Goal: Task Accomplishment & Management: Complete application form

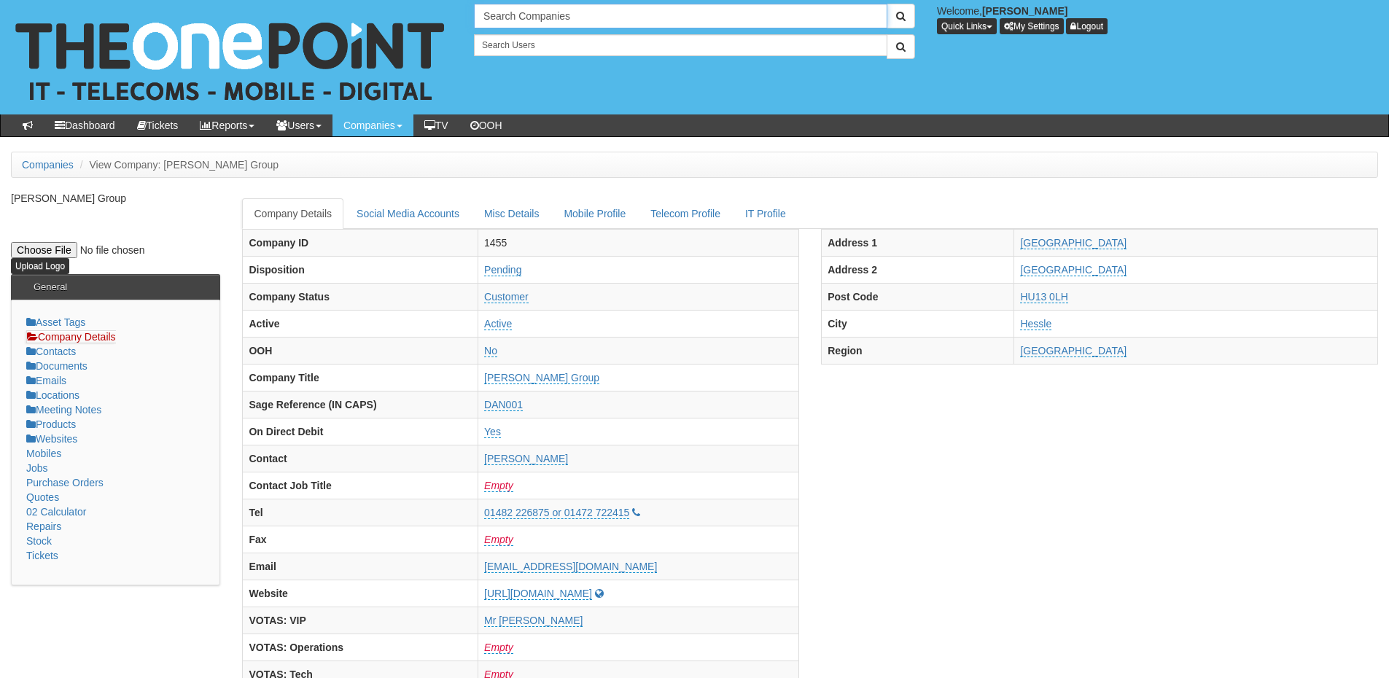
click at [527, 16] on input "Search Companies" at bounding box center [681, 16] width 414 height 25
click at [537, 42] on link "Middlegate Europe" at bounding box center [680, 40] width 411 height 21
type input "Middlegate Europe"
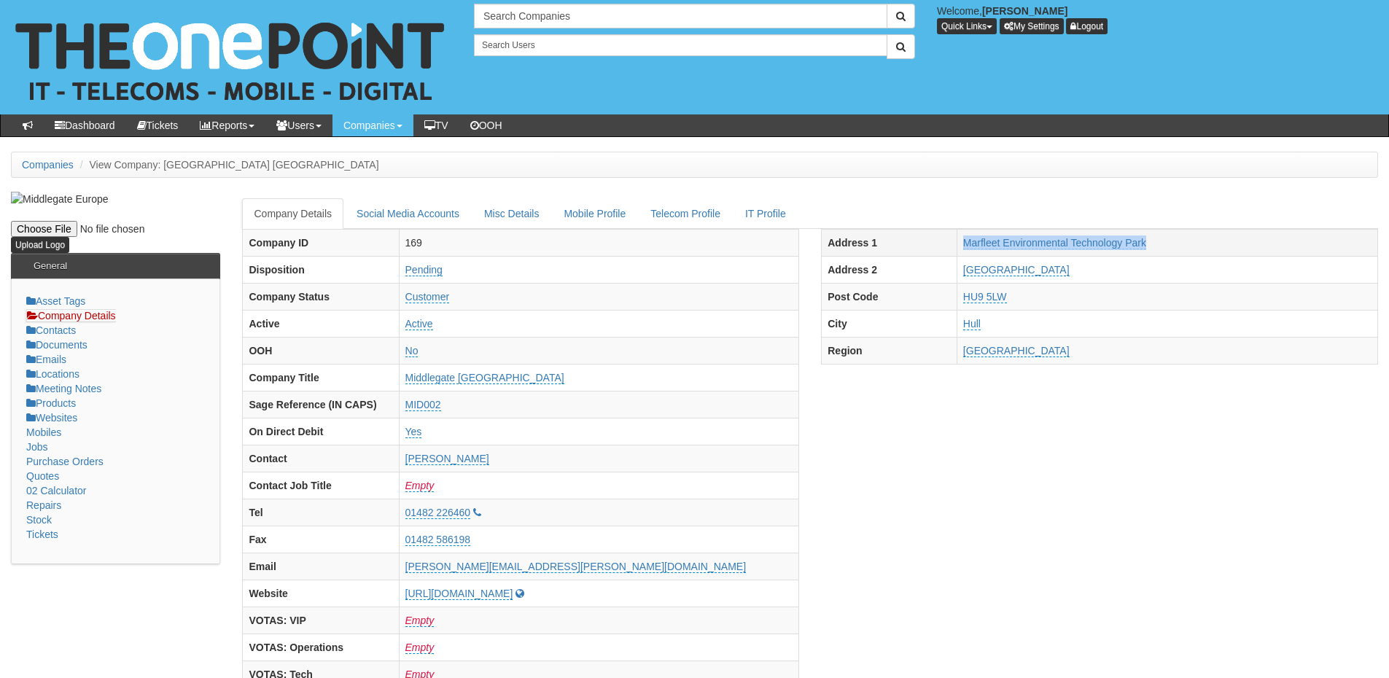
drag, startPoint x: 927, startPoint y: 244, endPoint x: 1177, endPoint y: 244, distance: 250.1
click at [1177, 244] on tr "Address 1 [GEOGRAPHIC_DATA]" at bounding box center [1100, 242] width 556 height 27
copy tr "Marfleet Environmental Technology Park"
drag, startPoint x: 944, startPoint y: 279, endPoint x: 1037, endPoint y: 278, distance: 93.4
click at [1037, 278] on tr "Address 2 Westgate Way" at bounding box center [1100, 269] width 556 height 27
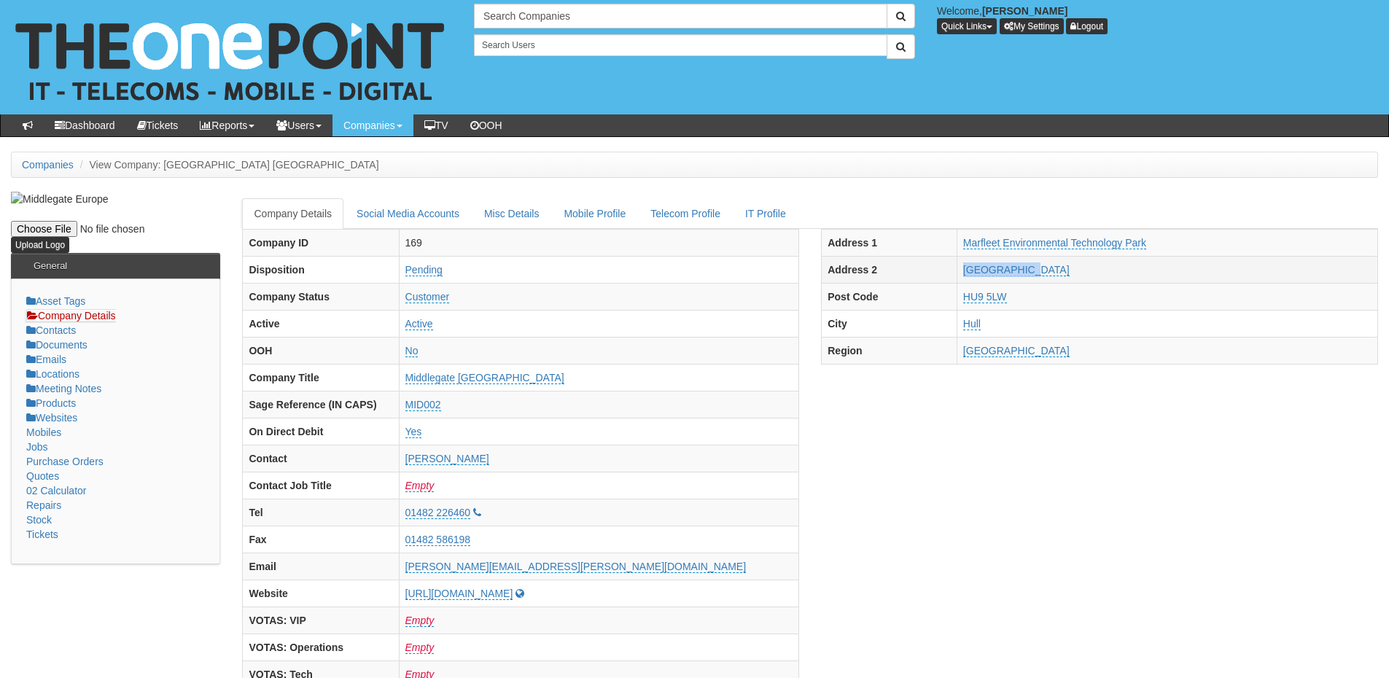
copy tr "Westgate Way"
drag, startPoint x: 948, startPoint y: 300, endPoint x: 1021, endPoint y: 300, distance: 72.9
click at [1021, 300] on tr "Post Code HU9 5LW" at bounding box center [1100, 296] width 556 height 27
copy tr "HU9 5LW"
click at [518, 22] on input "text" at bounding box center [681, 16] width 414 height 25
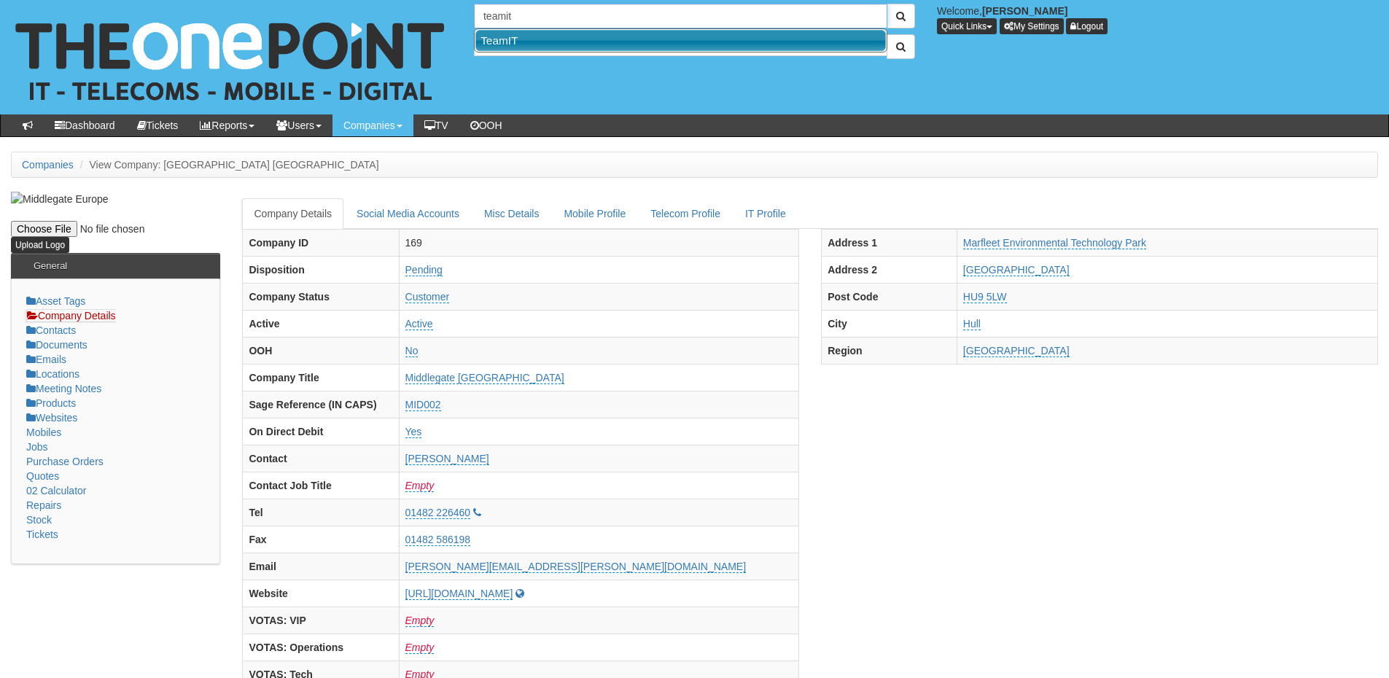
click at [513, 39] on link "TeamIT" at bounding box center [680, 40] width 411 height 21
type input "TeamIT"
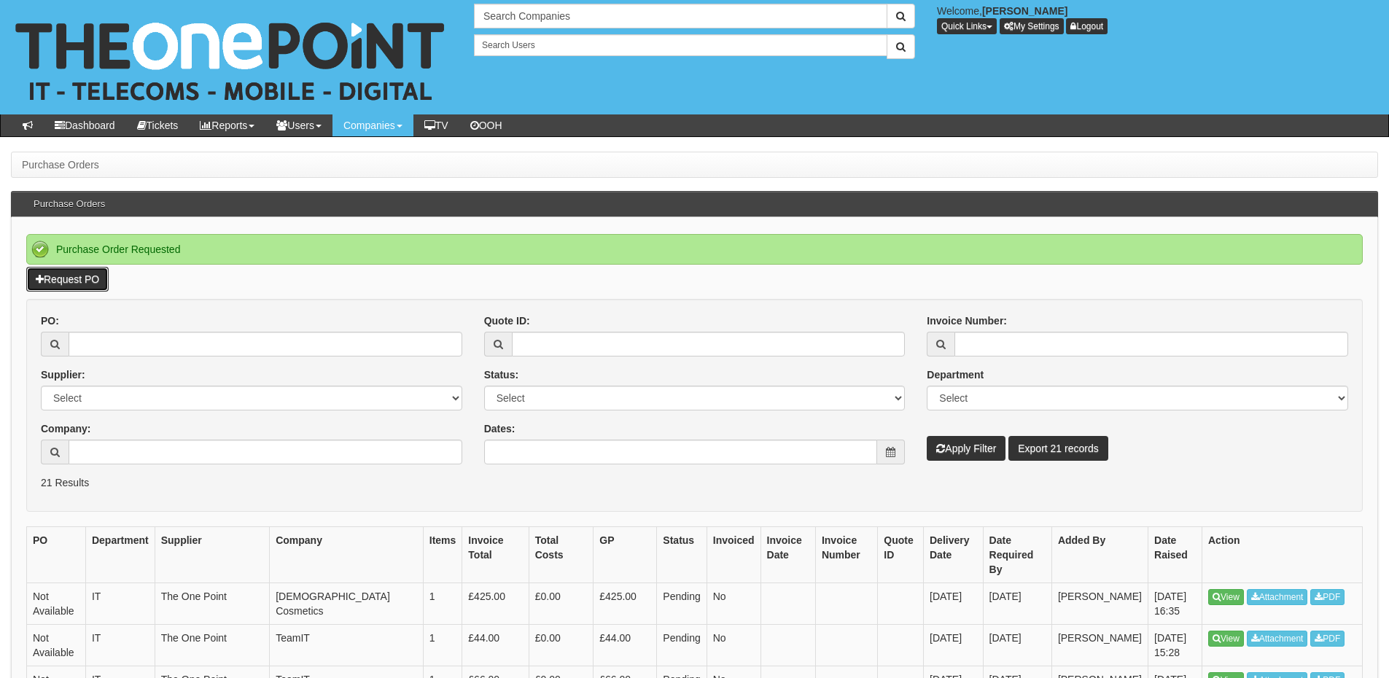
click at [70, 280] on link "Request PO" at bounding box center [67, 279] width 82 height 25
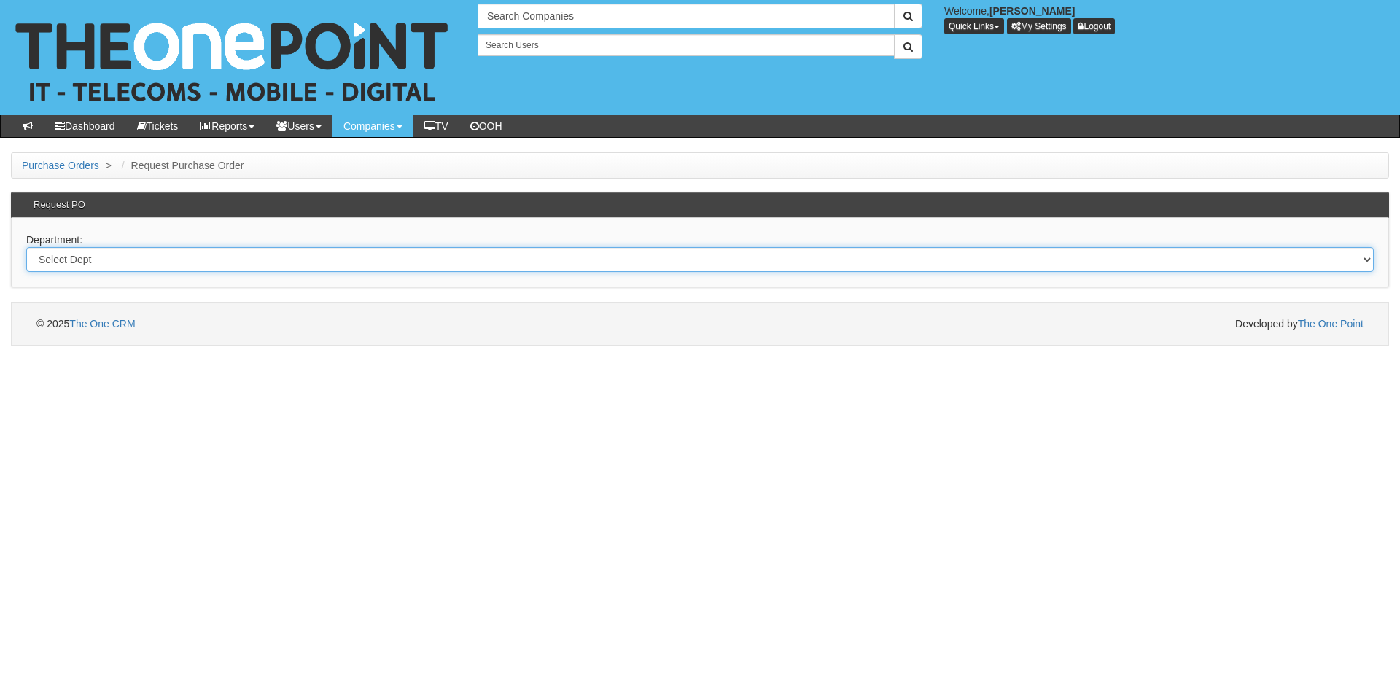
click at [85, 265] on select "Select Dept Digital Internal IT Mobiles Marketing Telecoms" at bounding box center [700, 259] width 1348 height 25
select select "?pipeID=&dept=IT"
click at [26, 247] on select "Select Dept Digital Internal IT Mobiles Marketing Telecoms" at bounding box center [700, 259] width 1348 height 25
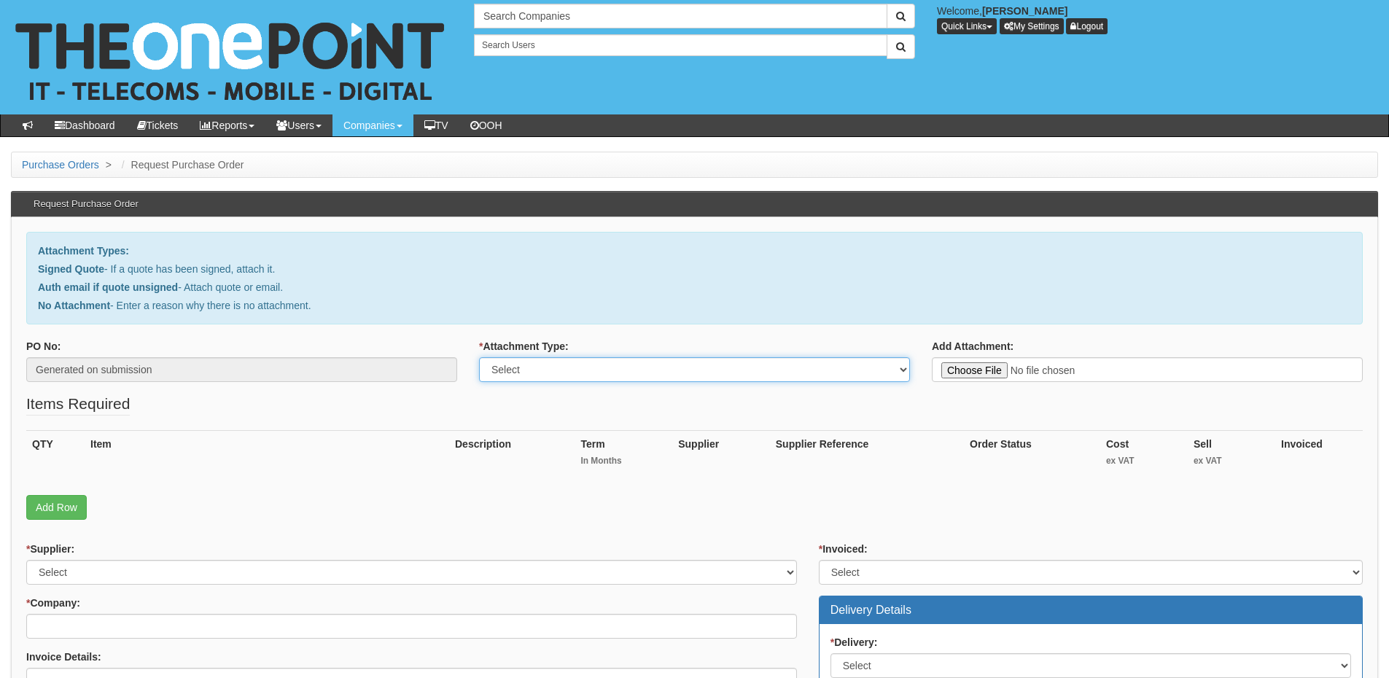
click at [551, 367] on select "Select Signed Quote Auth email with quote if unsigned No Attachment" at bounding box center [694, 369] width 431 height 25
select select "Signed Quote"
click at [479, 357] on select "Select Signed Quote Auth email with quote if unsigned No Attachment" at bounding box center [694, 369] width 431 height 25
type input "C:\fakepath\Prime Residential (York) LTD - IT Support.pdf"
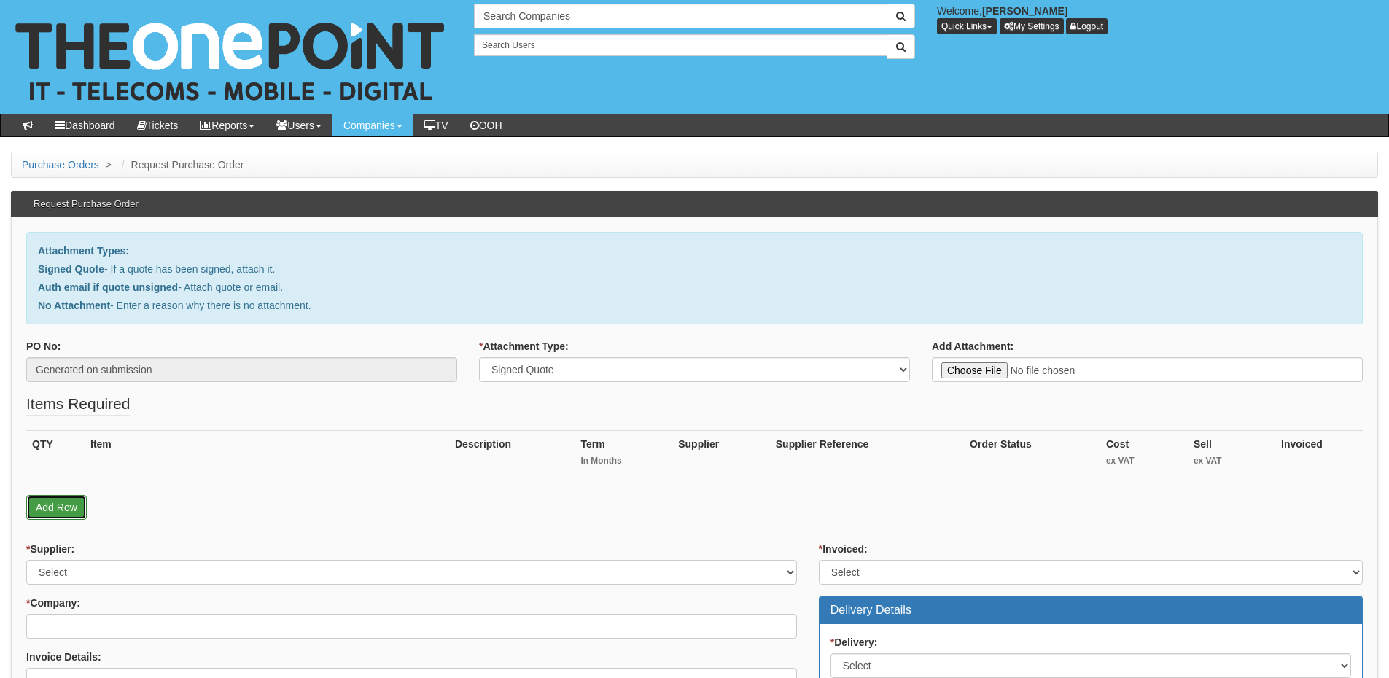
click at [70, 515] on link "Add Row" at bounding box center [56, 507] width 61 height 25
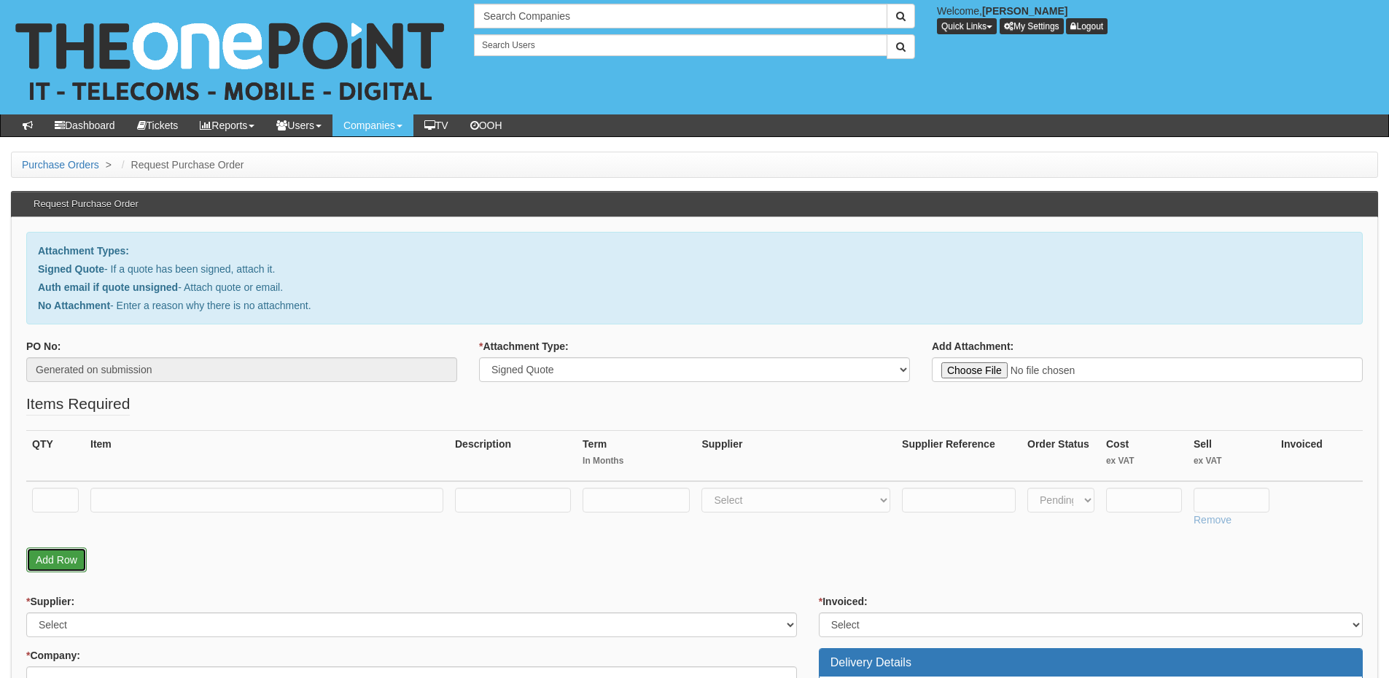
click at [69, 553] on link "Add Row" at bounding box center [56, 560] width 61 height 25
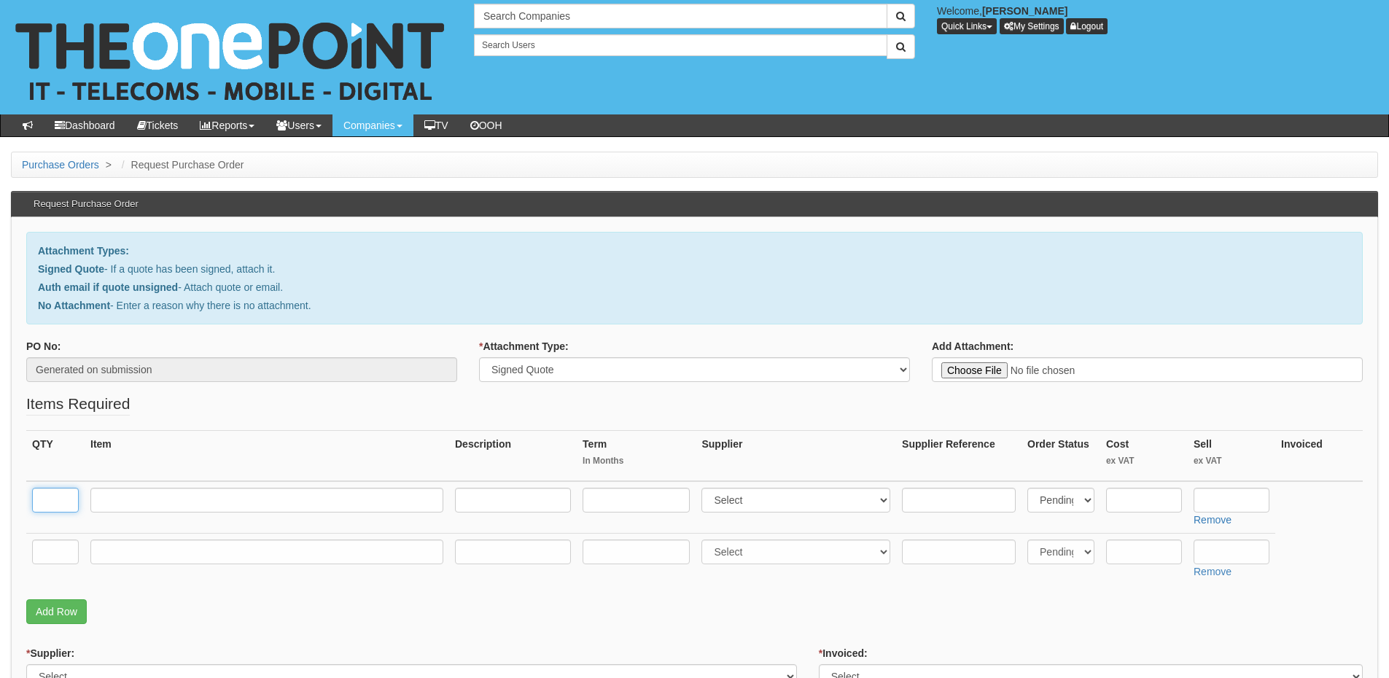
click at [58, 501] on input "text" at bounding box center [55, 500] width 47 height 25
click at [55, 504] on input "text" at bounding box center [55, 500] width 47 height 25
type input "2"
click at [61, 552] on input "text" at bounding box center [55, 552] width 47 height 25
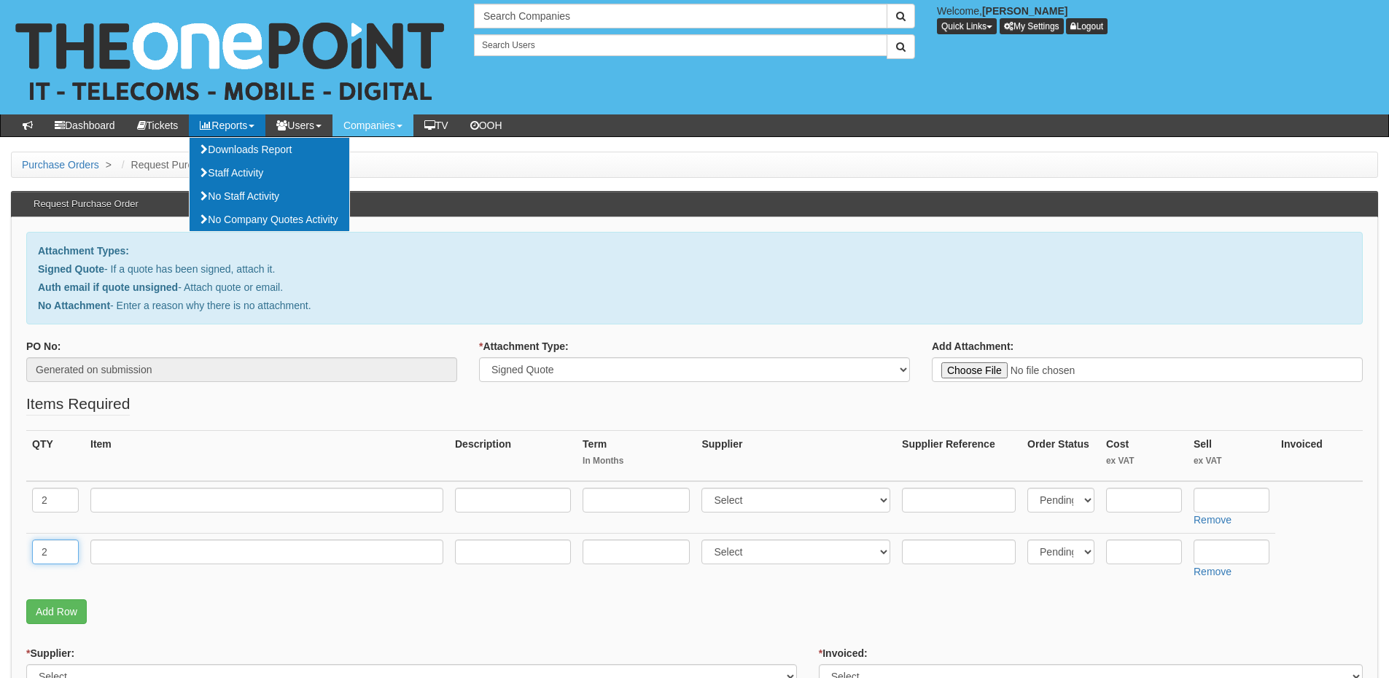
type input "2"
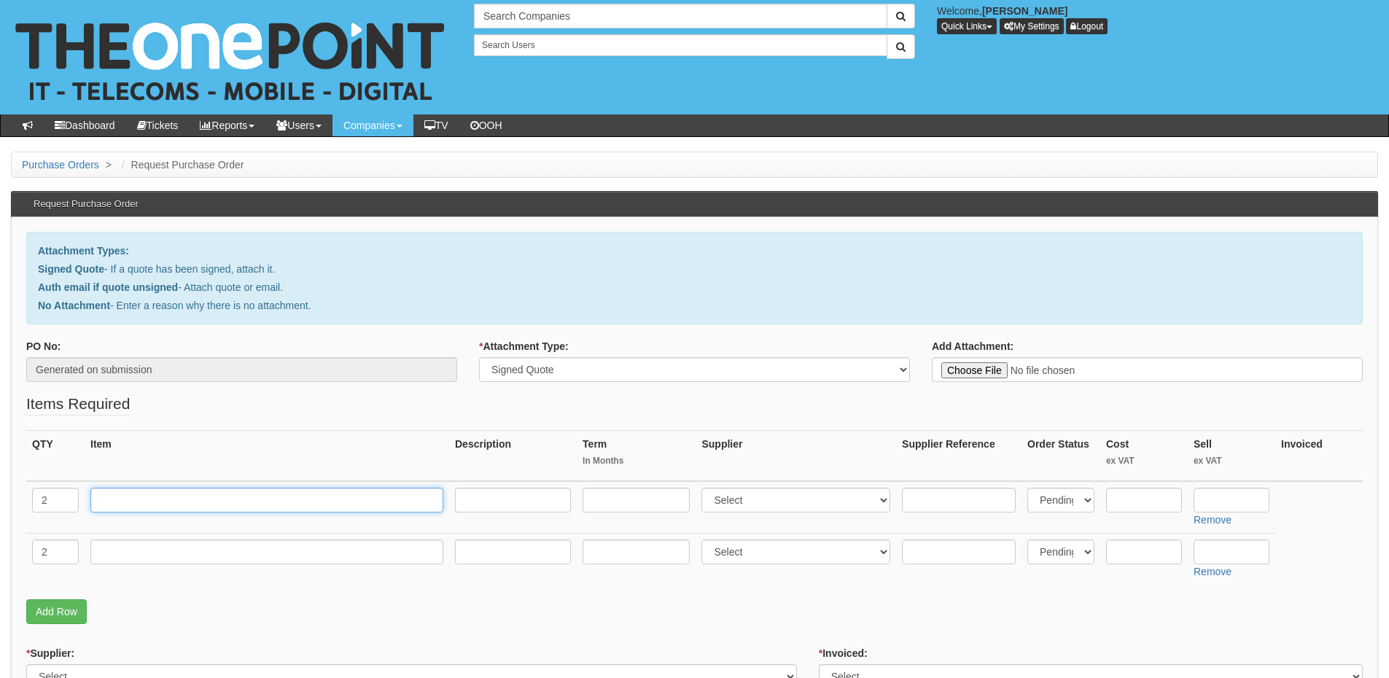
click at [156, 499] on input "text" at bounding box center [266, 500] width 353 height 25
type input "The One Plan"
click at [627, 502] on input "text" at bounding box center [636, 500] width 107 height 25
type input "12"
click at [501, 497] on input "text" at bounding box center [513, 500] width 116 height 25
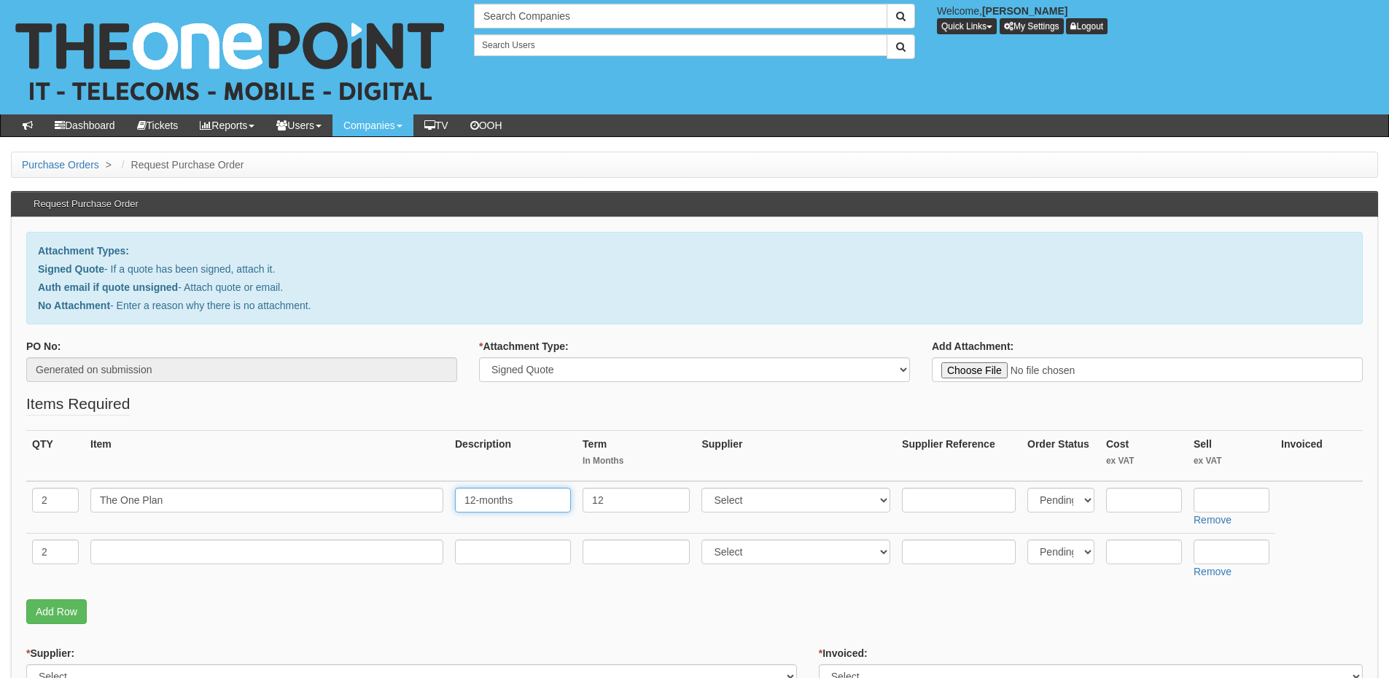
click at [513, 499] on input "12-months" at bounding box center [513, 500] width 116 height 25
type input "12-months"
click at [496, 559] on input "text" at bounding box center [513, 552] width 116 height 25
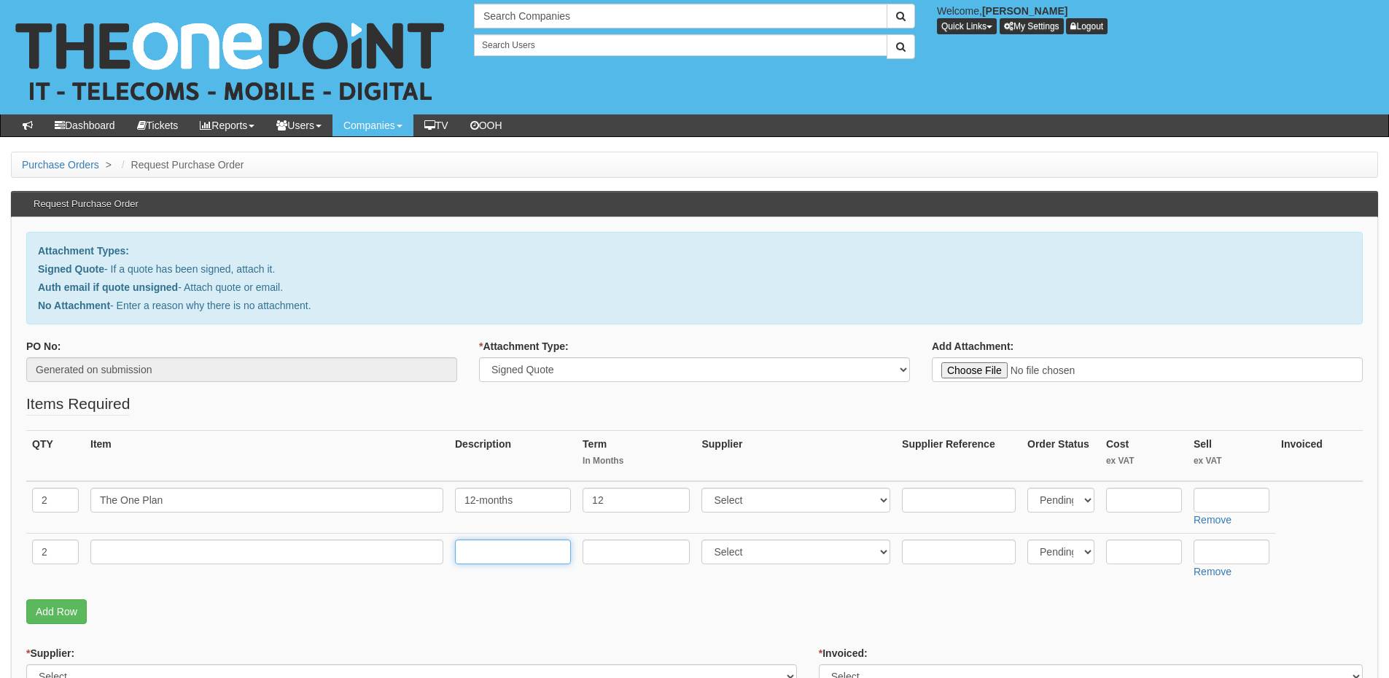
paste input "12-months"
type input "12-months"
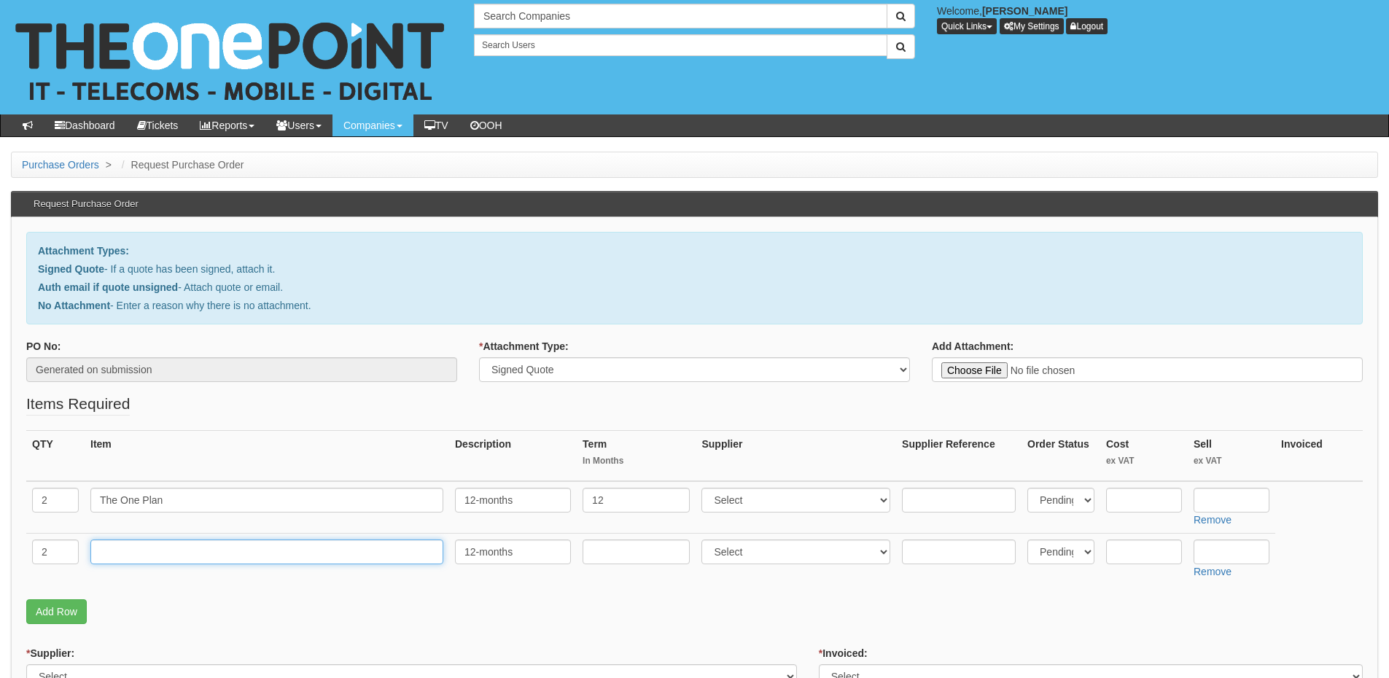
click at [311, 552] on input "text" at bounding box center [266, 552] width 353 height 25
type input "Business Standard"
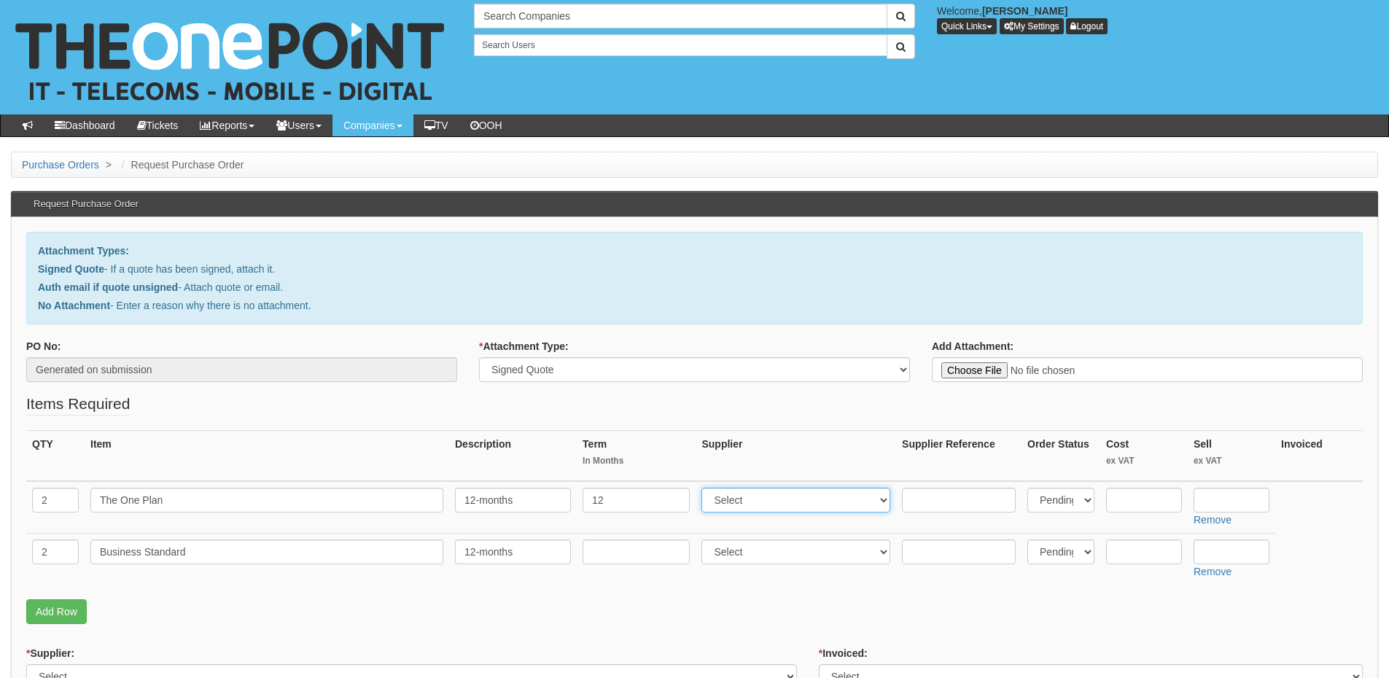
click at [720, 499] on select "Select 123 [DOMAIN_NAME] 1Password 3 4Gon [PERSON_NAME] Electric Ltd Abzorb Acc…" at bounding box center [796, 500] width 189 height 25
select select "81"
click at [705, 488] on select "Select 123 [DOMAIN_NAME] 1Password 3 4Gon [PERSON_NAME] Electric Ltd Abzorb Acc…" at bounding box center [796, 500] width 189 height 25
click at [741, 562] on select "Select 123 REG.co.uk 1Password 3 4Gon AA Jones Electric Ltd Abzorb Access Group…" at bounding box center [796, 552] width 189 height 25
select select "291"
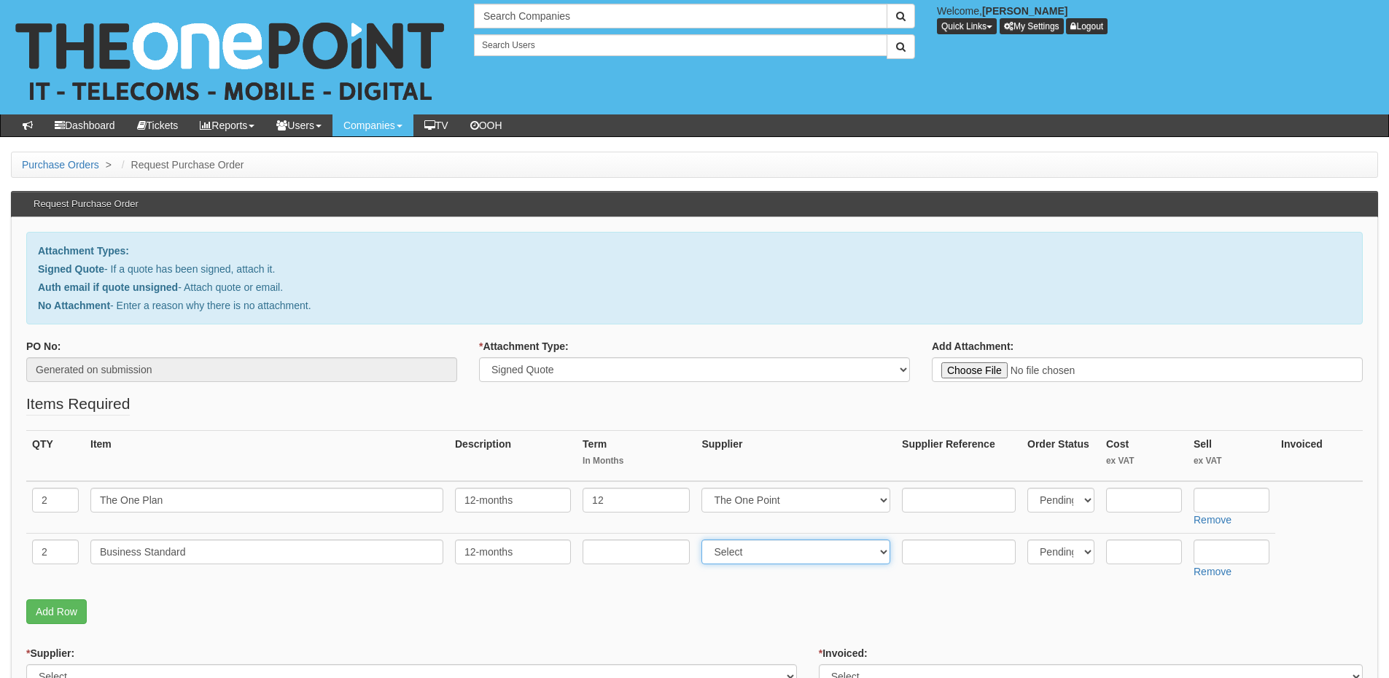
click at [705, 540] on select "Select 123 REG.co.uk 1Password 3 4Gon AA Jones Electric Ltd Abzorb Access Group…" at bounding box center [796, 552] width 189 height 25
click at [1209, 502] on input "text" at bounding box center [1232, 500] width 76 height 25
type input "39.50"
click at [1228, 552] on input "text" at bounding box center [1232, 552] width 76 height 25
type input "10.08"
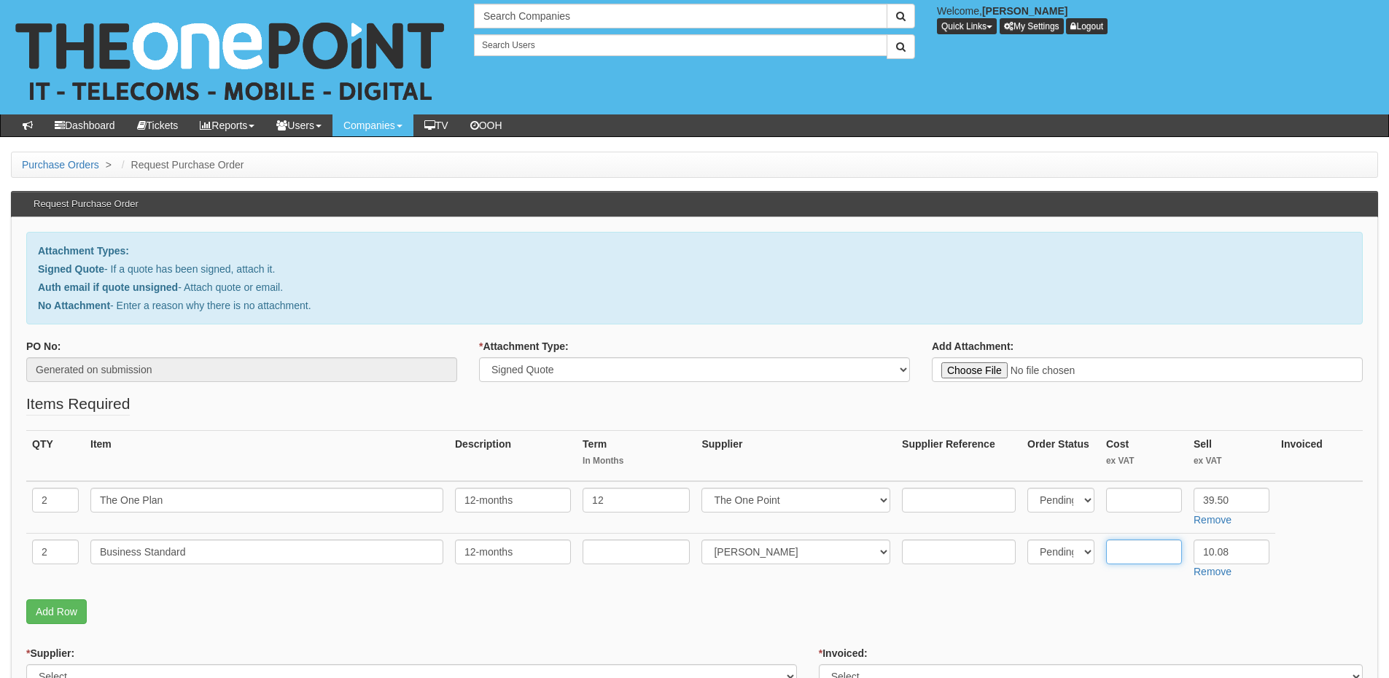
click at [1123, 554] on input "text" at bounding box center [1144, 552] width 76 height 25
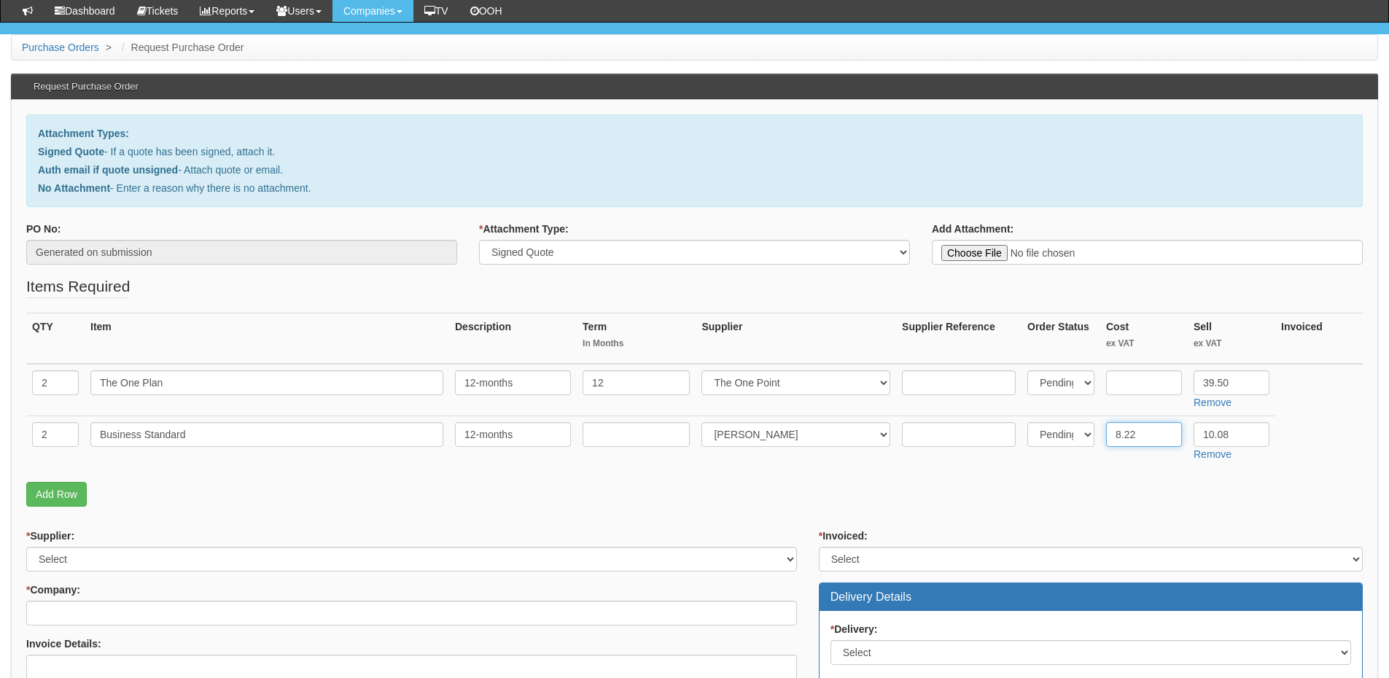
scroll to position [219, 0]
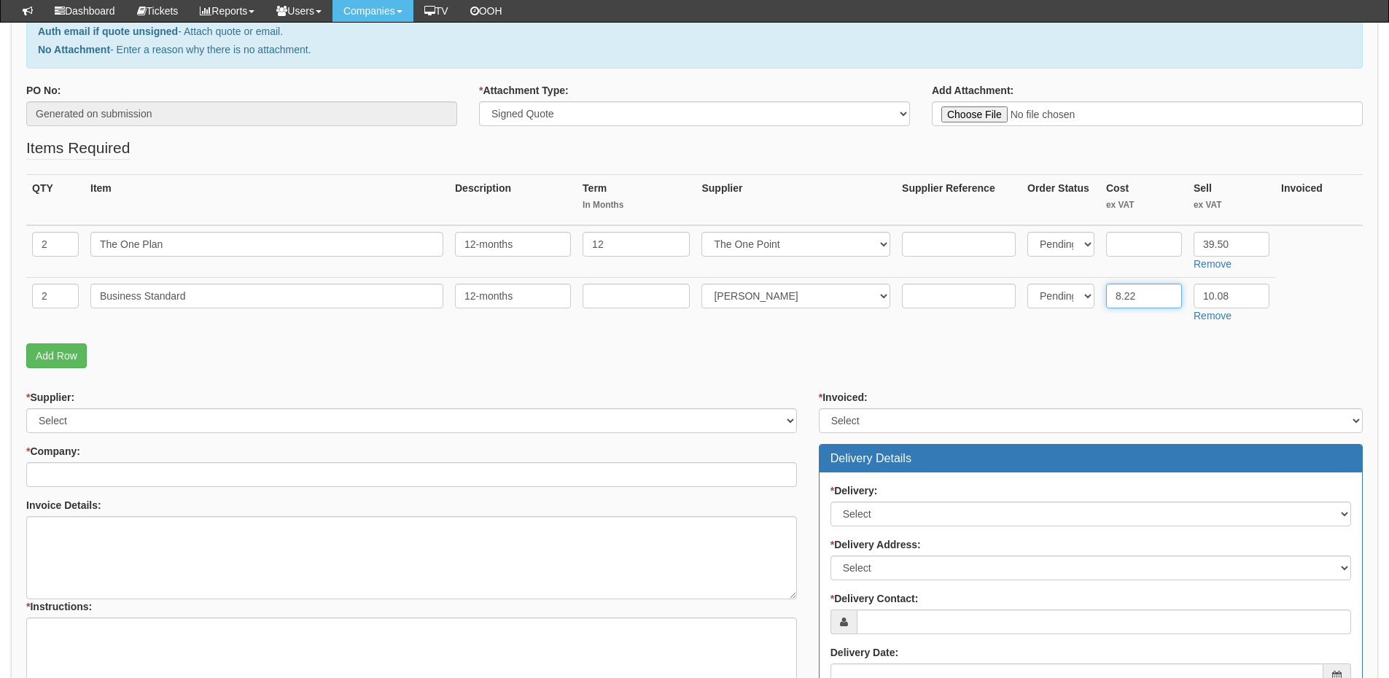
type input "8.22"
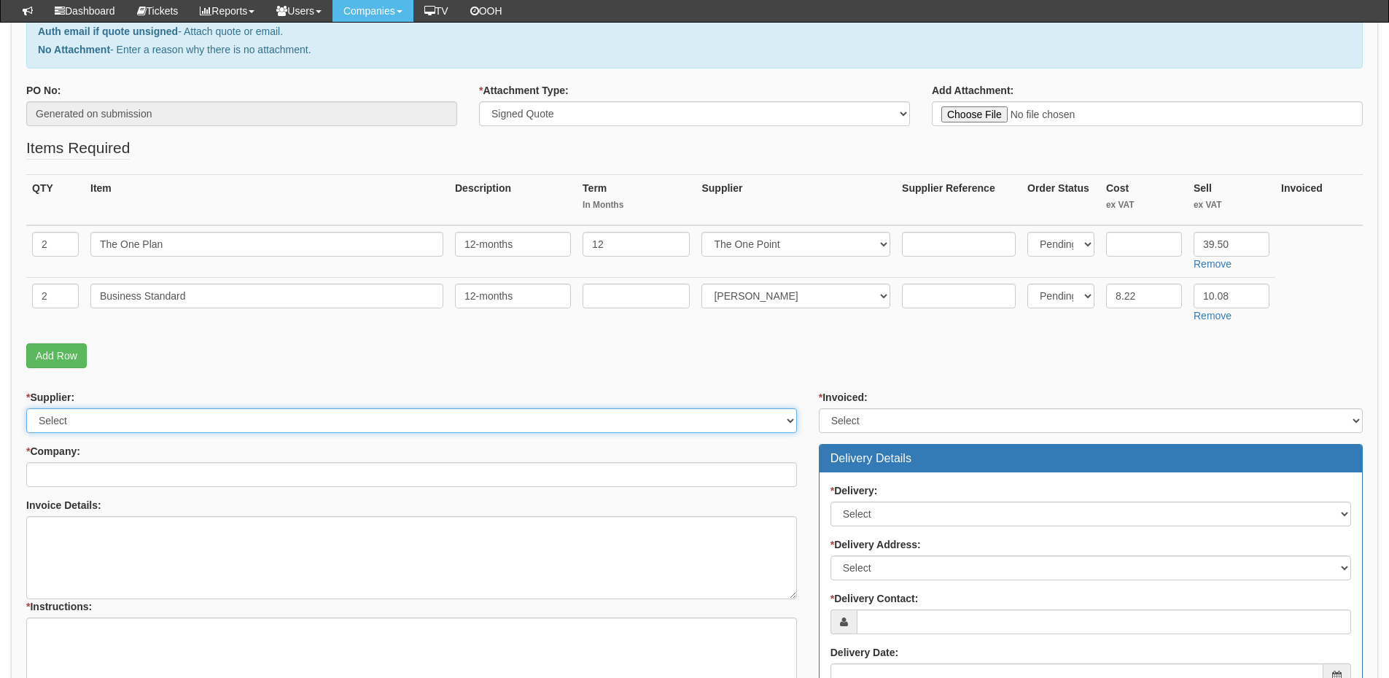
click at [79, 427] on select "Select 123 REG.co.uk 1Password 3 4Gon AA Jones Electric Ltd Abzorb Access Group…" at bounding box center [411, 420] width 771 height 25
select select "124"
click at [26, 408] on select "Select 123 REG.co.uk 1Password 3 4Gon AA Jones Electric Ltd Abzorb Access Group…" at bounding box center [411, 420] width 771 height 25
click at [96, 488] on div "* Supplier: Select 123 REG.co.uk 1Password 3 4Gon AA Jones Electric Ltd Abzorb …" at bounding box center [411, 572] width 793 height 365
click at [96, 470] on input "* Company:" at bounding box center [411, 474] width 771 height 25
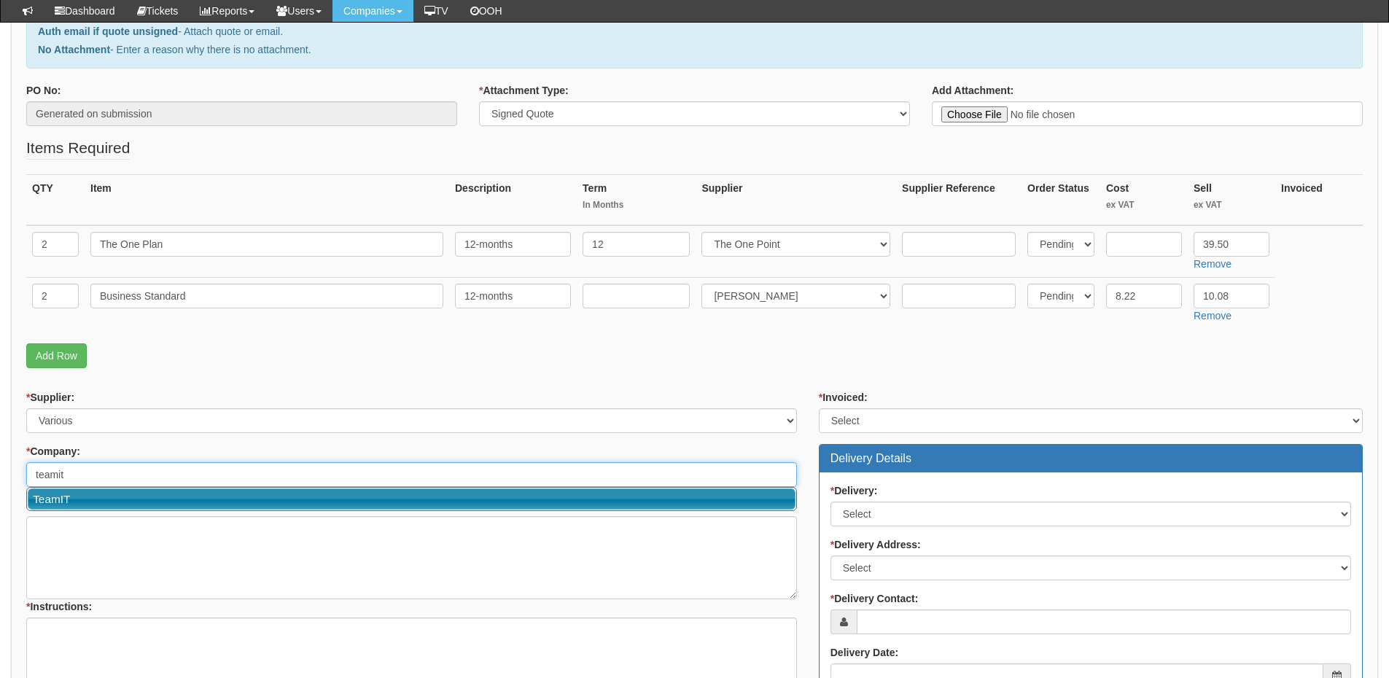
click at [92, 502] on link "TeamIT" at bounding box center [412, 499] width 768 height 21
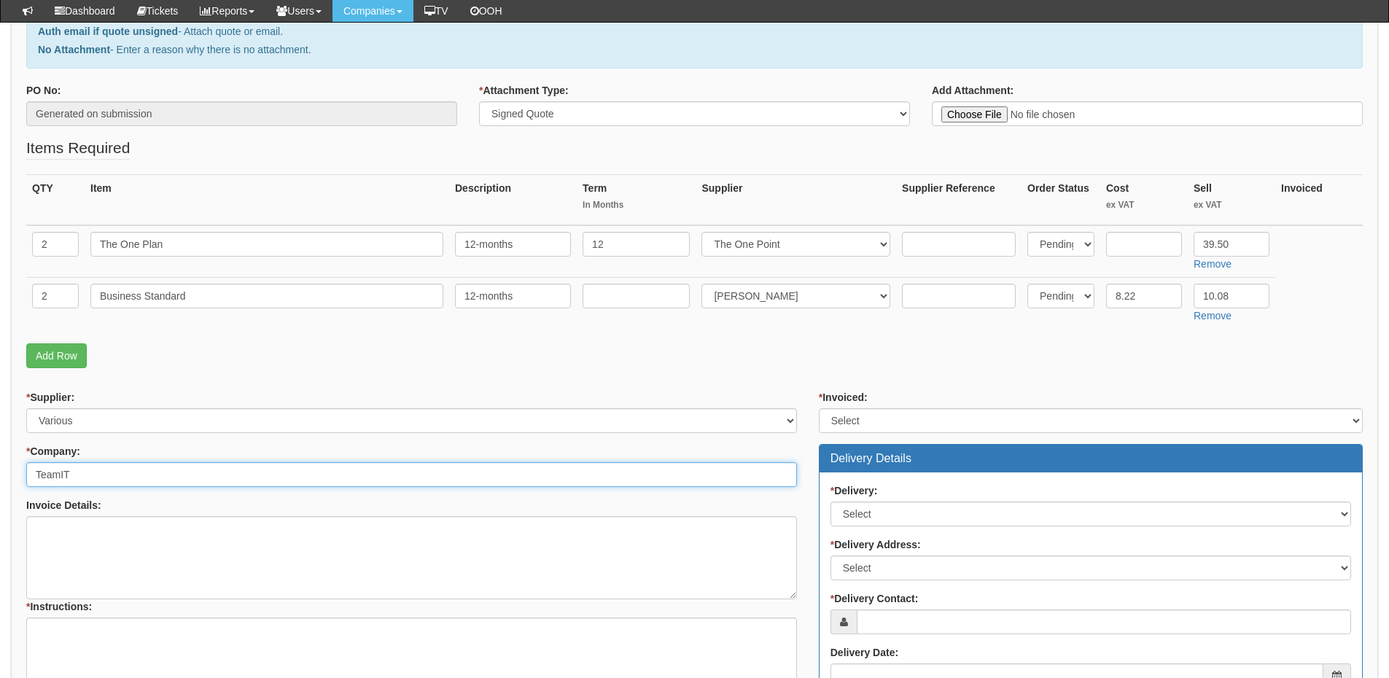
type input "TeamIT"
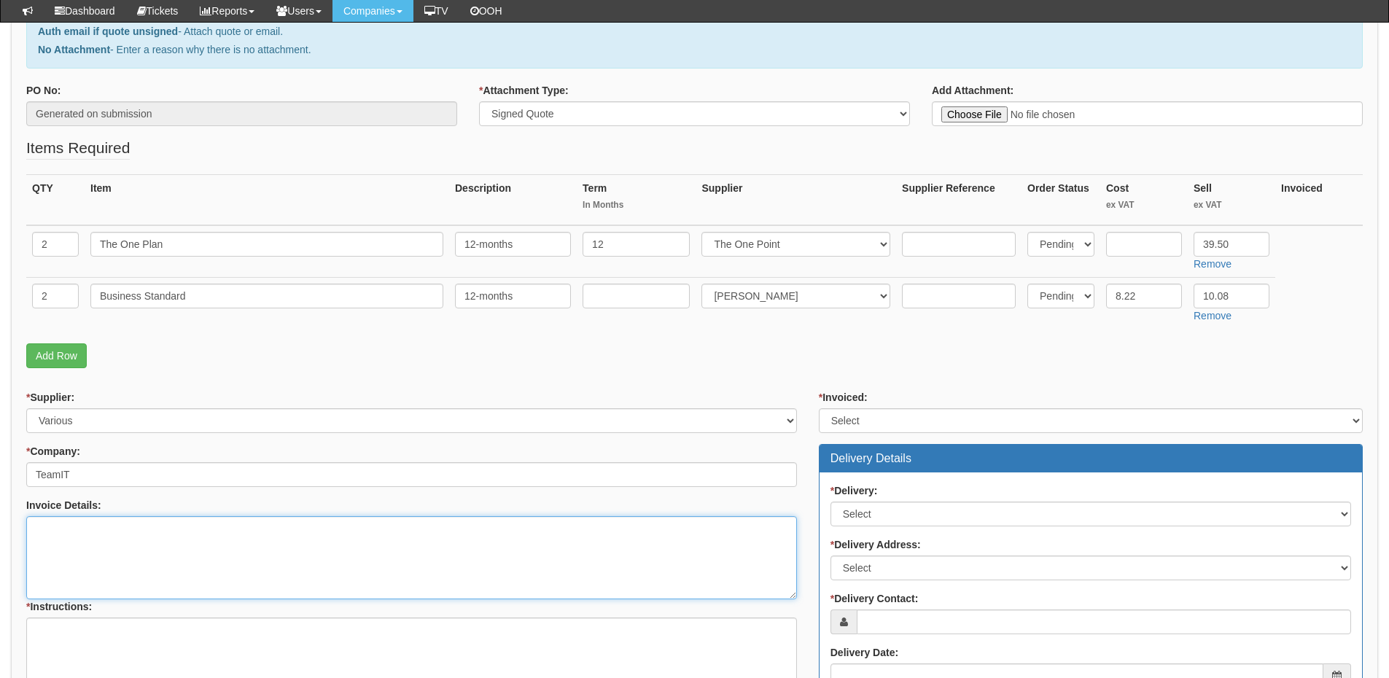
click at [95, 538] on textarea "Invoice Details:" at bounding box center [411, 557] width 771 height 83
paste textarea "Prime Residential York"
click at [222, 547] on textarea "Prime Residential York" at bounding box center [411, 557] width 771 height 83
type textarea "Prime Residential York Please note the customer has requested we invoice monthly"
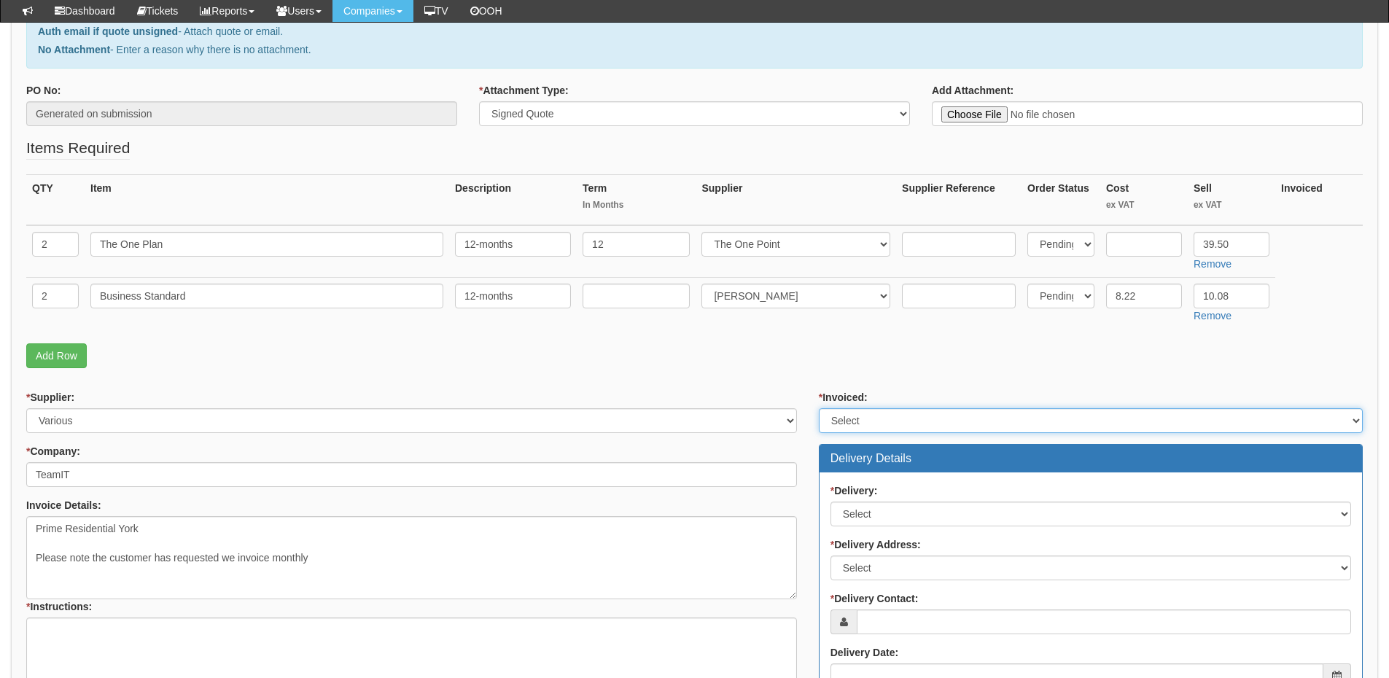
click at [882, 430] on select "Select Yes No N/A STB (part of order)" at bounding box center [1091, 420] width 544 height 25
select select "2"
click at [819, 408] on select "Select Yes No N/A STB (part of order)" at bounding box center [1091, 420] width 544 height 25
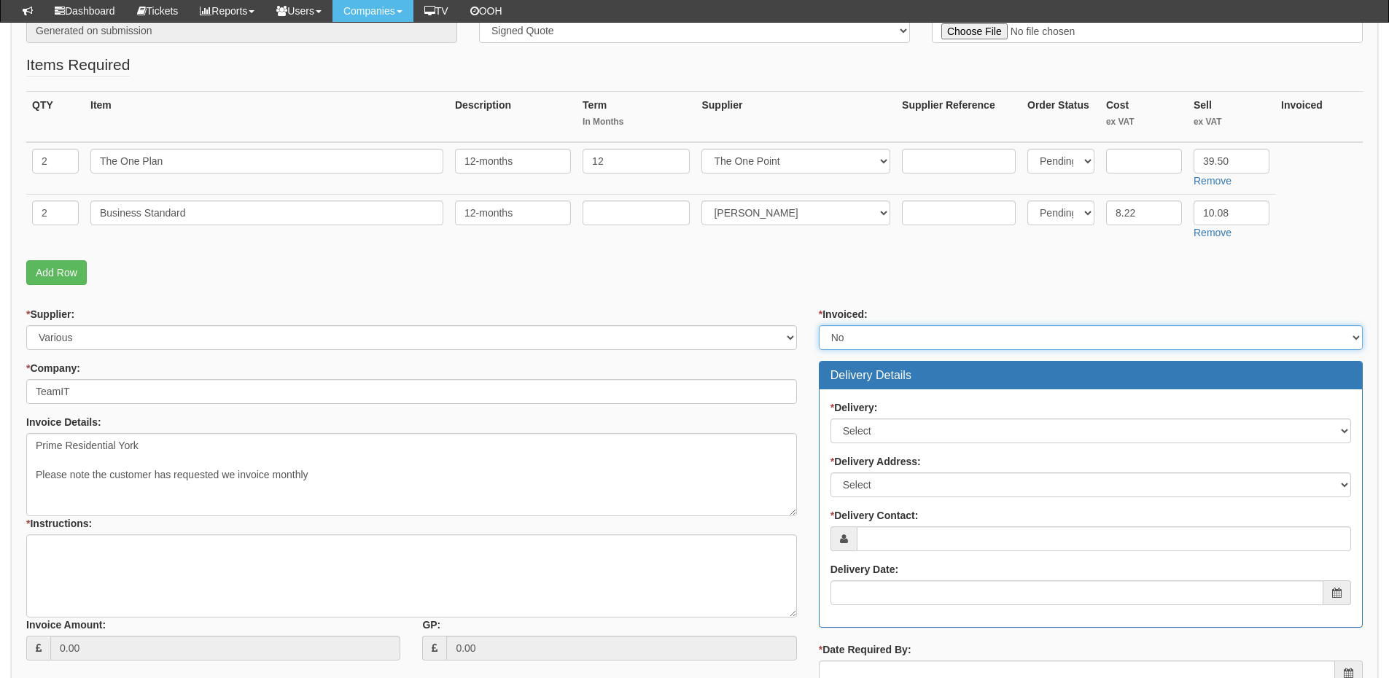
scroll to position [438, 0]
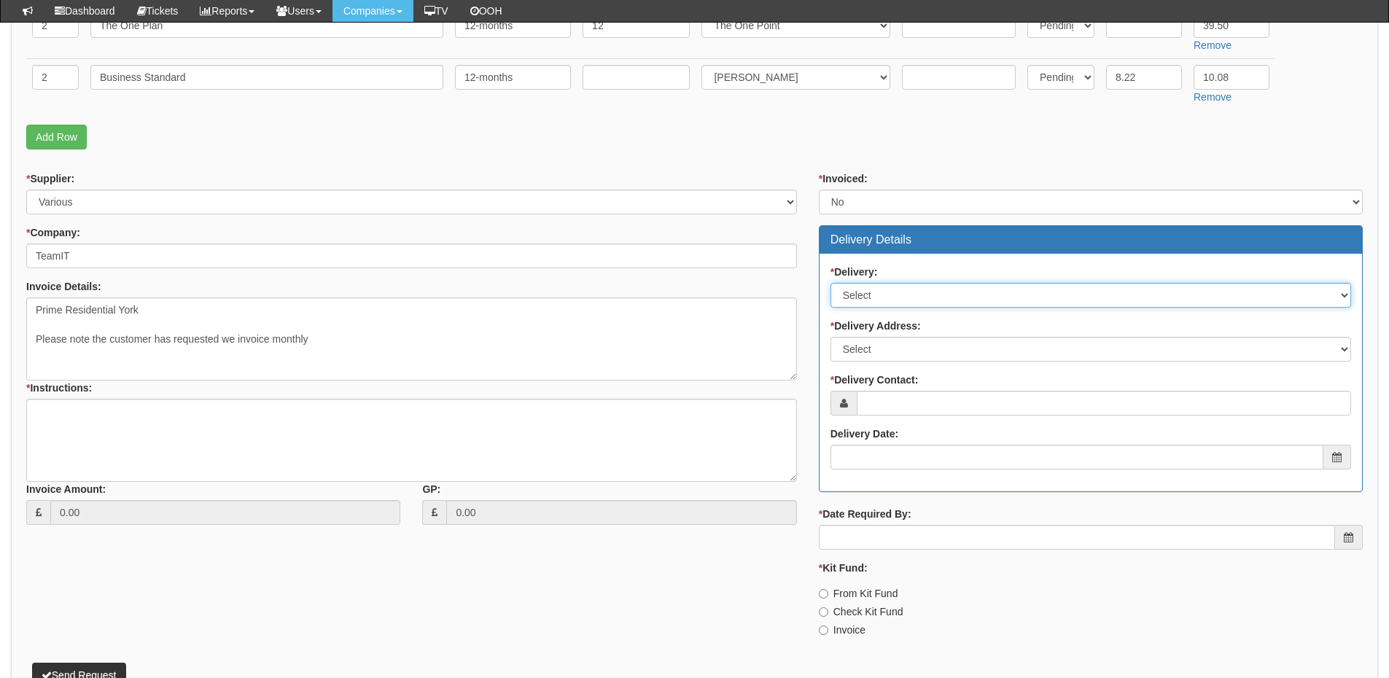
drag, startPoint x: 886, startPoint y: 295, endPoint x: 888, endPoint y: 306, distance: 11.8
click at [886, 295] on select "Select No Not Applicable Yes" at bounding box center [1091, 295] width 521 height 25
click at [831, 283] on select "Select No Not Applicable Yes" at bounding box center [1091, 295] width 521 height 25
drag, startPoint x: 880, startPoint y: 292, endPoint x: 880, endPoint y: 306, distance: 14.6
click at [880, 292] on select "Select No Not Applicable Yes" at bounding box center [1091, 295] width 521 height 25
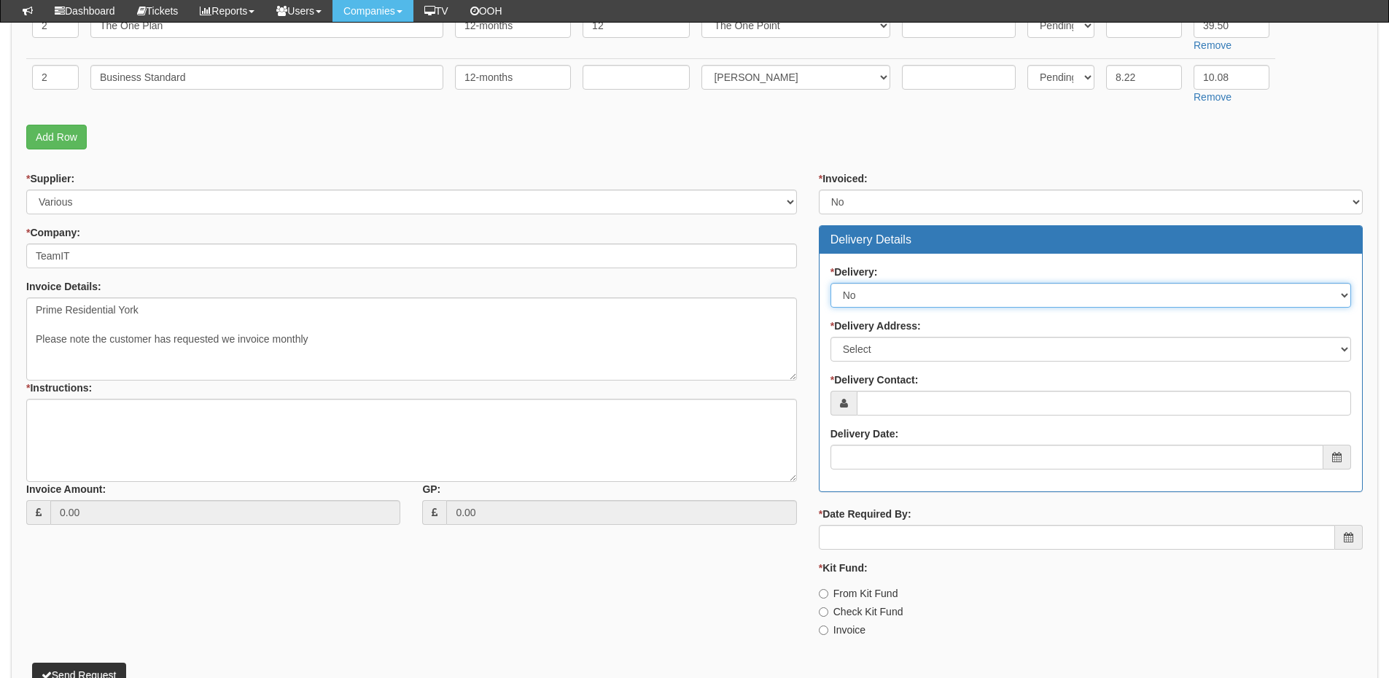
select select "3"
click at [831, 283] on select "Select No Not Applicable Yes" at bounding box center [1091, 295] width 521 height 25
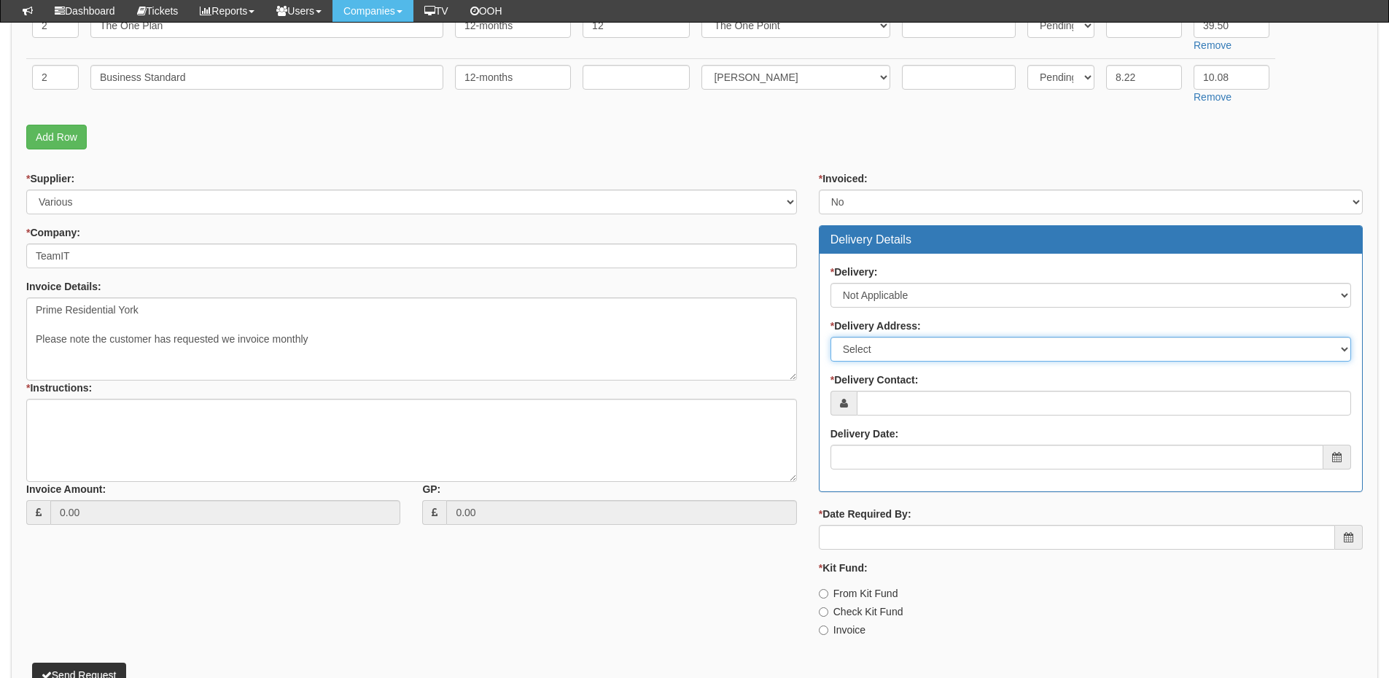
click at [878, 352] on select "Select Not Applicable Main Address - WF8 4HY Other" at bounding box center [1091, 349] width 521 height 25
select select "N/A"
click at [831, 337] on select "Select Not Applicable Main Address - WF8 4HY Other" at bounding box center [1091, 349] width 521 height 25
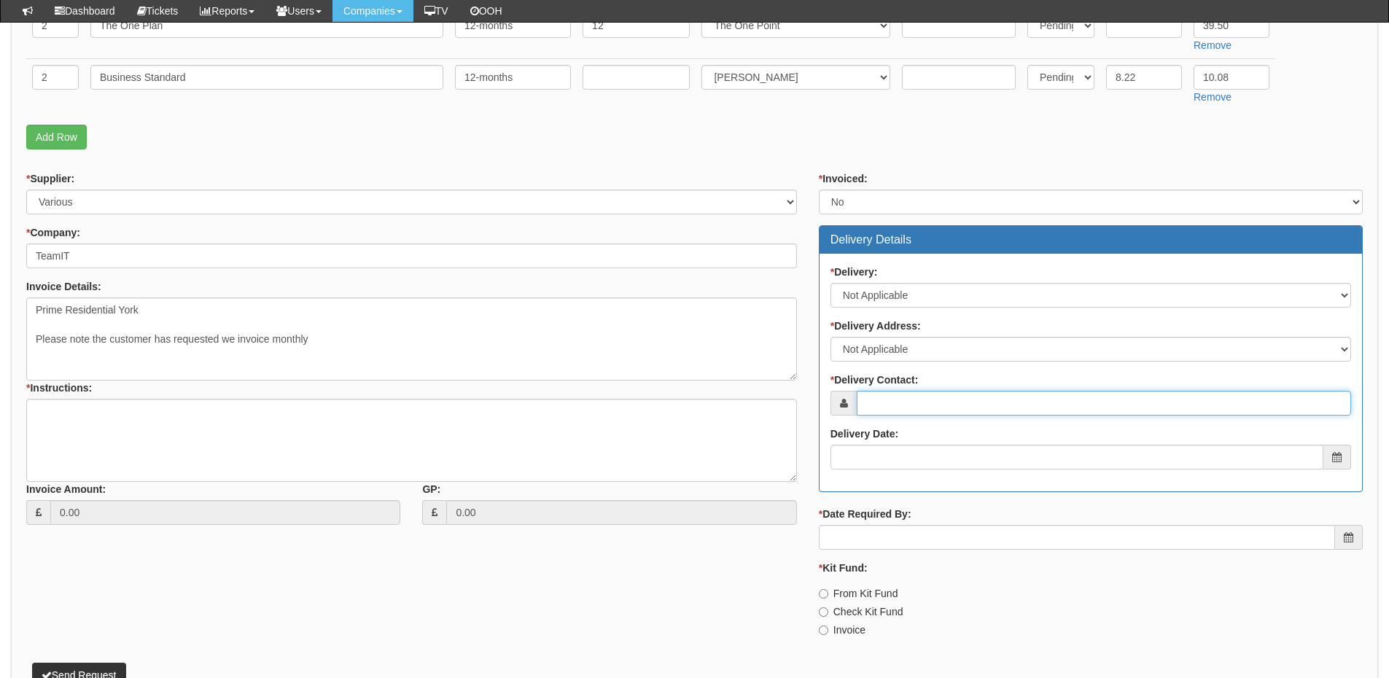
click at [885, 400] on input "* Delivery Contact:" at bounding box center [1104, 403] width 494 height 25
click at [887, 409] on input "* Delivery Contact:" at bounding box center [1104, 403] width 494 height 25
paste input "Will Hirst"
type input "Will Hirst"
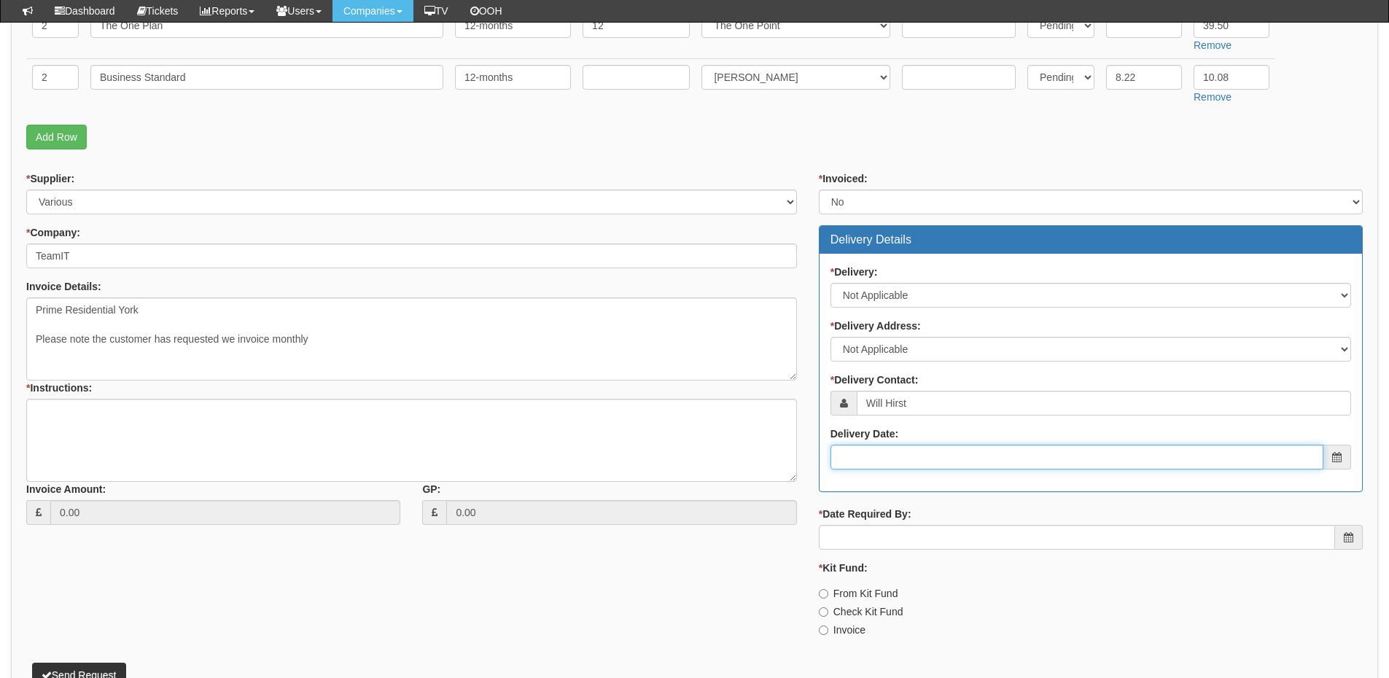
click at [893, 462] on input "Delivery Date:" at bounding box center [1077, 457] width 493 height 25
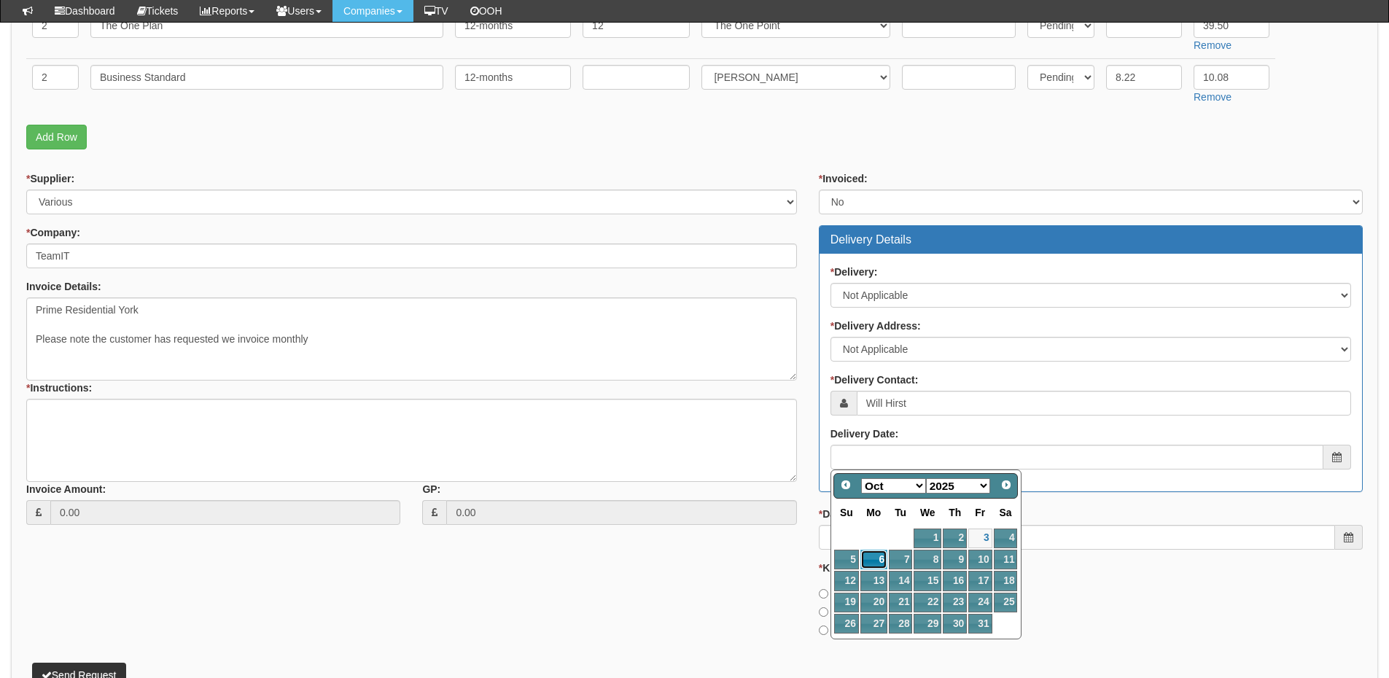
click at [874, 565] on link "6" at bounding box center [874, 560] width 27 height 20
type input "[DATE]"
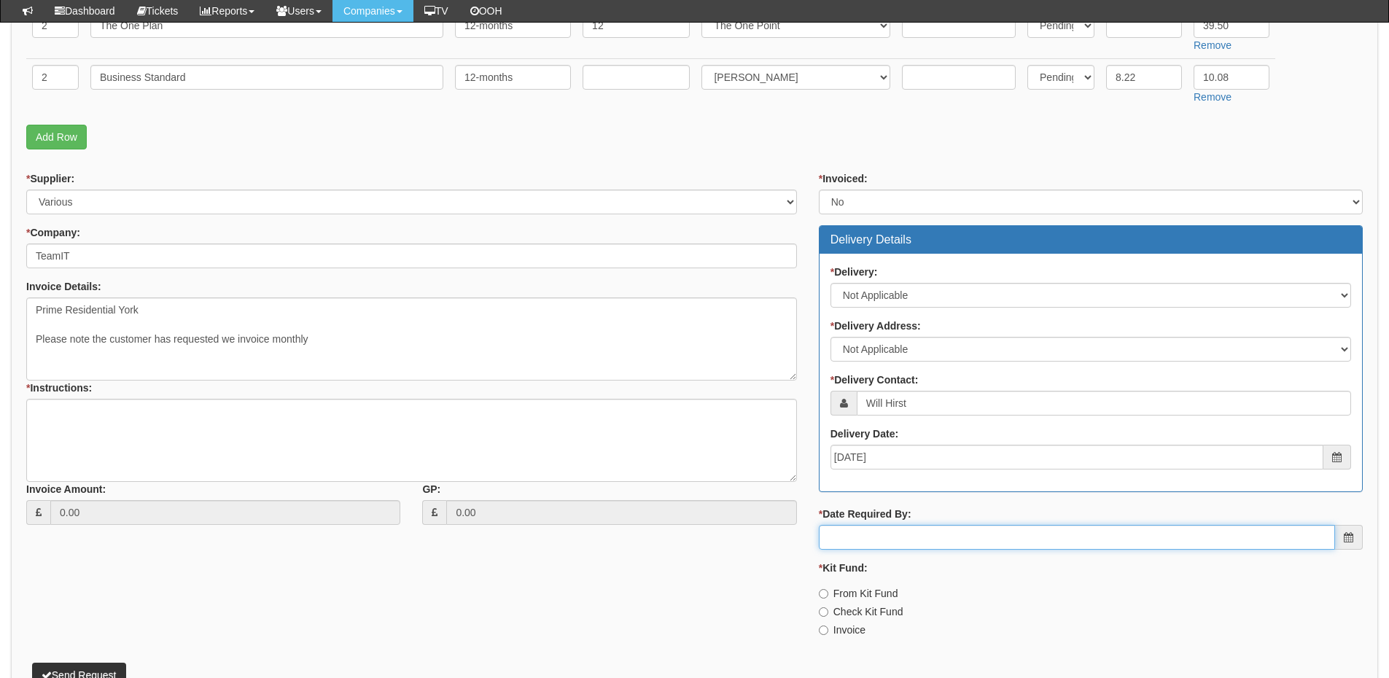
click at [896, 533] on input "* Date Required By:" at bounding box center [1077, 537] width 516 height 25
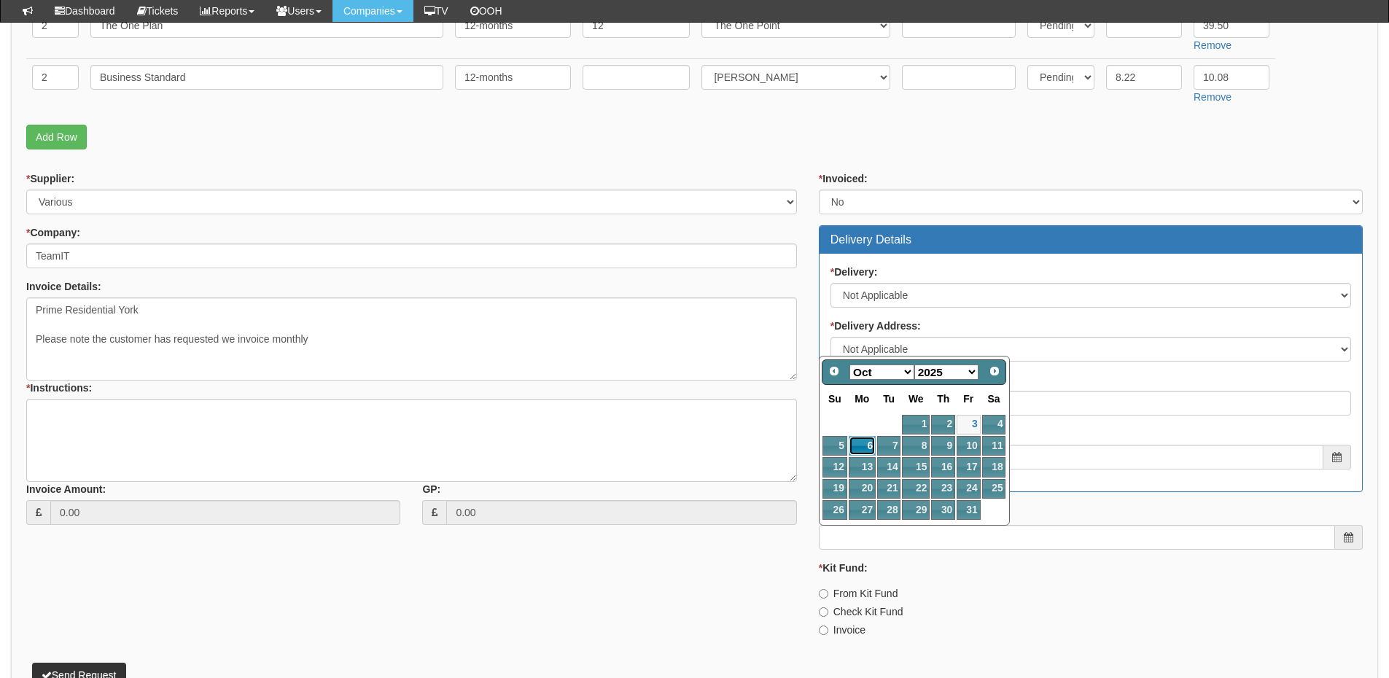
click at [867, 447] on link "6" at bounding box center [862, 446] width 27 height 20
type input "2025-10-06"
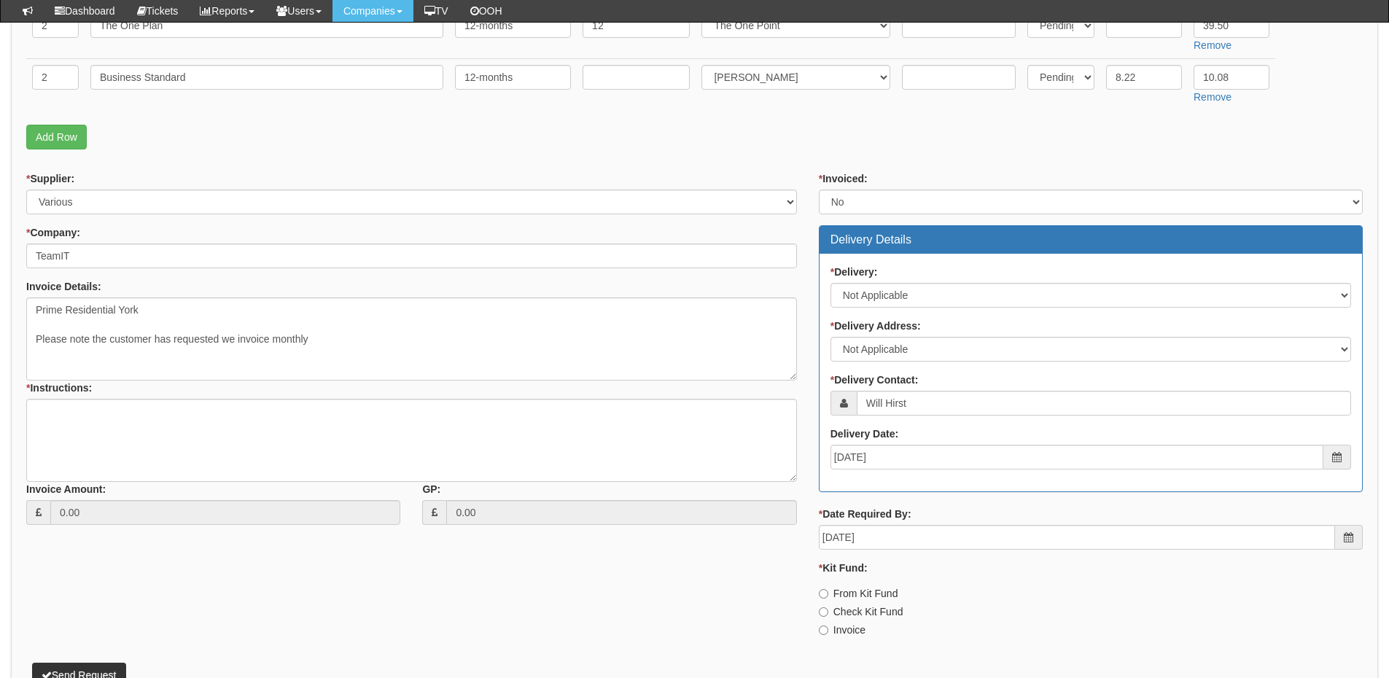
drag, startPoint x: 835, startPoint y: 629, endPoint x: 802, endPoint y: 604, distance: 41.1
click at [835, 629] on label "Invoice" at bounding box center [842, 630] width 47 height 15
click at [828, 629] on input "Invoice" at bounding box center [823, 630] width 9 height 9
radio input "true"
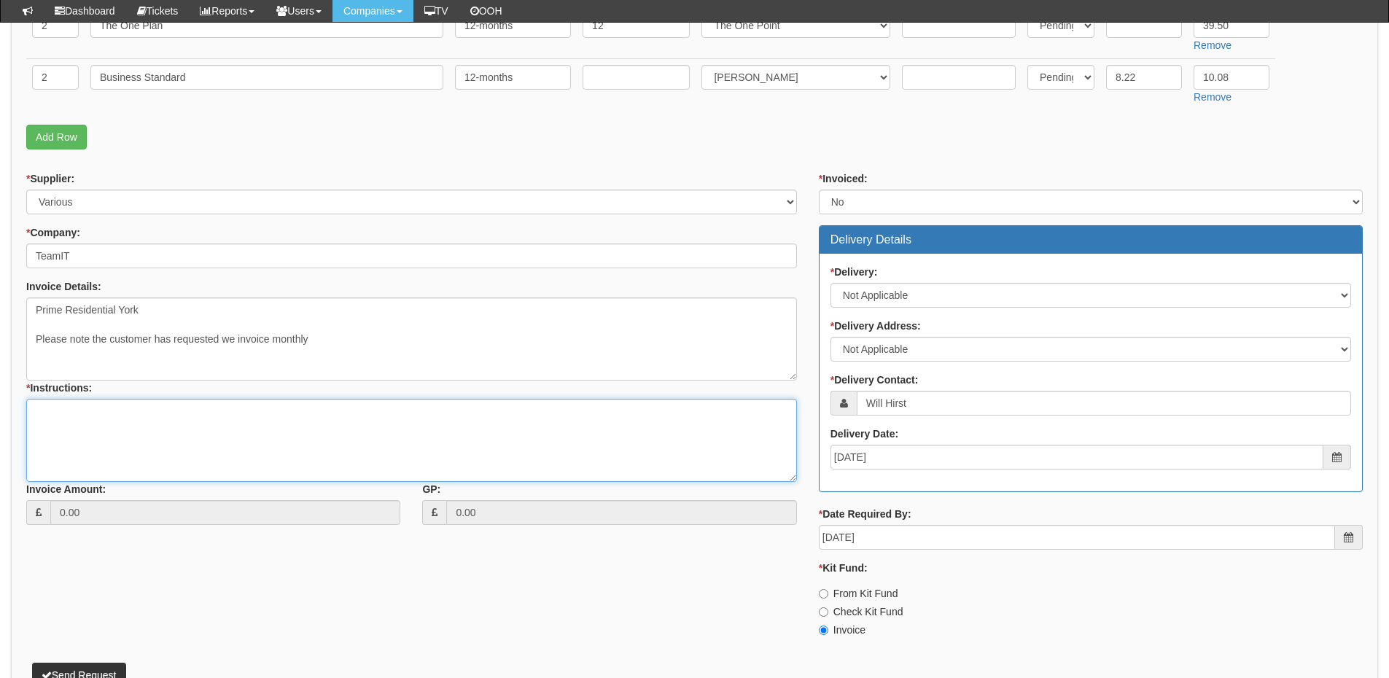
click at [241, 415] on textarea "* Instructions:" at bounding box center [411, 440] width 771 height 83
click at [66, 414] on textarea "Team iT migration" at bounding box center [411, 440] width 771 height 83
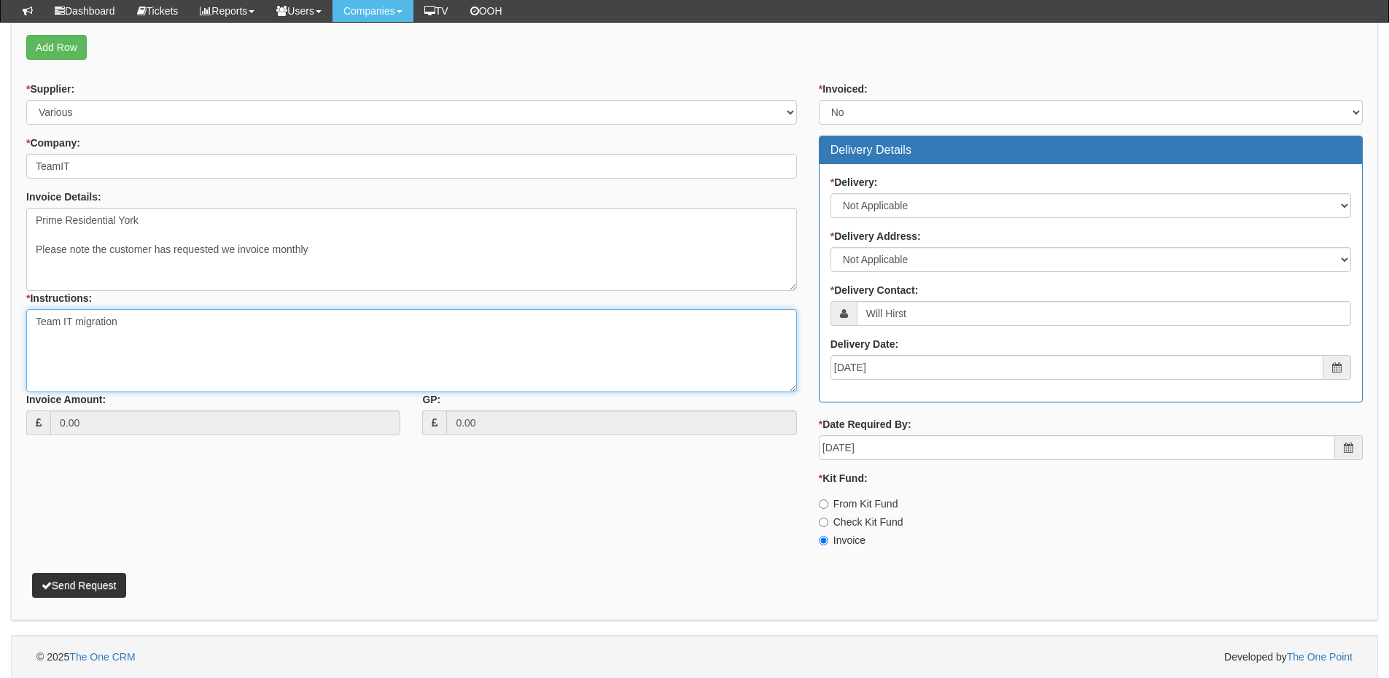
scroll to position [528, 0]
type textarea "Team IT migration"
click at [82, 579] on button "Send Request" at bounding box center [79, 584] width 94 height 25
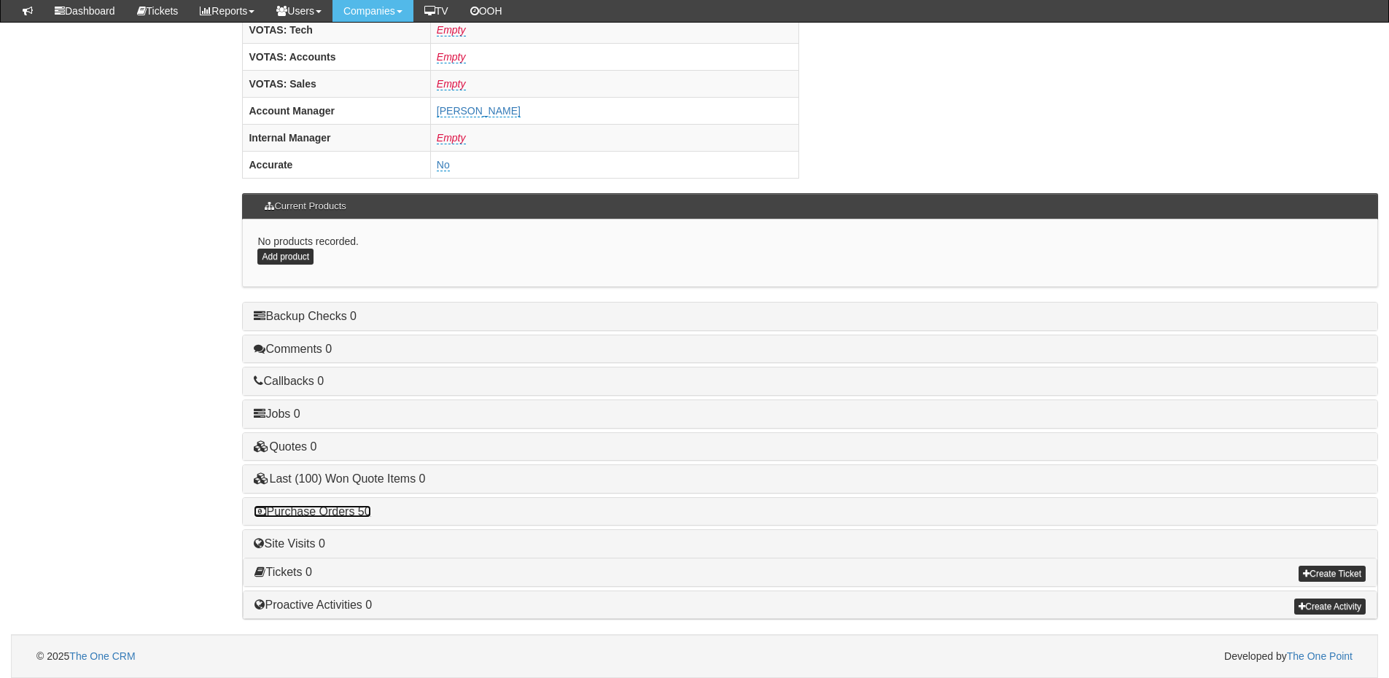
drag, startPoint x: 353, startPoint y: 512, endPoint x: 402, endPoint y: 512, distance: 48.9
click at [353, 512] on link "Purchase Orders 50" at bounding box center [312, 511] width 117 height 12
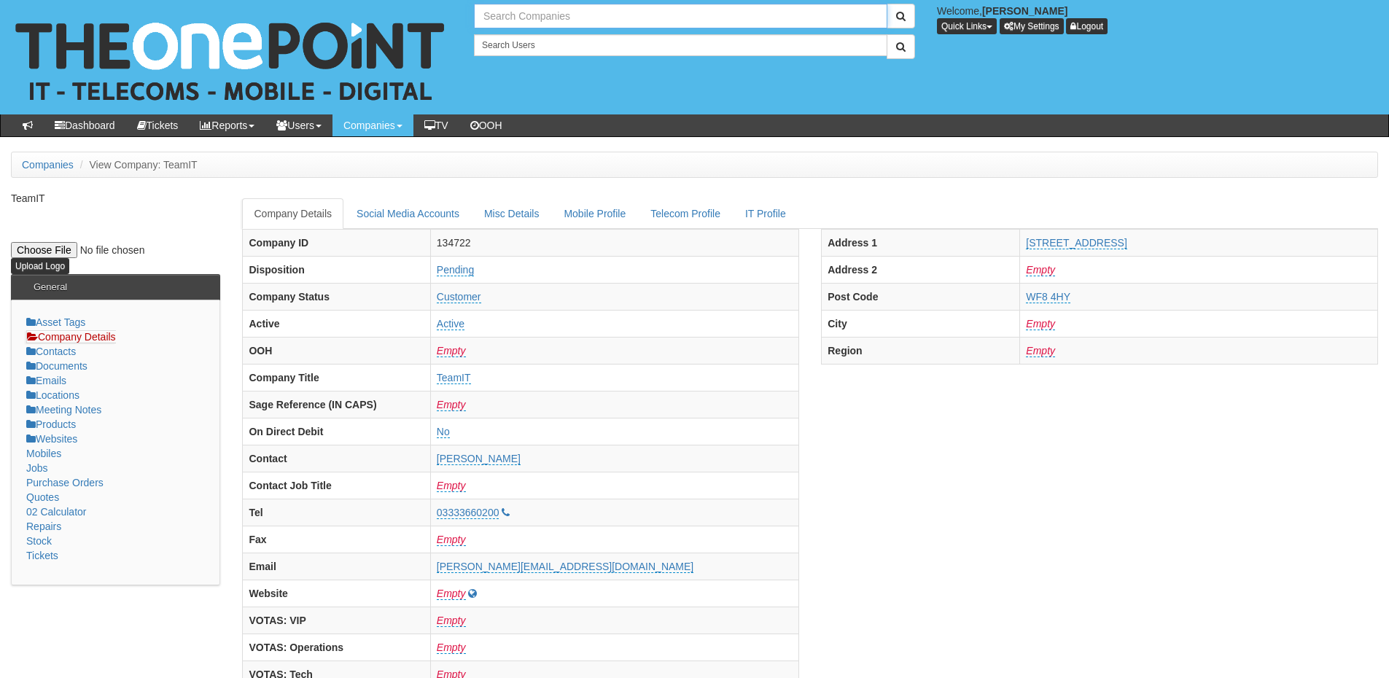
click at [567, 23] on input "text" at bounding box center [681, 16] width 414 height 25
type input "j"
click at [537, 41] on link "TeamIT" at bounding box center [680, 40] width 411 height 21
type input "TeamIT"
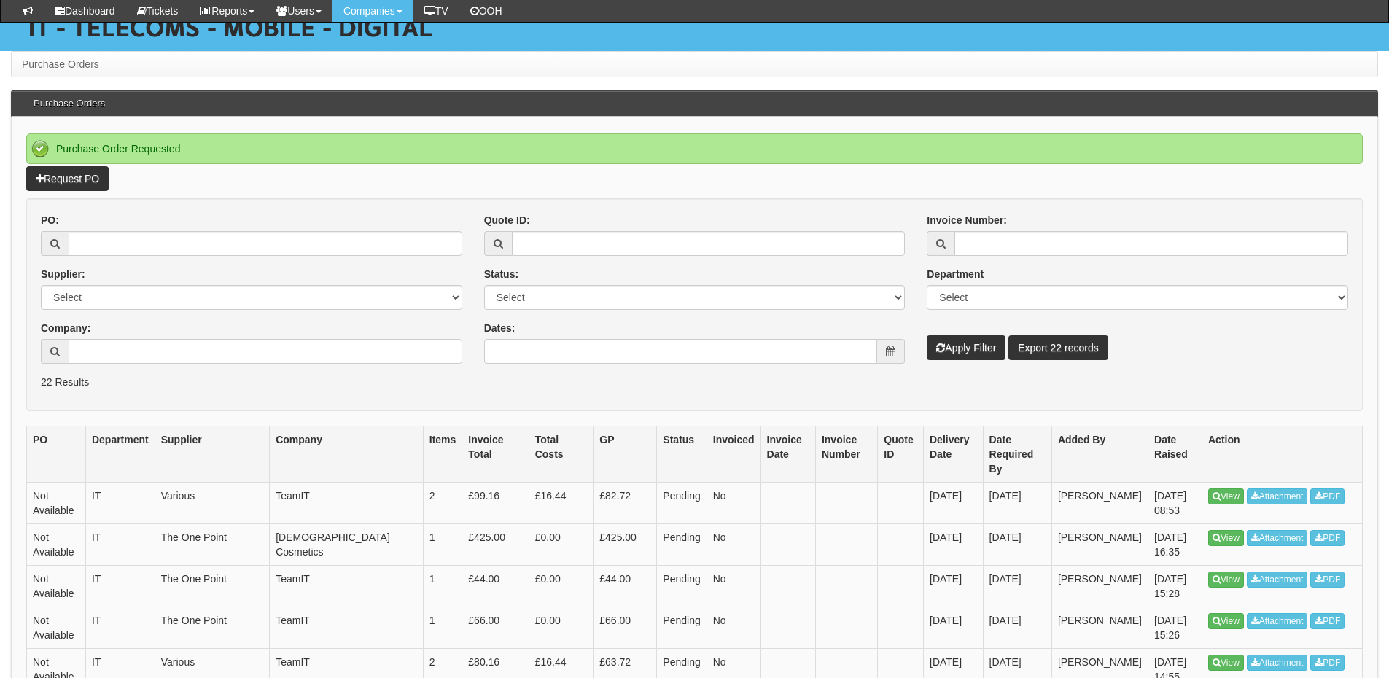
scroll to position [146, 0]
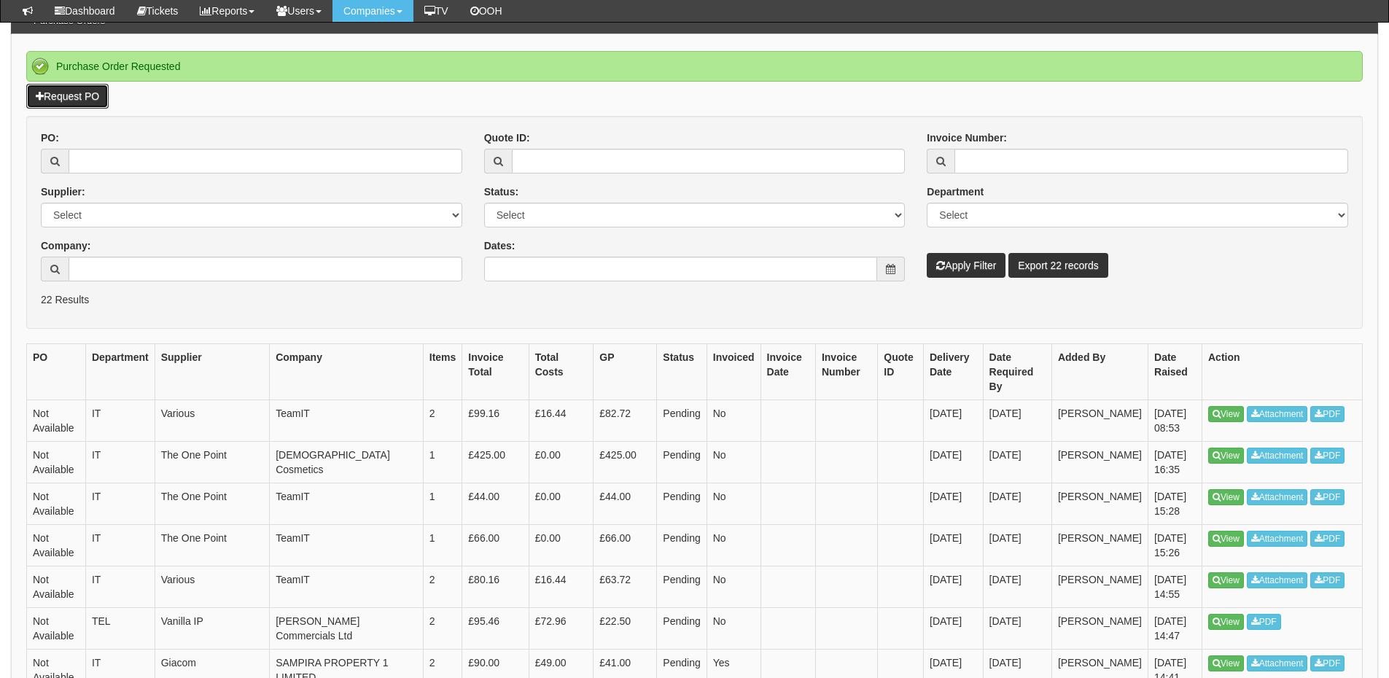
click at [92, 101] on link "Request PO" at bounding box center [67, 96] width 82 height 25
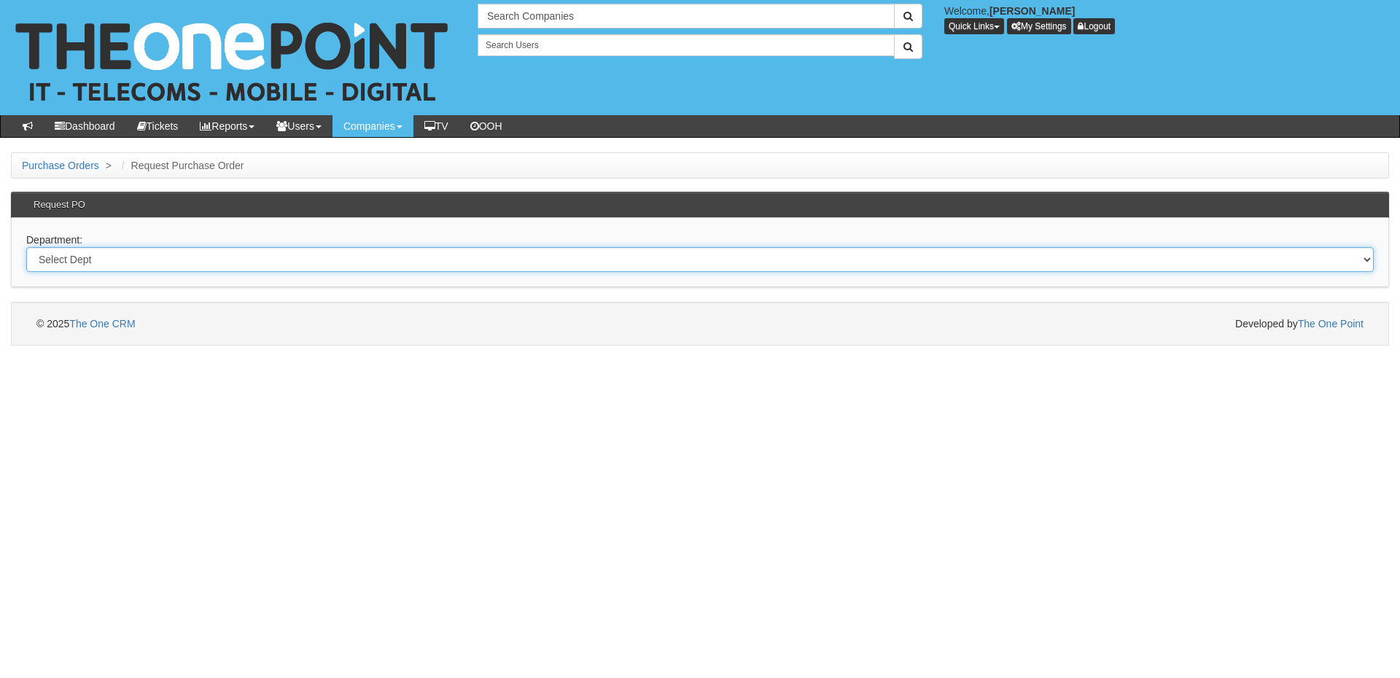
click at [458, 256] on select "Select Dept Digital Internal IT Mobiles Marketing Telecoms" at bounding box center [700, 259] width 1348 height 25
select select "?pipeID=&dept=IT"
click at [26, 247] on select "Select Dept Digital Internal IT Mobiles Marketing Telecoms" at bounding box center [700, 259] width 1348 height 25
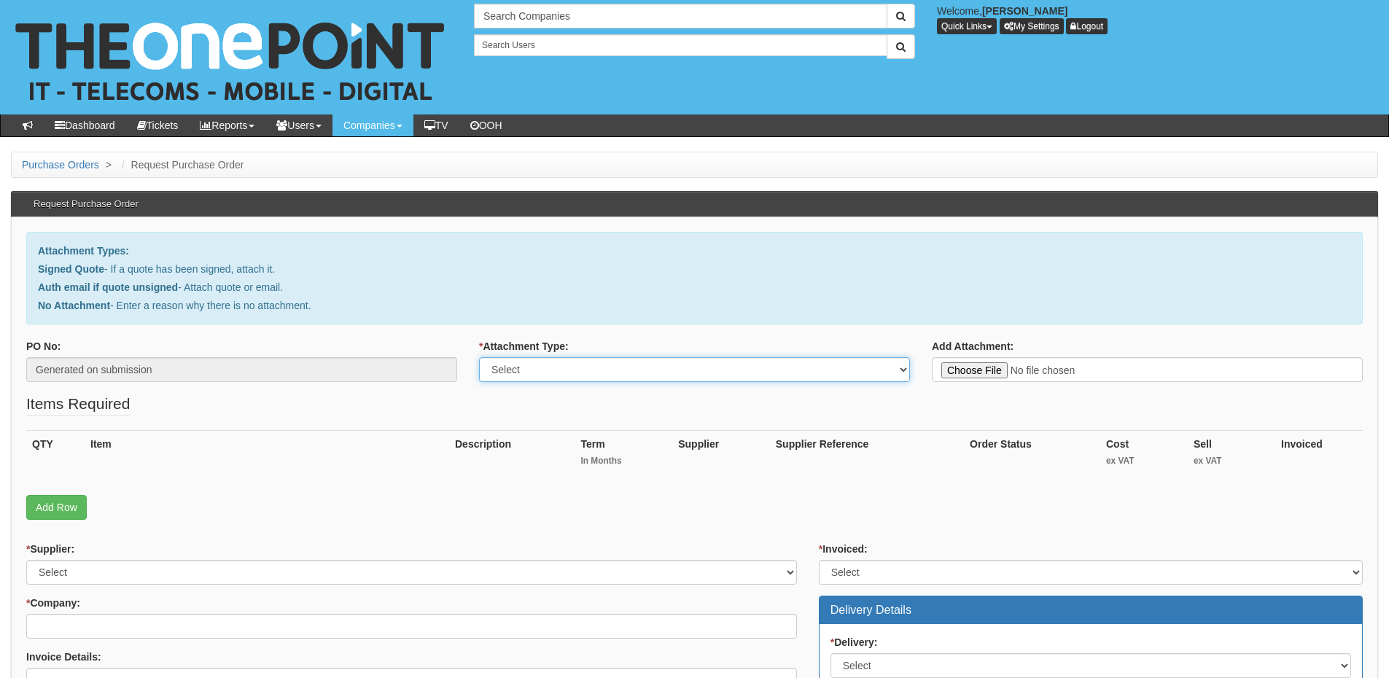
click at [544, 372] on select "Select Signed Quote Auth email with quote if unsigned No Attachment" at bounding box center [694, 369] width 431 height 25
select select "Signed Quote"
click at [479, 357] on select "Select Signed Quote Auth email with quote if unsigned No Attachment" at bounding box center [694, 369] width 431 height 25
type input "C:\fakepath\OBL Group Ltd - LAPTOPS.pdf"
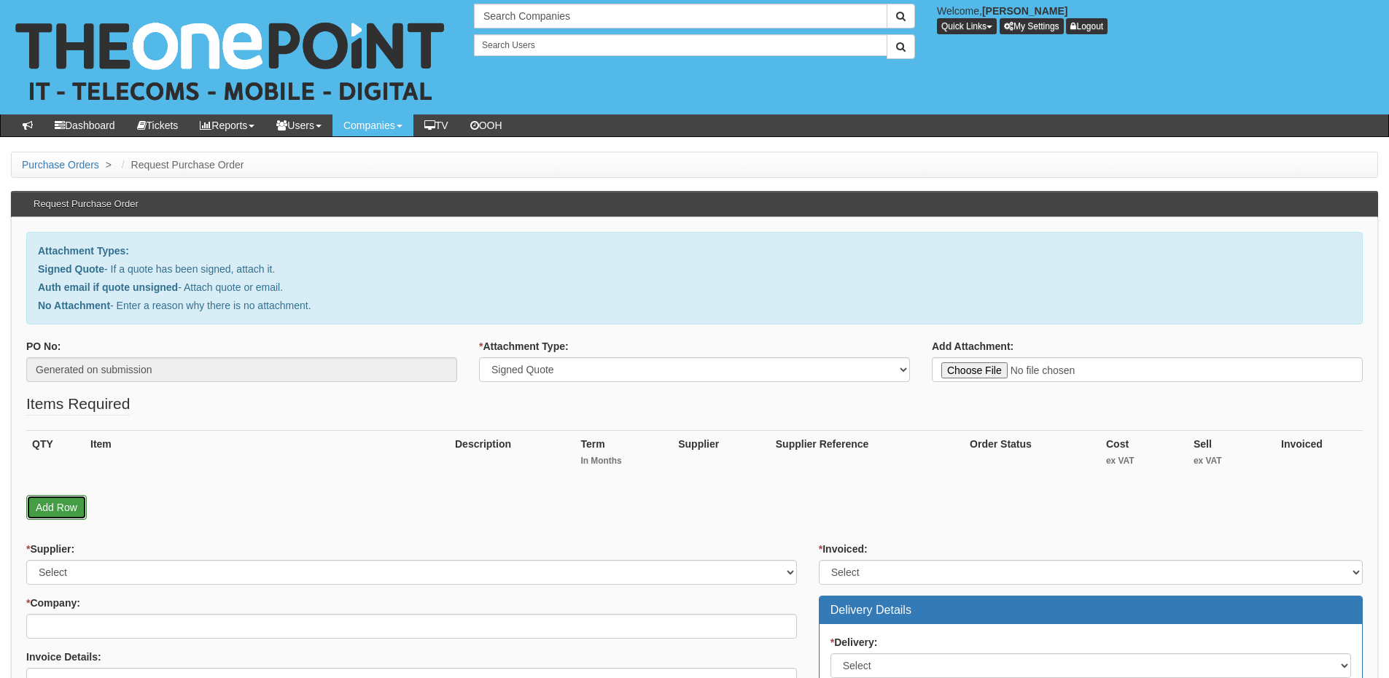
click at [51, 513] on link "Add Row" at bounding box center [56, 507] width 61 height 25
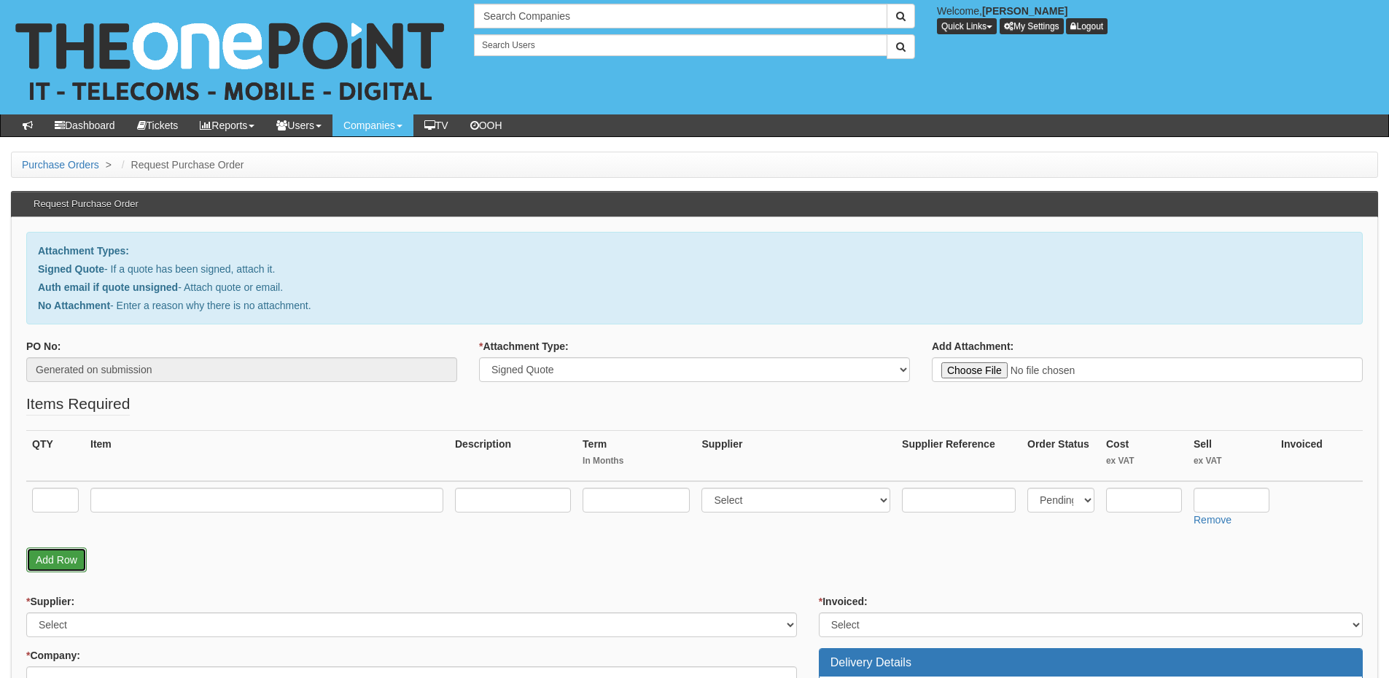
click at [41, 566] on link "Add Row" at bounding box center [56, 560] width 61 height 25
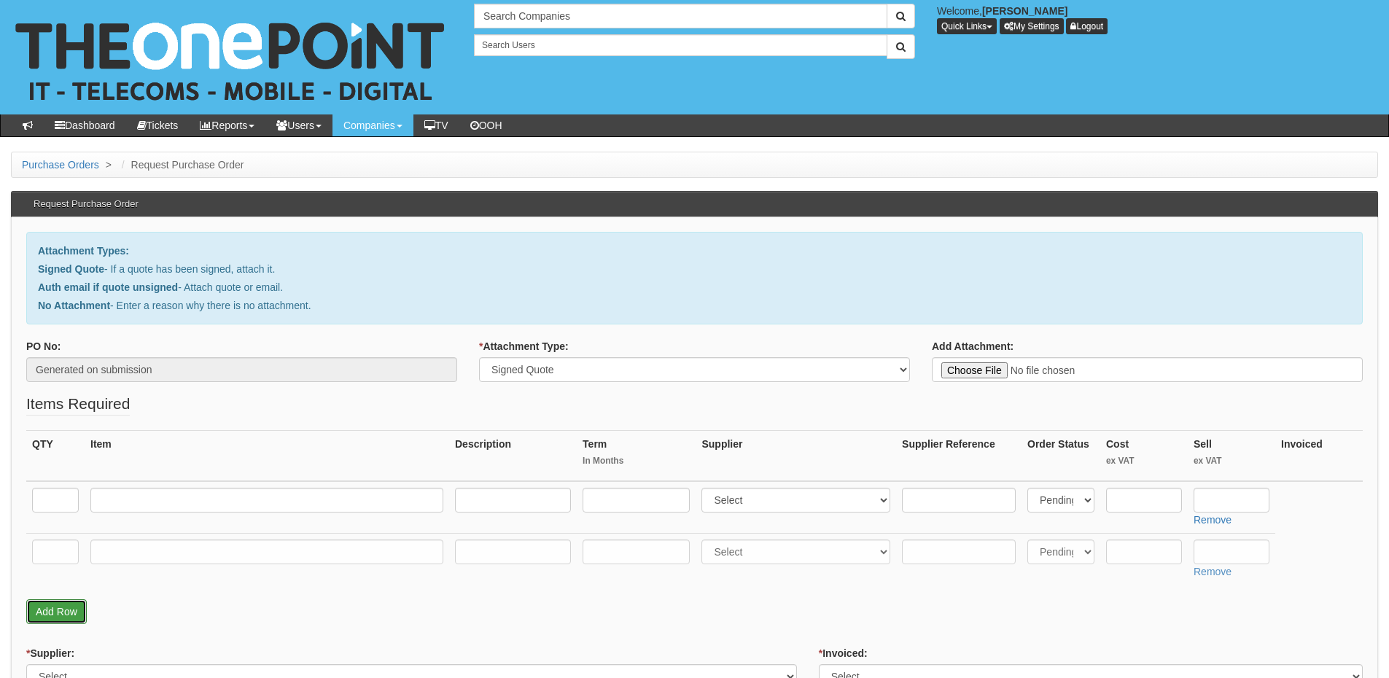
click at [74, 610] on link "Add Row" at bounding box center [56, 611] width 61 height 25
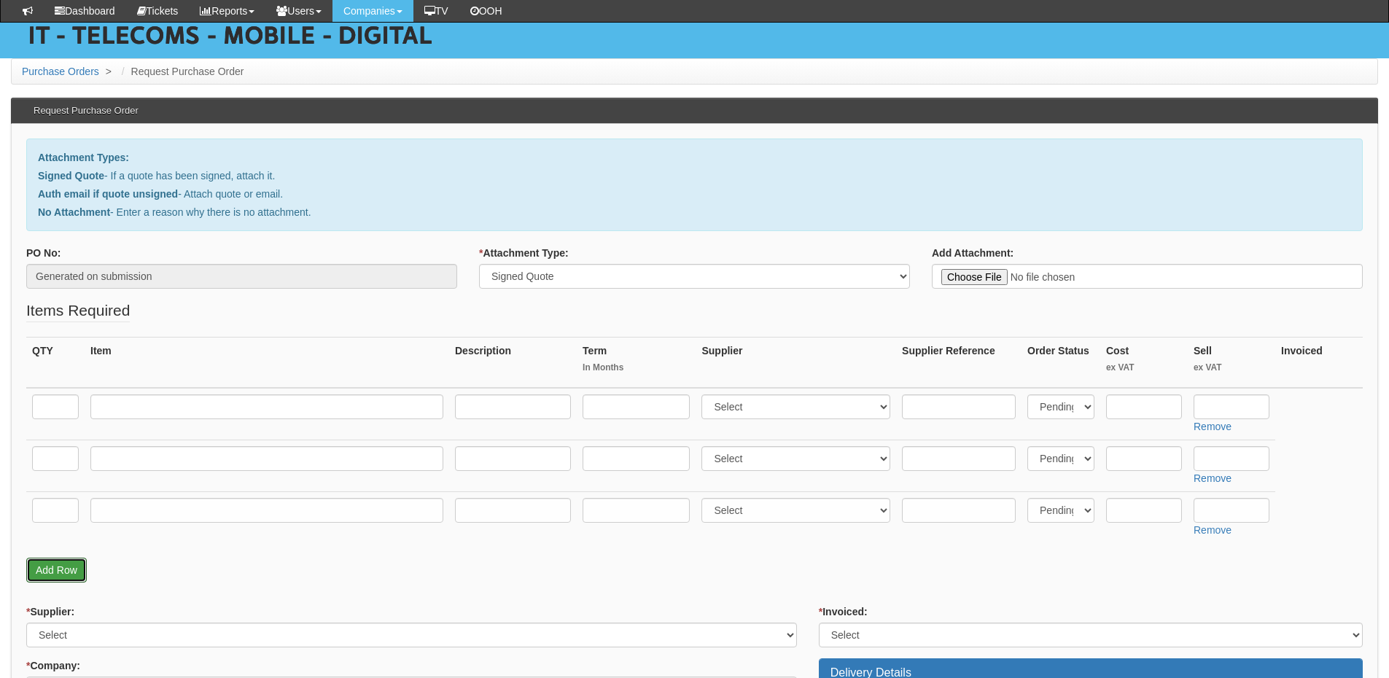
scroll to position [146, 0]
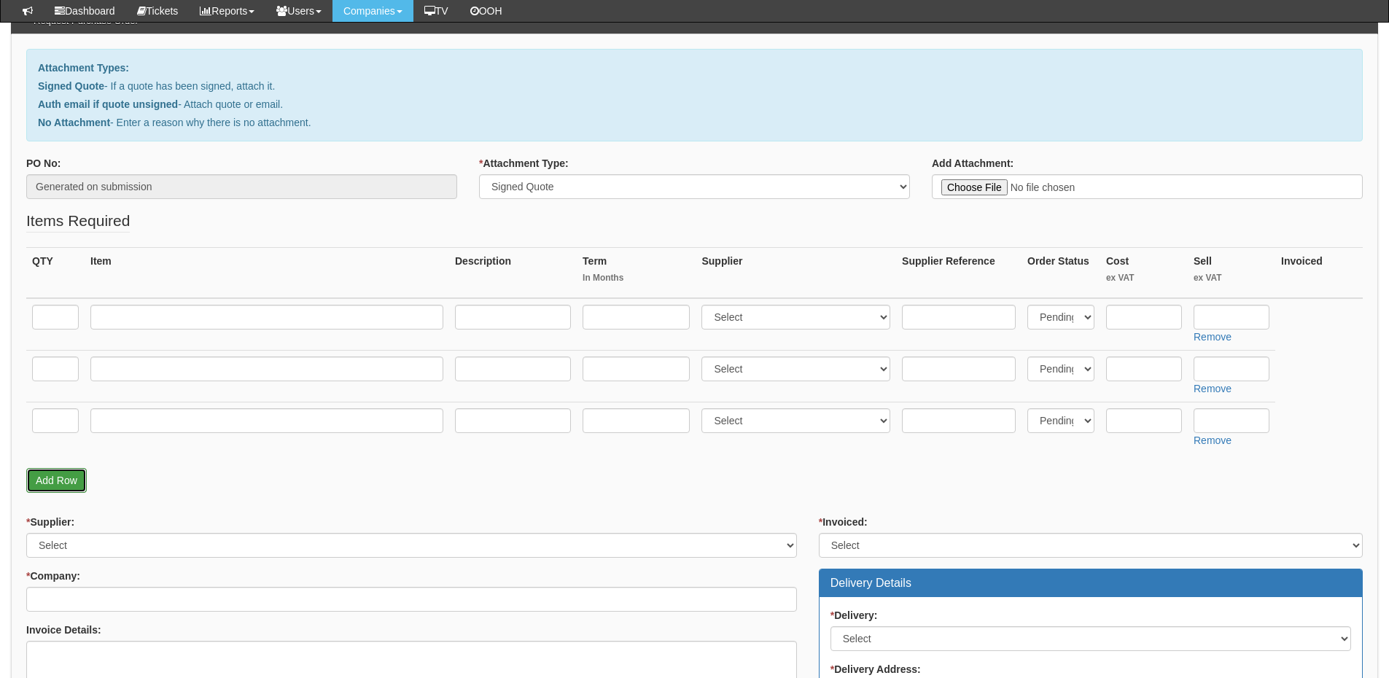
click at [72, 473] on link "Add Row" at bounding box center [56, 480] width 61 height 25
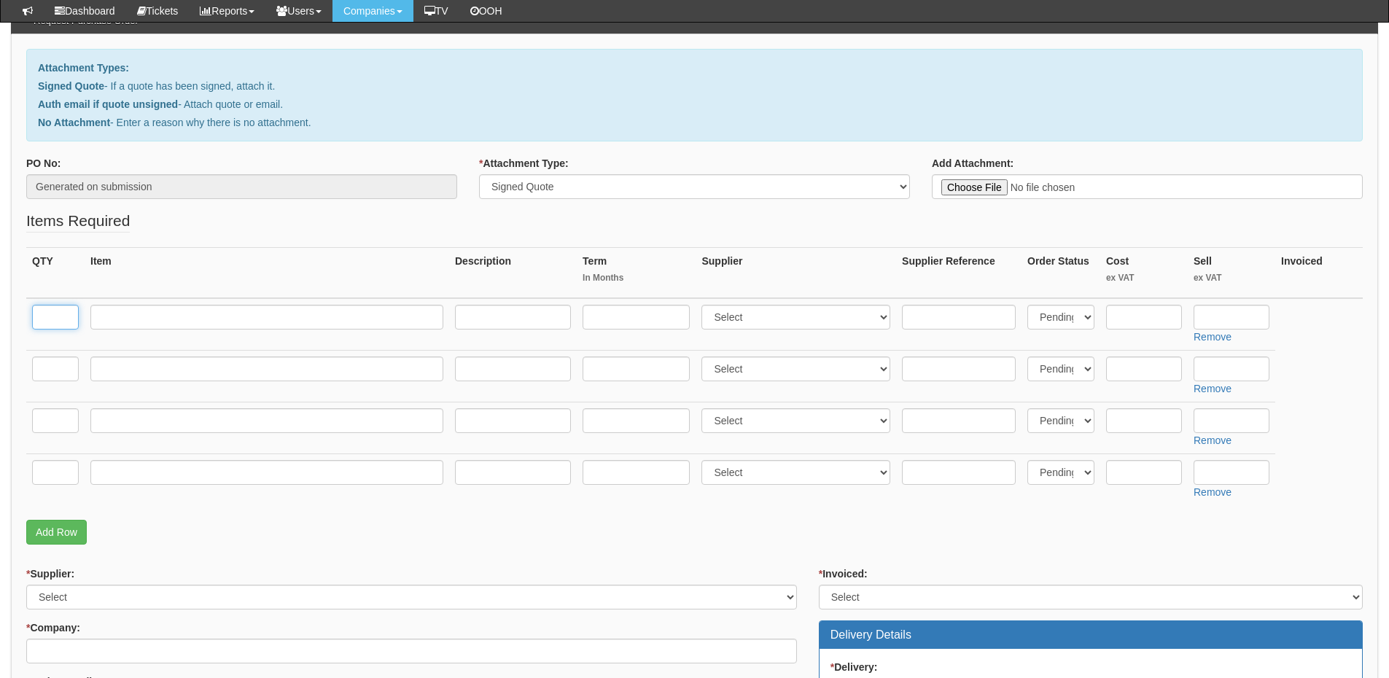
click at [61, 320] on input "text" at bounding box center [55, 317] width 47 height 25
type input "1"
click at [59, 349] on td "1" at bounding box center [55, 324] width 58 height 53
click at [57, 364] on input "text" at bounding box center [55, 369] width 47 height 25
type input "1"
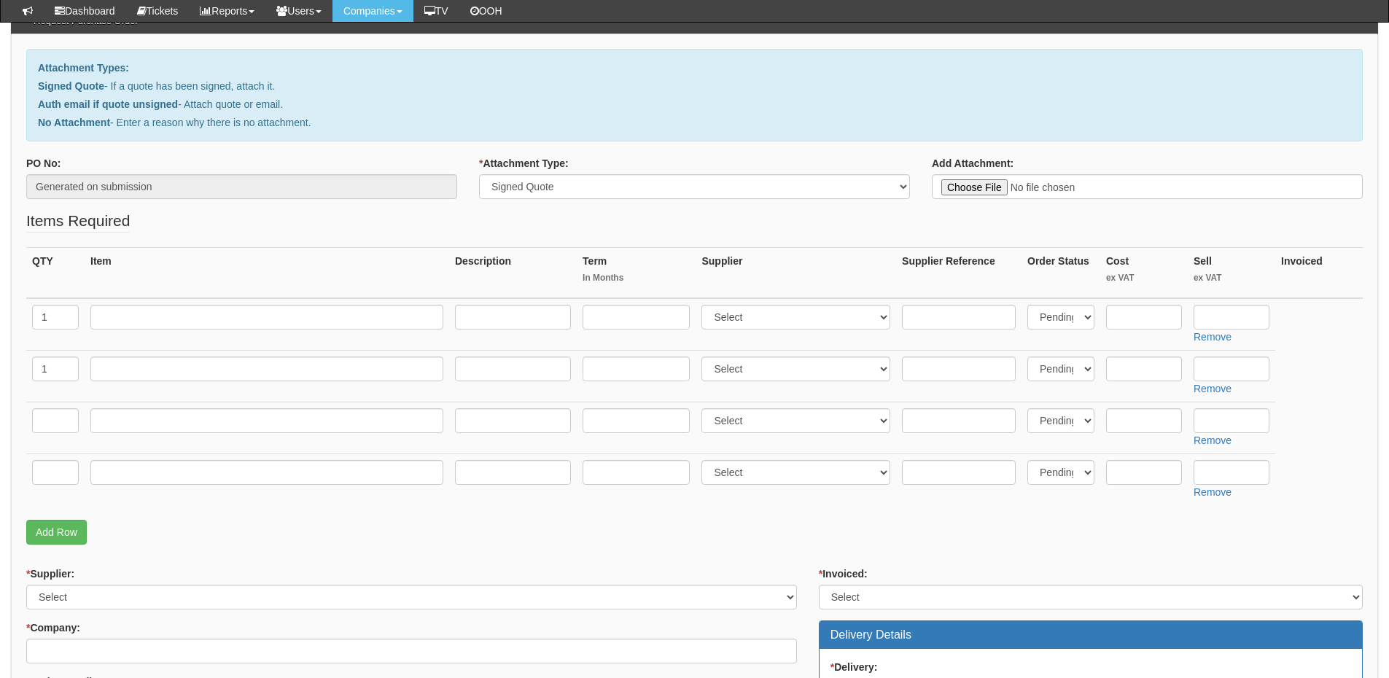
click at [55, 434] on td at bounding box center [55, 428] width 58 height 52
click at [55, 419] on input "text" at bounding box center [55, 420] width 47 height 25
type input "1"
click at [54, 463] on input "text" at bounding box center [55, 472] width 47 height 25
type input "1"
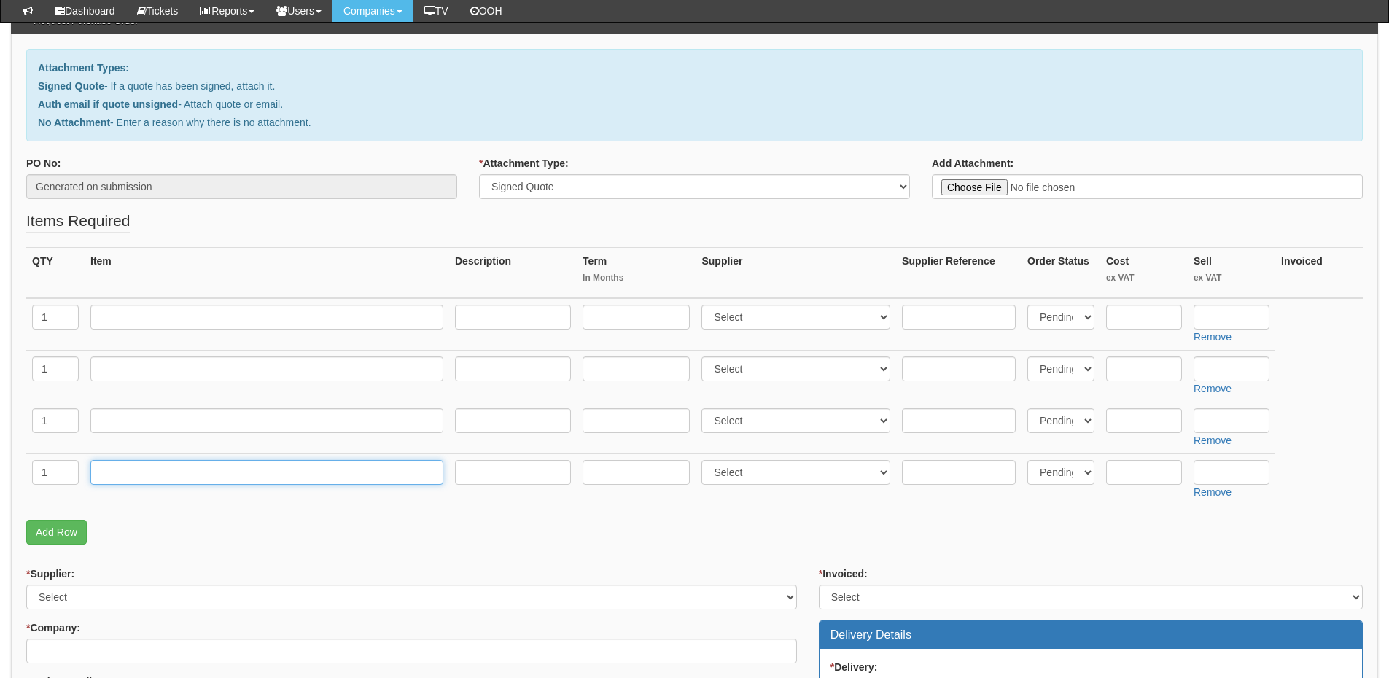
click at [103, 475] on input "text" at bounding box center [266, 472] width 353 height 25
type input "Delivery"
click at [1259, 474] on input "text" at bounding box center [1232, 472] width 76 height 25
type input "12.50"
click at [125, 316] on input "text" at bounding box center [266, 317] width 353 height 25
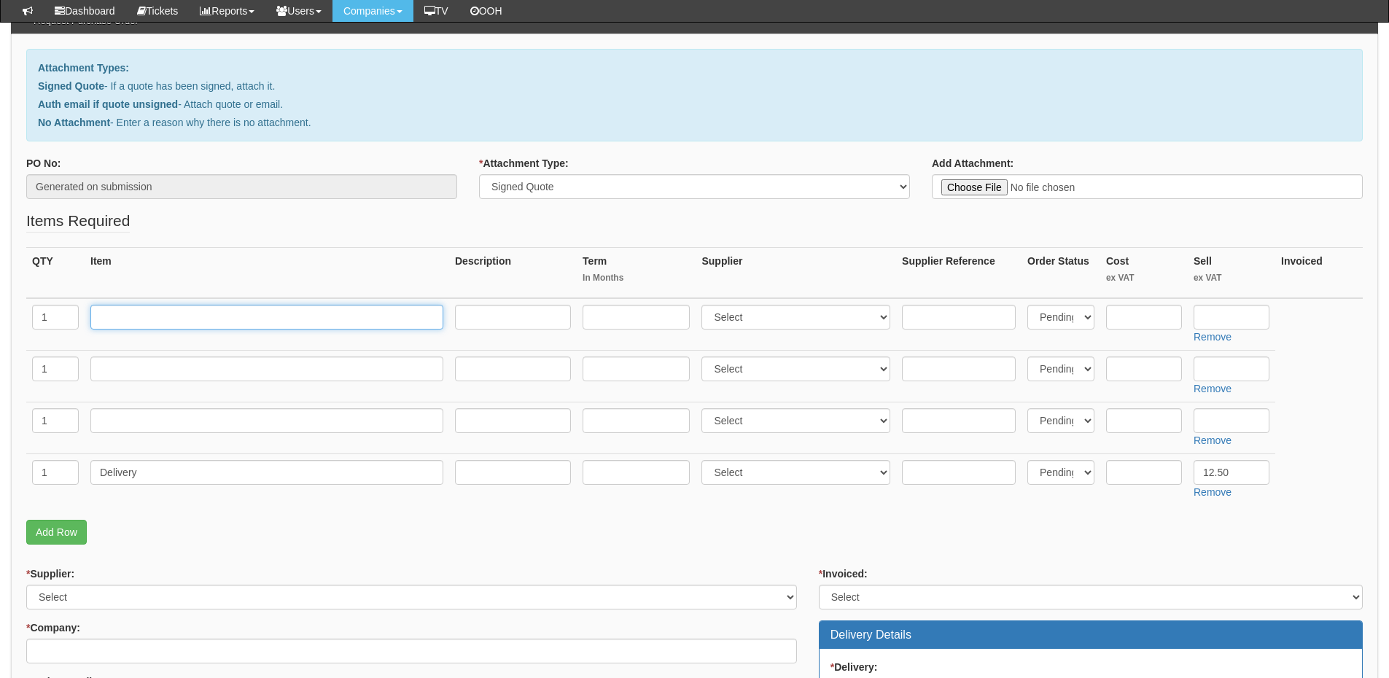
paste input "Refurb Lenovo Yoga 510, 8GB ram 14'' Windows 10"
type input "Refurb Lenovo Yoga 510, 8GB ram 14'' Windows 10"
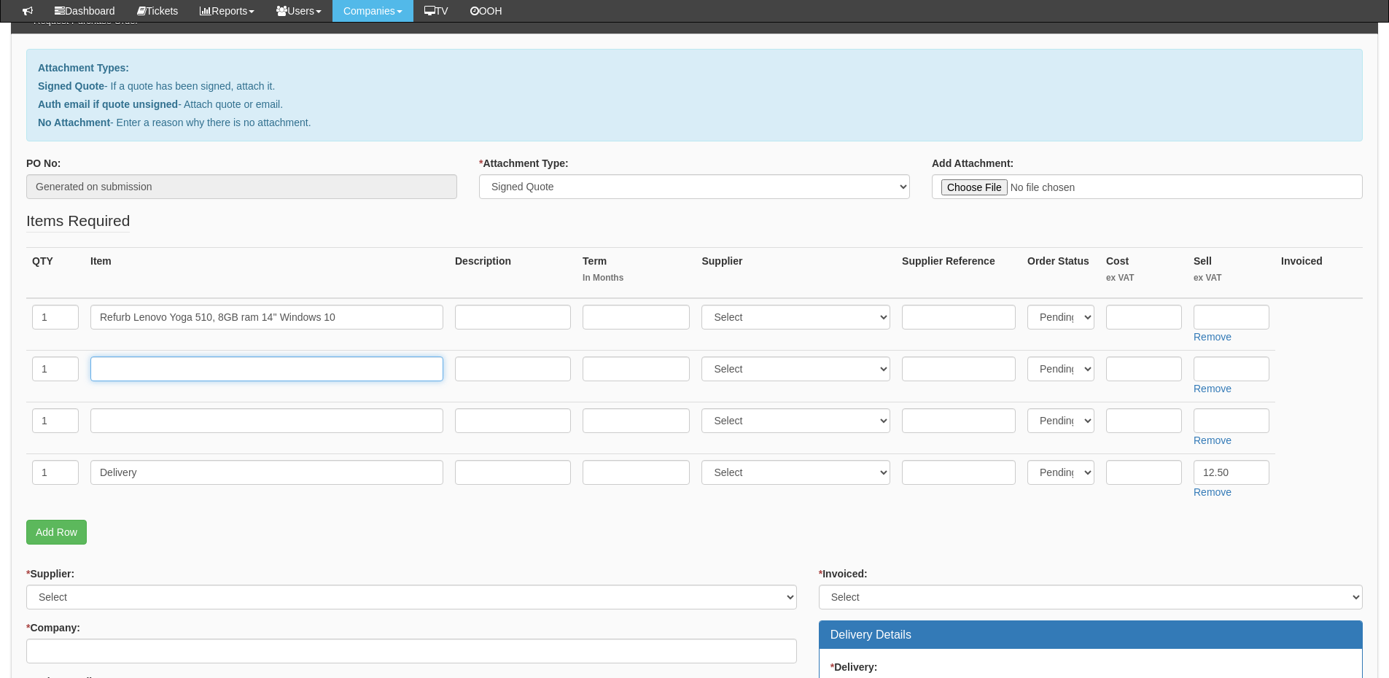
click at [190, 364] on input "text" at bounding box center [266, 369] width 353 height 25
paste input "Refurb HP 14S Core i5, 8GB RAM 256GBssd 14'' windows 10"
type input "Refurb HP 14S Core i5, 8GB RAM 256GBssd 14'' windows 10"
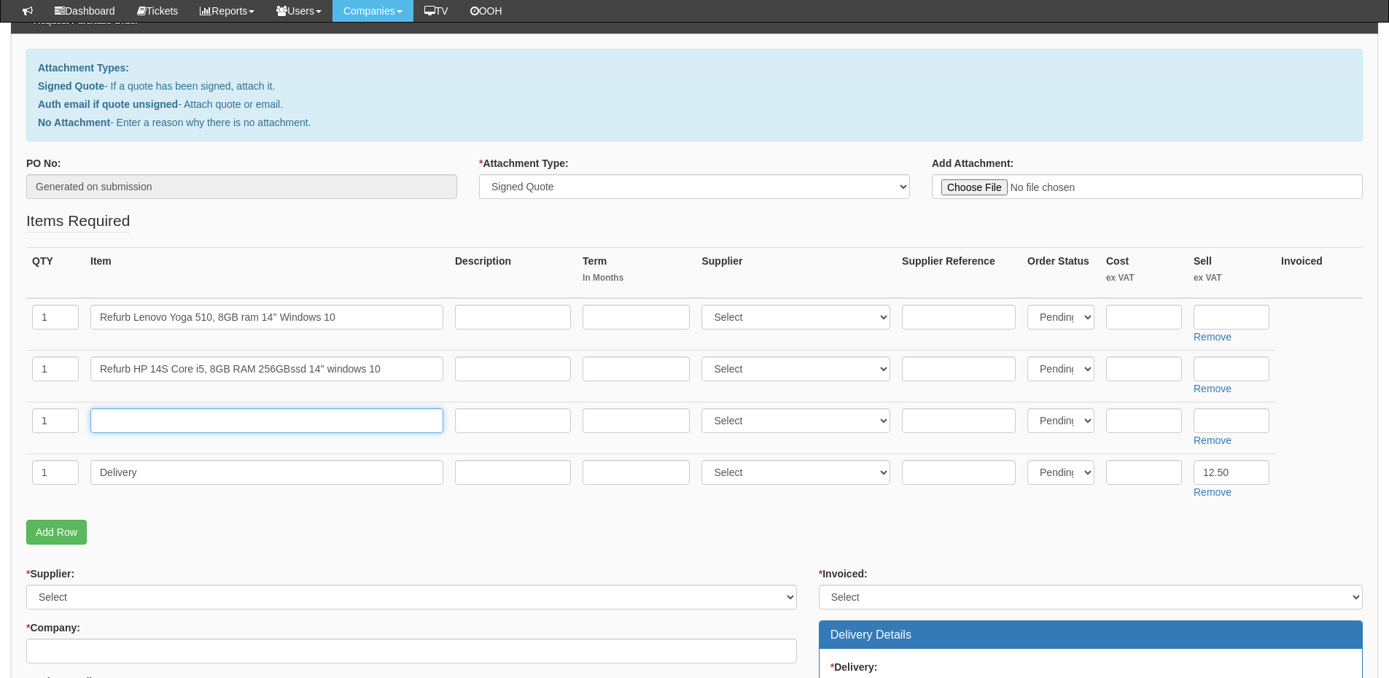
click at [171, 416] on input "text" at bounding box center [266, 420] width 353 height 25
click at [260, 419] on input "text" at bounding box center [266, 420] width 353 height 25
paste input "Refurbished DELL XPS 13 i7, 8GB Ram 256gb ssd, windows 10, 13.3'' screen"
type input "Refurbished DELL XPS 13 i7, 8GB Ram 256gb ssd, windows 10, 13.3'' screen"
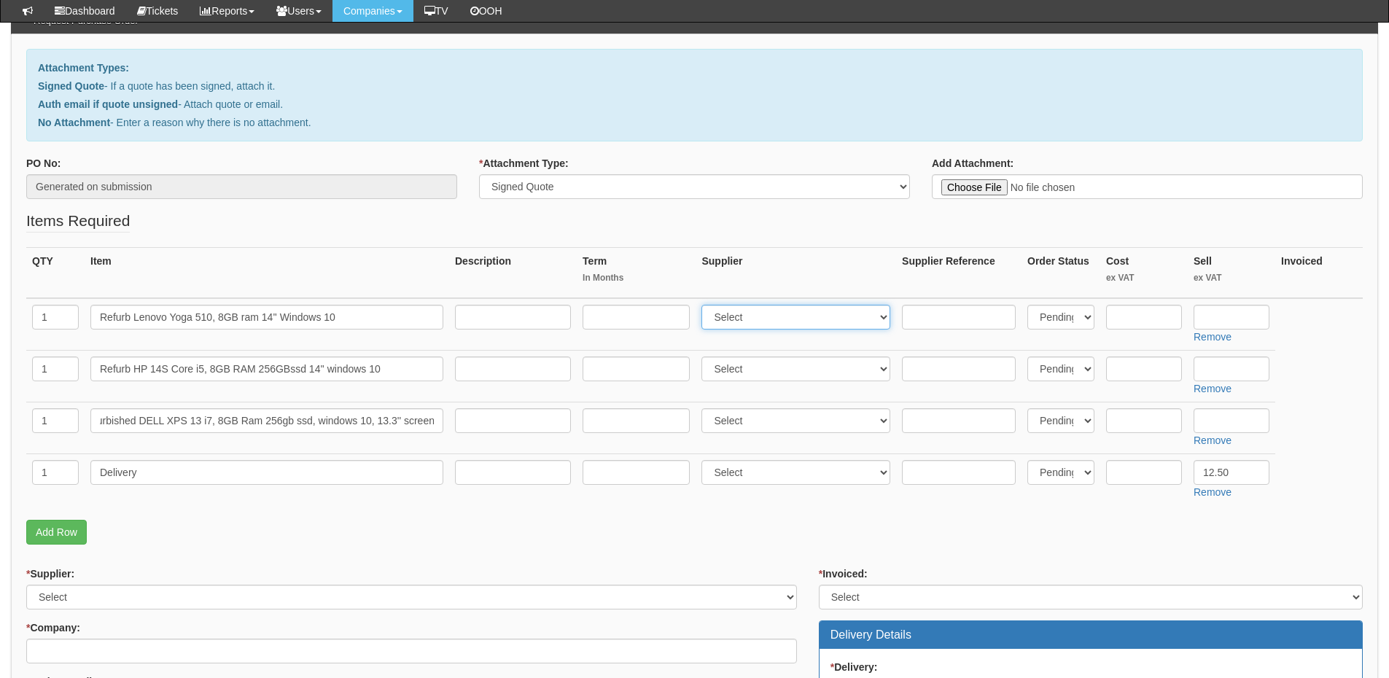
click at [740, 323] on select "Select 123 [DOMAIN_NAME] 1Password 3 4Gon [PERSON_NAME] Electric Ltd Abzorb Acc…" at bounding box center [796, 317] width 189 height 25
select select "206"
click at [705, 305] on select "Select 123 [DOMAIN_NAME] 1Password 3 4Gon [PERSON_NAME] Electric Ltd Abzorb Acc…" at bounding box center [796, 317] width 189 height 25
click at [741, 380] on select "Select 123 [DOMAIN_NAME] 1Password 3 4Gon [PERSON_NAME] Electric Ltd Abzorb Acc…" at bounding box center [796, 369] width 189 height 25
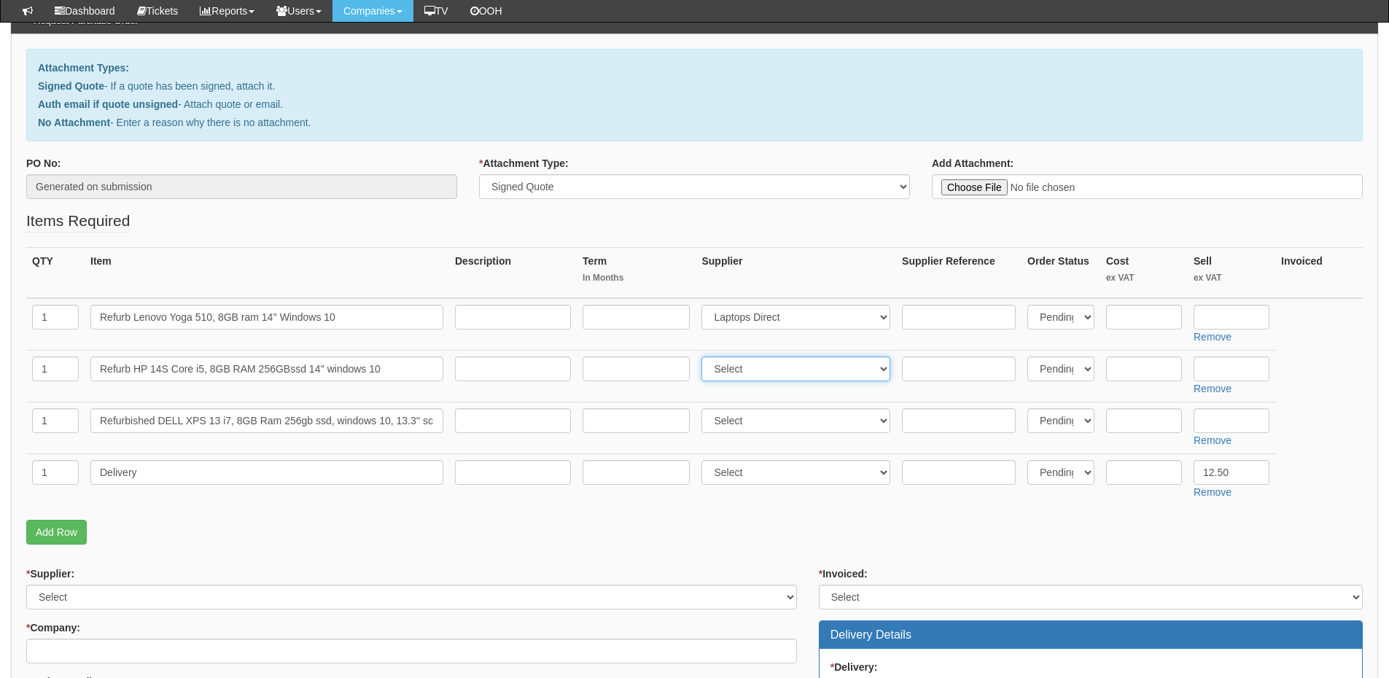
select select "206"
click at [705, 357] on select "Select 123 [DOMAIN_NAME] 1Password 3 4Gon [PERSON_NAME] Electric Ltd Abzorb Acc…" at bounding box center [796, 369] width 189 height 25
click at [731, 422] on select "Select 123 [DOMAIN_NAME] 1Password 3 4Gon [PERSON_NAME] Electric Ltd Abzorb Acc…" at bounding box center [796, 420] width 189 height 25
select select "206"
click at [705, 408] on select "Select 123 [DOMAIN_NAME] 1Password 3 4Gon [PERSON_NAME] Electric Ltd Abzorb Acc…" at bounding box center [796, 420] width 189 height 25
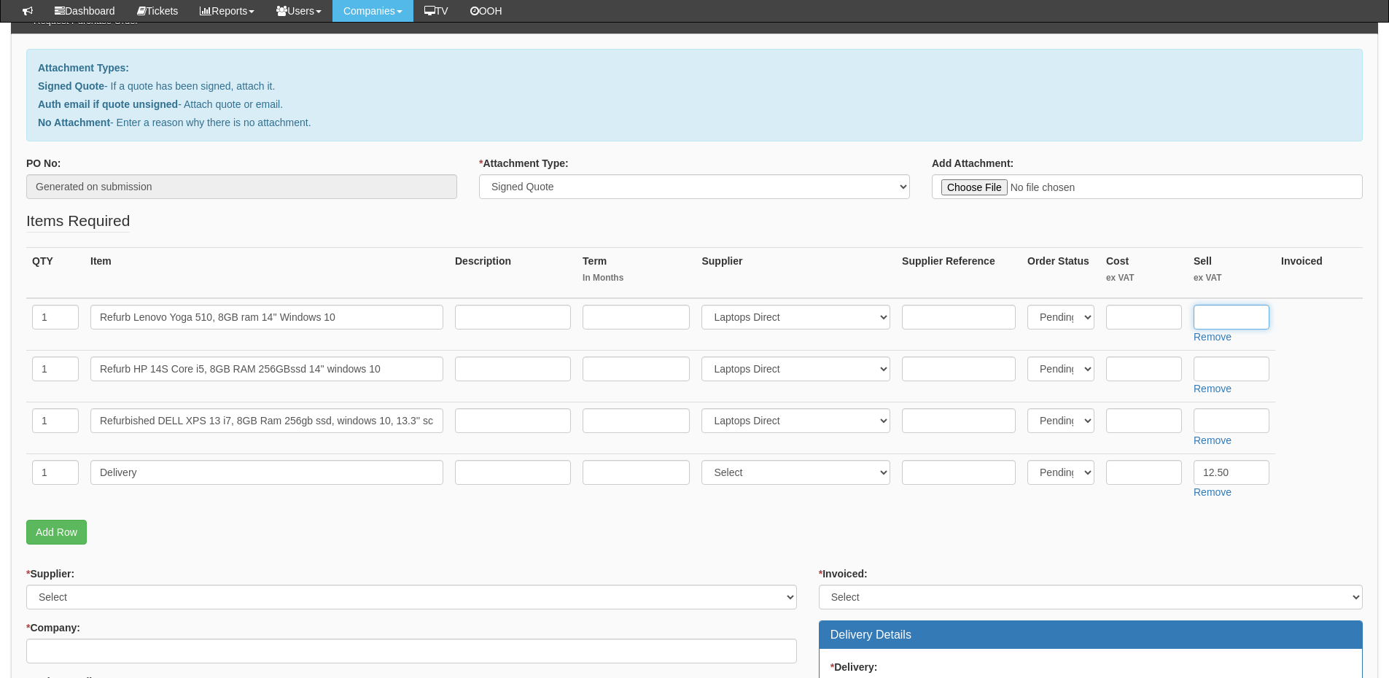
click at [1235, 320] on input "text" at bounding box center [1232, 317] width 76 height 25
paste input "249.97"
type input "249.97"
click at [1222, 361] on input "text" at bounding box center [1232, 369] width 76 height 25
paste input "249.97"
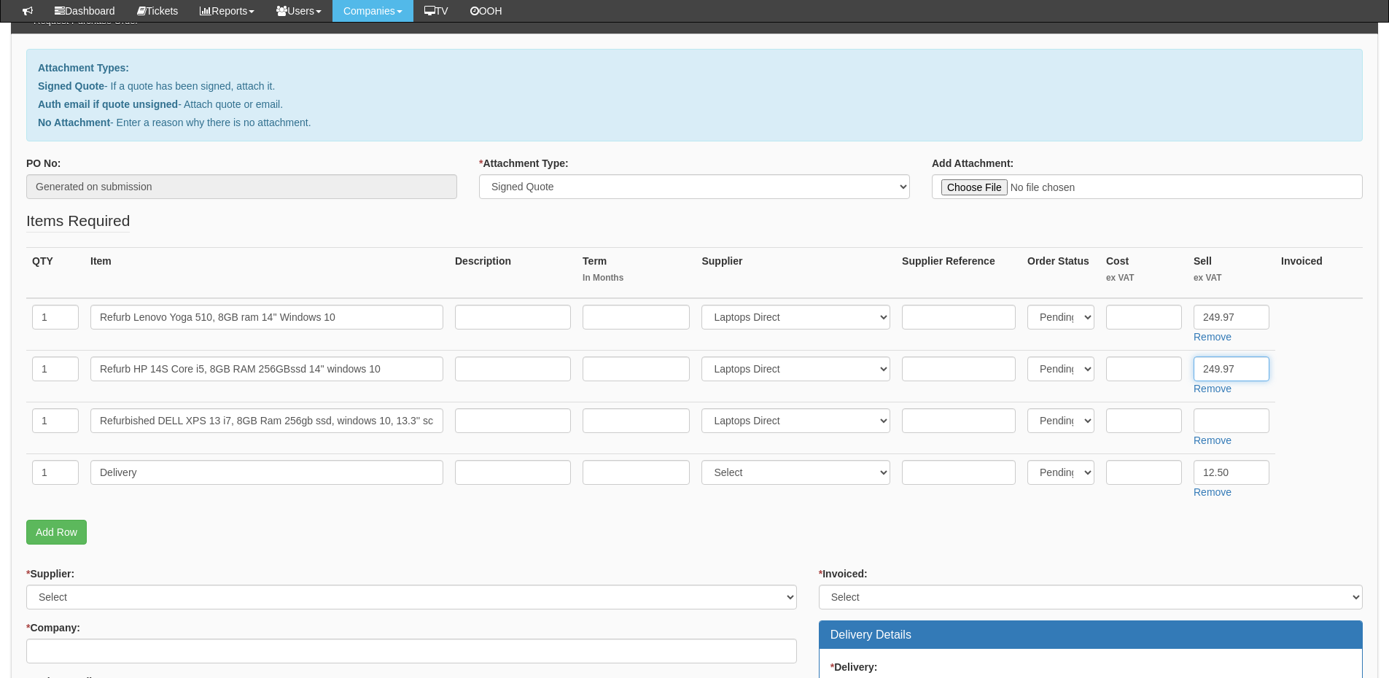
type input "249.97"
drag, startPoint x: 1195, startPoint y: 421, endPoint x: 1203, endPoint y: 419, distance: 7.4
click at [1195, 421] on input "text" at bounding box center [1232, 420] width 76 height 25
paste input "334.77"
type input "334.77"
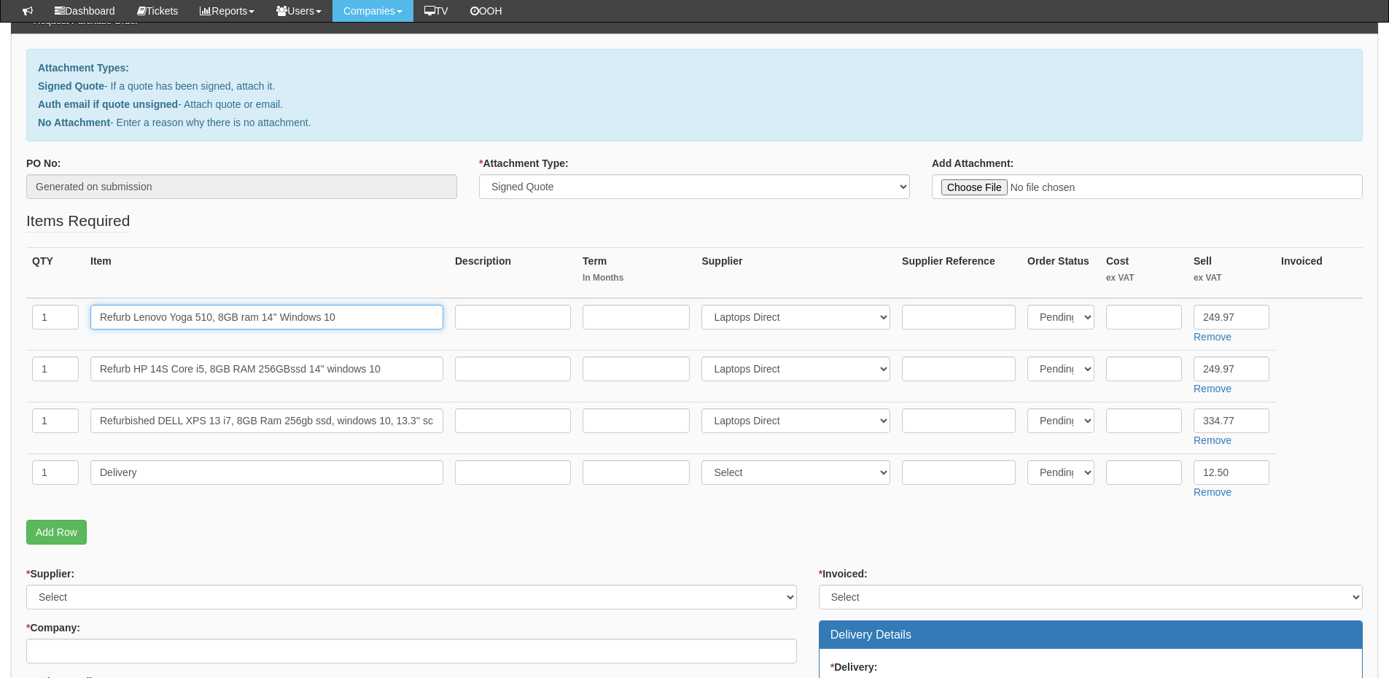
click at [136, 317] on input "Refurb Lenovo Yoga 510, 8GB ram 14'' Windows 10" at bounding box center [266, 317] width 353 height 25
drag, startPoint x: 134, startPoint y: 317, endPoint x: 341, endPoint y: 317, distance: 206.4
click at [341, 317] on input "Refurb Lenovo Yoga 510, 8GB ram 14'' Windows 10" at bounding box center [266, 317] width 353 height 25
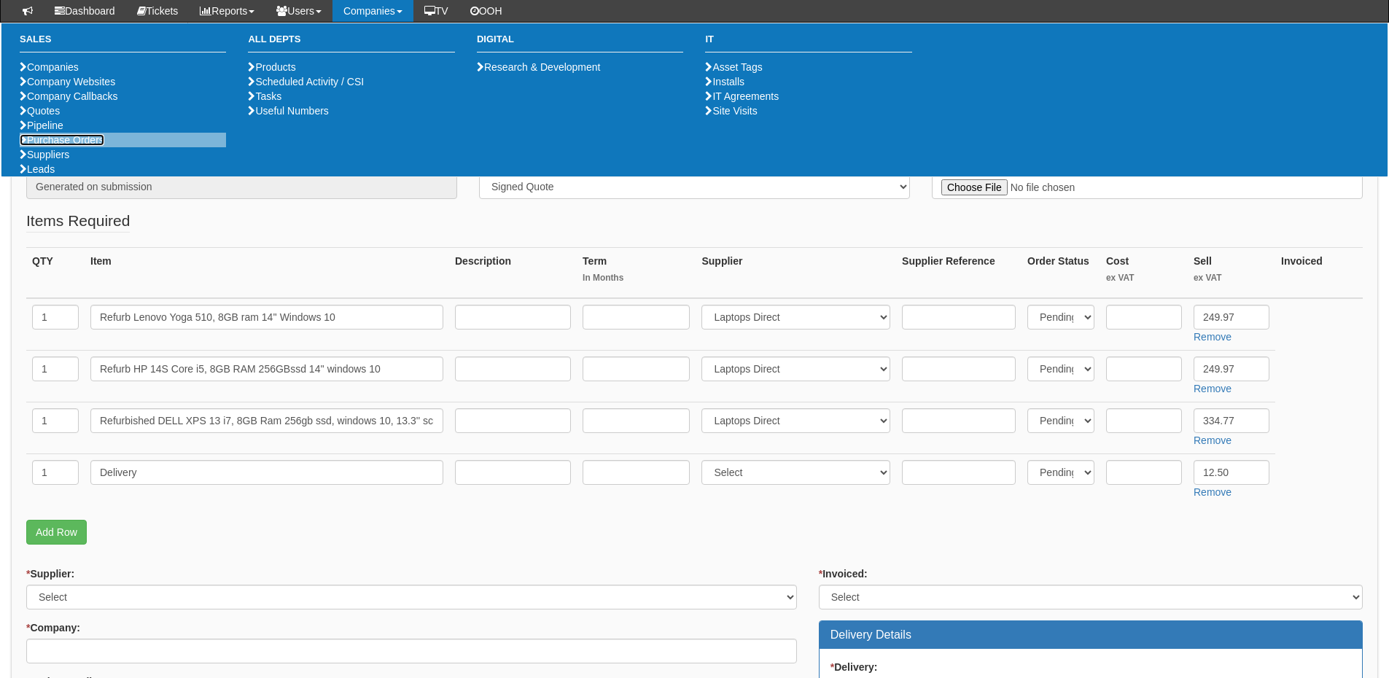
click at [51, 146] on link "Purchase Orders" at bounding box center [62, 140] width 85 height 12
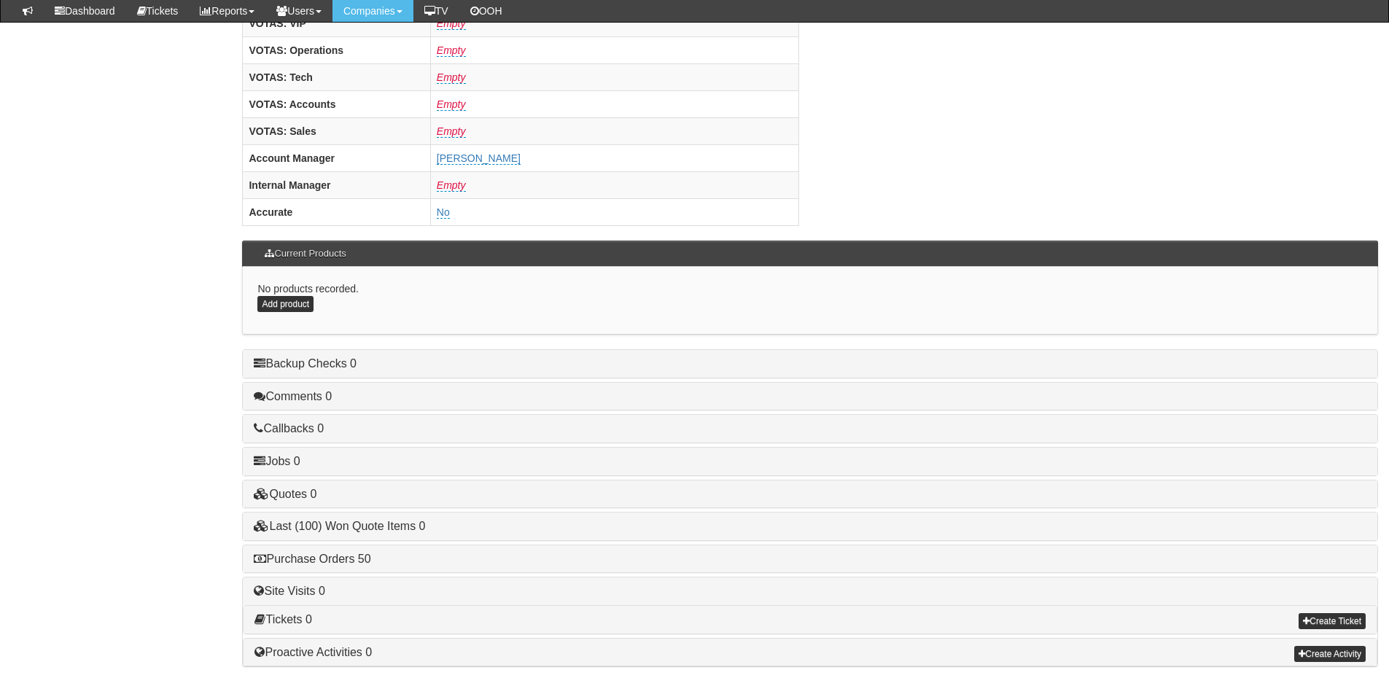
scroll to position [607, 0]
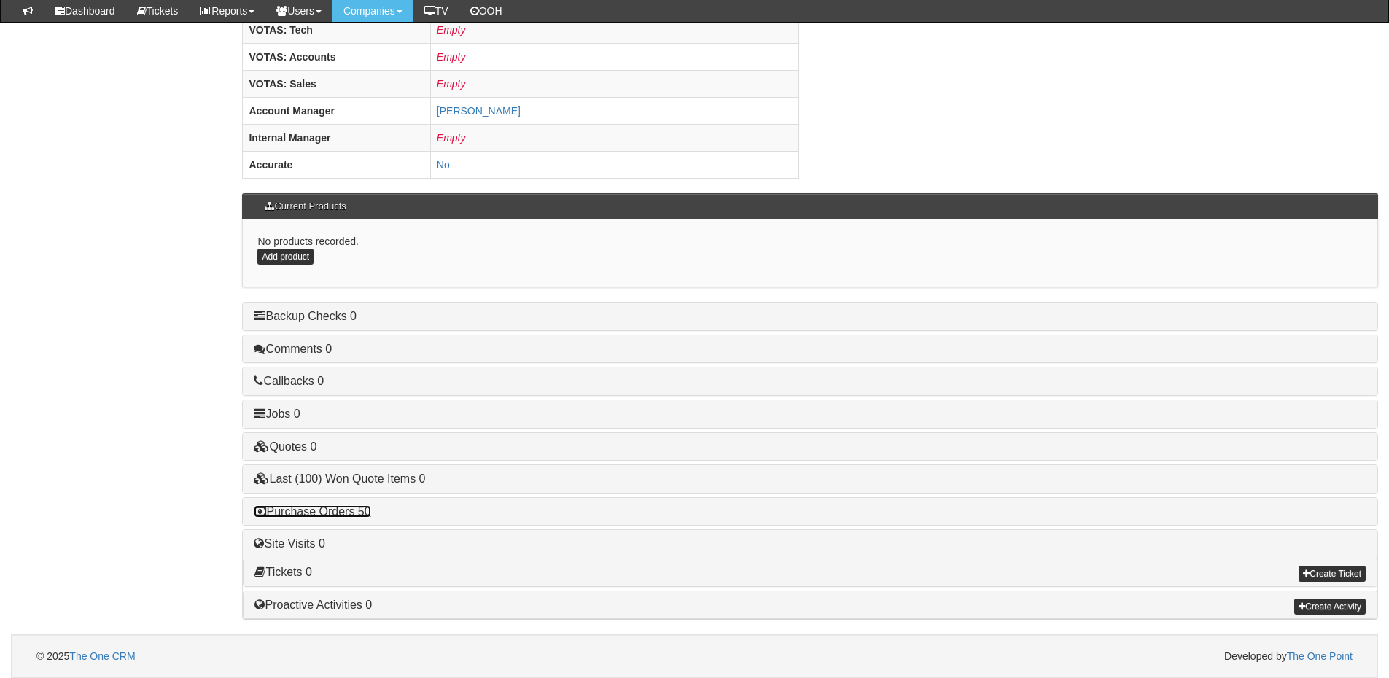
drag, startPoint x: 342, startPoint y: 506, endPoint x: 379, endPoint y: 511, distance: 37.5
click at [342, 506] on link "Purchase Orders 50" at bounding box center [312, 511] width 117 height 12
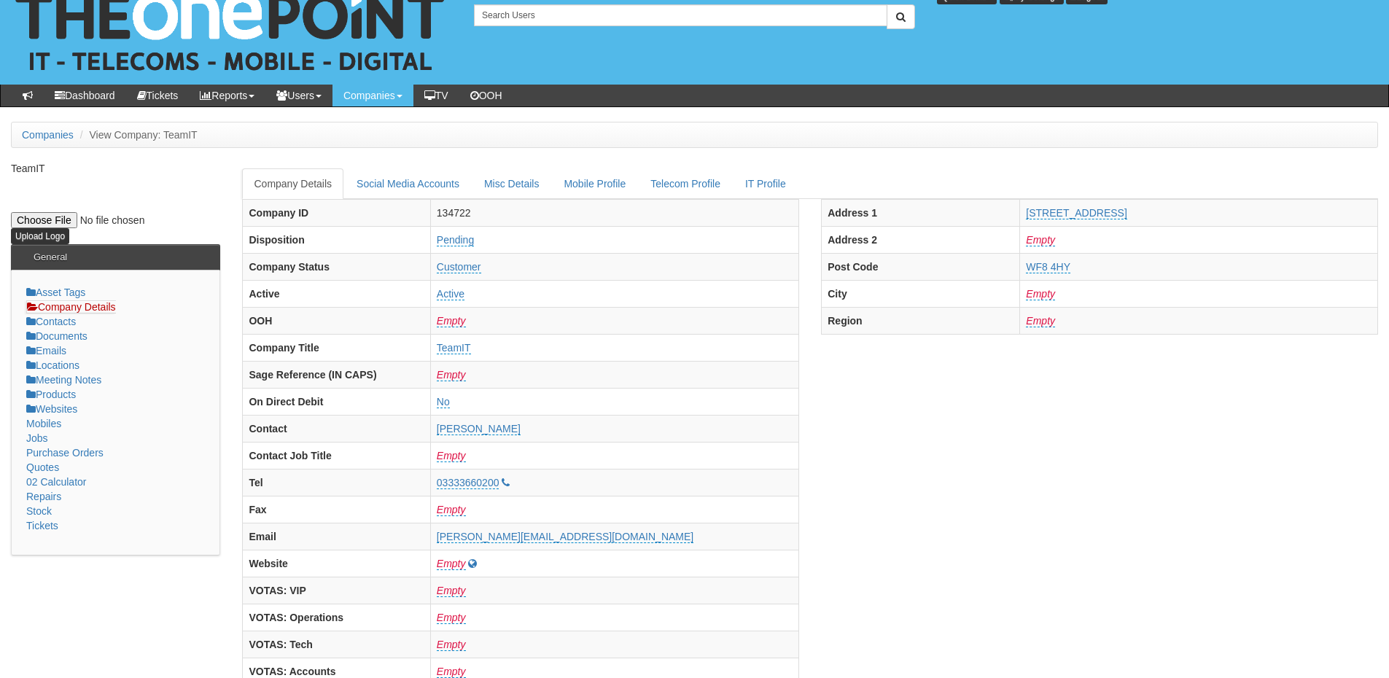
scroll to position [0, 0]
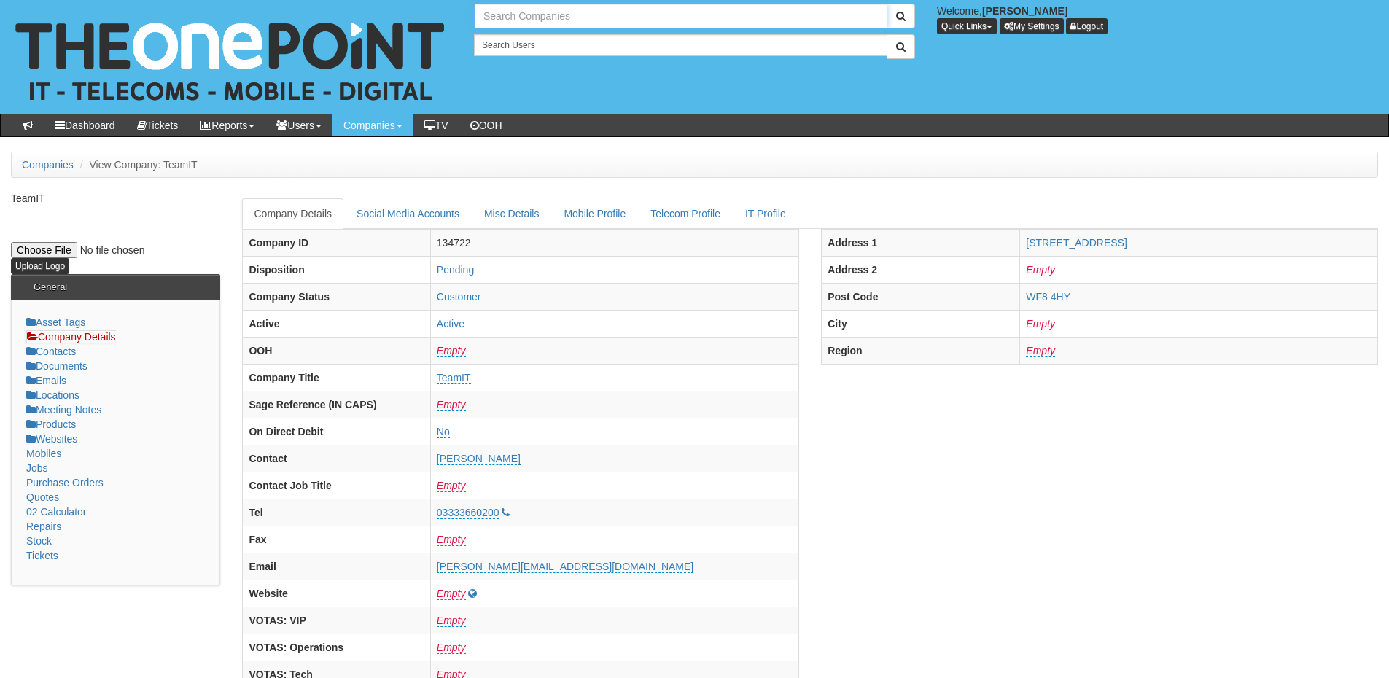
click at [539, 21] on input "text" at bounding box center [681, 16] width 414 height 25
click at [524, 42] on link "OBL Group" at bounding box center [680, 40] width 411 height 21
type input "OBL Group"
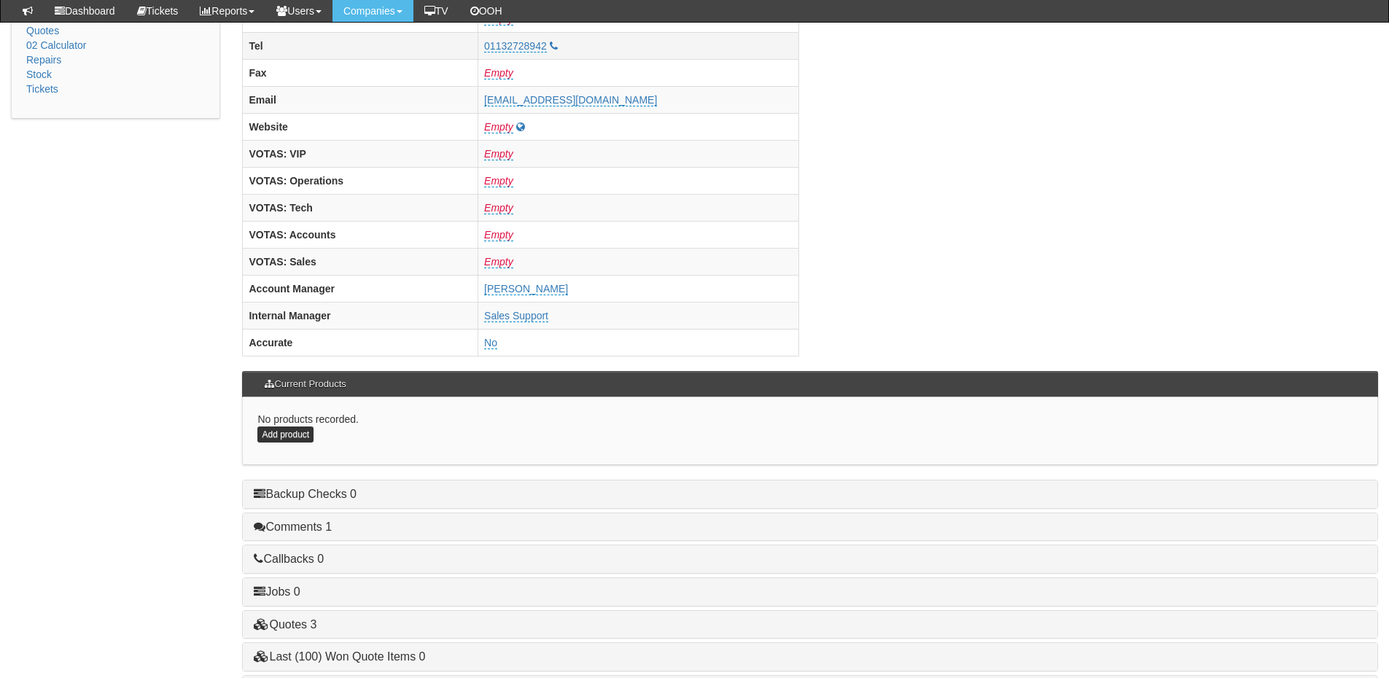
scroll to position [583, 0]
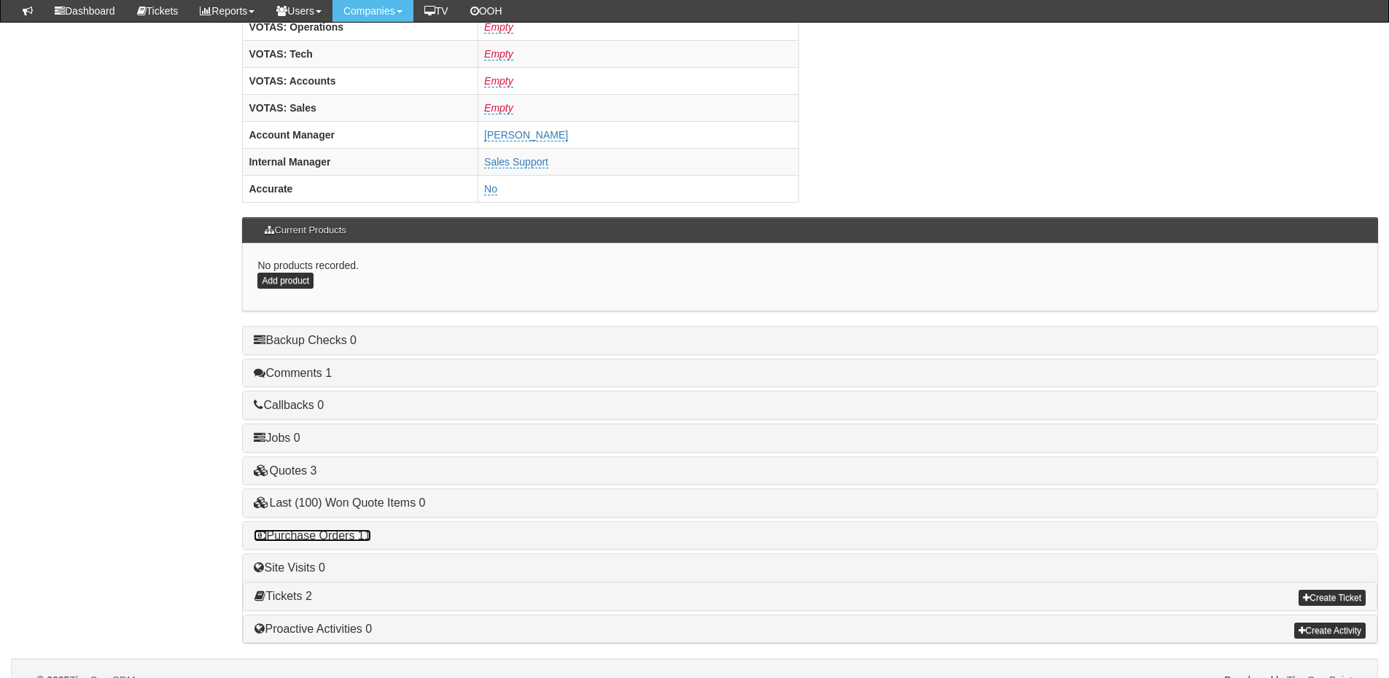
drag, startPoint x: 335, startPoint y: 540, endPoint x: 352, endPoint y: 531, distance: 19.9
click at [335, 540] on link "Purchase Orders 11" at bounding box center [312, 535] width 117 height 12
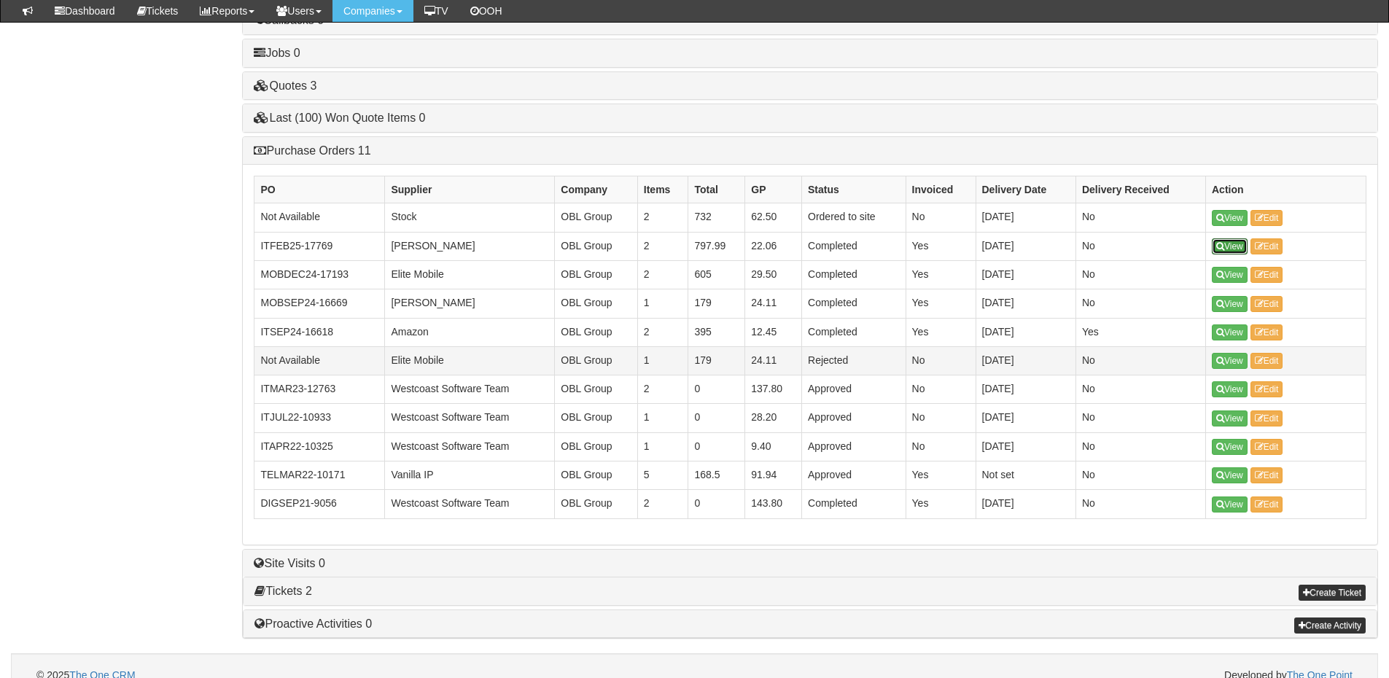
scroll to position [988, 0]
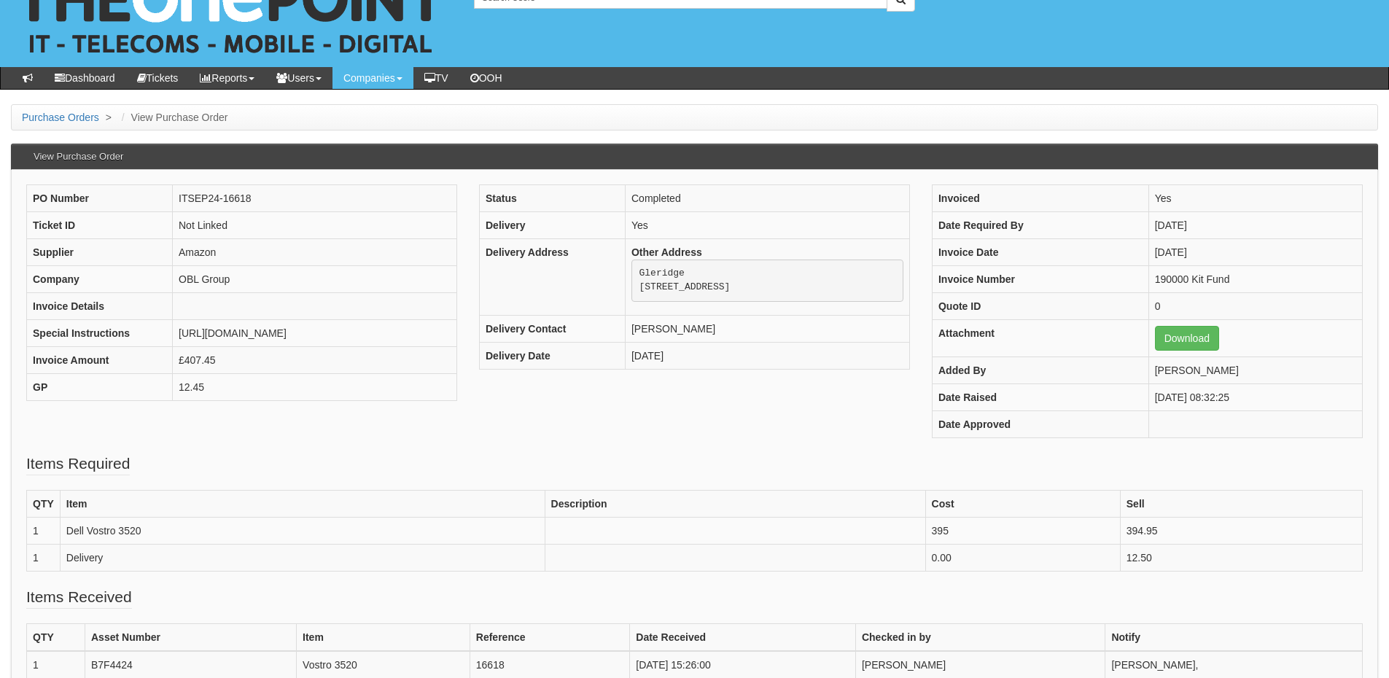
scroll to position [73, 0]
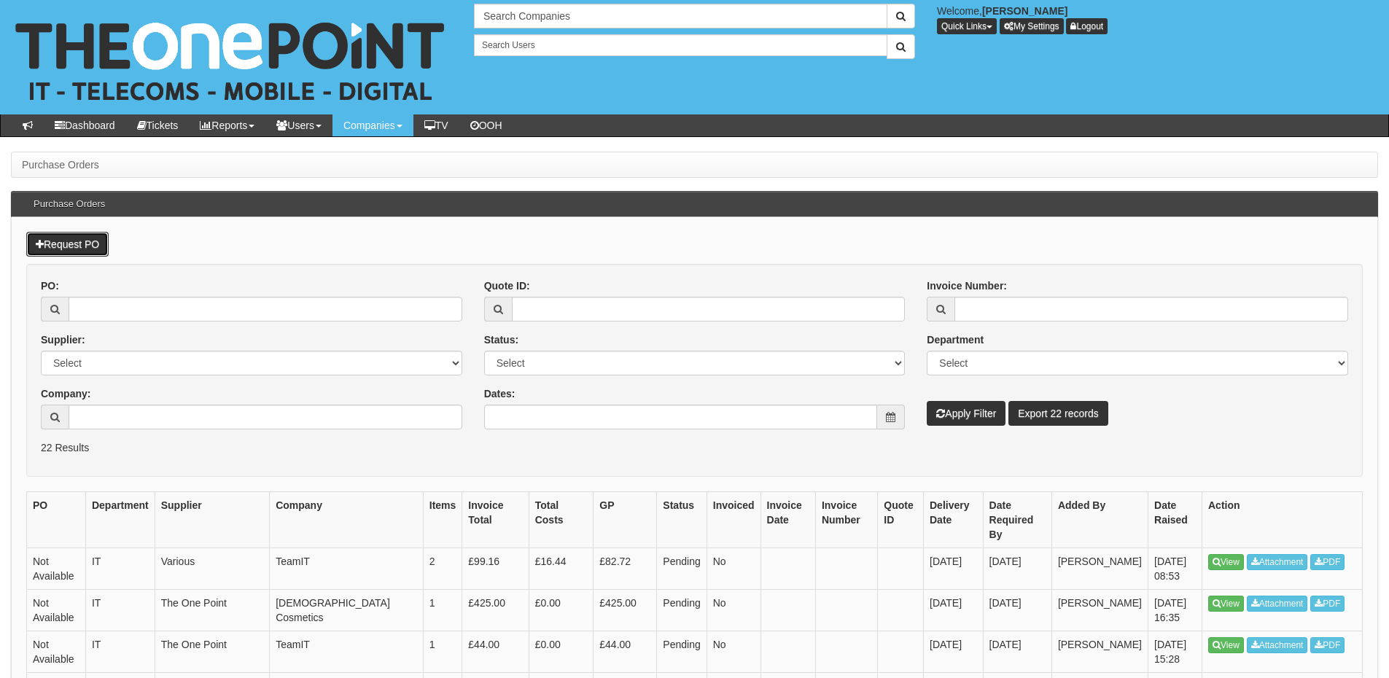
click at [64, 246] on link "Request PO" at bounding box center [67, 244] width 82 height 25
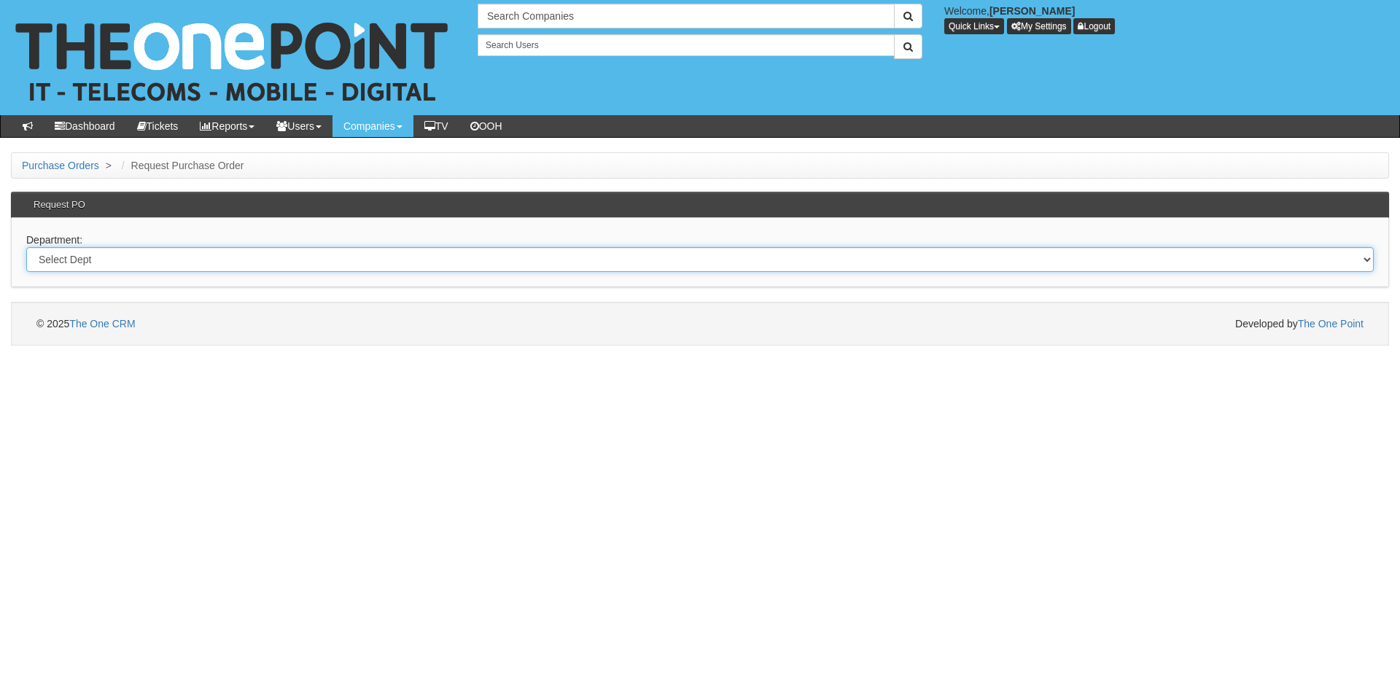
click at [168, 264] on select "Select Dept Digital Internal IT Mobiles Marketing Telecoms" at bounding box center [700, 259] width 1348 height 25
select select "?pipeID=&dept=IT"
click at [26, 247] on select "Select Dept Digital Internal IT Mobiles Marketing Telecoms" at bounding box center [700, 259] width 1348 height 25
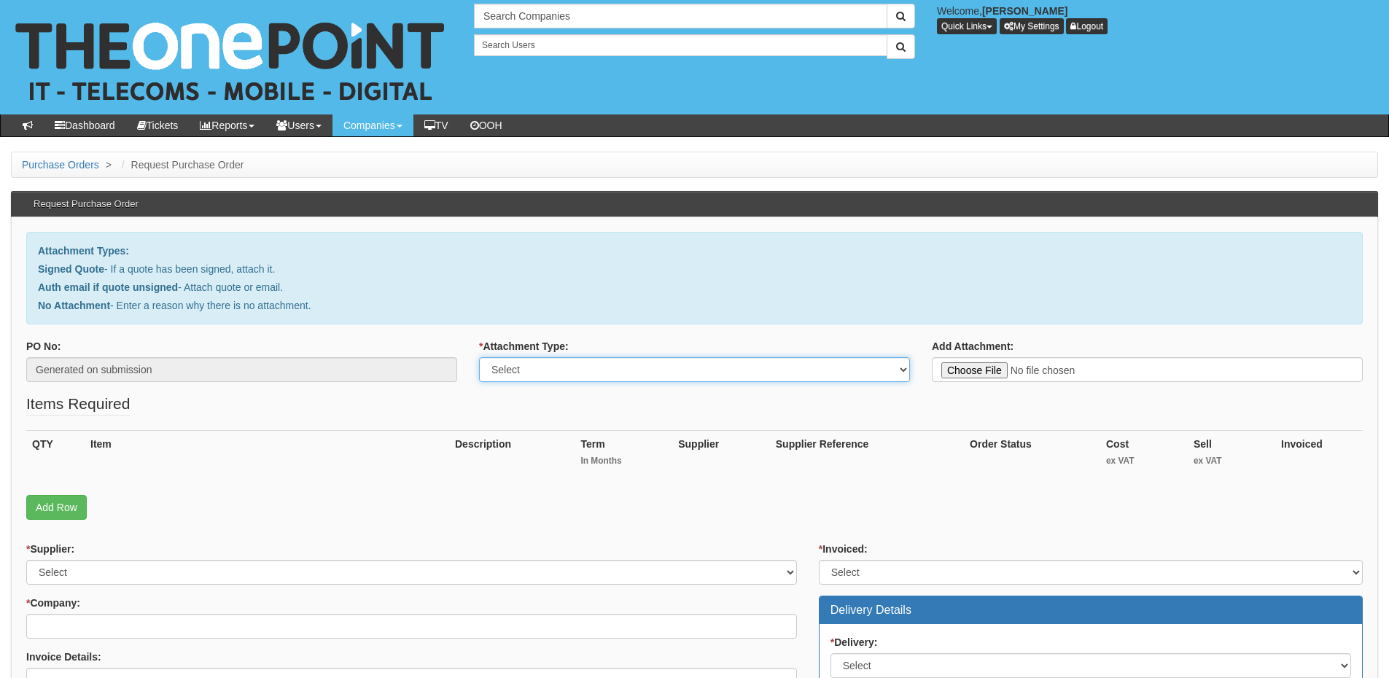
click at [519, 371] on select "Select Signed Quote Auth email with quote if unsigned No Attachment" at bounding box center [694, 369] width 431 height 25
select select "Signed Quote"
click at [479, 357] on select "Select Signed Quote Auth email with quote if unsigned No Attachment" at bounding box center [694, 369] width 431 height 25
type input "C:\fakepath\JRM [PERSON_NAME] Associates - Bit Titan.pdf"
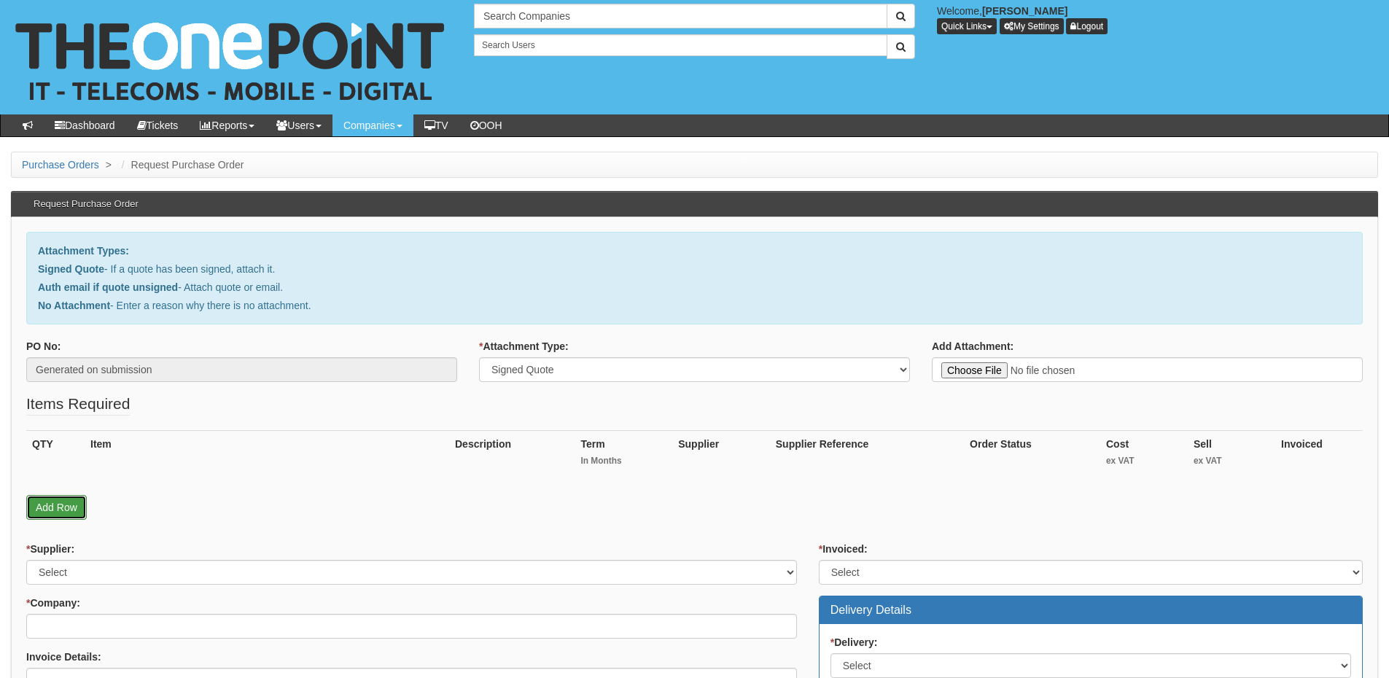
click at [64, 516] on link "Add Row" at bounding box center [56, 507] width 61 height 25
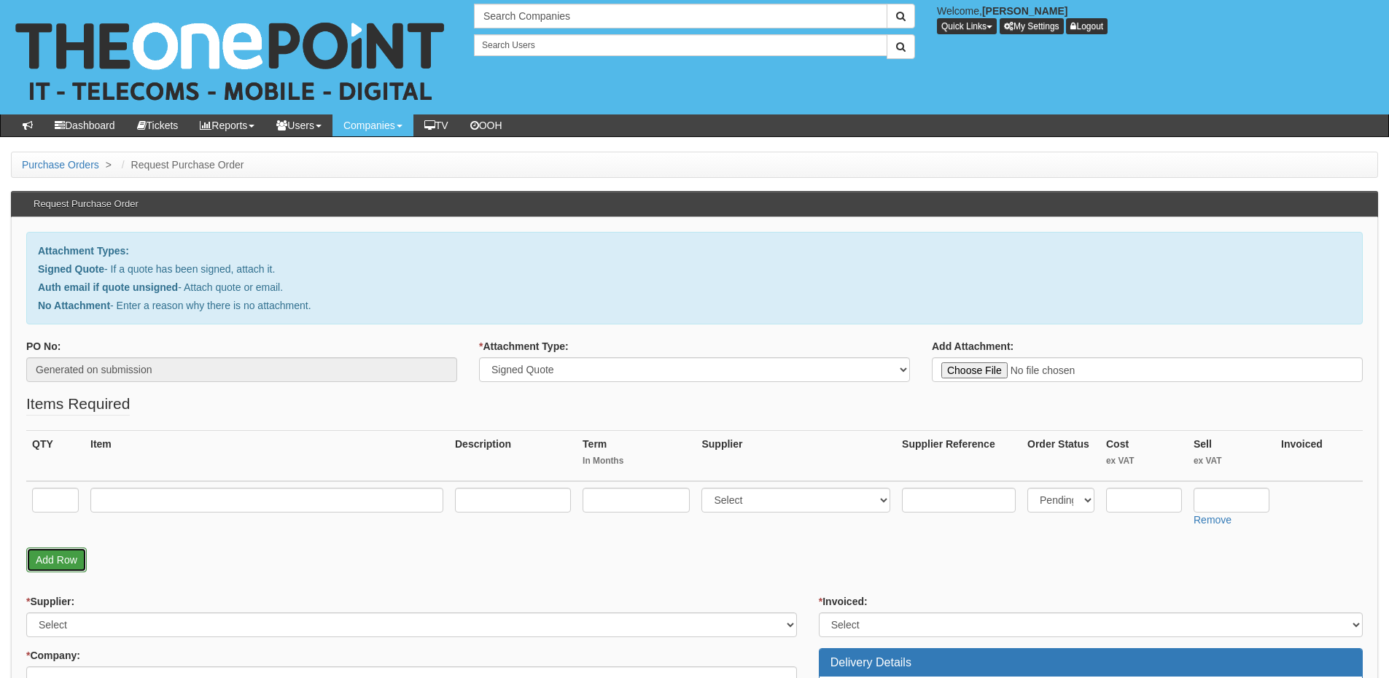
click at [58, 568] on link "Add Row" at bounding box center [56, 560] width 61 height 25
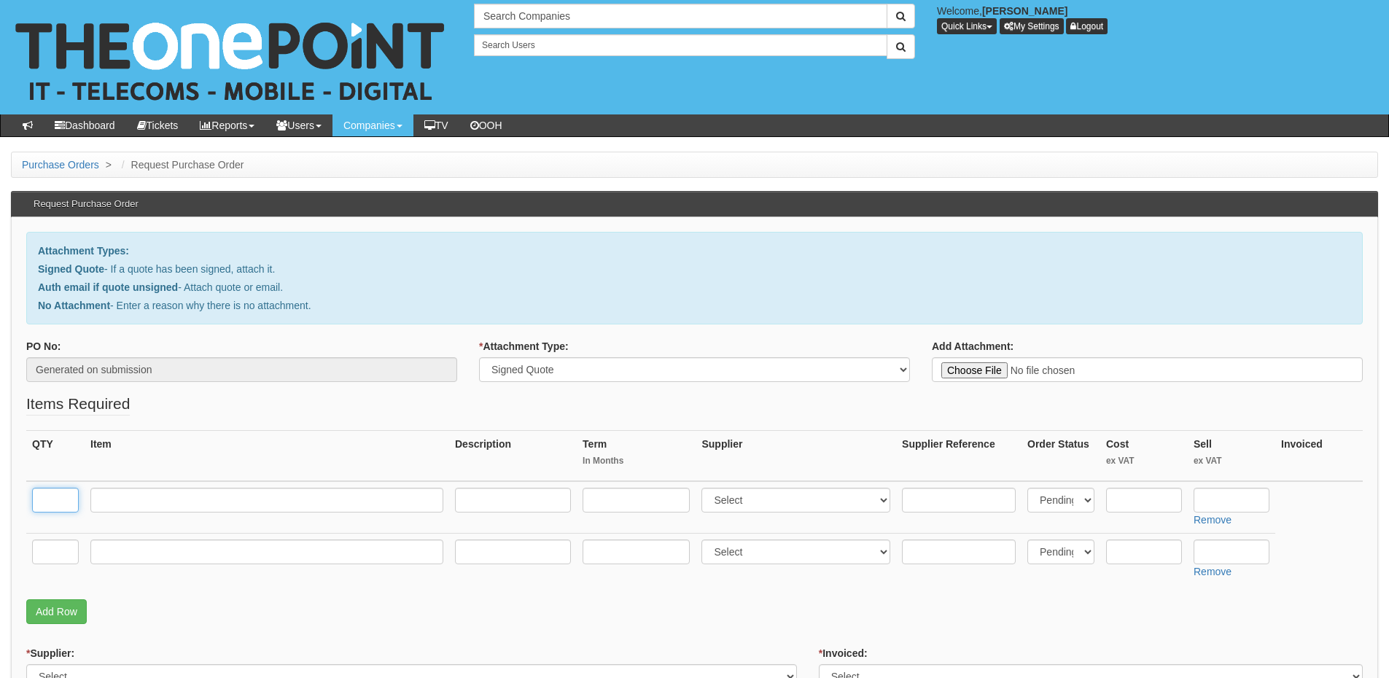
click at [54, 503] on input "text" at bounding box center [55, 500] width 47 height 25
type input "1"
click at [60, 556] on input "text" at bounding box center [55, 552] width 47 height 25
type input "1"
click at [171, 508] on input "text" at bounding box center [266, 500] width 353 height 25
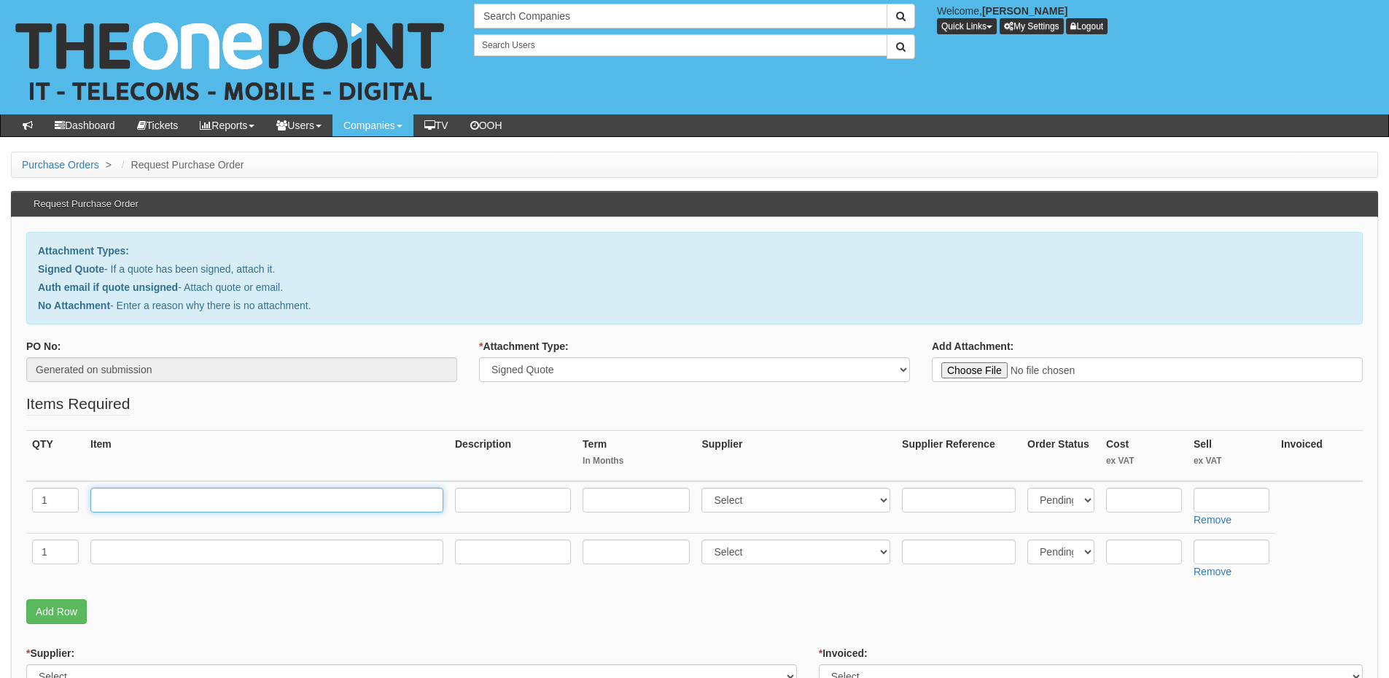
paste input "M365 Exchange Online Plan 2"
type input "M365 Exchange Online Plan 2"
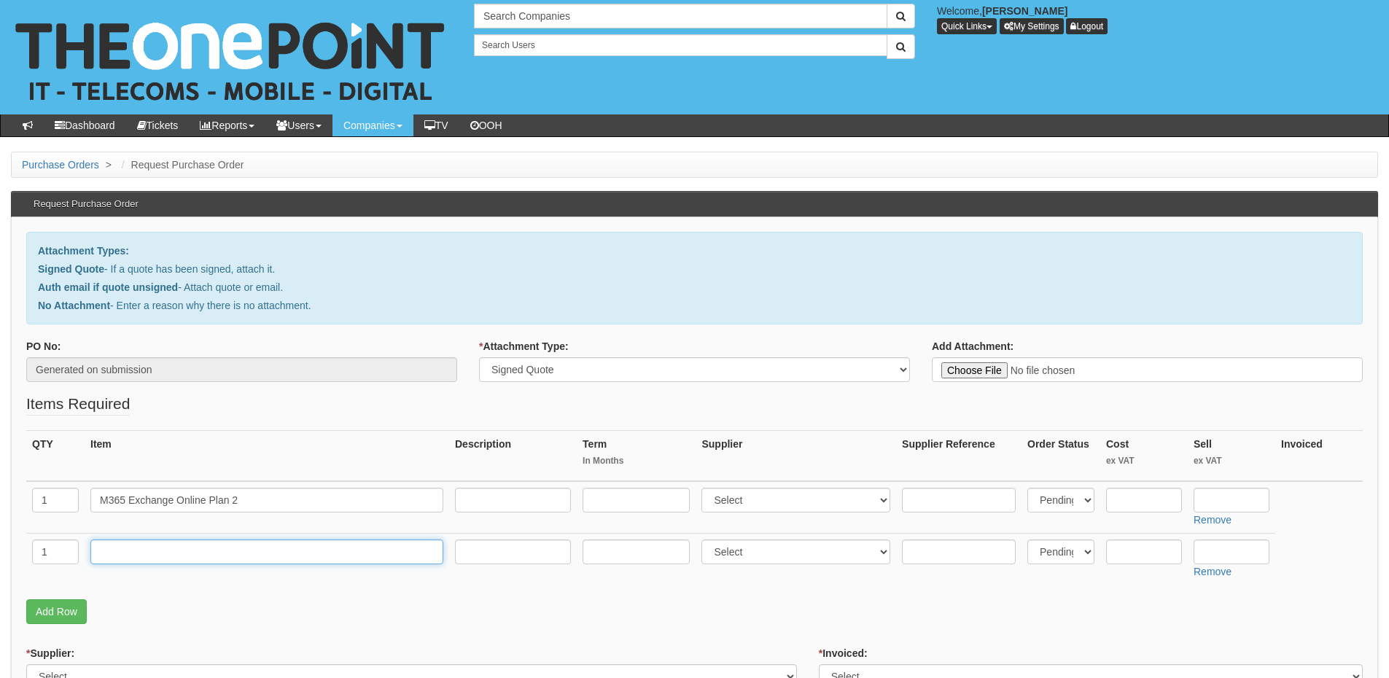
click at [214, 560] on input "text" at bounding box center [266, 552] width 353 height 25
paste input "Bit Titan User Migration"
type input "Bit Titan User Migration"
click at [1218, 501] on input "text" at bounding box center [1232, 500] width 76 height 25
type input "6.60"
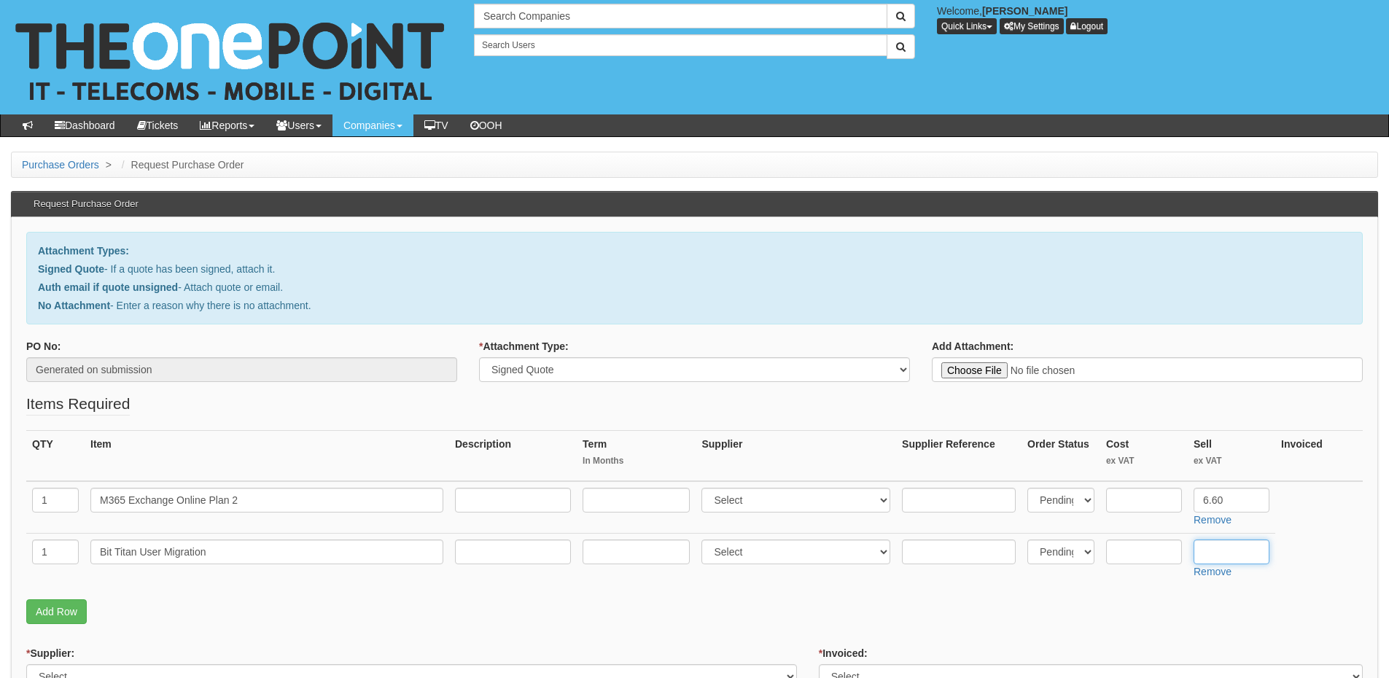
click at [1221, 551] on input "text" at bounding box center [1232, 552] width 76 height 25
type input "15.99"
click at [766, 501] on select "Select 123 REG.co.uk 1Password 3 4Gon AA Jones Electric Ltd Abzorb Access Group…" at bounding box center [796, 500] width 189 height 25
select select "291"
click at [705, 488] on select "Select 123 REG.co.uk 1Password 3 4Gon AA Jones Electric Ltd Abzorb Access Group…" at bounding box center [796, 500] width 189 height 25
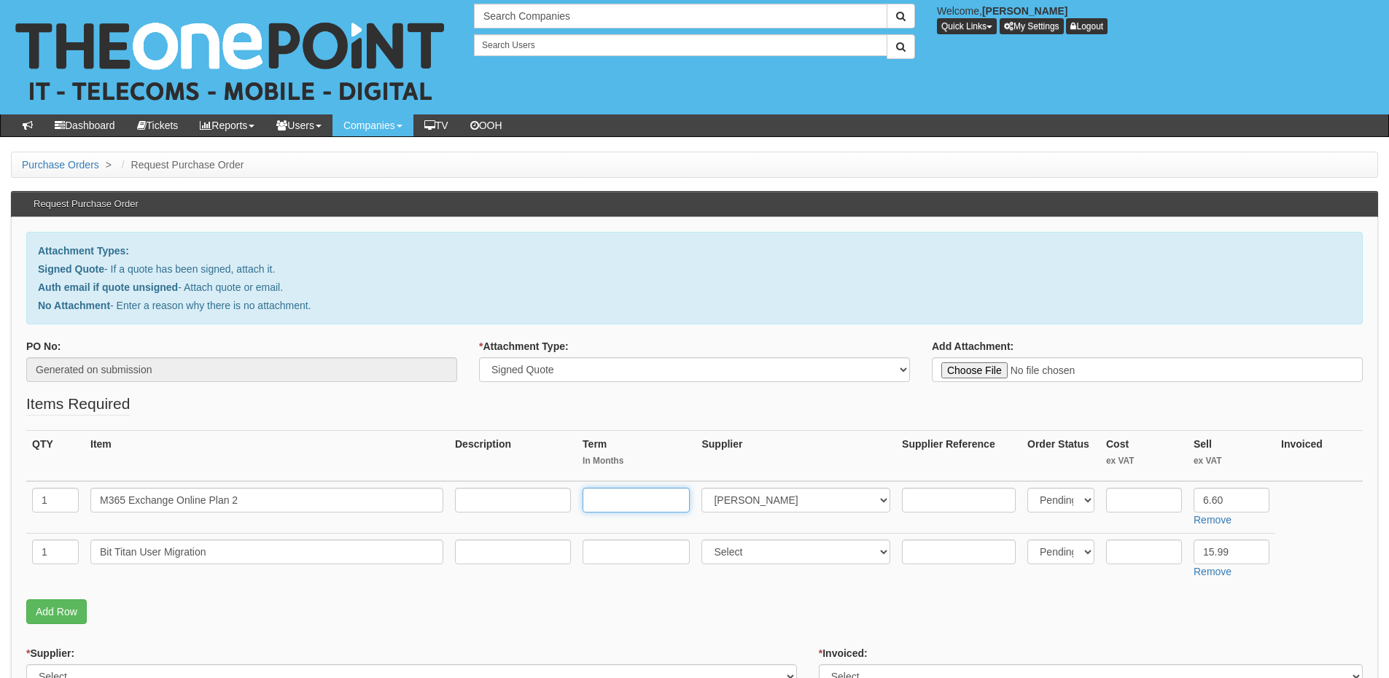
click at [594, 498] on input "text" at bounding box center [636, 500] width 107 height 25
type input "12-months"
click at [501, 497] on input "text" at bounding box center [513, 500] width 116 height 25
type input "12-months"
click at [1142, 505] on input "text" at bounding box center [1144, 500] width 76 height 25
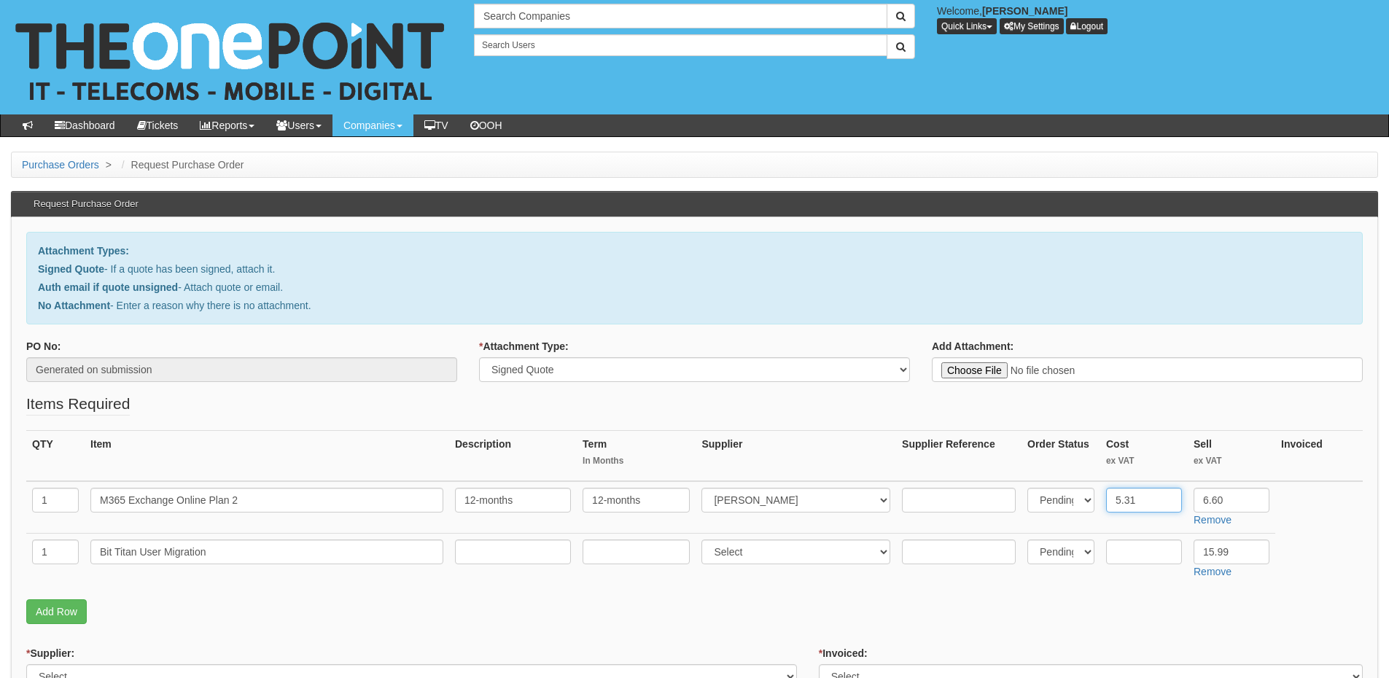
type input "5.31"
click at [1247, 504] on input "6.60" at bounding box center [1232, 500] width 76 height 25
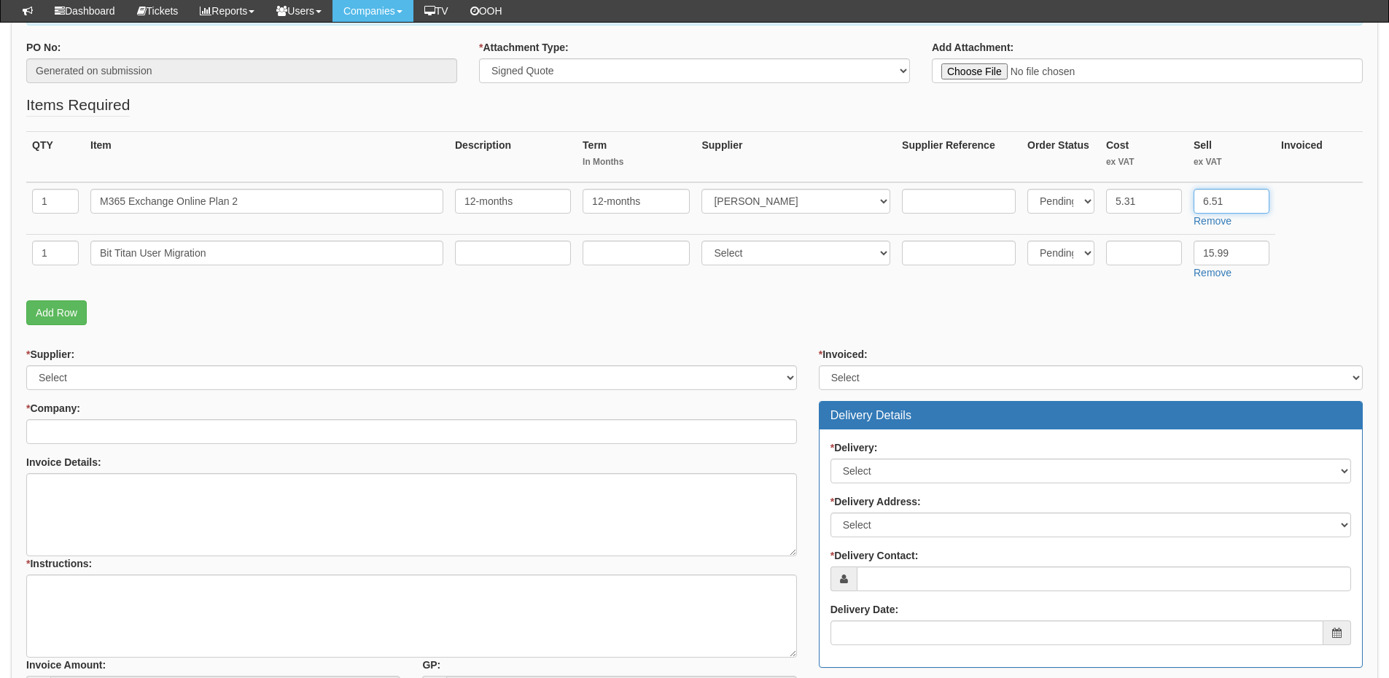
scroll to position [292, 0]
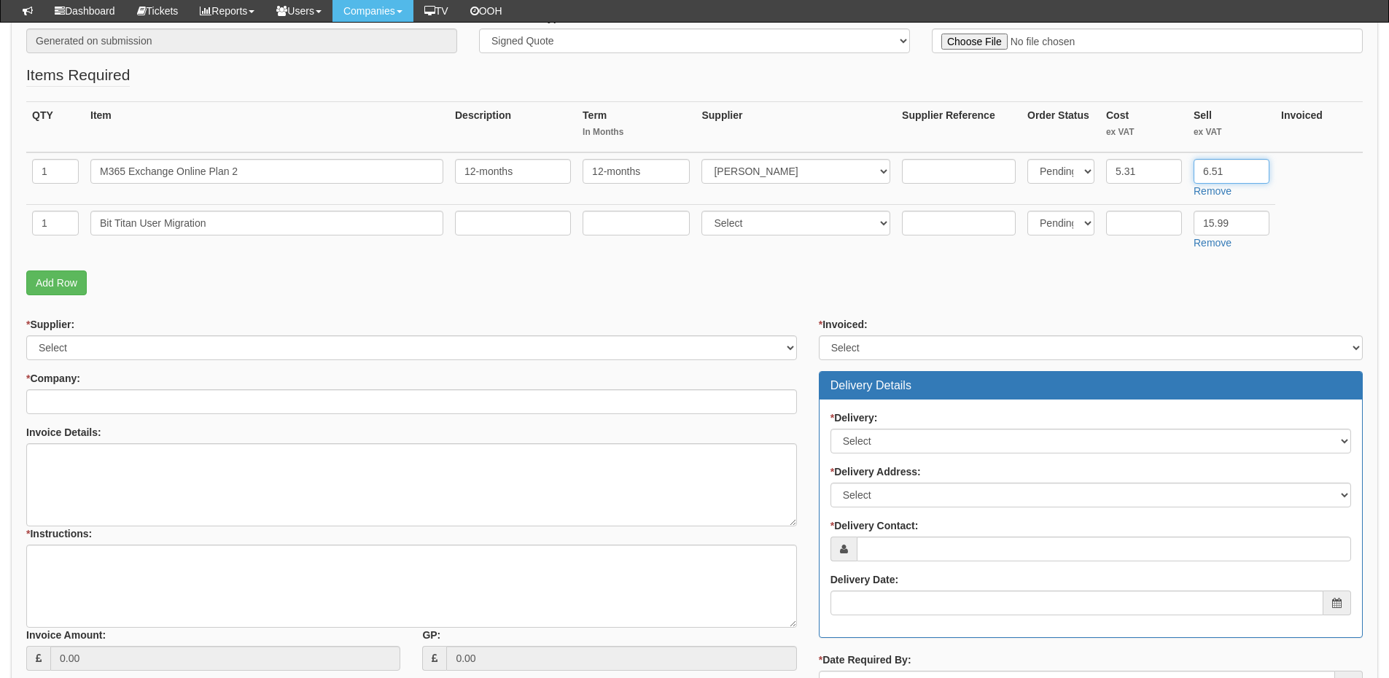
type input "6.51"
click at [262, 352] on select "Select 123 [DOMAIN_NAME] 1Password 3 4Gon [PERSON_NAME] Electric Ltd Abzorb Acc…" at bounding box center [411, 347] width 771 height 25
click at [26, 335] on select "Select 123 [DOMAIN_NAME] 1Password 3 4Gon [PERSON_NAME] Electric Ltd Abzorb Acc…" at bounding box center [411, 347] width 771 height 25
click at [262, 352] on select "Select 123 [DOMAIN_NAME] 1Password 3 4Gon [PERSON_NAME] Electric Ltd Abzorb Acc…" at bounding box center [411, 347] width 771 height 25
select select "124"
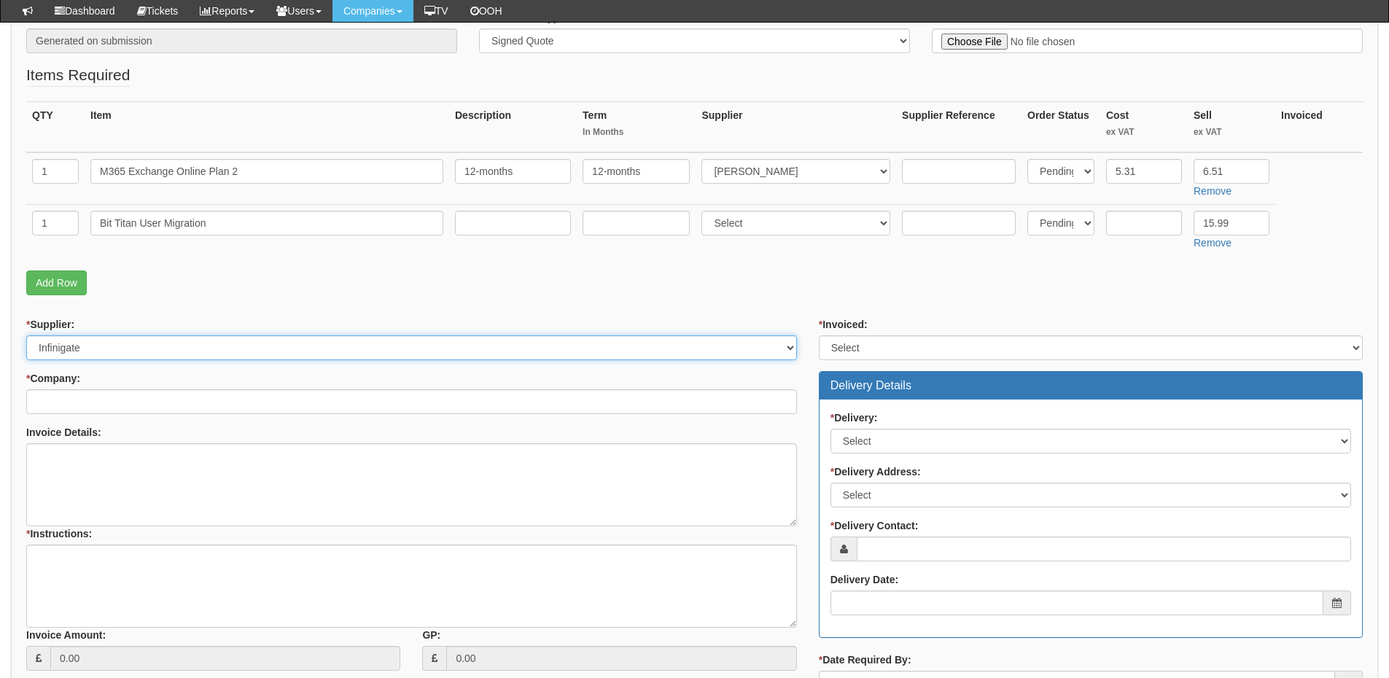
click at [26, 335] on select "Select 123 [DOMAIN_NAME] 1Password 3 4Gon [PERSON_NAME] Electric Ltd Abzorb Acc…" at bounding box center [411, 347] width 771 height 25
click at [227, 403] on input "* Company:" at bounding box center [411, 401] width 771 height 25
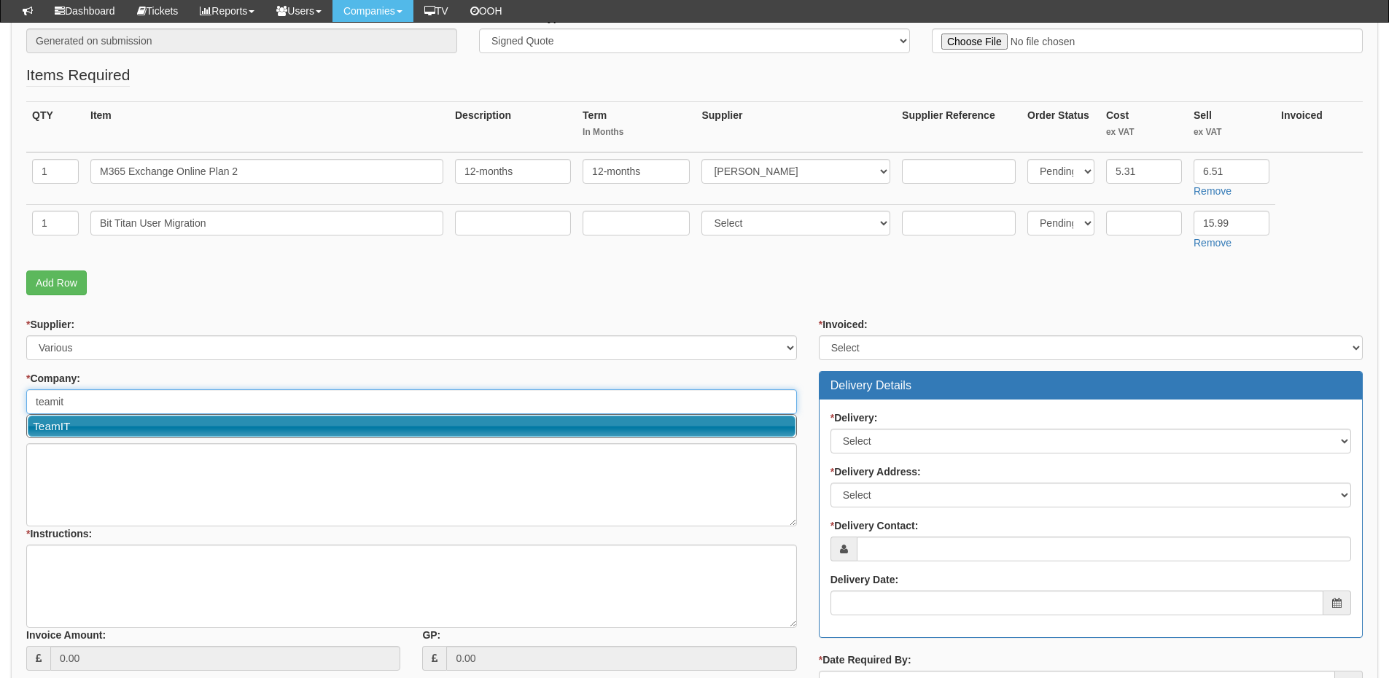
click at [163, 424] on link "TeamIT" at bounding box center [412, 426] width 768 height 21
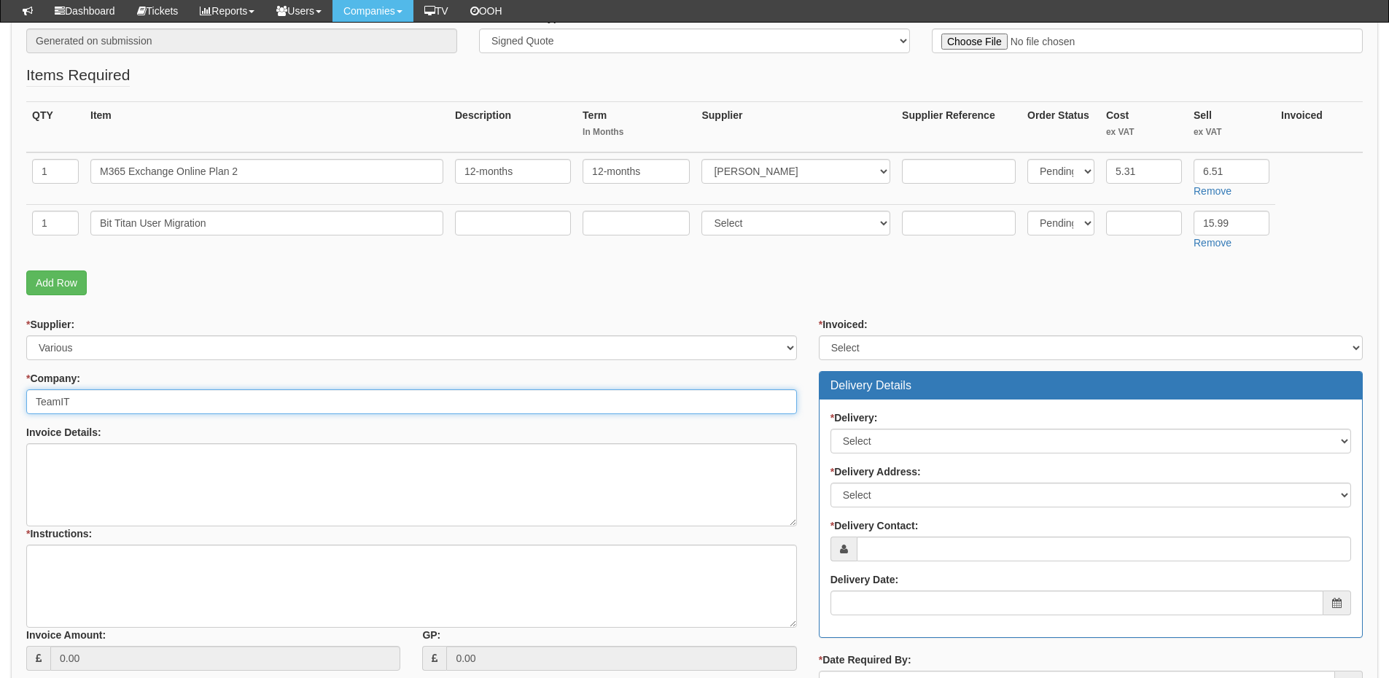
type input "TeamIT"
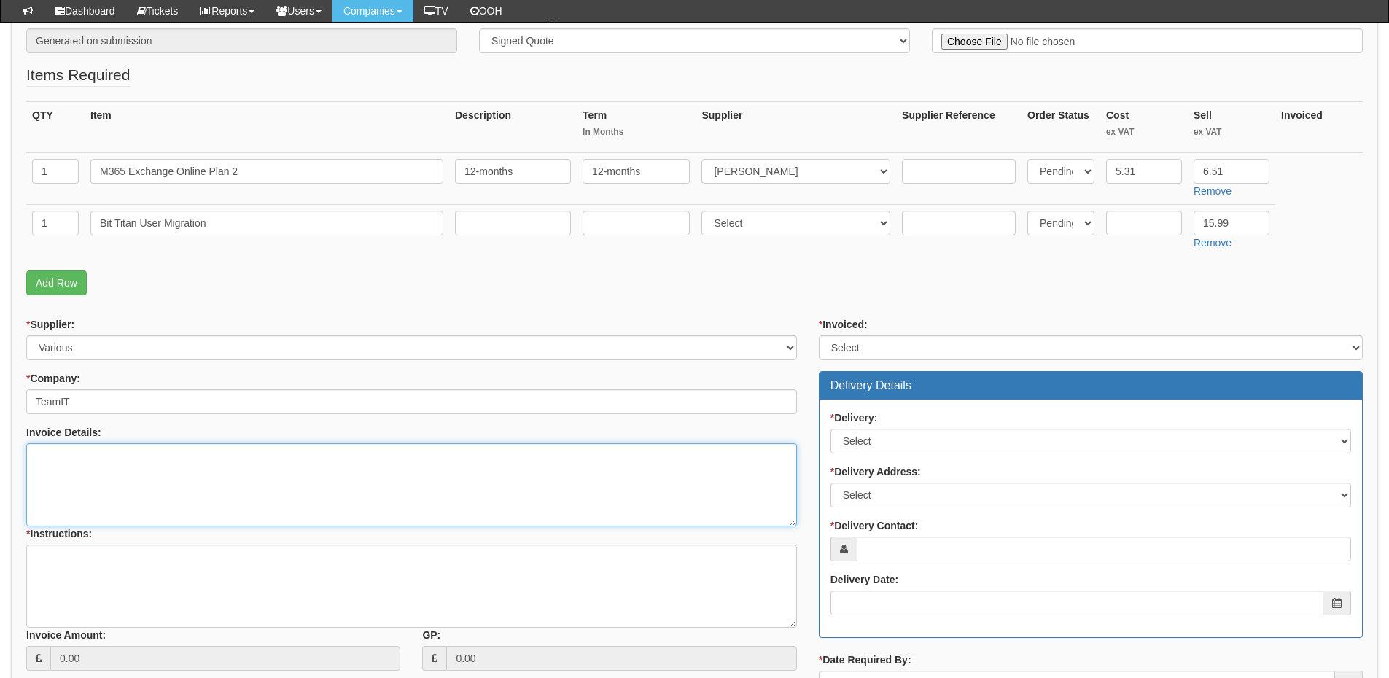
click at [132, 493] on textarea "Invoice Details:" at bounding box center [411, 484] width 771 height 83
paste textarea "JRM Godden Associates"
type textarea "JRM Godden Associates"
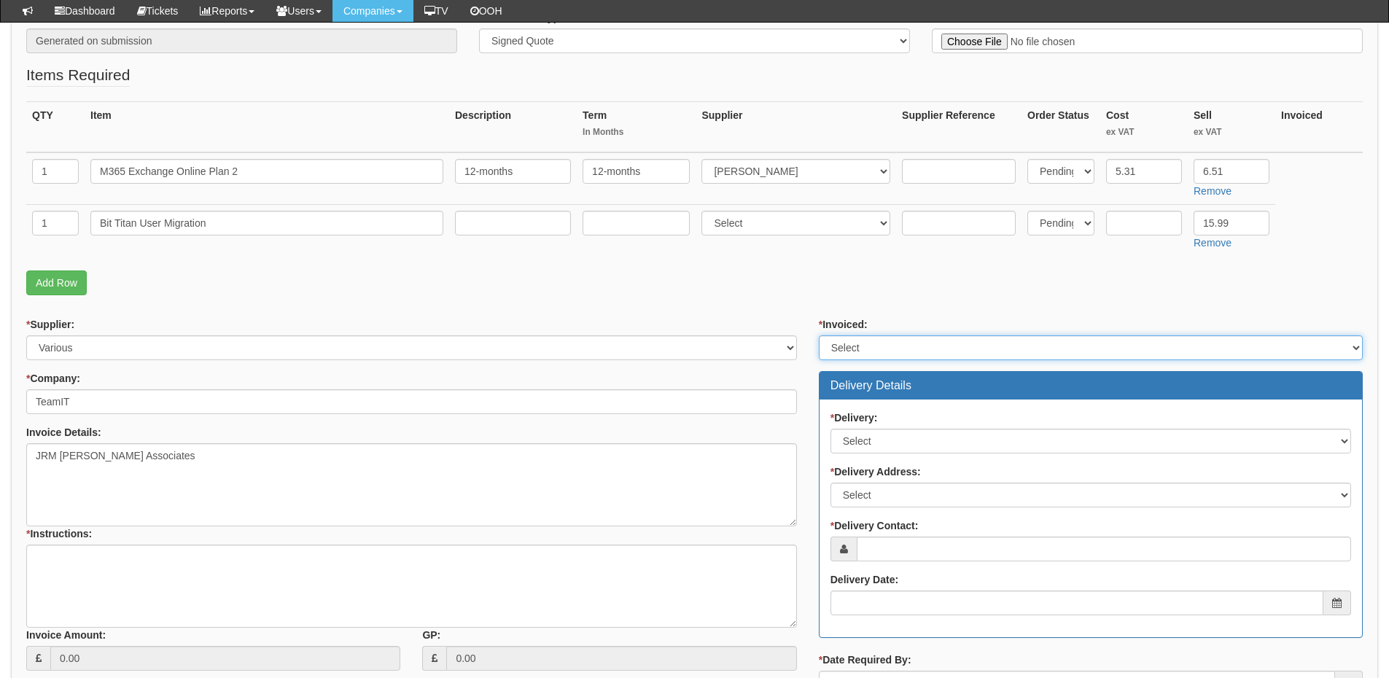
click at [864, 343] on select "Select Yes No N/A STB (part of order)" at bounding box center [1091, 347] width 544 height 25
select select "2"
click at [819, 335] on select "Select Yes No N/A STB (part of order)" at bounding box center [1091, 347] width 544 height 25
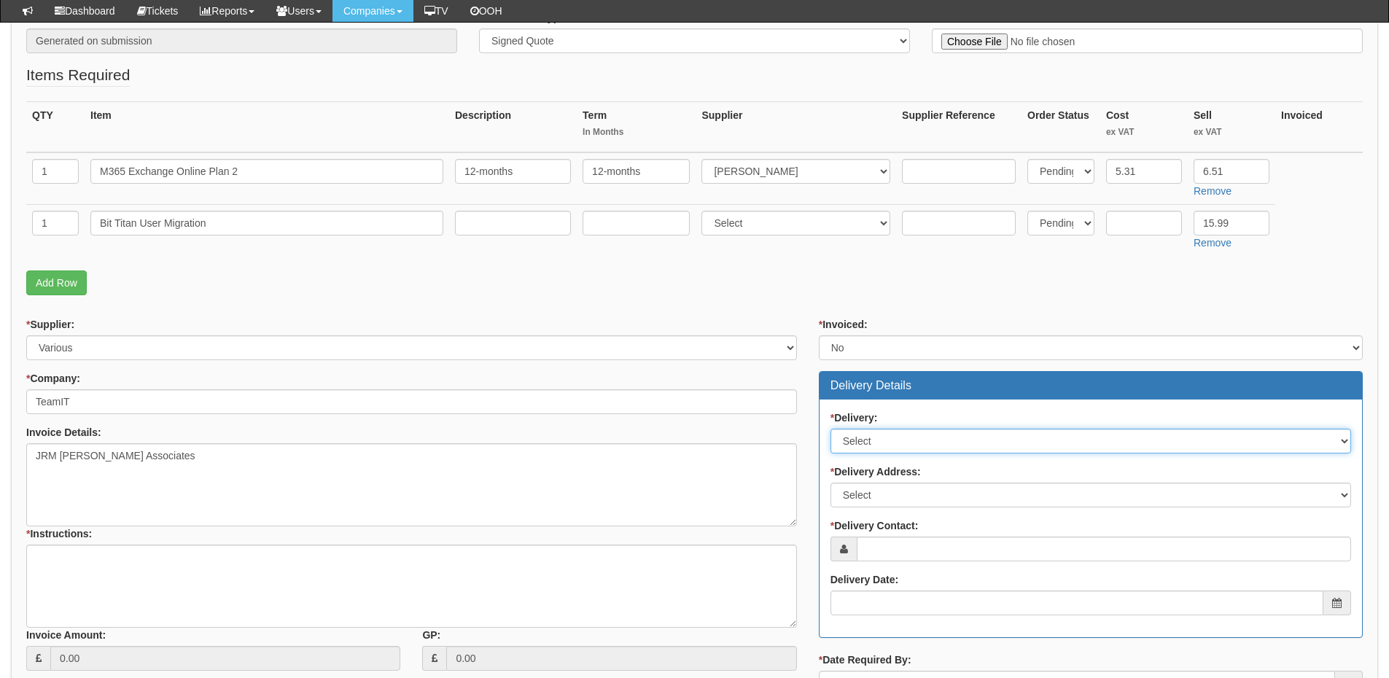
drag, startPoint x: 872, startPoint y: 445, endPoint x: 872, endPoint y: 453, distance: 8.0
click at [872, 445] on select "Select No Not Applicable Yes" at bounding box center [1091, 441] width 521 height 25
select select "3"
click at [831, 429] on select "Select No Not Applicable Yes" at bounding box center [1091, 441] width 521 height 25
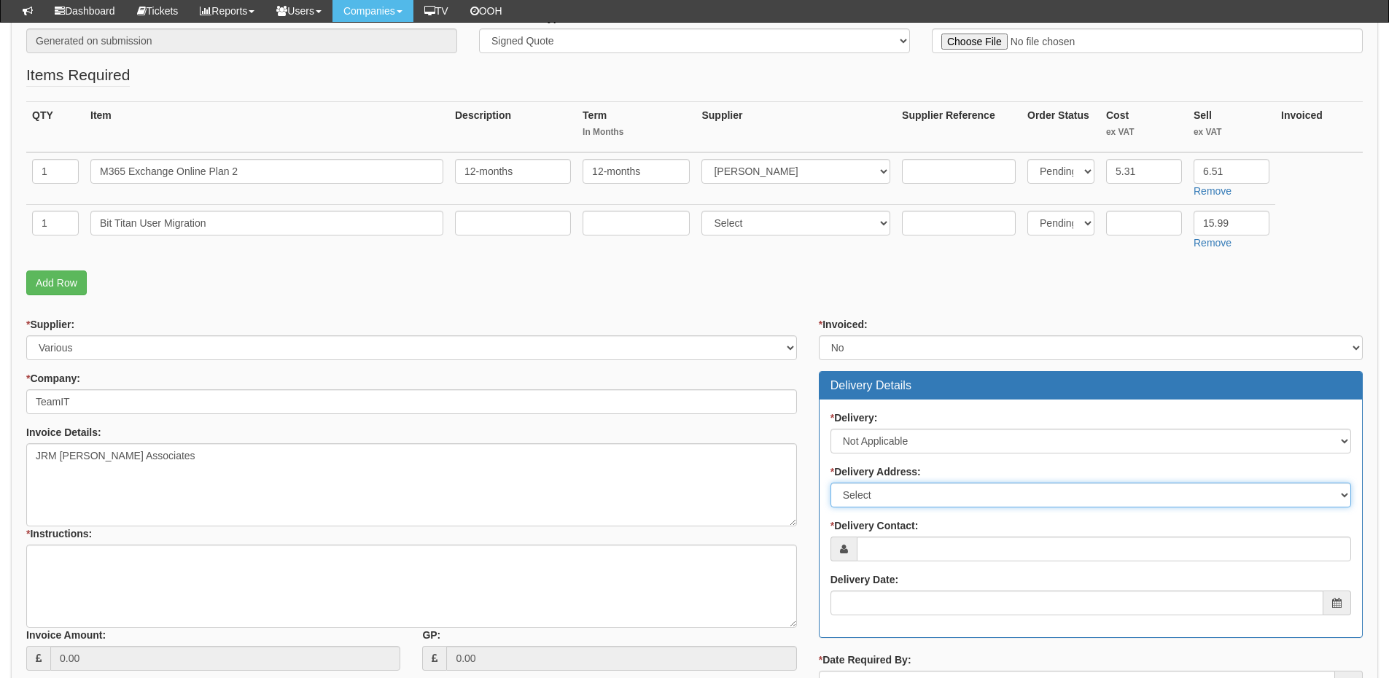
click at [873, 500] on select "Select Not Applicable Main Address - WF8 4HY Other" at bounding box center [1091, 495] width 521 height 25
select select "N/A"
click at [831, 483] on select "Select Not Applicable Main Address - WF8 4HY Other" at bounding box center [1091, 495] width 521 height 25
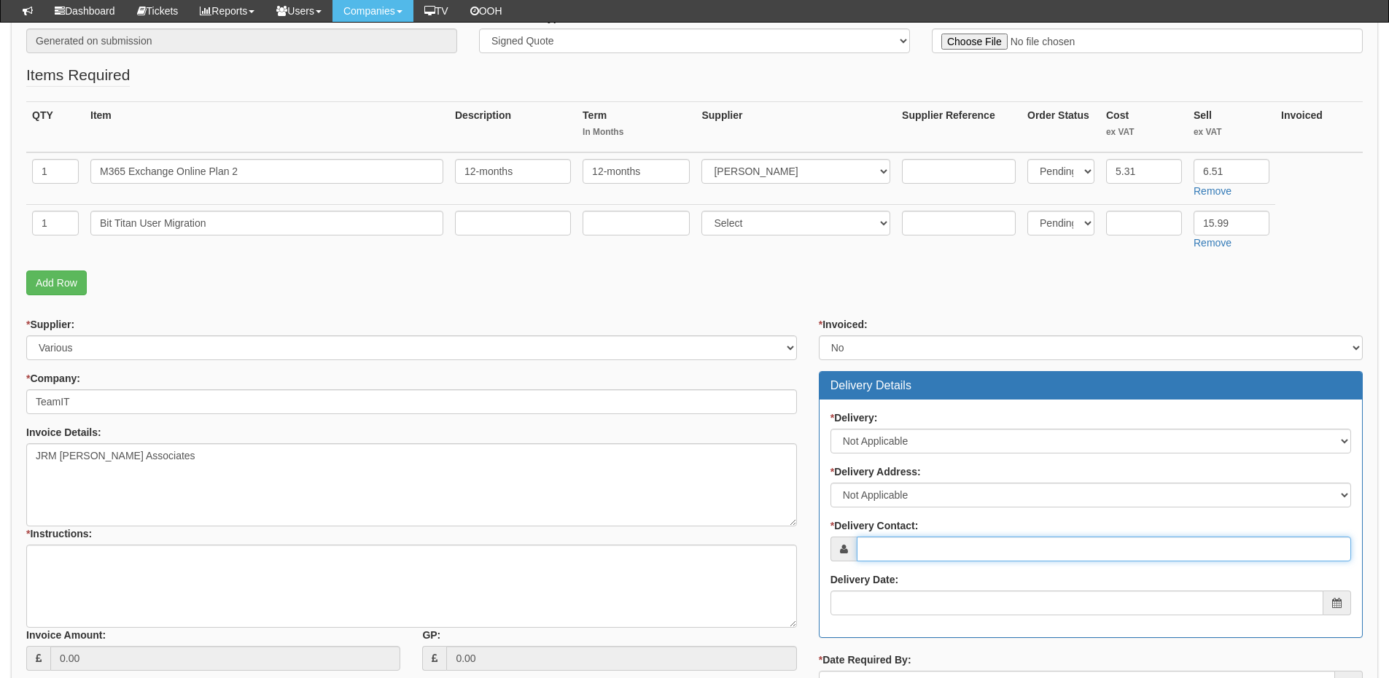
click at [886, 553] on input "* Delivery Contact:" at bounding box center [1104, 549] width 494 height 25
paste input "Richard Godden"
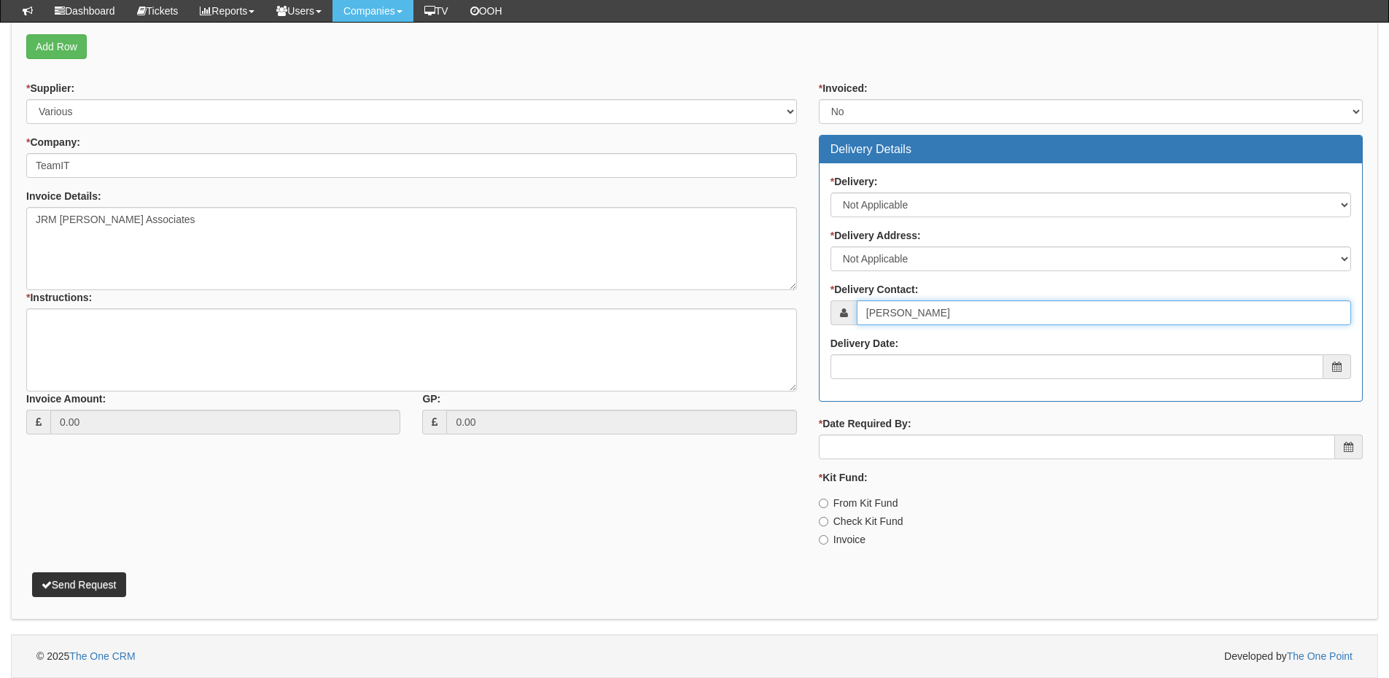
type input "Richard Godden"
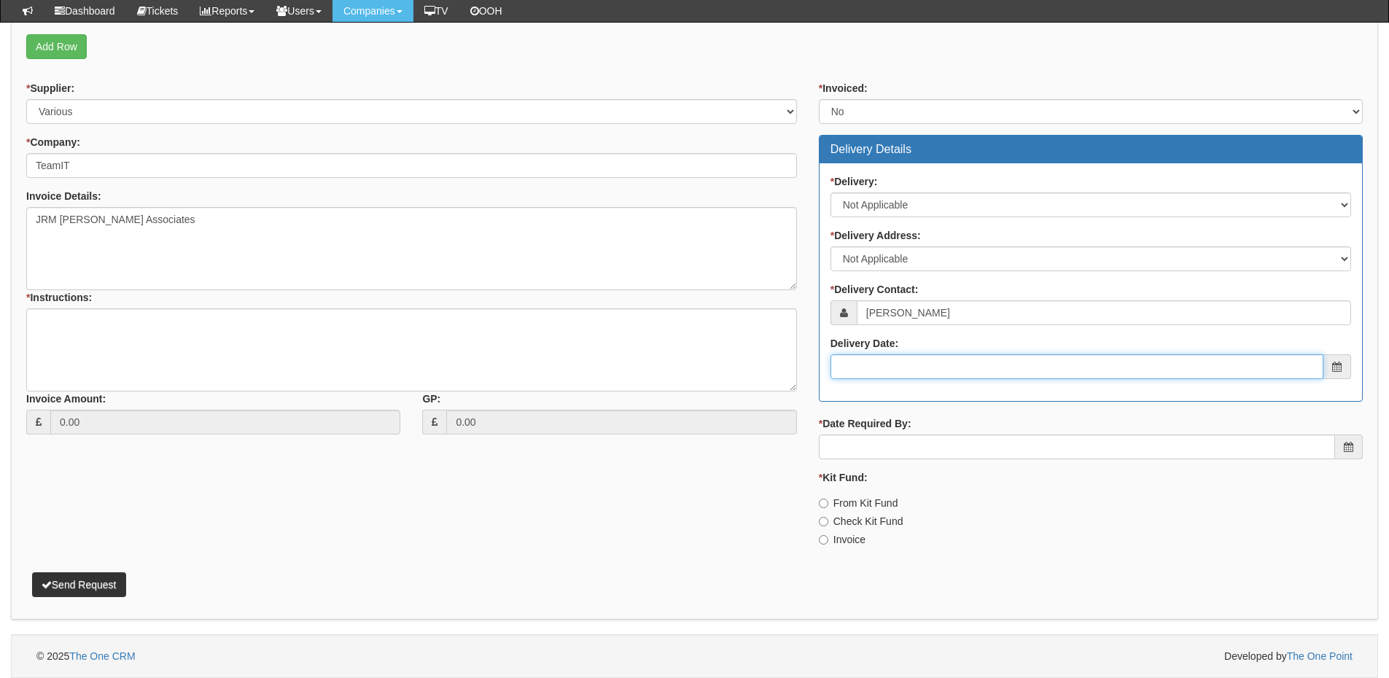
click at [887, 370] on input "Delivery Date:" at bounding box center [1077, 366] width 493 height 25
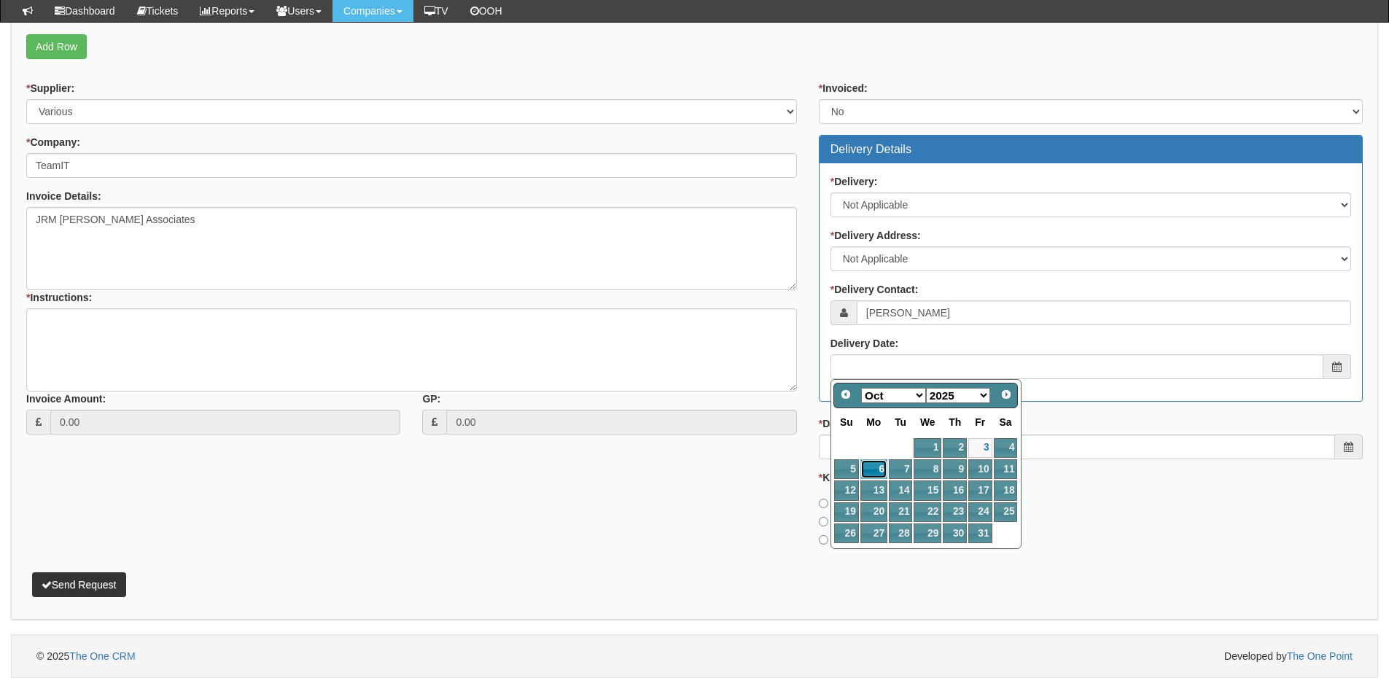
click at [882, 467] on link "6" at bounding box center [874, 469] width 27 height 20
type input "2025-10-06"
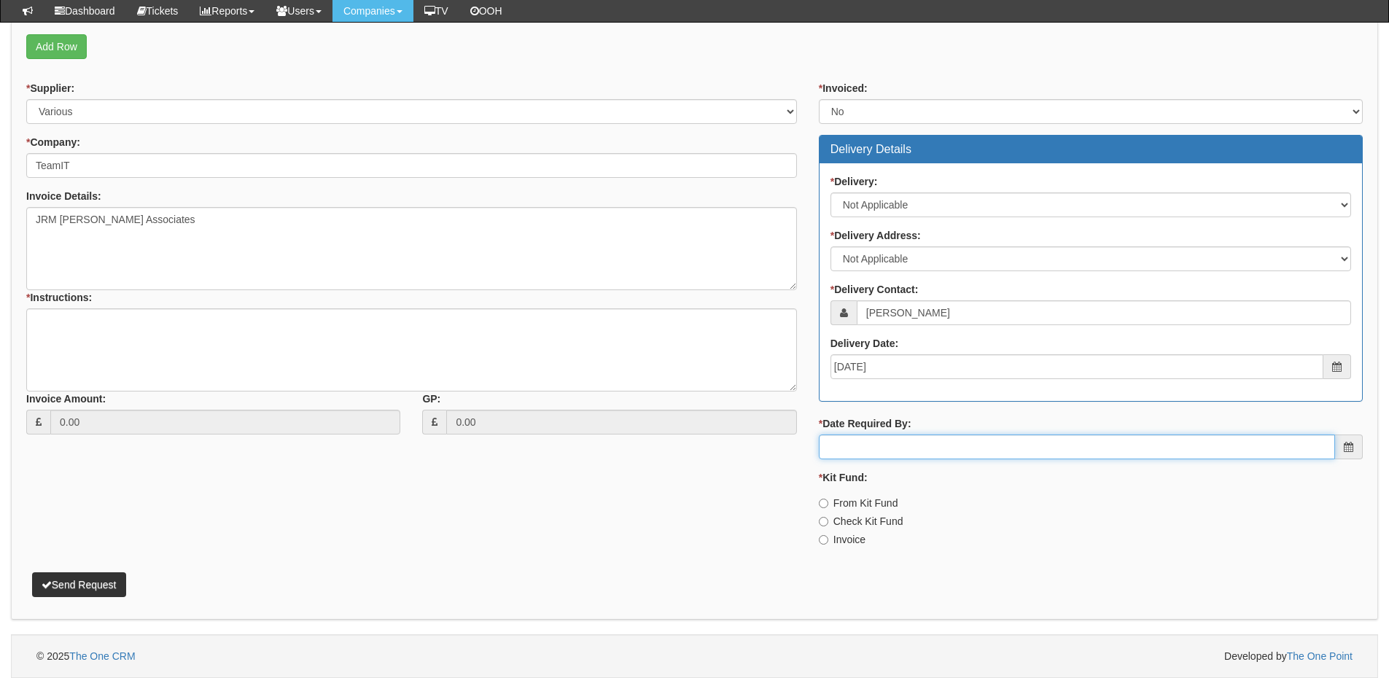
click at [896, 453] on input "* Date Required By:" at bounding box center [1077, 447] width 516 height 25
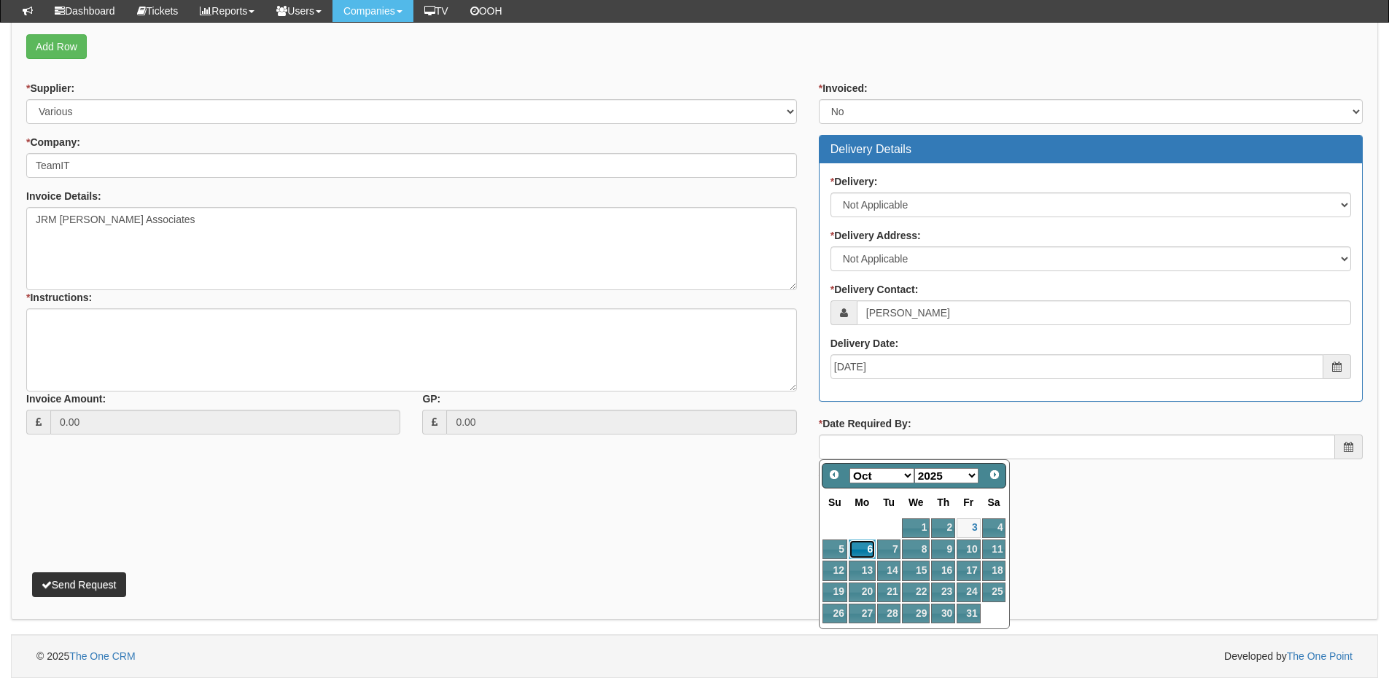
click at [864, 550] on link "6" at bounding box center [862, 550] width 27 height 20
type input "2025-10-06"
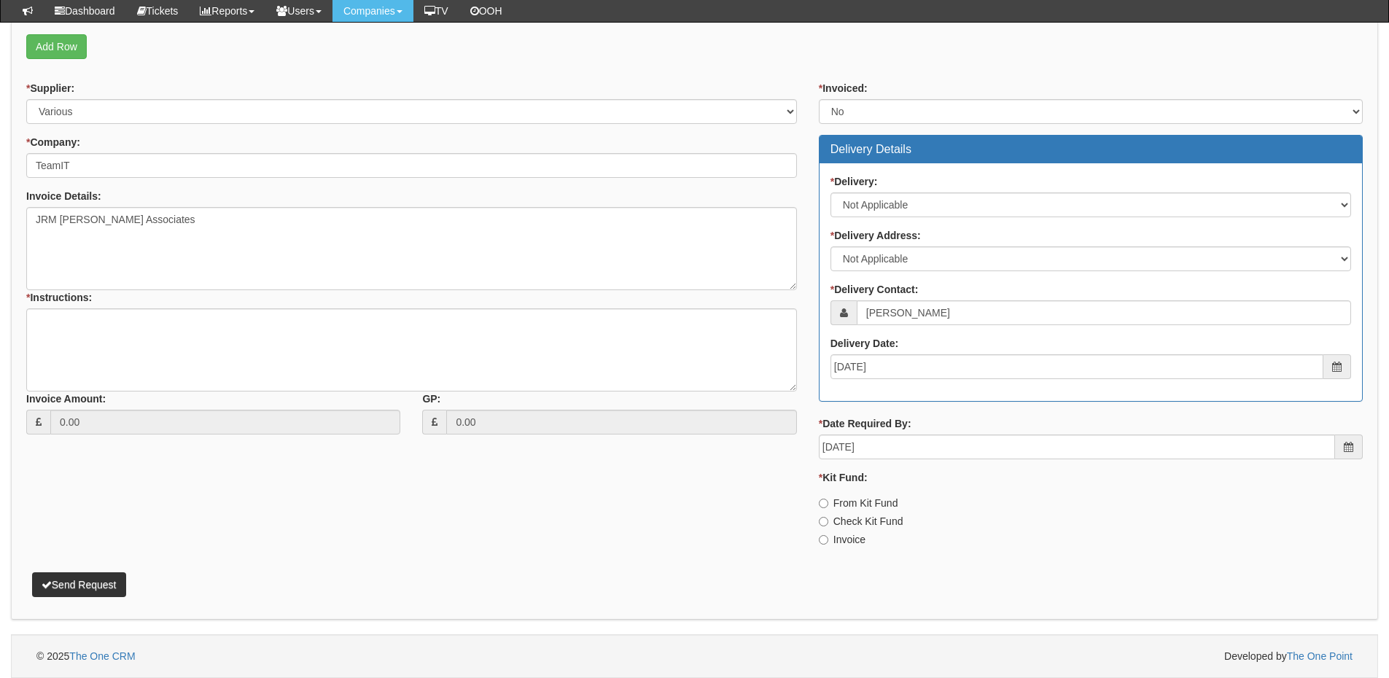
click at [853, 531] on div "* Kit Fund: From Kit Fund Check Kit Fund Invoice" at bounding box center [1091, 508] width 544 height 77
click at [847, 538] on label "Invoice" at bounding box center [842, 539] width 47 height 15
click at [828, 538] on input "Invoice" at bounding box center [823, 539] width 9 height 9
radio input "true"
click at [238, 348] on textarea "* Instructions:" at bounding box center [411, 349] width 771 height 83
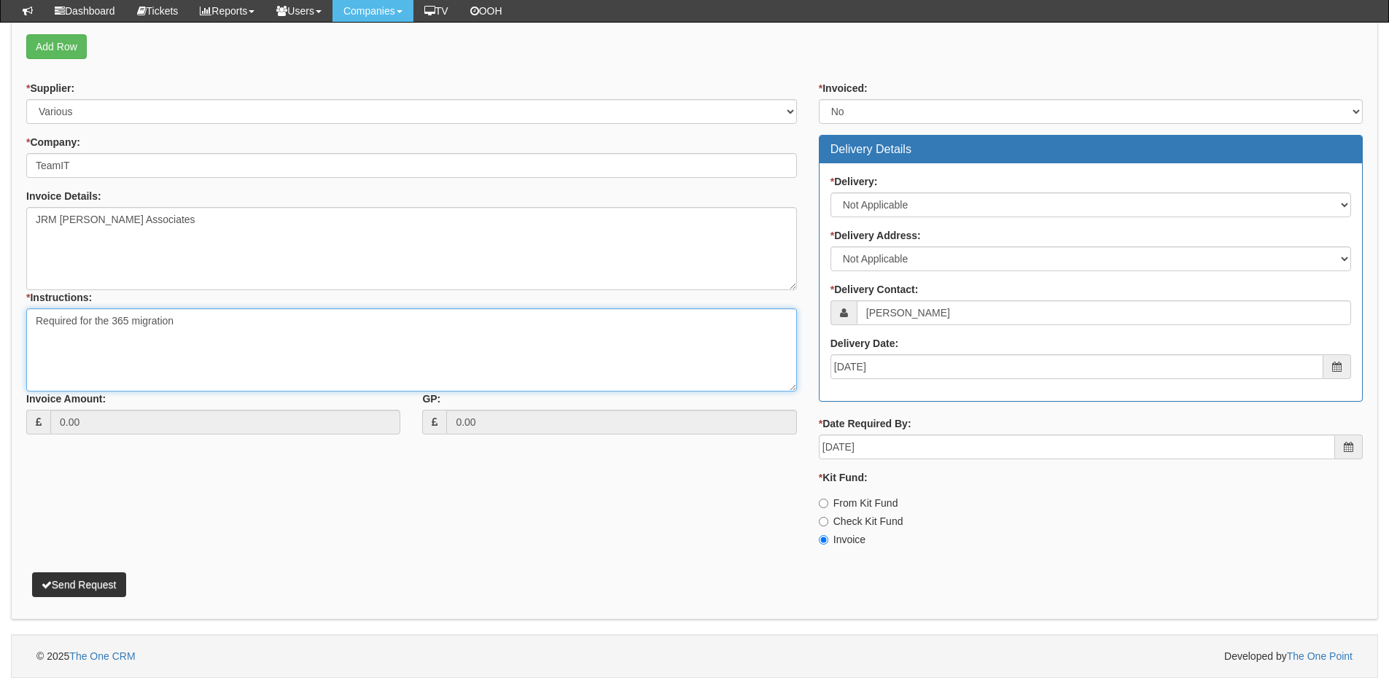
type textarea "Required for the 365 migration"
click at [92, 589] on button "Send Request" at bounding box center [79, 584] width 94 height 25
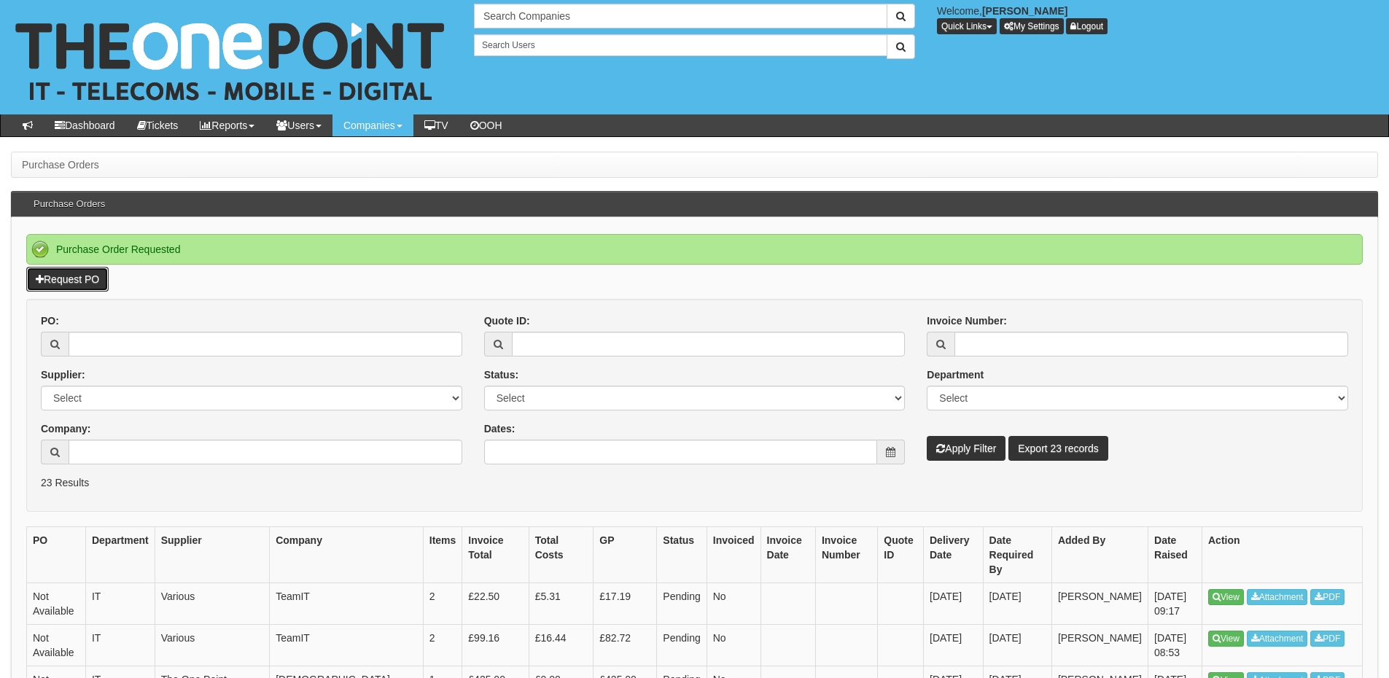
click at [88, 273] on link "Request PO" at bounding box center [67, 279] width 82 height 25
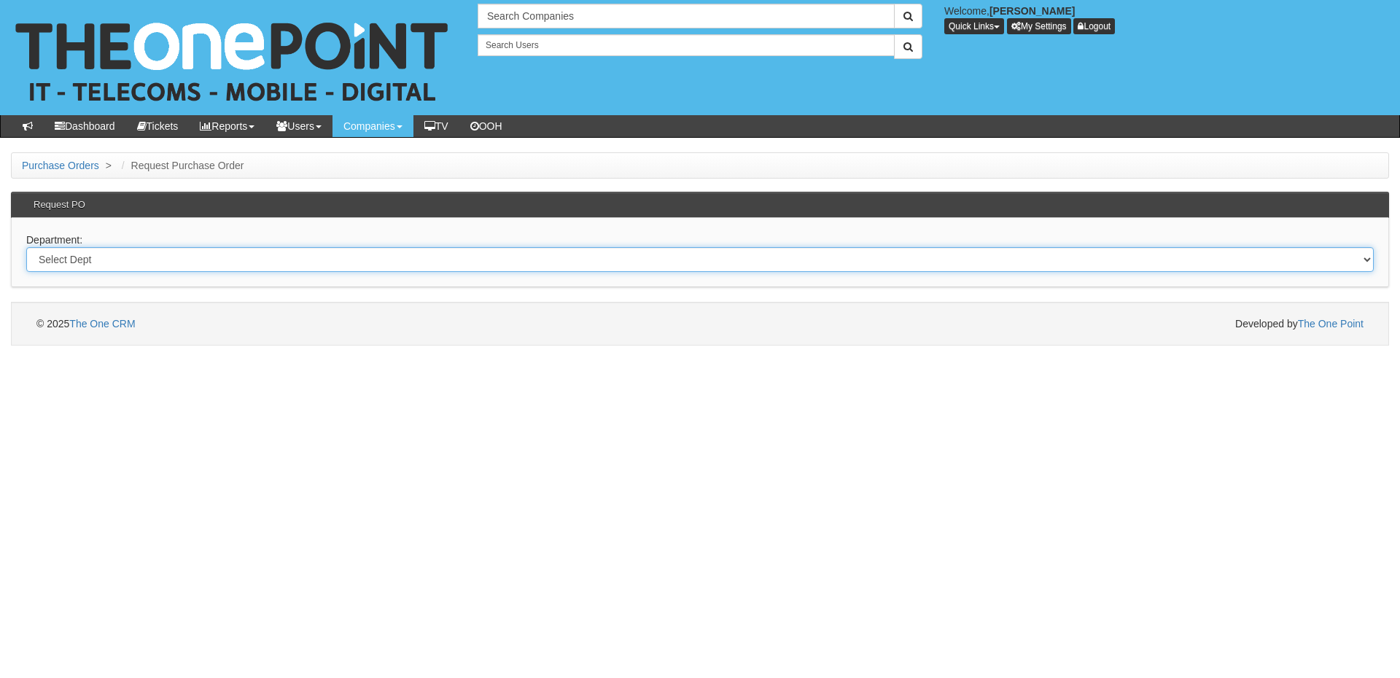
click at [235, 265] on select "Select Dept Digital Internal IT Mobiles Marketing Telecoms" at bounding box center [700, 259] width 1348 height 25
select select "?pipeID=&dept=IT"
click at [26, 247] on select "Select Dept Digital Internal IT Mobiles Marketing Telecoms" at bounding box center [700, 259] width 1348 height 25
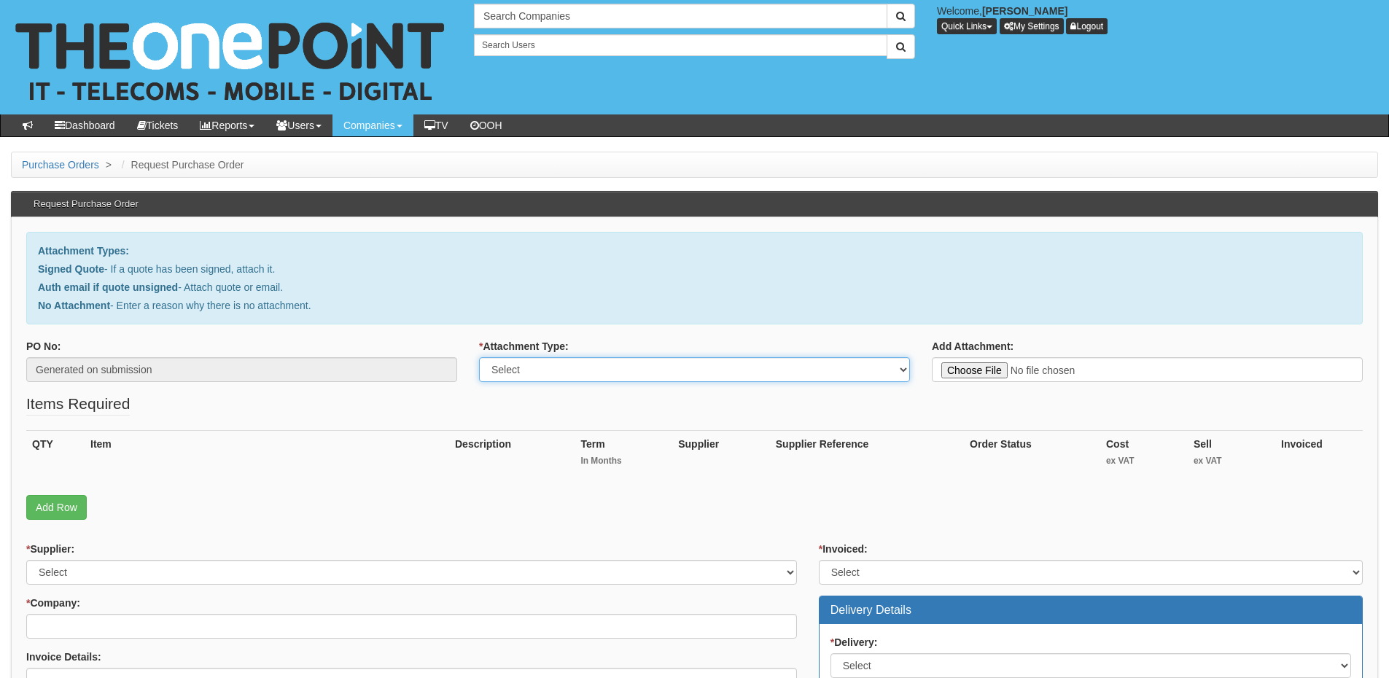
click at [556, 372] on select "Select Signed Quote Auth email with quote if unsigned No Attachment" at bounding box center [694, 369] width 431 height 25
select select "Signed Quote"
click at [479, 357] on select "Select Signed Quote Auth email with quote if unsigned No Attachment" at bounding box center [694, 369] width 431 height 25
type input "C:\fakepath\Gym King - AP Amendments.pdf"
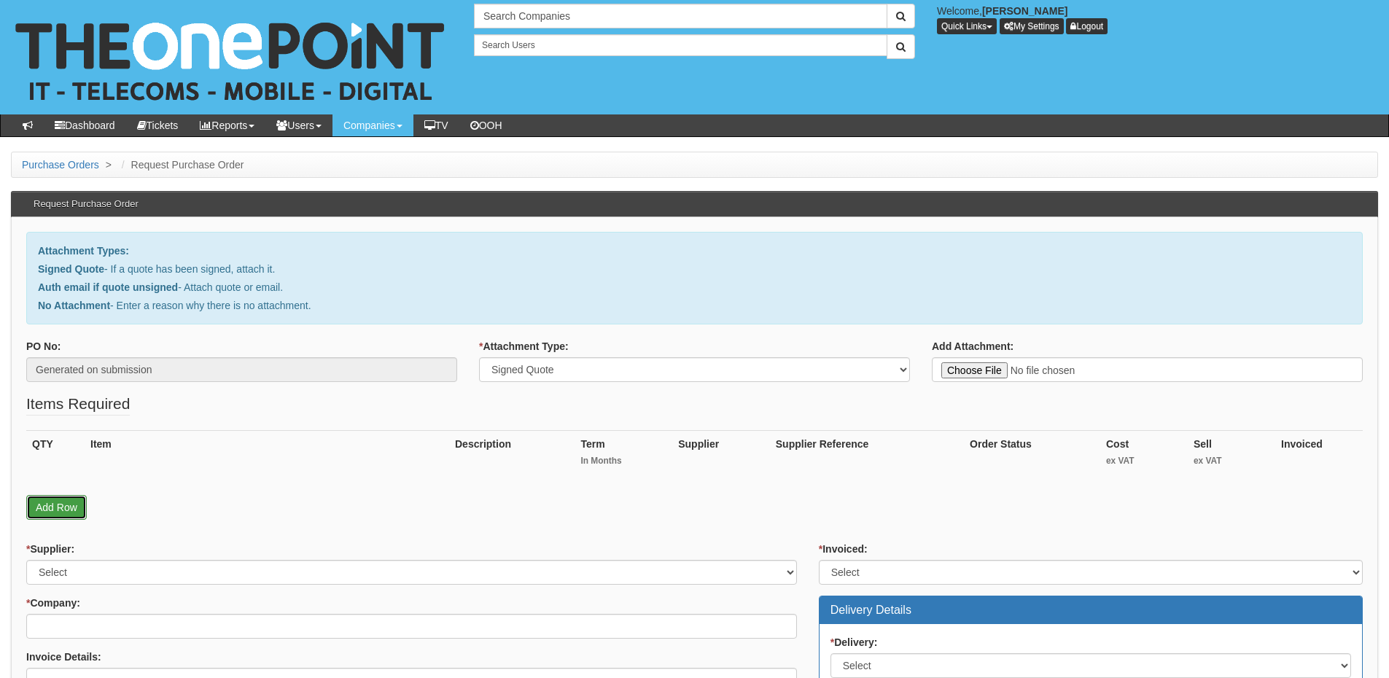
click at [61, 501] on link "Add Row" at bounding box center [56, 507] width 61 height 25
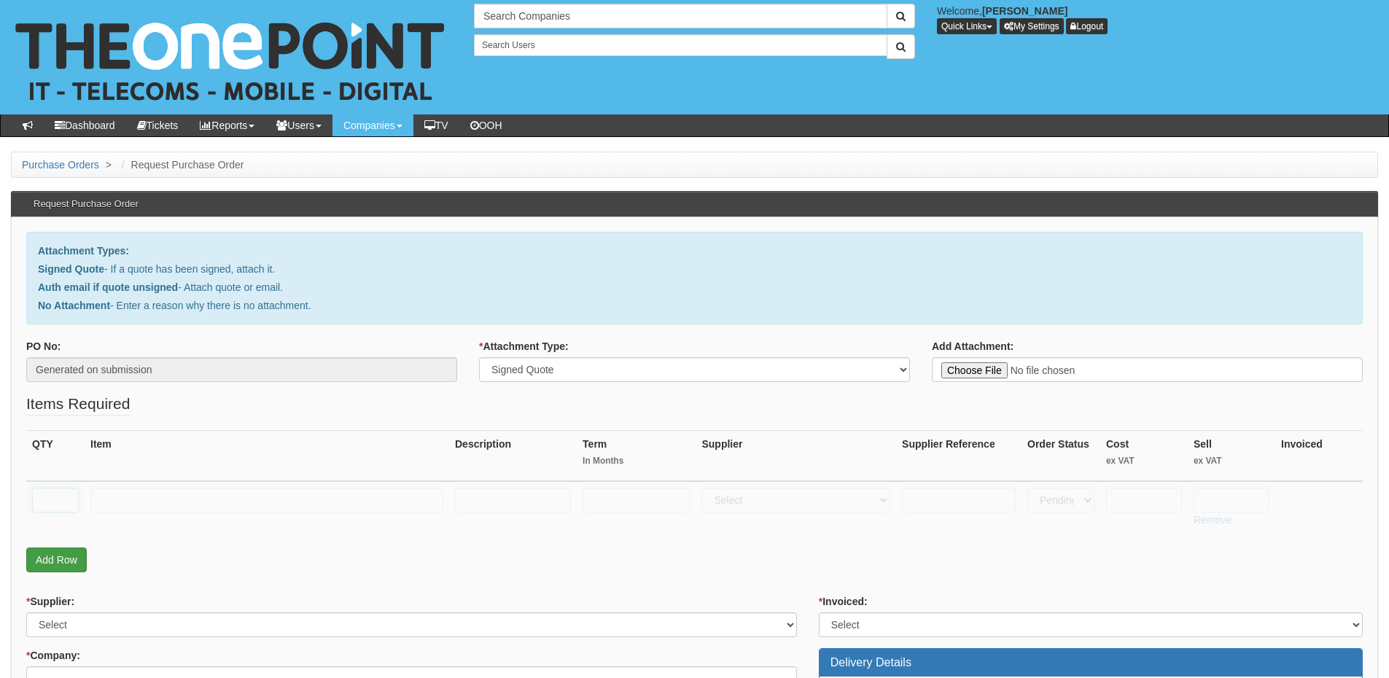
click at [61, 501] on input "text" at bounding box center [55, 500] width 47 height 25
type input "1"
click at [134, 503] on input "text" at bounding box center [266, 500] width 353 height 25
paste input "Access Point amendments"
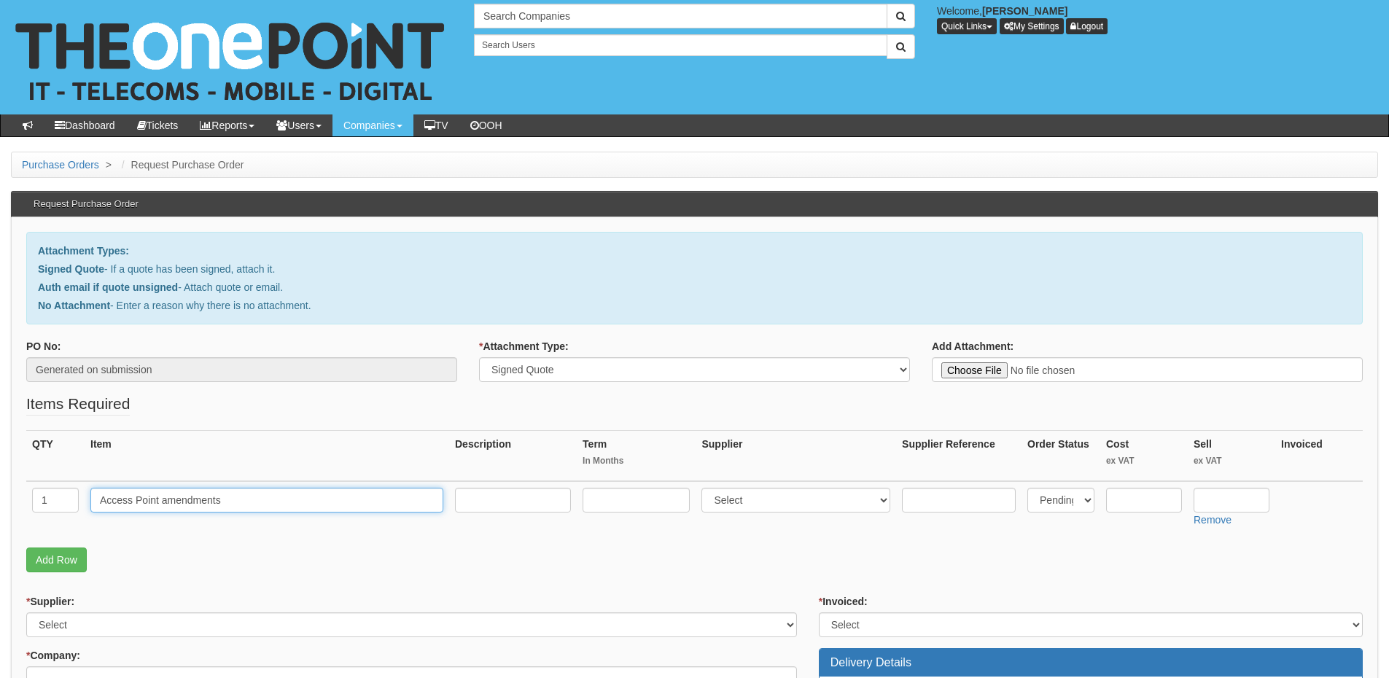
type input "Access Point amendments"
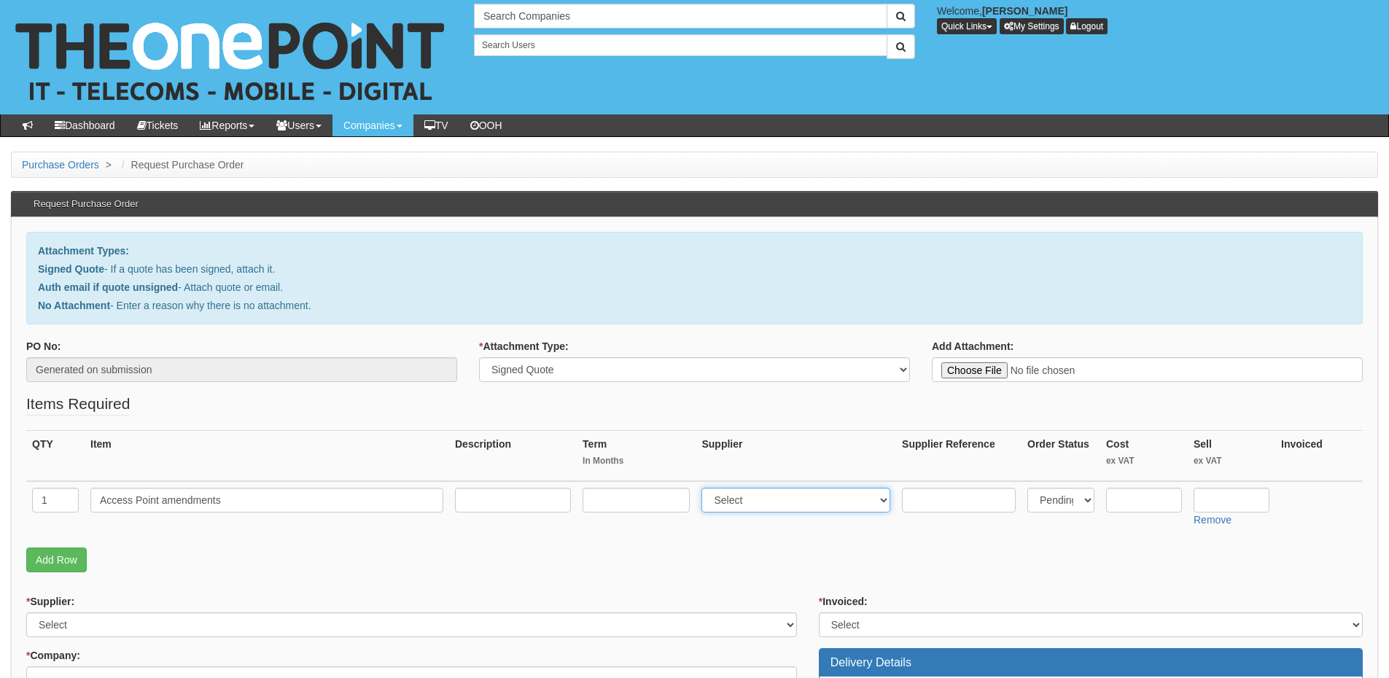
click at [760, 504] on select "Select 123 REG.co.uk 1Password 3 4Gon AA Jones Electric Ltd Abzorb Access Group…" at bounding box center [796, 500] width 189 height 25
select select "81"
click at [705, 488] on select "Select 123 REG.co.uk 1Password 3 4Gon AA Jones Electric Ltd Abzorb Access Group…" at bounding box center [796, 500] width 189 height 25
click at [1246, 500] on input "text" at bounding box center [1232, 500] width 76 height 25
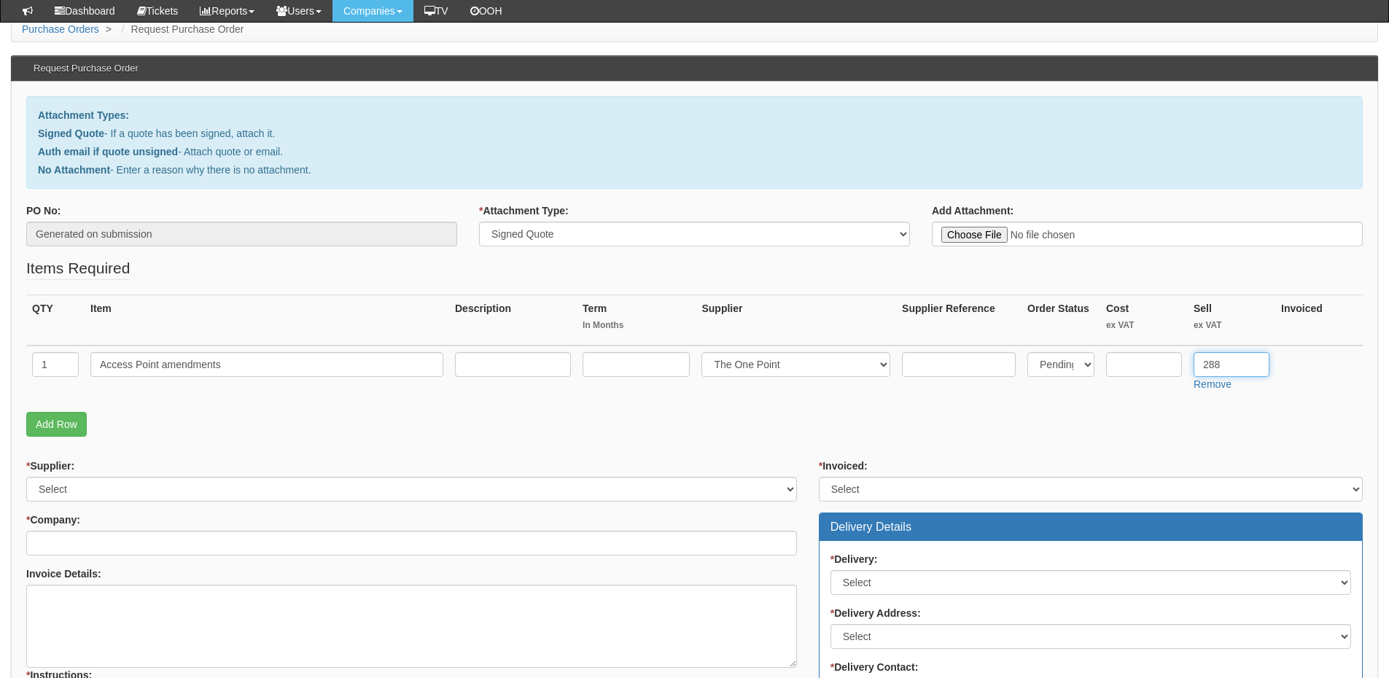
scroll to position [219, 0]
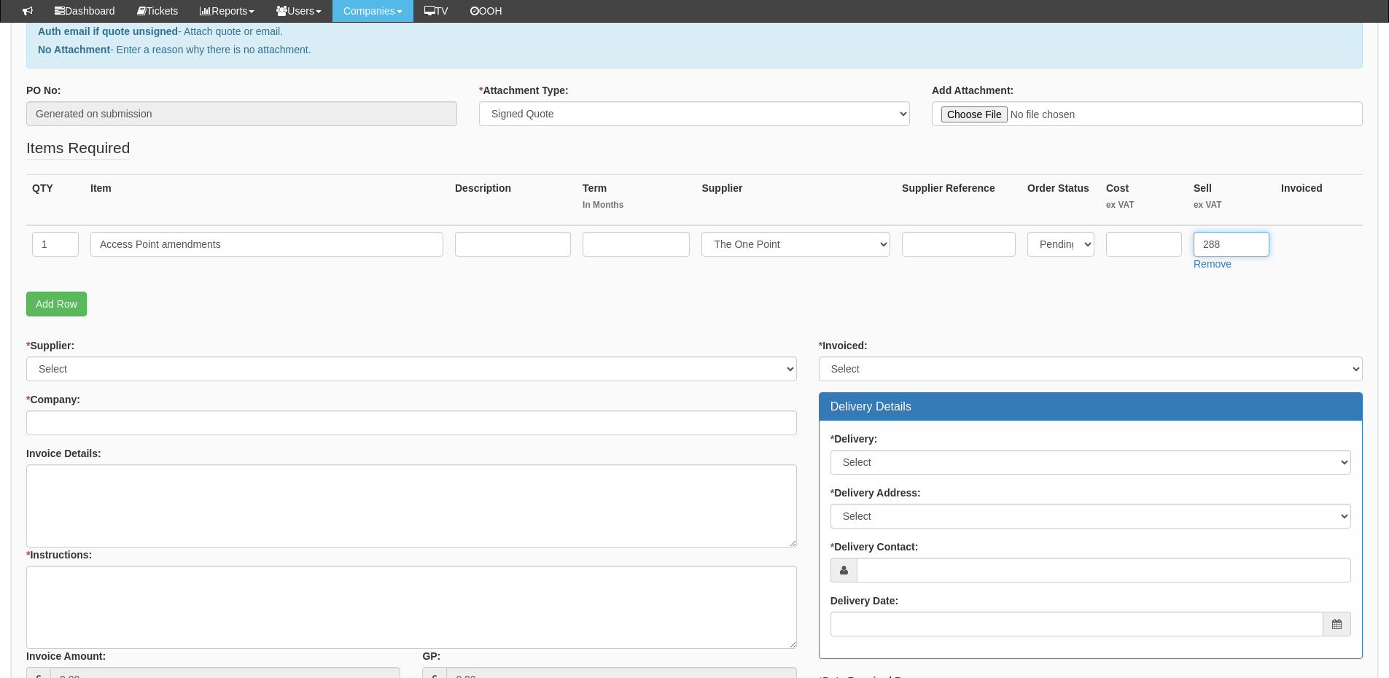
type input "288"
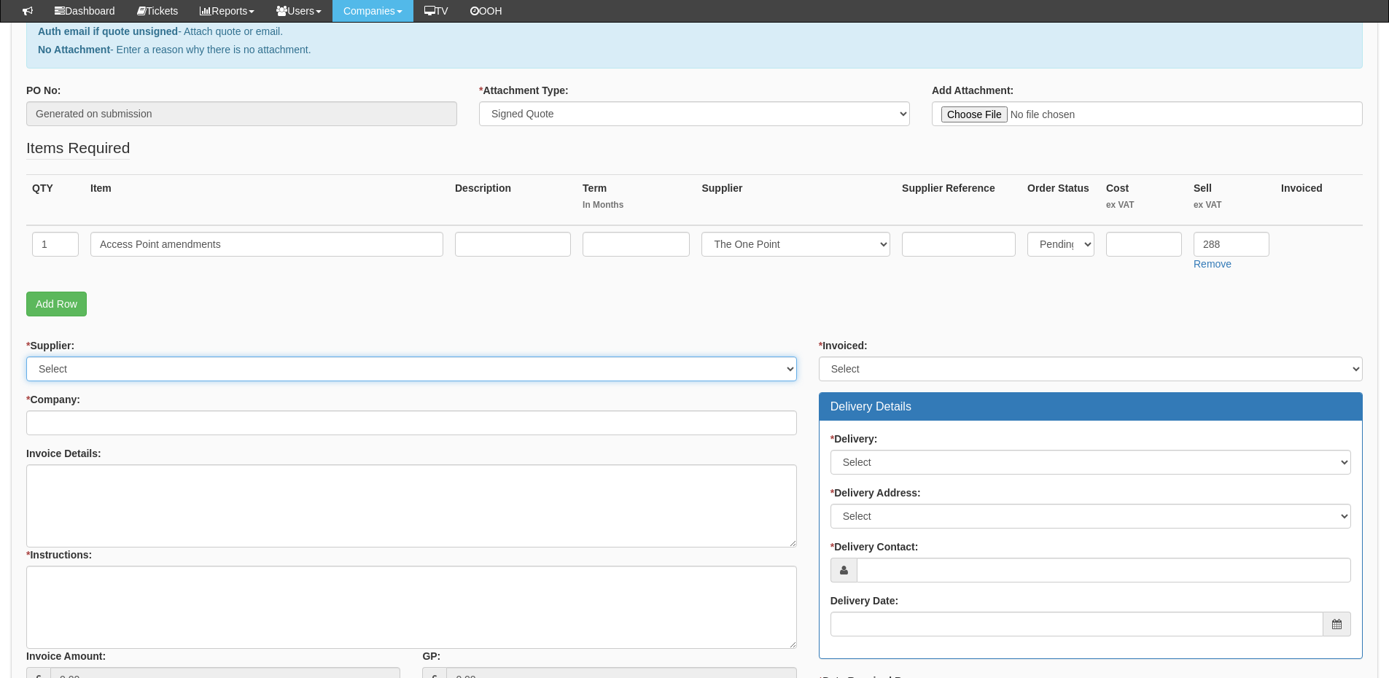
click at [249, 364] on select "Select 123 REG.co.uk 1Password 3 4Gon AA Jones Electric Ltd Abzorb Access Group…" at bounding box center [411, 369] width 771 height 25
select select "81"
click at [26, 357] on select "Select 123 REG.co.uk 1Password 3 4Gon AA Jones Electric Ltd Abzorb Access Group…" at bounding box center [411, 369] width 771 height 25
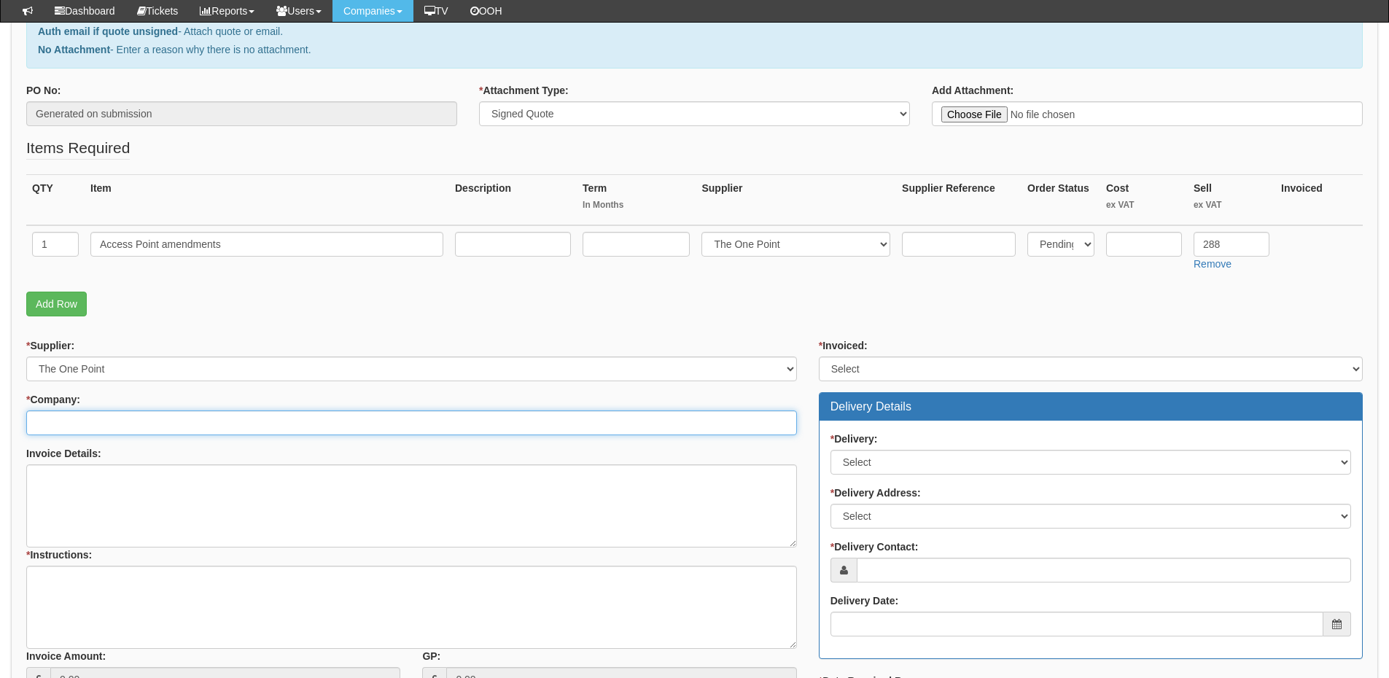
click at [150, 430] on input "* Company:" at bounding box center [411, 423] width 771 height 25
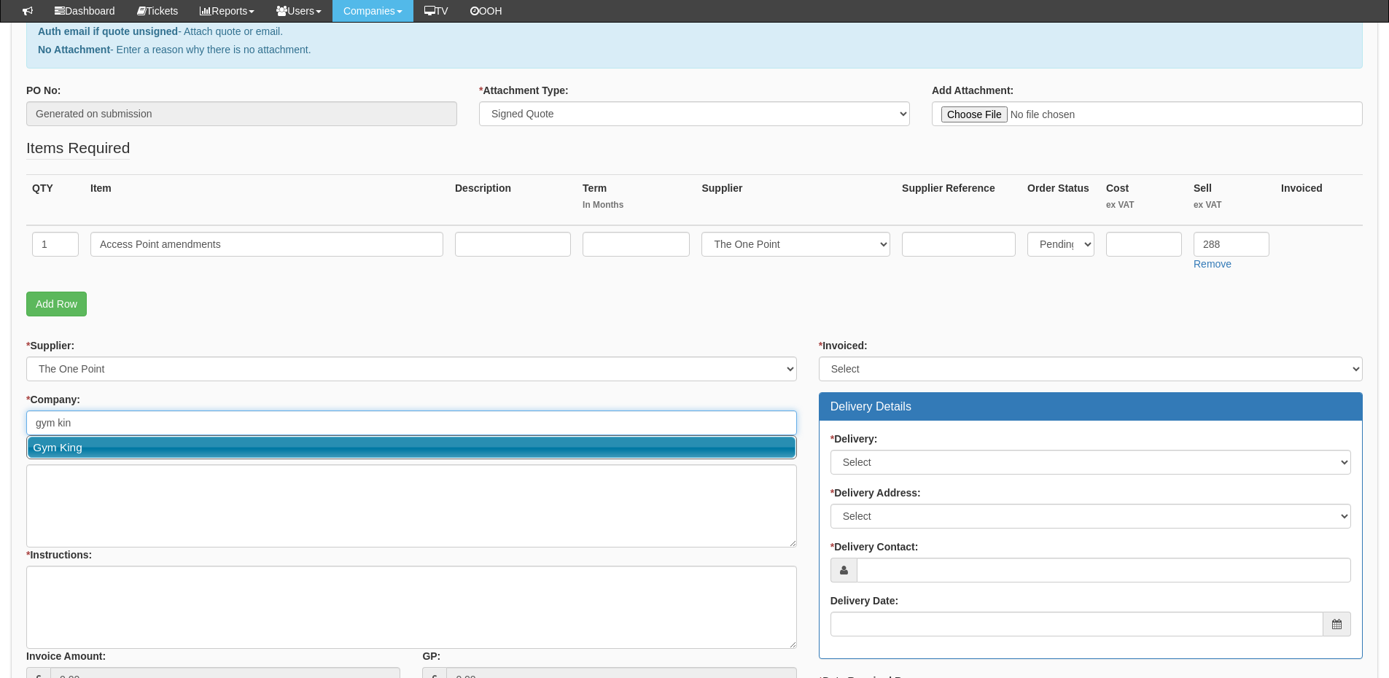
click at [111, 445] on link "Gym King" at bounding box center [412, 447] width 768 height 21
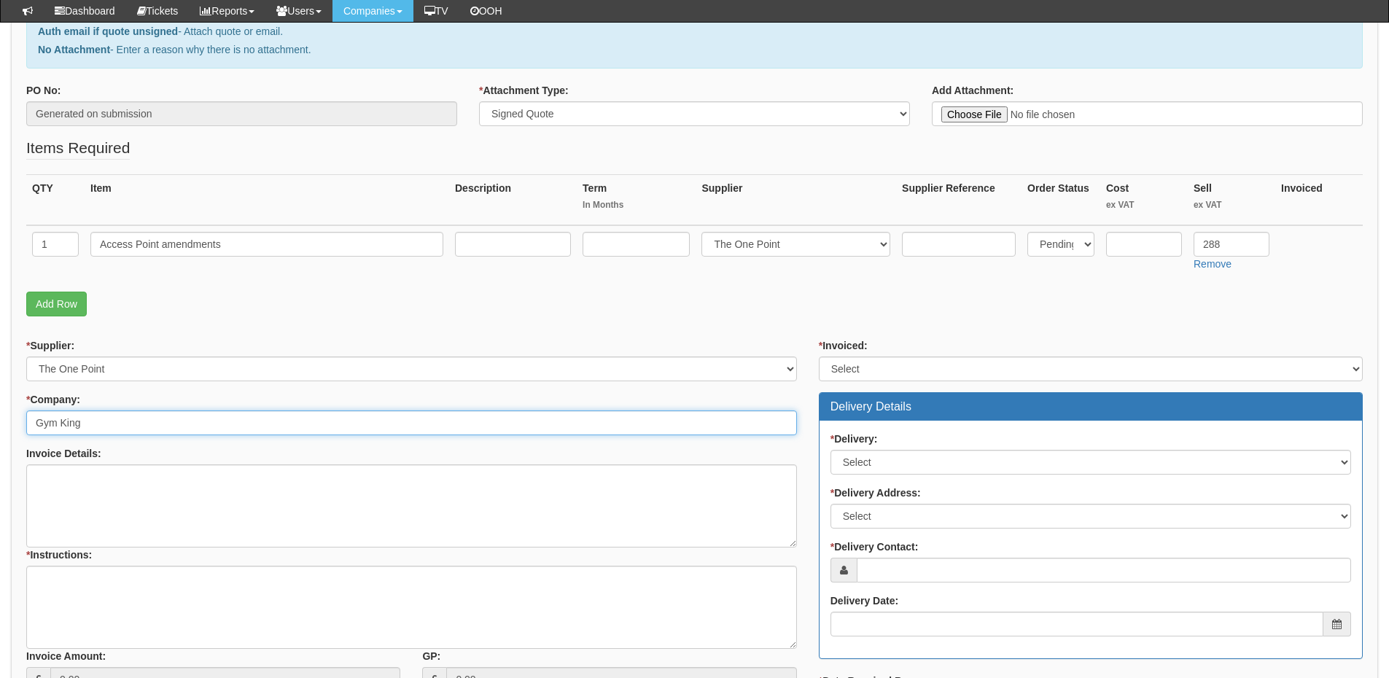
type input "Gym King"
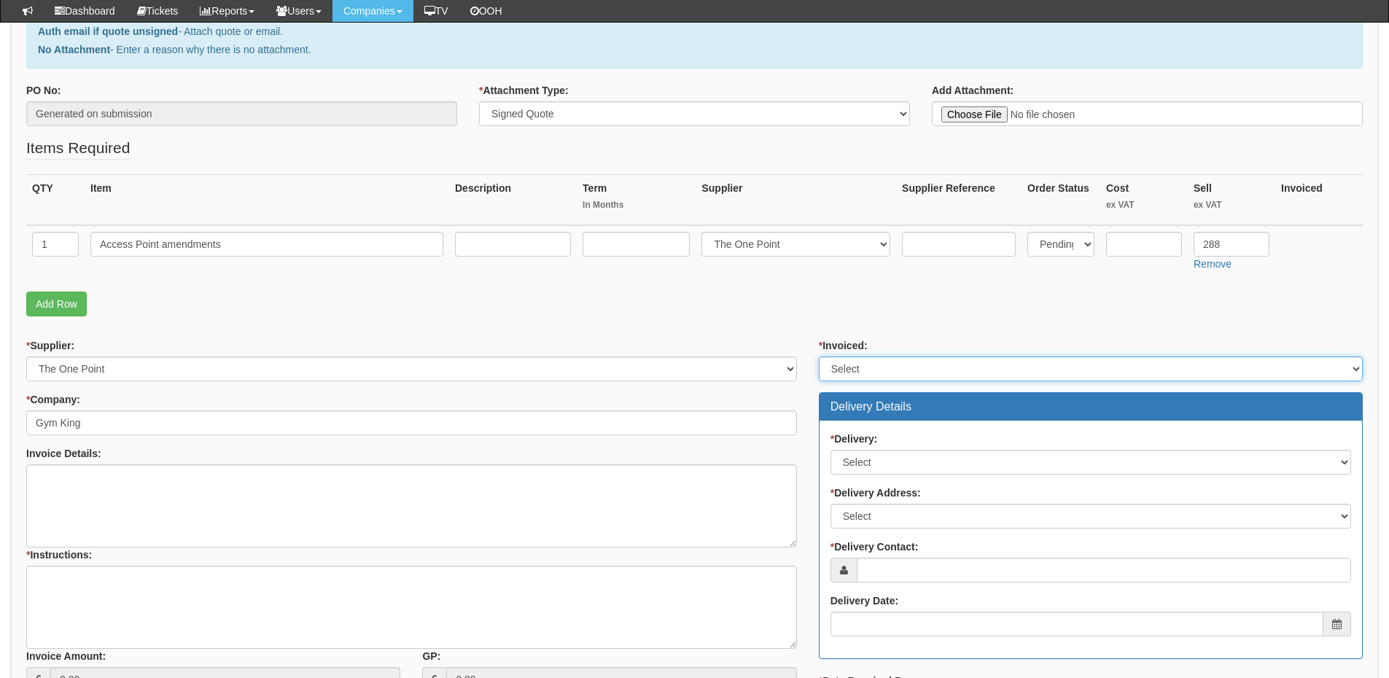
click at [891, 371] on select "Select Yes No N/A STB (part of order)" at bounding box center [1091, 369] width 544 height 25
select select "2"
click at [819, 357] on select "Select Yes No N/A STB (part of order)" at bounding box center [1091, 369] width 544 height 25
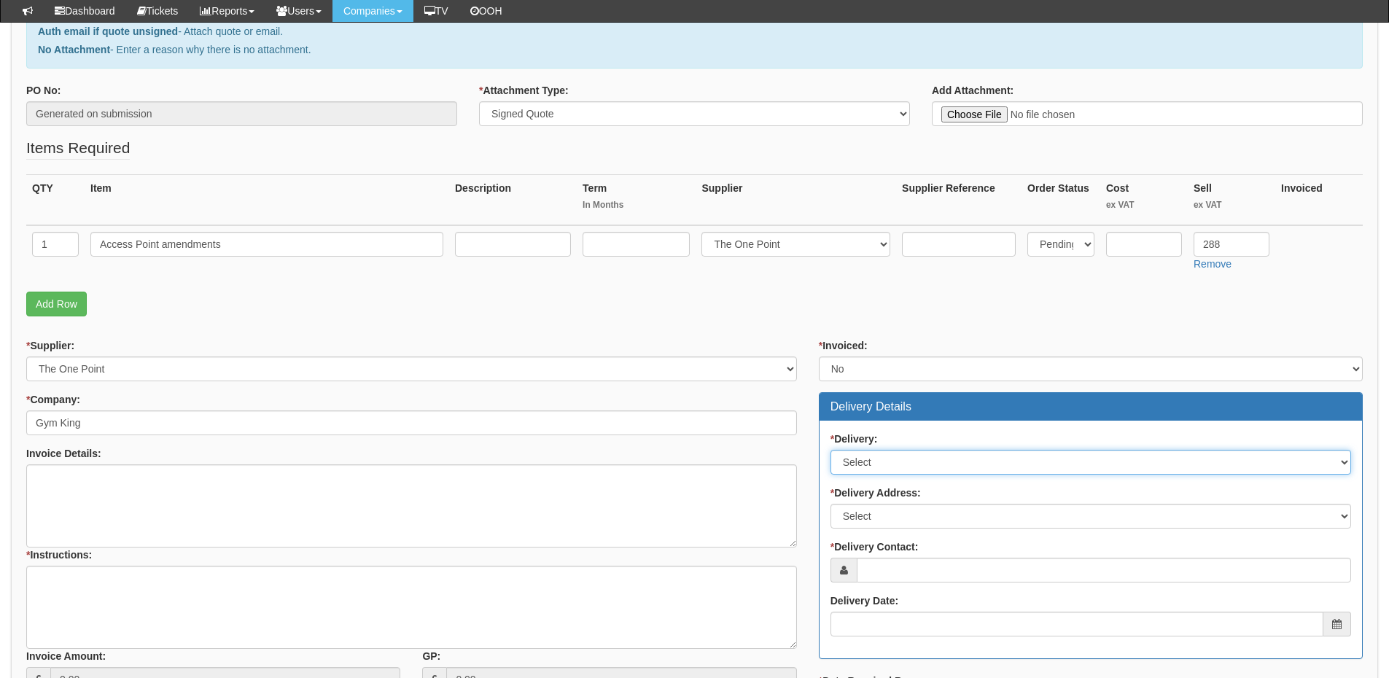
click at [874, 469] on select "Select No Not Applicable Yes" at bounding box center [1091, 462] width 521 height 25
select select "3"
click at [831, 450] on select "Select No Not Applicable Yes" at bounding box center [1091, 462] width 521 height 25
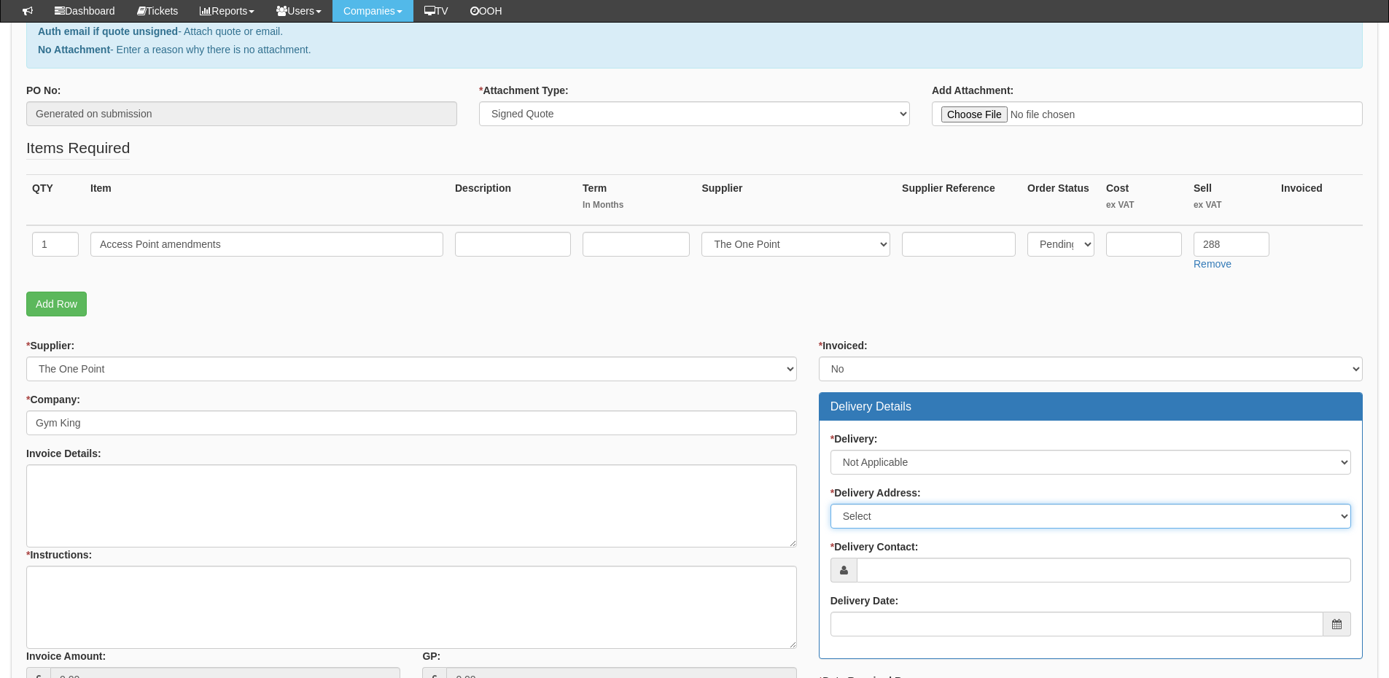
click at [882, 521] on select "Select Not Applicable Main Address - LS15 9JL Other" at bounding box center [1091, 516] width 521 height 25
select select "N/A"
click at [831, 504] on select "Select Not Applicable Main Address - LS15 9JL Other" at bounding box center [1091, 516] width 521 height 25
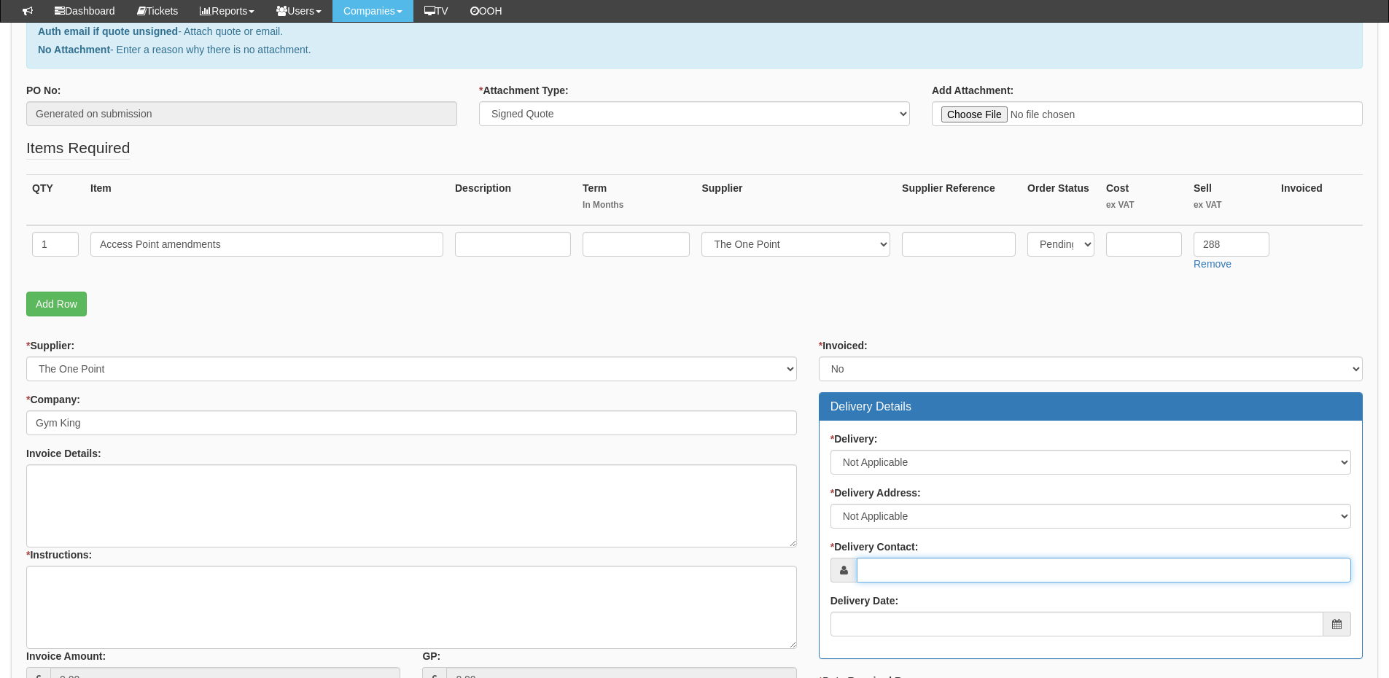
click at [874, 570] on input "* Delivery Contact:" at bounding box center [1104, 570] width 494 height 25
paste input "Andy McLuckie"
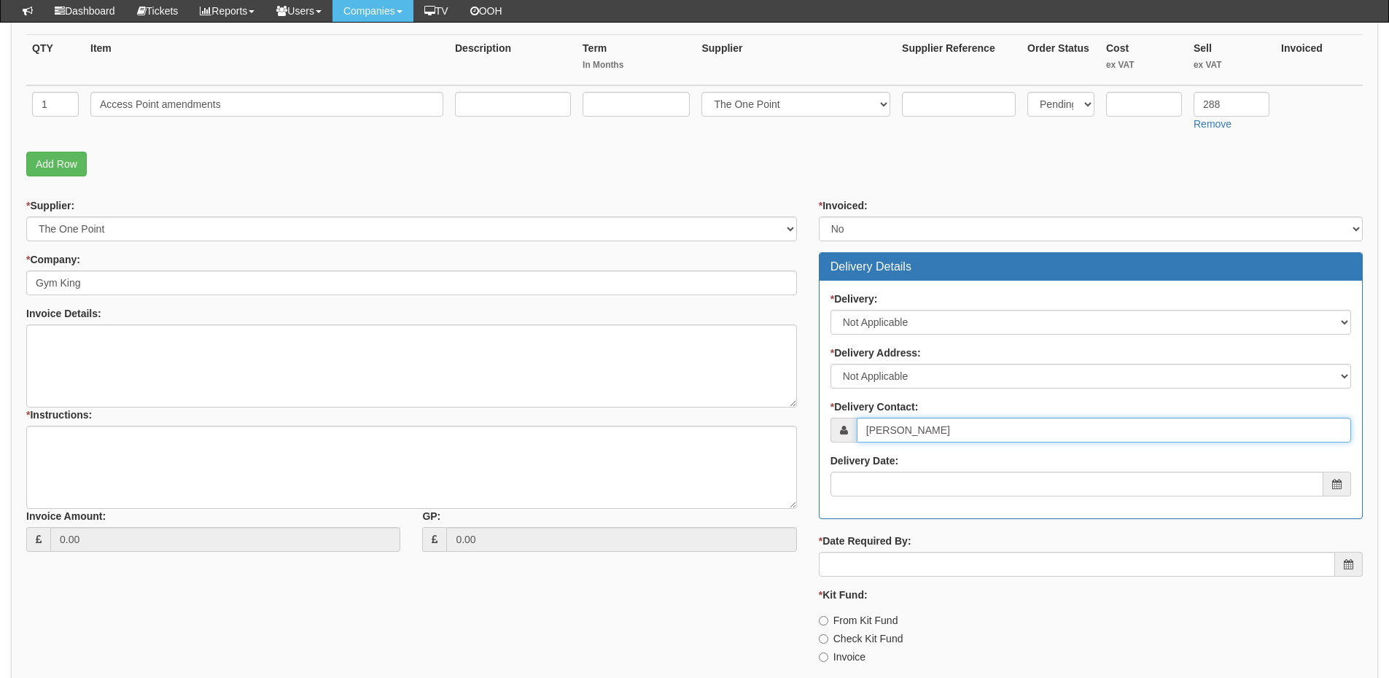
scroll to position [365, 0]
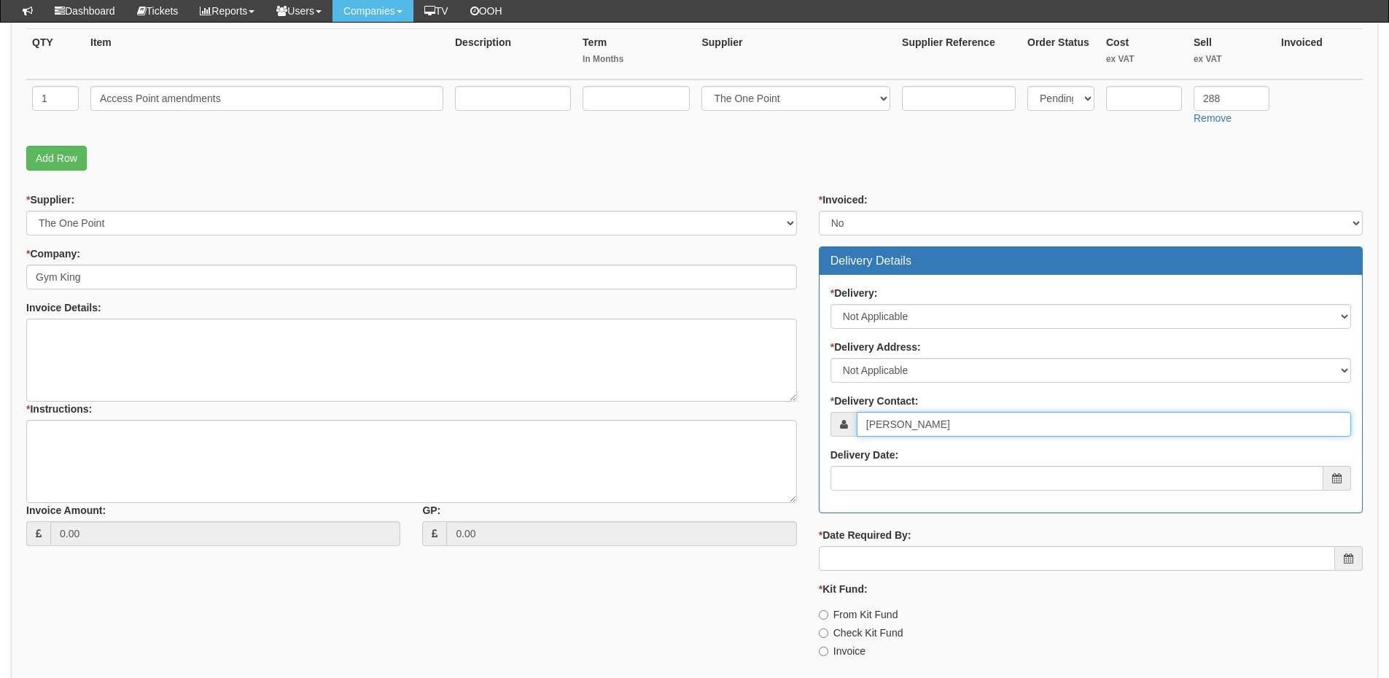
type input "Andy McLuckie"
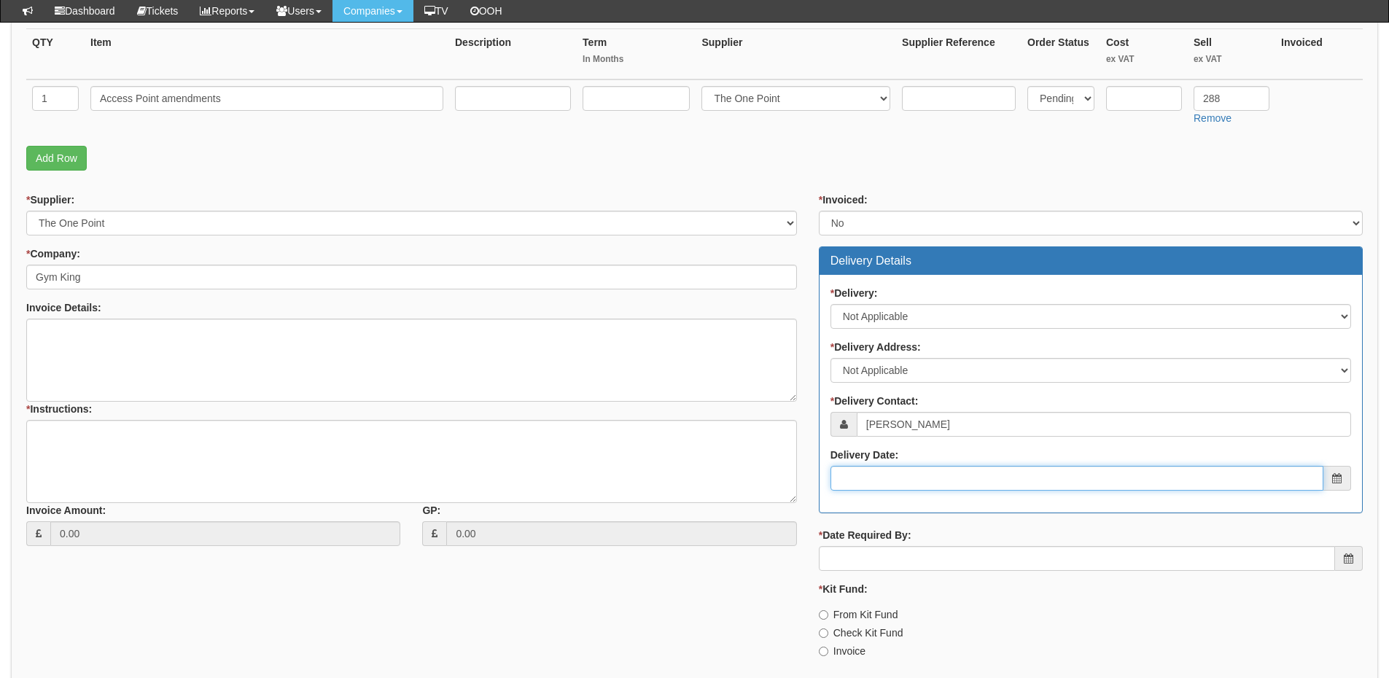
click at [898, 467] on input "Delivery Date:" at bounding box center [1077, 478] width 493 height 25
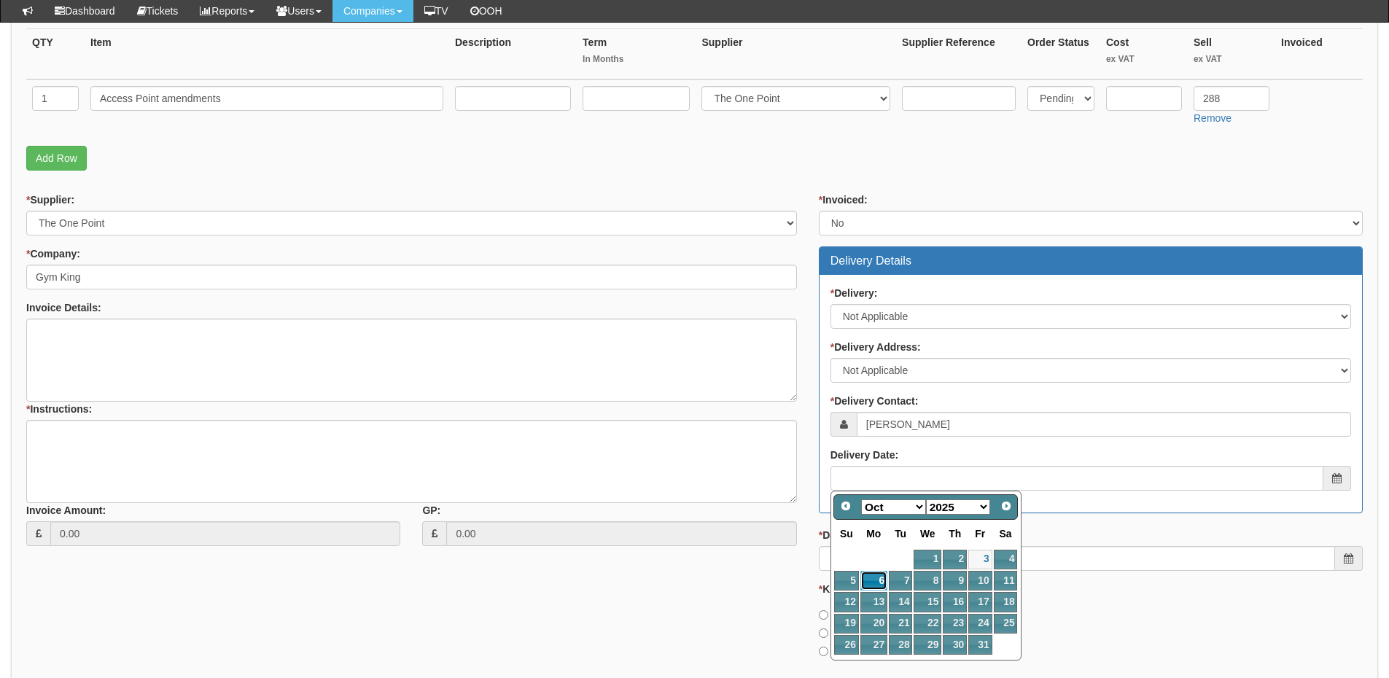
click at [874, 578] on link "6" at bounding box center [874, 581] width 27 height 20
type input "2025-10-06"
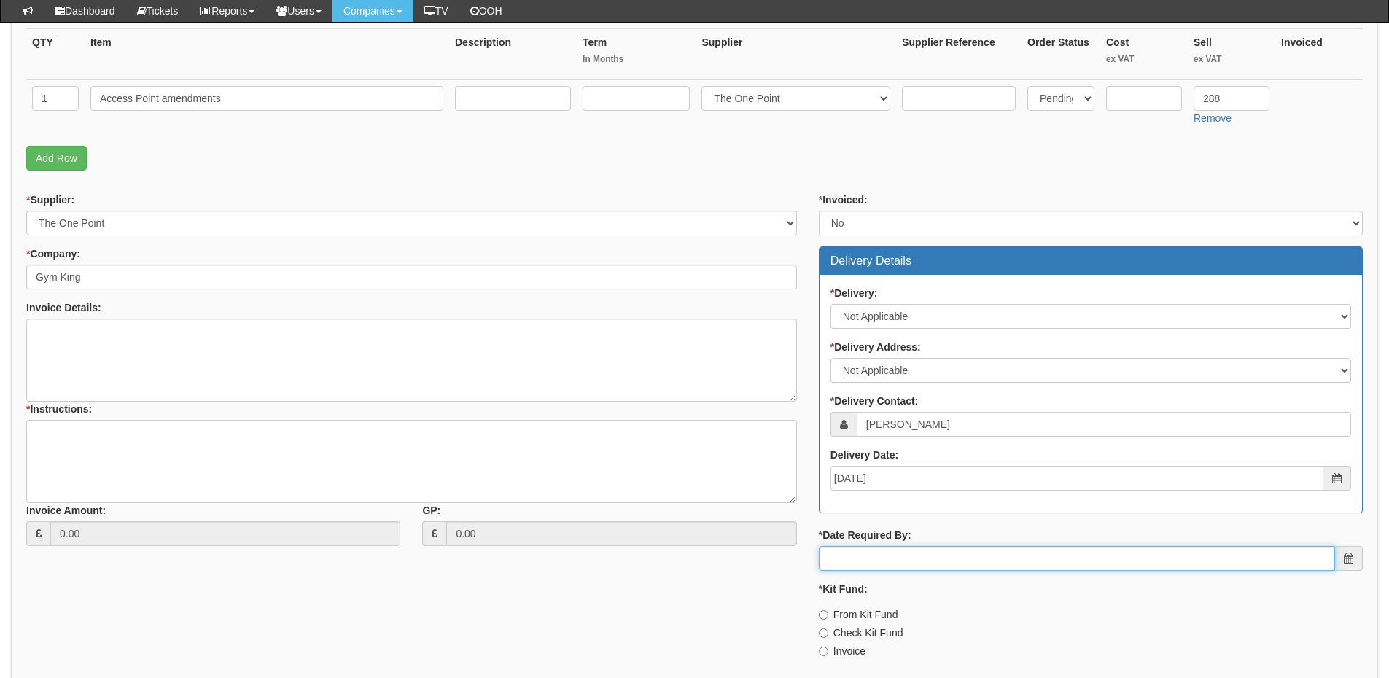
click at [888, 559] on input "* Date Required By:" at bounding box center [1077, 558] width 516 height 25
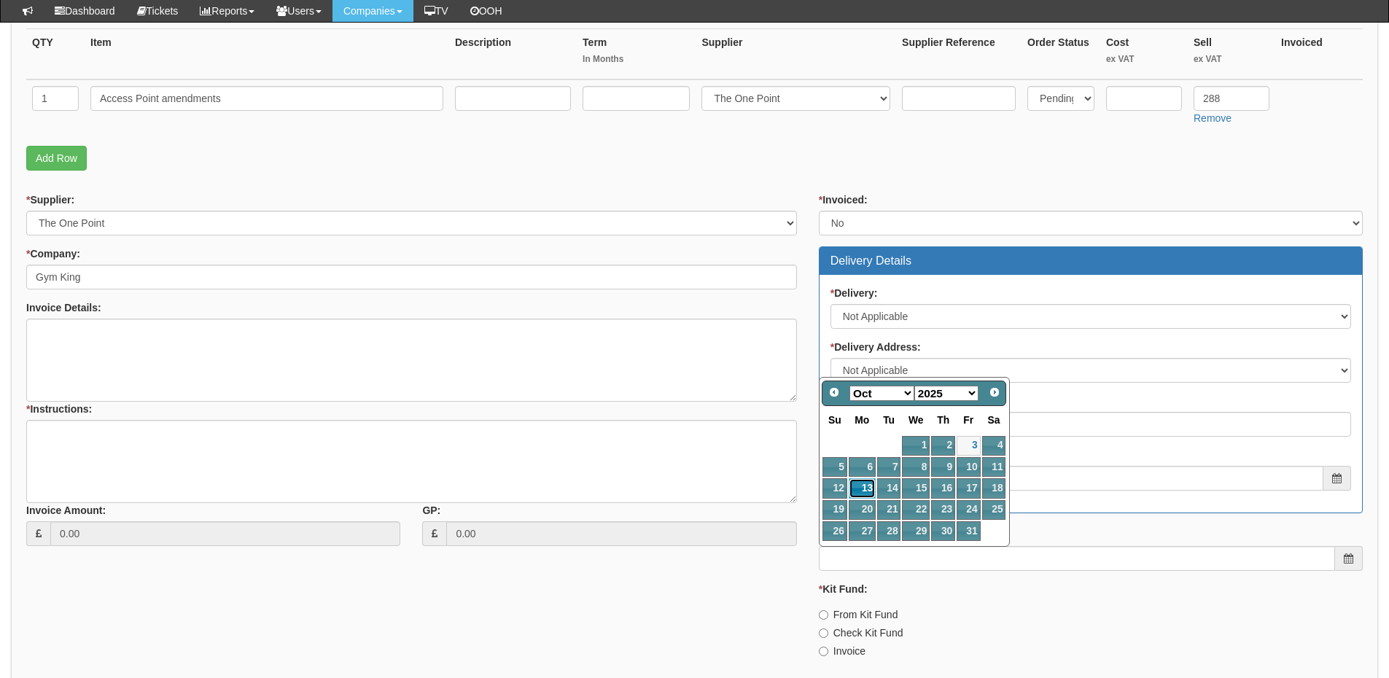
click at [863, 490] on link "13" at bounding box center [862, 488] width 27 height 20
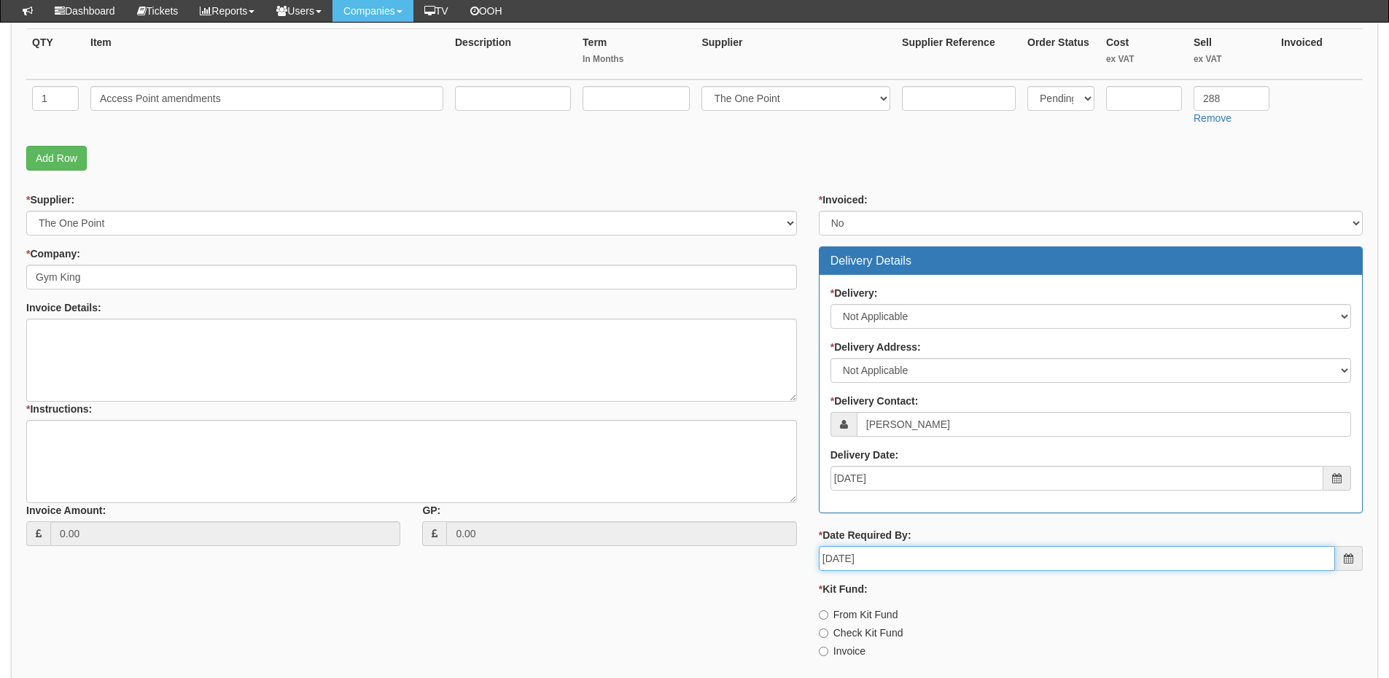
click at [873, 564] on input "2025-10-13" at bounding box center [1077, 558] width 516 height 25
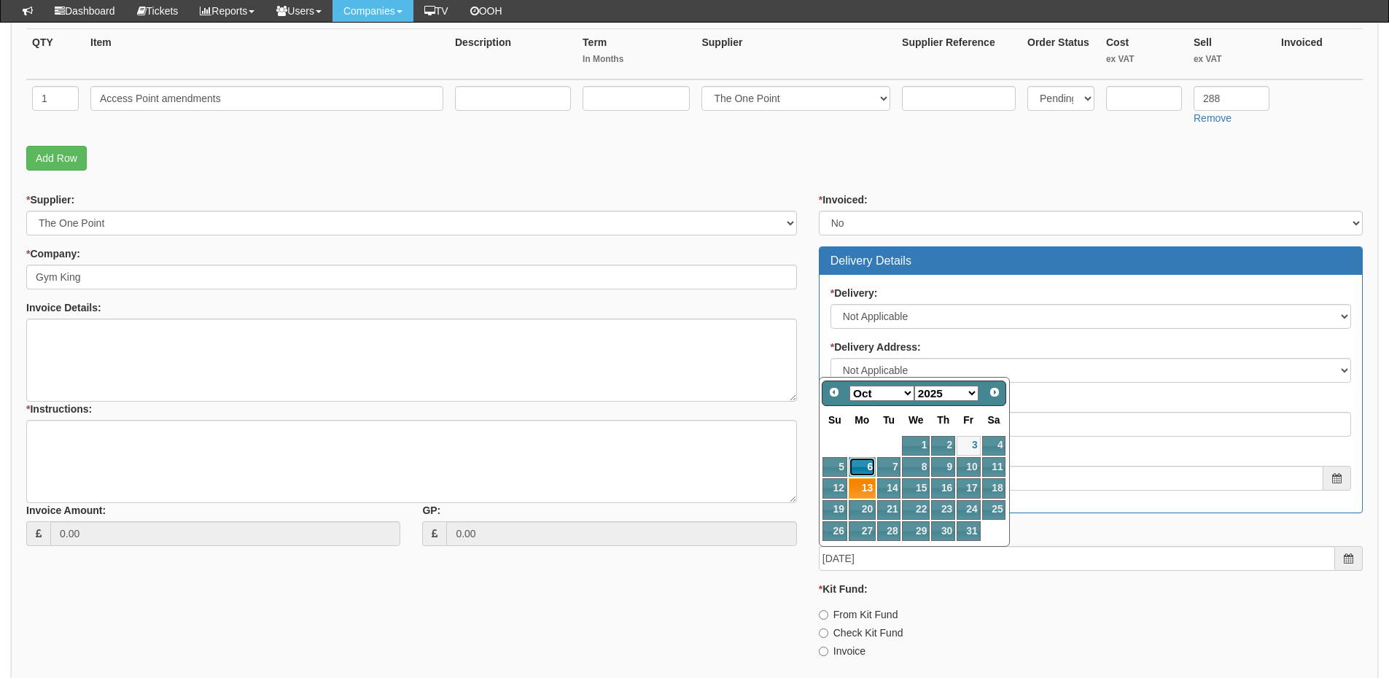
click at [866, 465] on link "6" at bounding box center [862, 467] width 27 height 20
type input "2025-10-06"
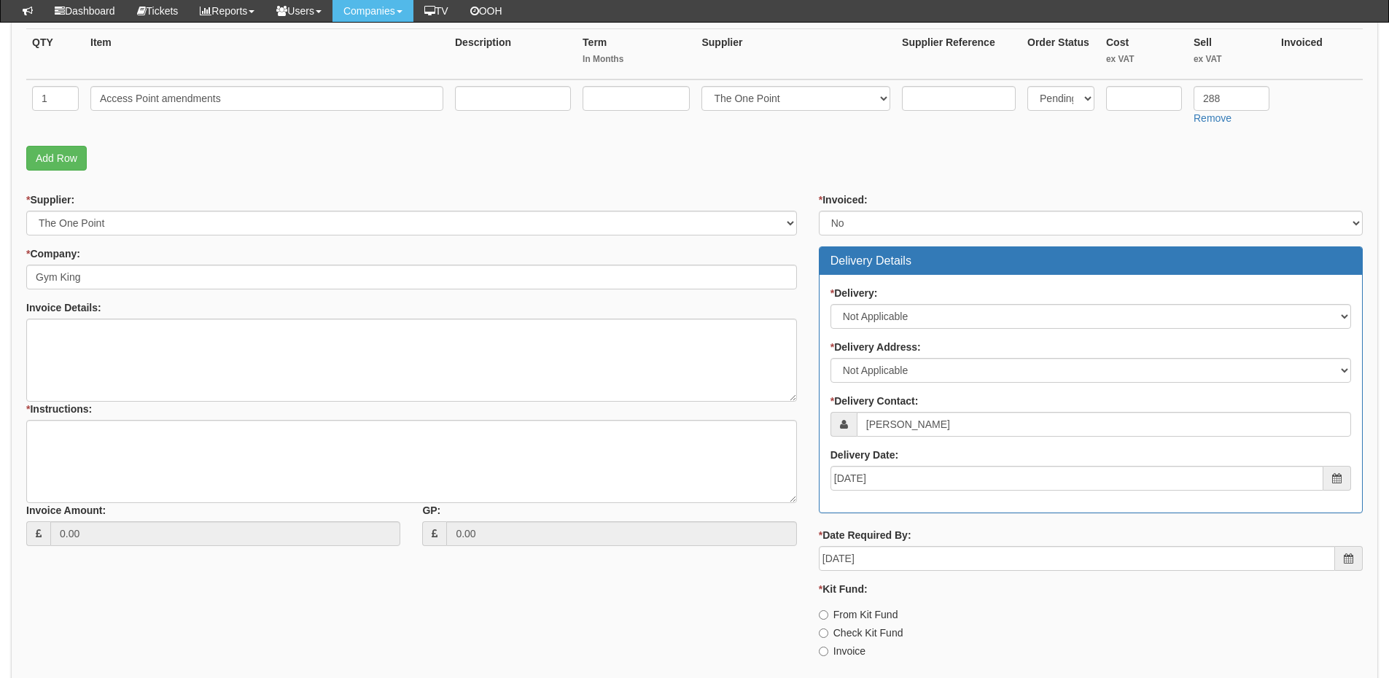
click at [839, 654] on label "Invoice" at bounding box center [842, 651] width 47 height 15
click at [828, 654] on input "Invoice" at bounding box center [823, 651] width 9 height 9
radio input "true"
click at [292, 486] on textarea "* Instructions:" at bounding box center [411, 461] width 771 height 83
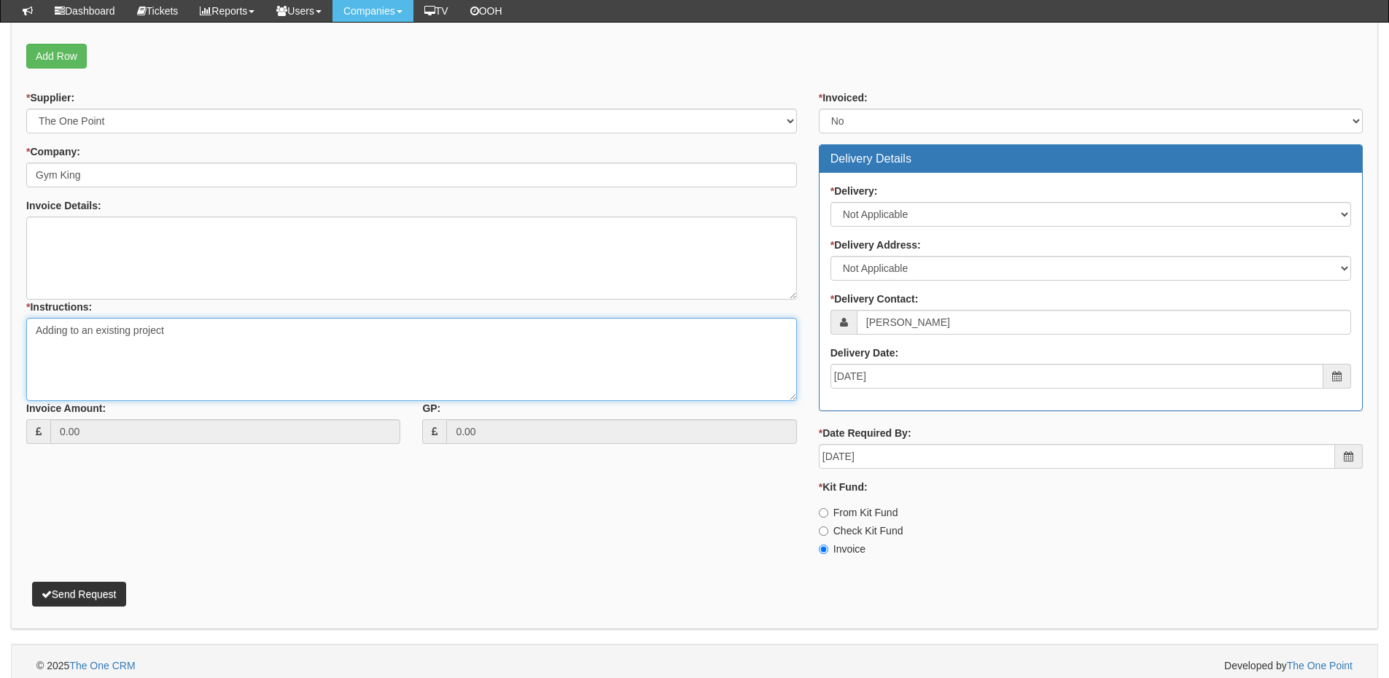
scroll to position [476, 0]
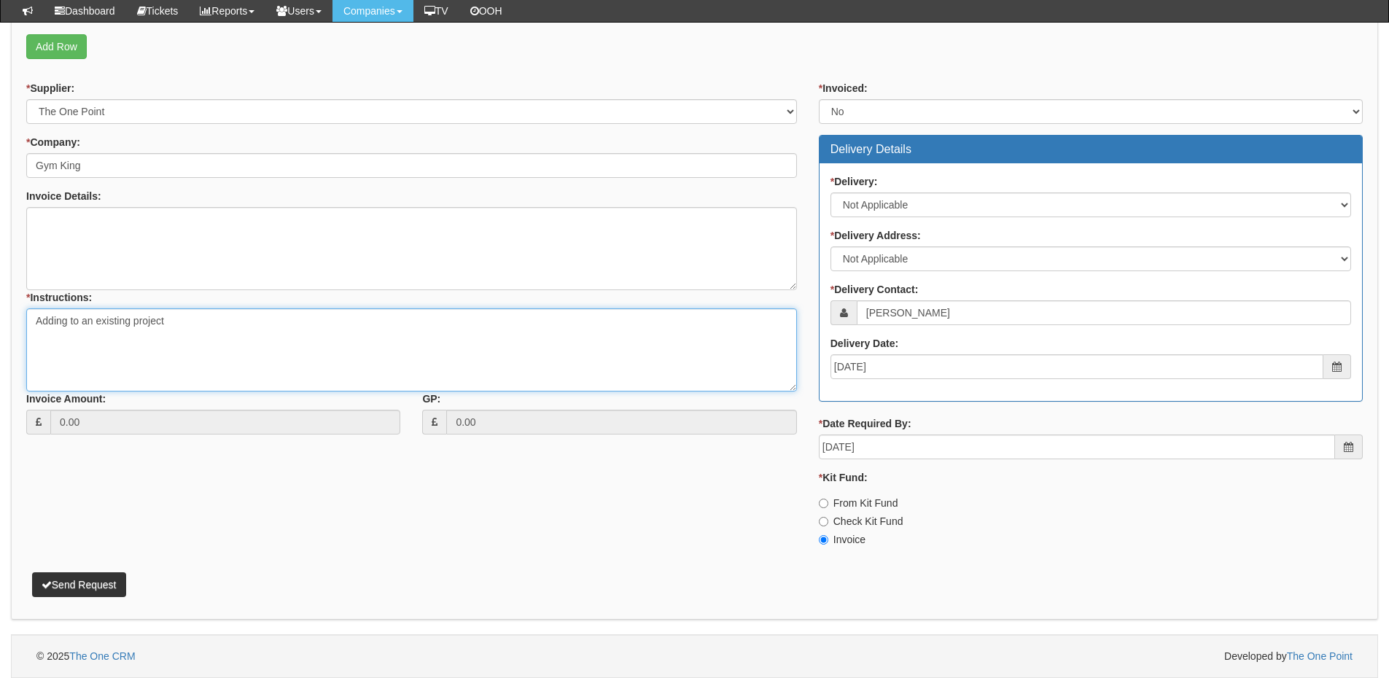
type textarea "Adding to an existing project"
click at [97, 583] on button "Send Request" at bounding box center [79, 584] width 94 height 25
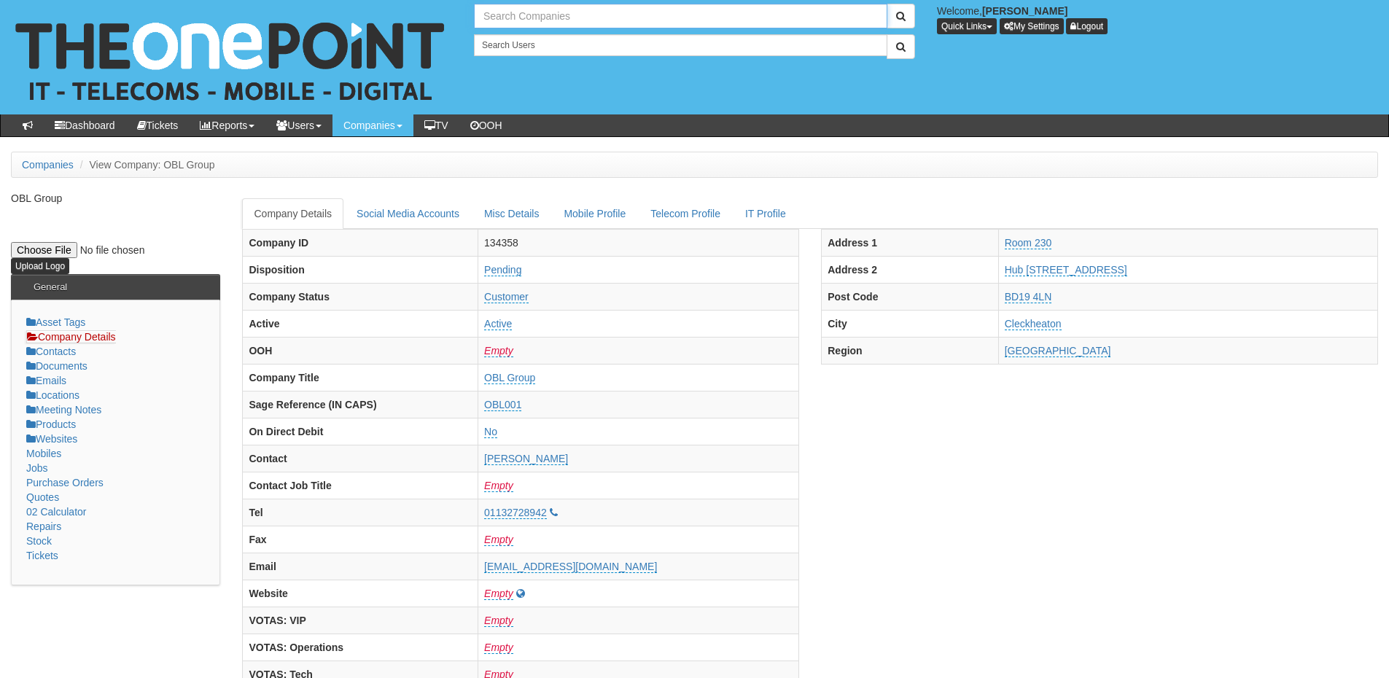
click at [518, 19] on input "text" at bounding box center [681, 16] width 414 height 25
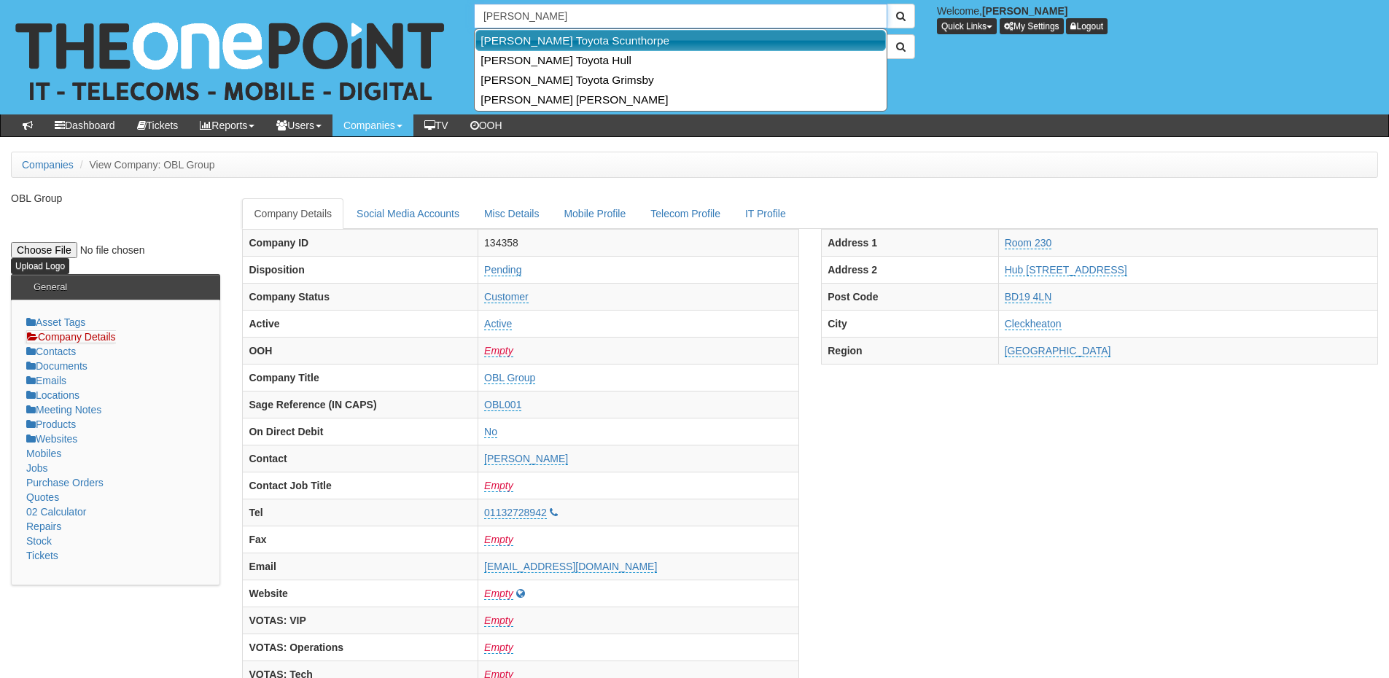
click at [535, 44] on link "[PERSON_NAME] Toyota Scunthorpe" at bounding box center [680, 40] width 411 height 21
type input "[PERSON_NAME] Toyota Scunthorpe"
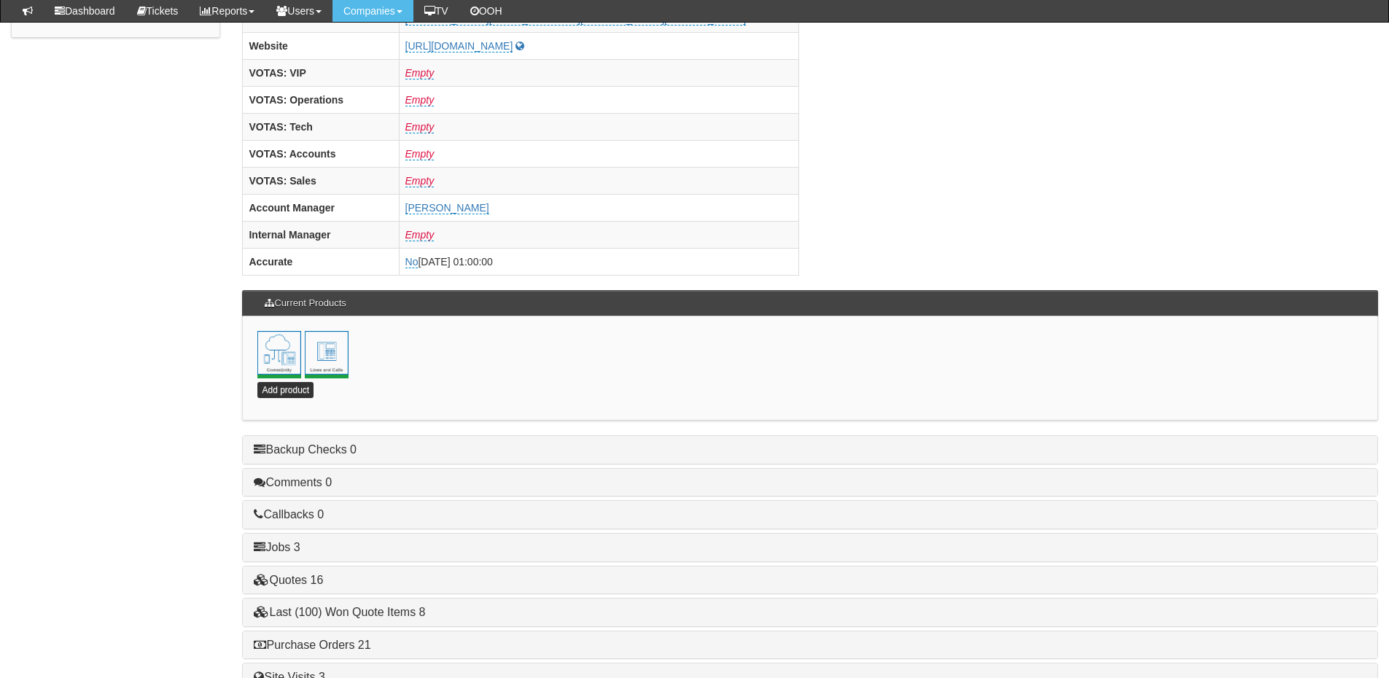
scroll to position [644, 0]
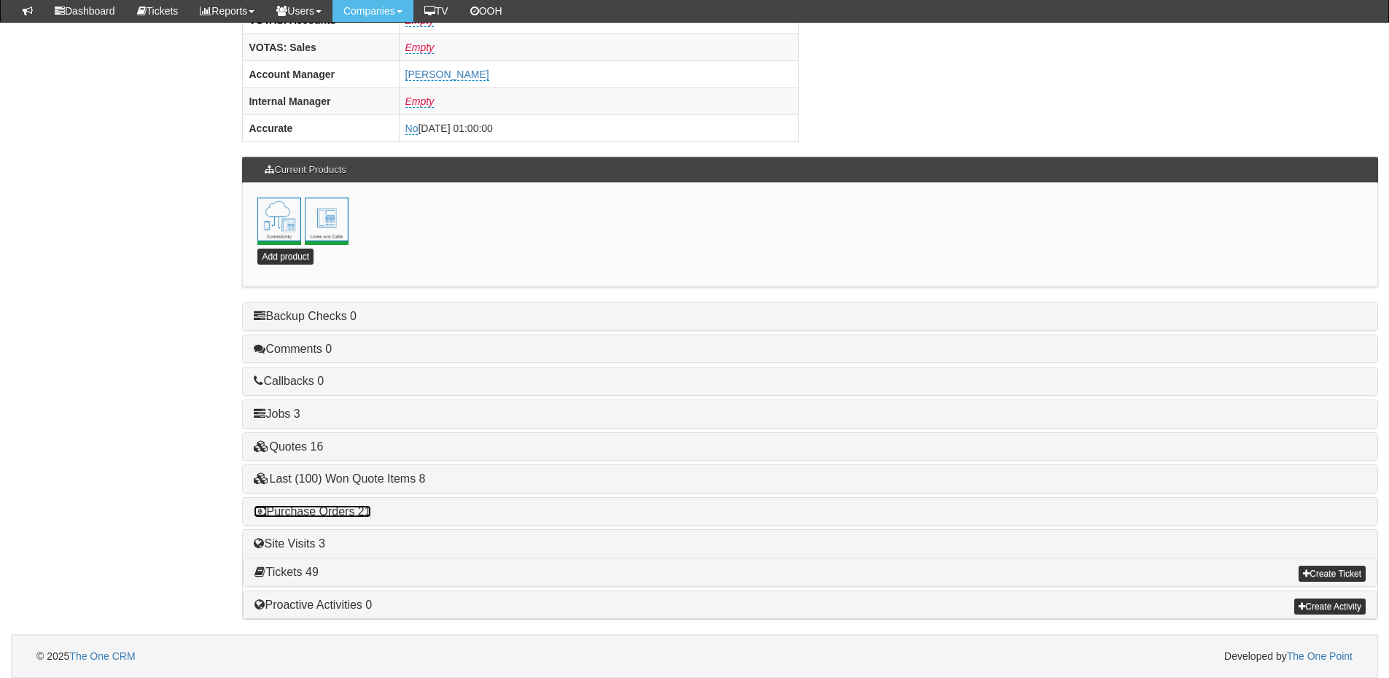
click at [348, 516] on link "Purchase Orders 21" at bounding box center [312, 511] width 117 height 12
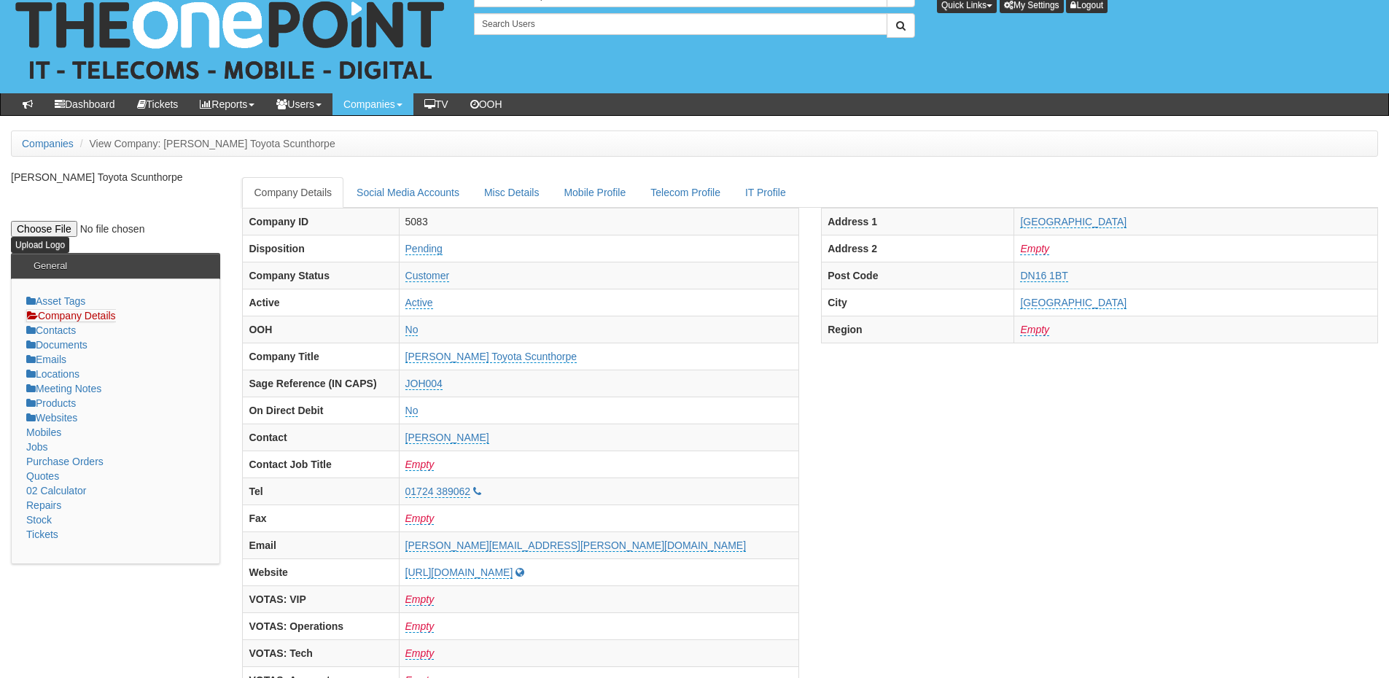
scroll to position [0, 0]
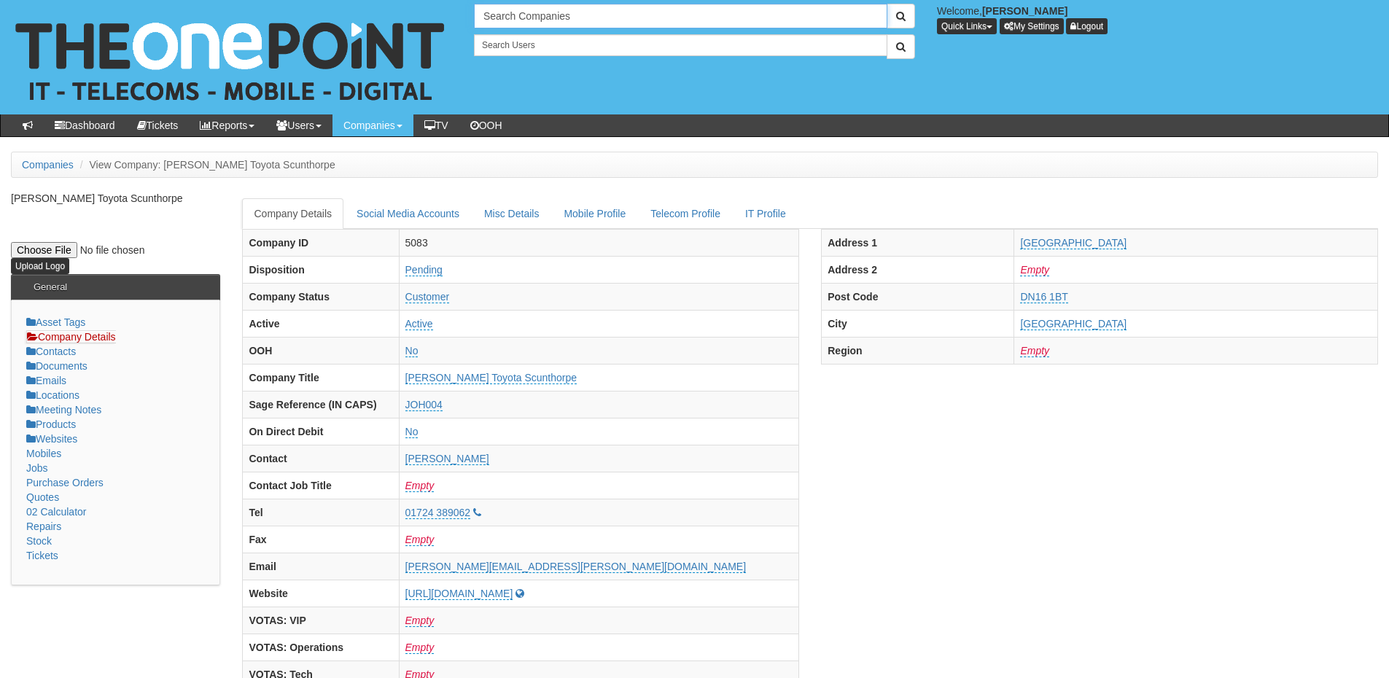
click at [554, 21] on input "Search Companies" at bounding box center [681, 16] width 414 height 25
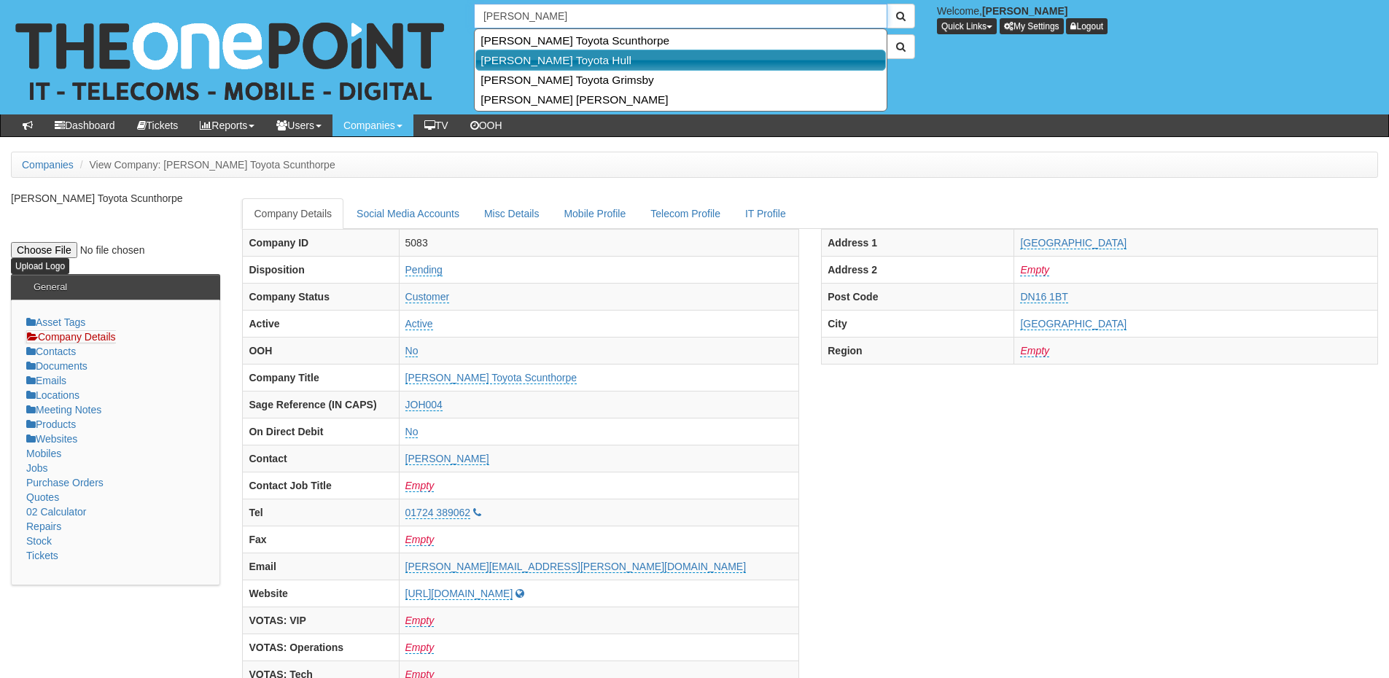
click at [562, 60] on link "[PERSON_NAME] Toyota Hull" at bounding box center [680, 60] width 411 height 21
type input "[PERSON_NAME] Toyota Hull"
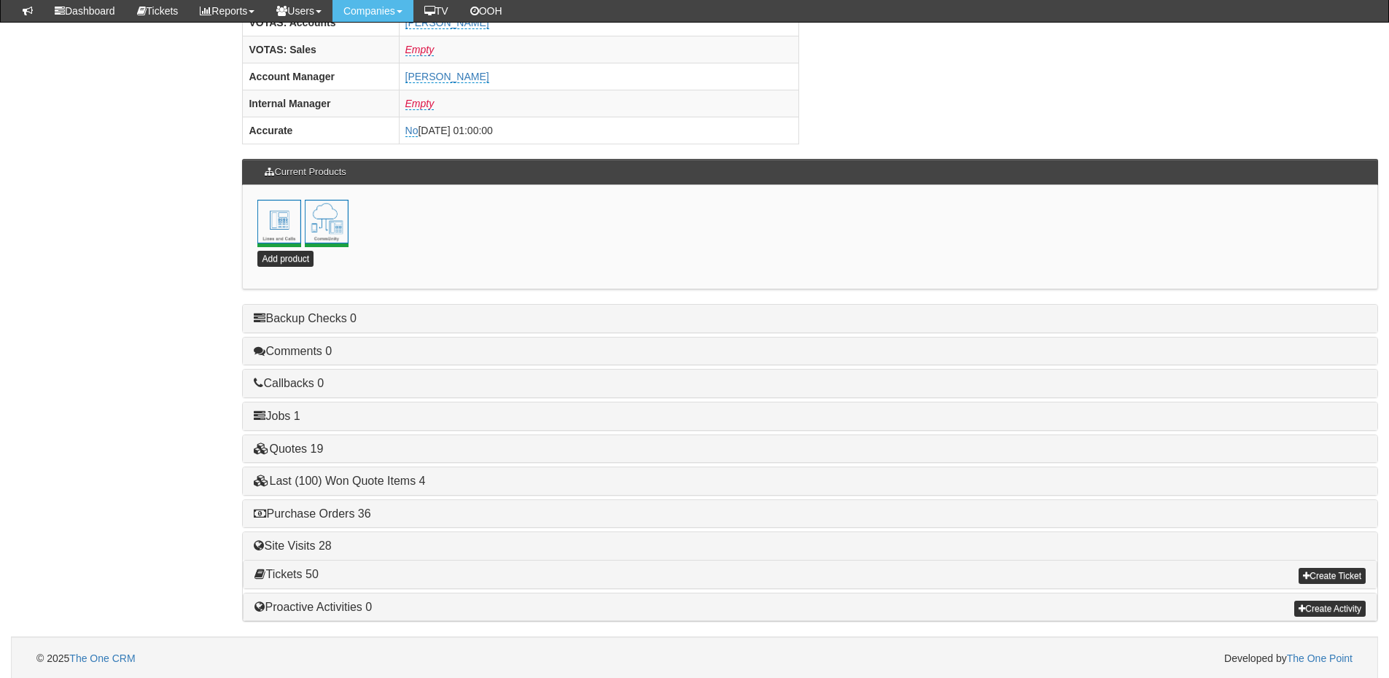
scroll to position [644, 0]
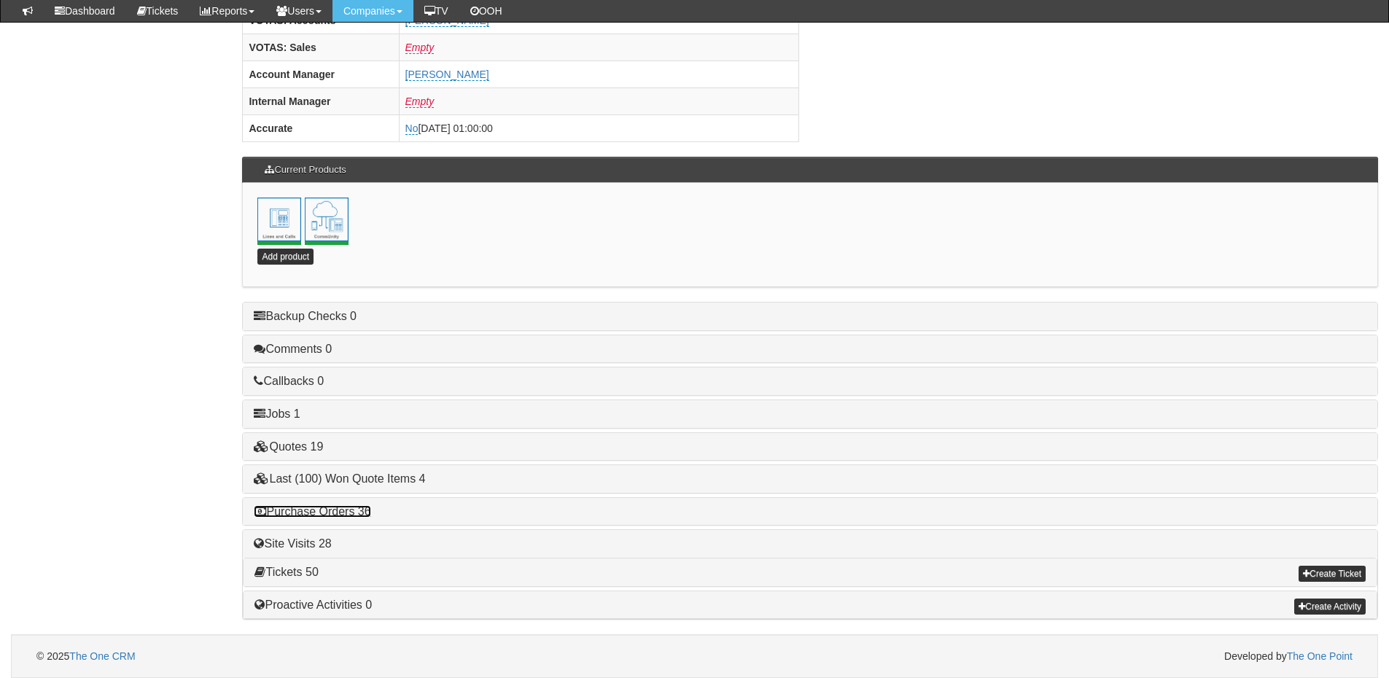
click at [341, 511] on link "Purchase Orders 36" at bounding box center [312, 511] width 117 height 12
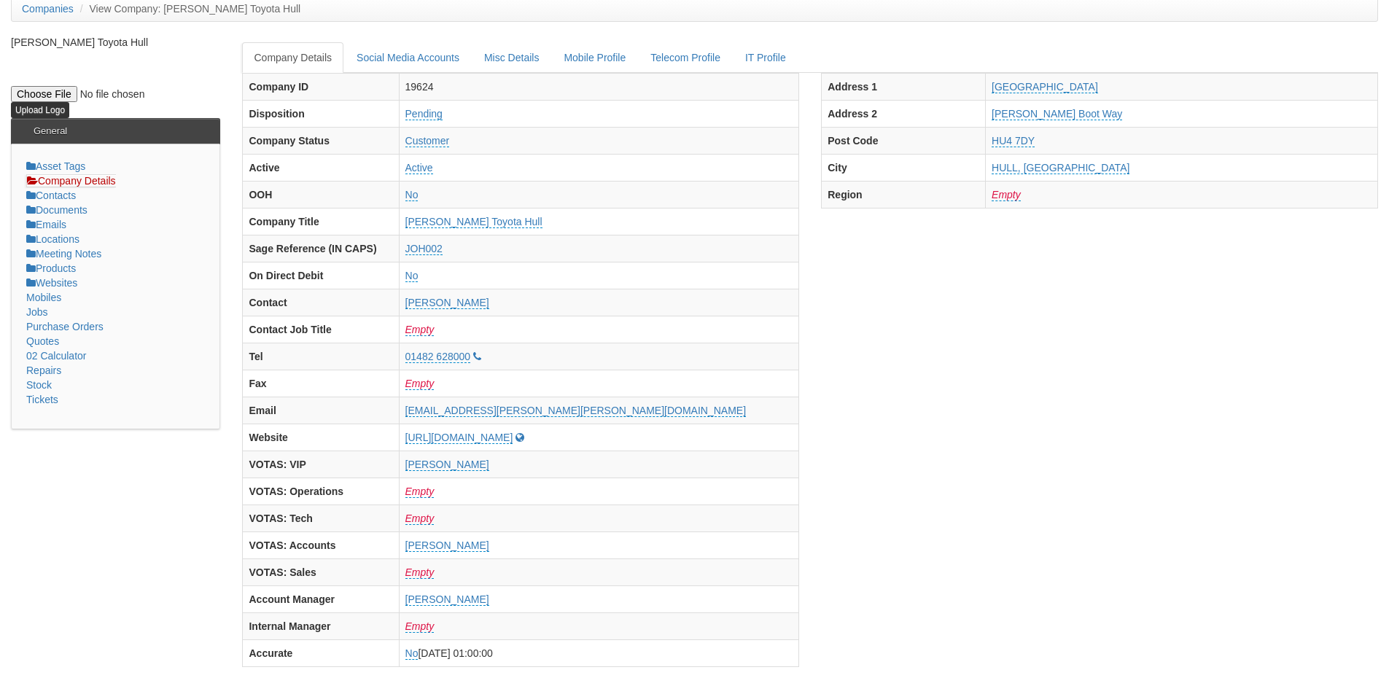
scroll to position [0, 0]
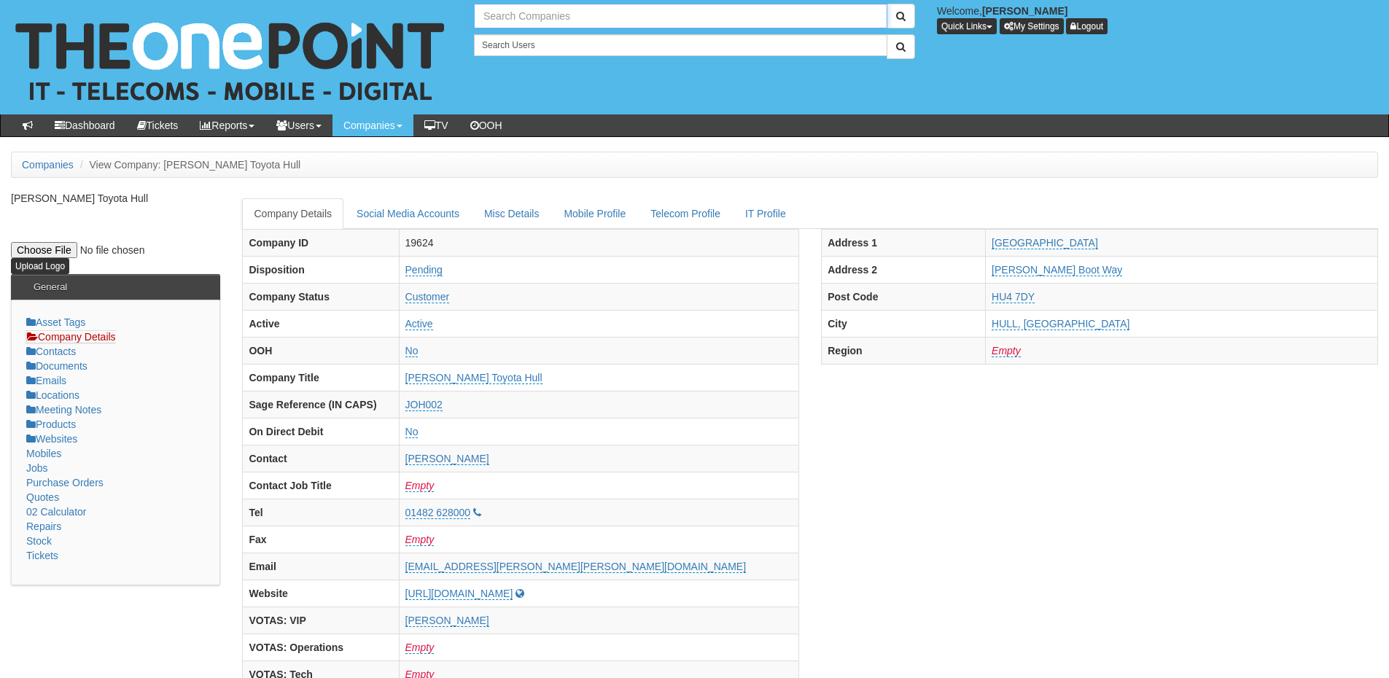
click at [533, 24] on input "text" at bounding box center [681, 16] width 414 height 25
click at [588, 6] on input "john good" at bounding box center [681, 16] width 414 height 25
type input "j"
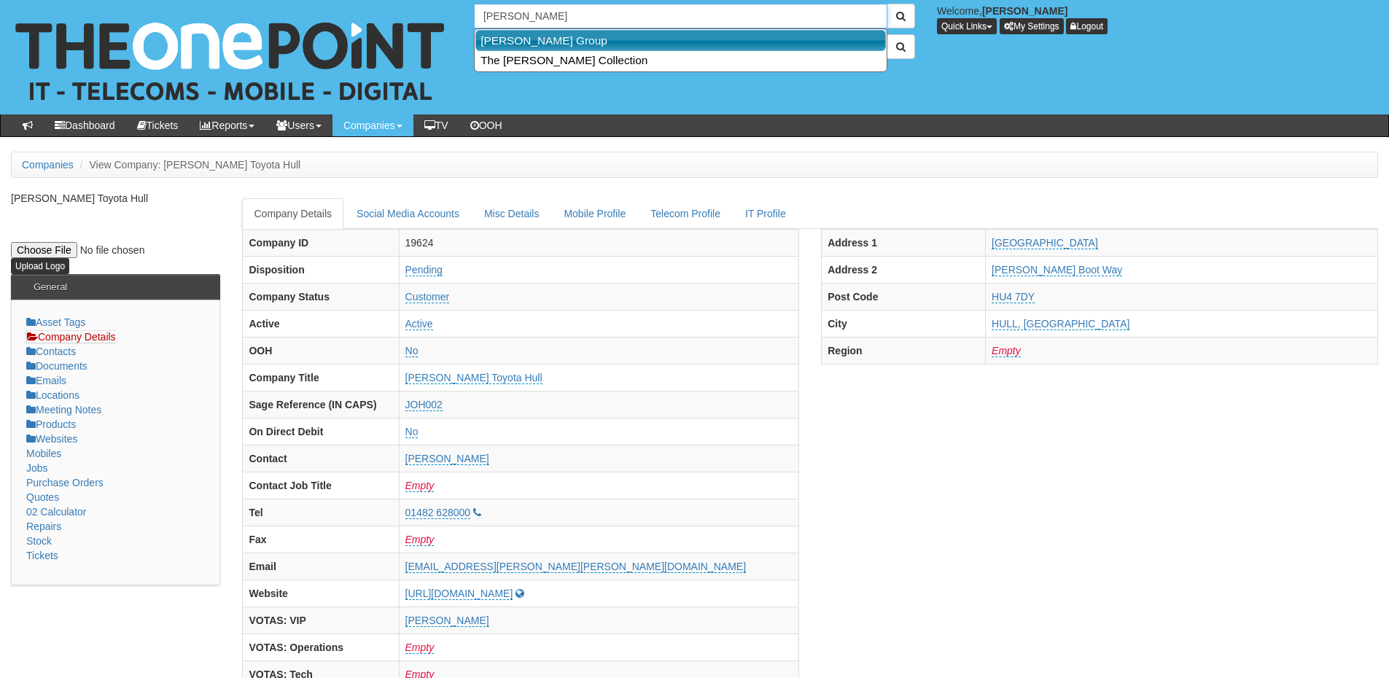
click at [569, 39] on link "John Good Group" at bounding box center [680, 40] width 411 height 21
type input "John Good Group"
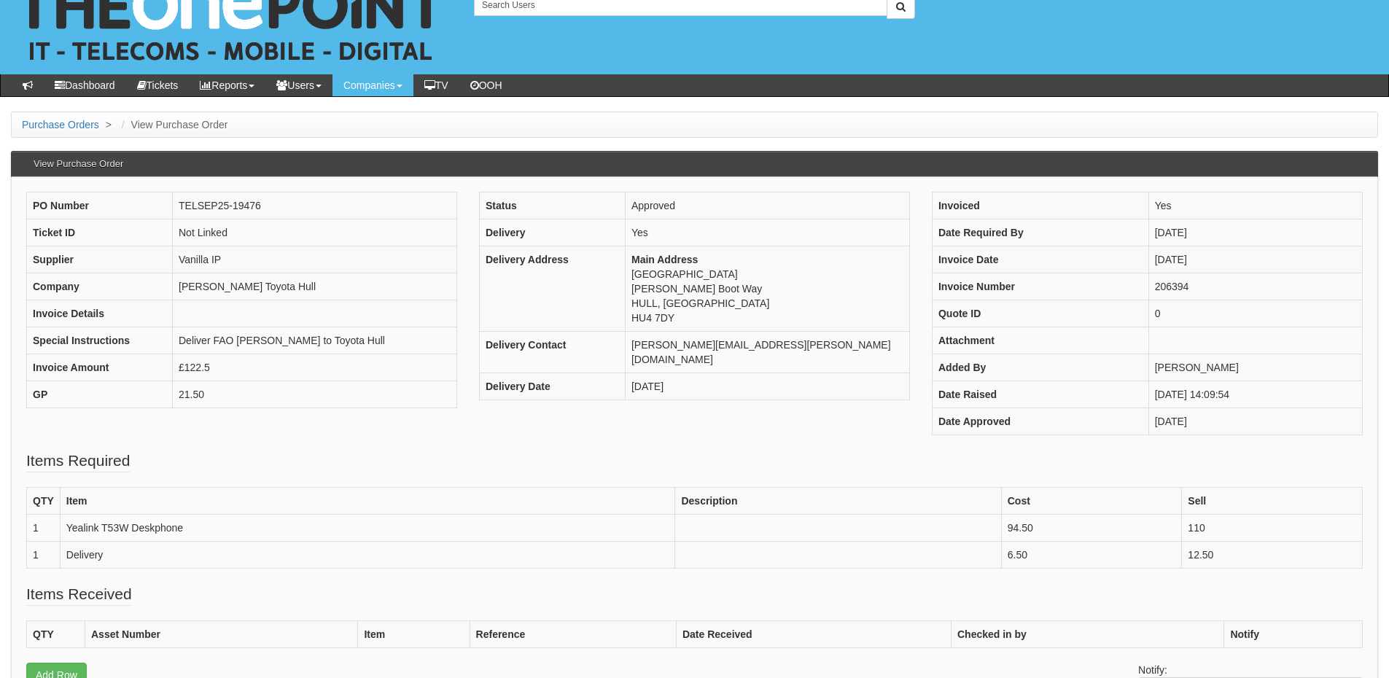
scroll to position [73, 0]
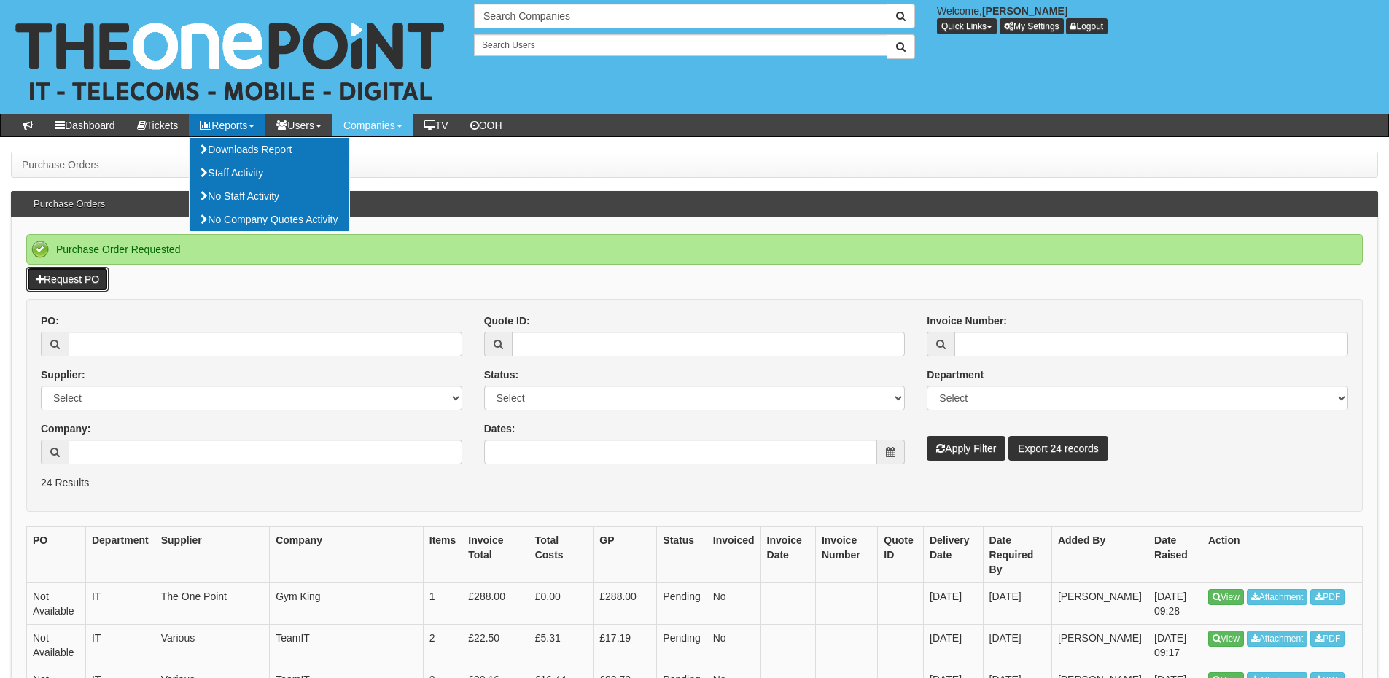
click at [100, 280] on link "Request PO" at bounding box center [67, 279] width 82 height 25
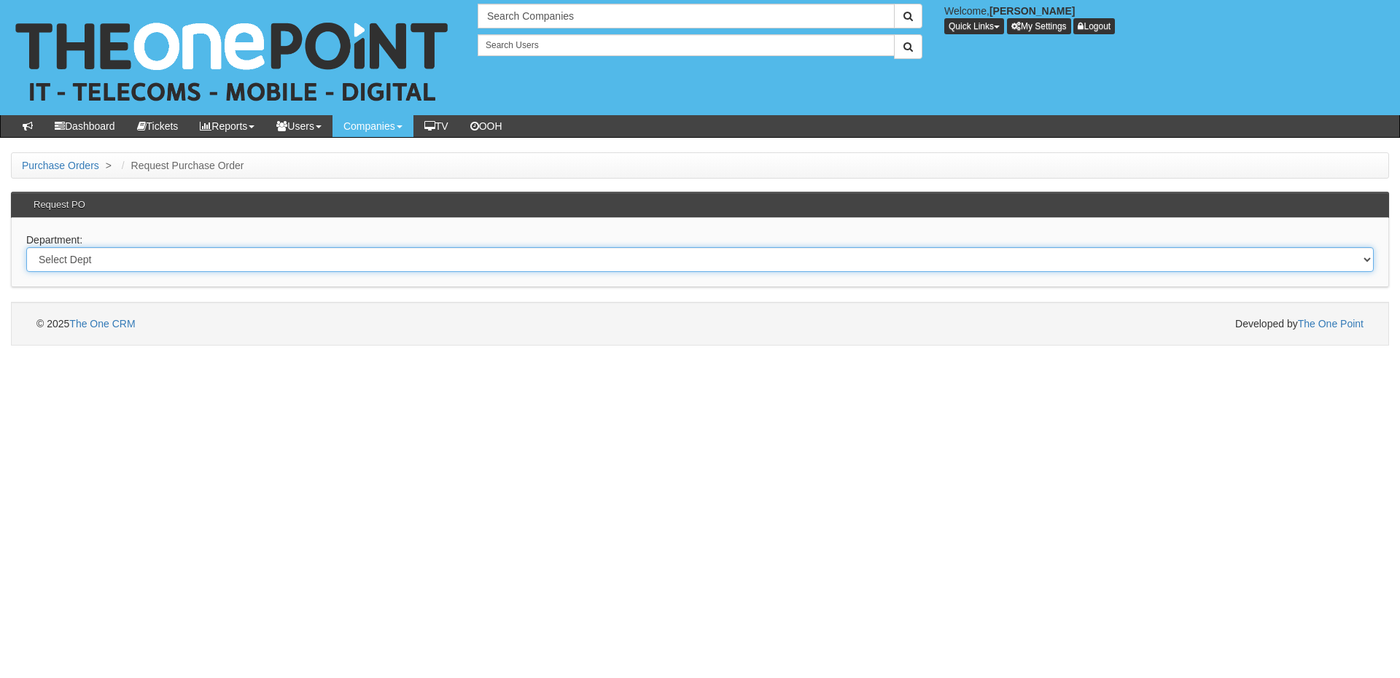
click at [466, 258] on select "Select Dept Digital Internal IT Mobiles Marketing Telecoms" at bounding box center [700, 259] width 1348 height 25
select select "?pipeID=&dept=MOB"
click at [26, 247] on select "Select Dept Digital Internal IT Mobiles Marketing Telecoms" at bounding box center [700, 259] width 1348 height 25
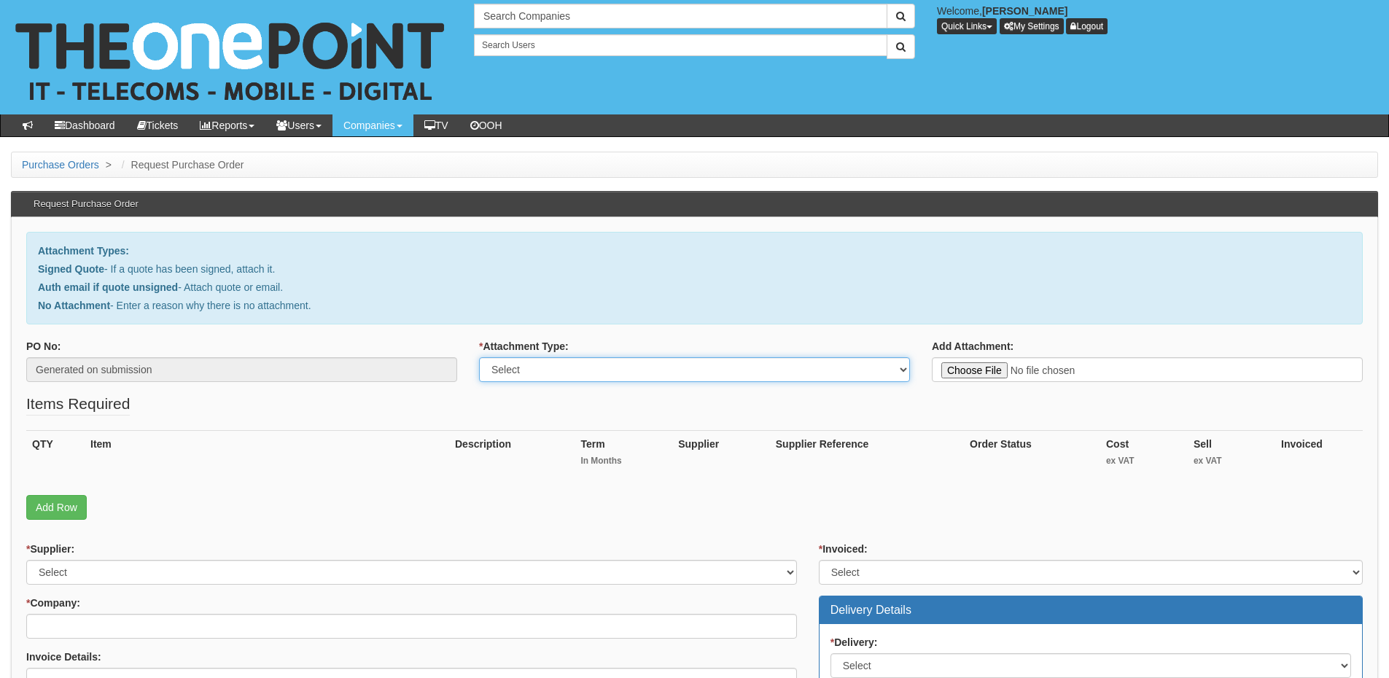
click at [612, 372] on select "Select Signed Quote Auth email with quote if unsigned No Attachment" at bounding box center [694, 369] width 431 height 25
select select "Signed Quote"
click at [479, 357] on select "Select Signed Quote Auth email with quote if unsigned No Attachment" at bounding box center [694, 369] width 431 height 25
type input "C:\fakepath\Oakmere Group - Phone (1).pdf"
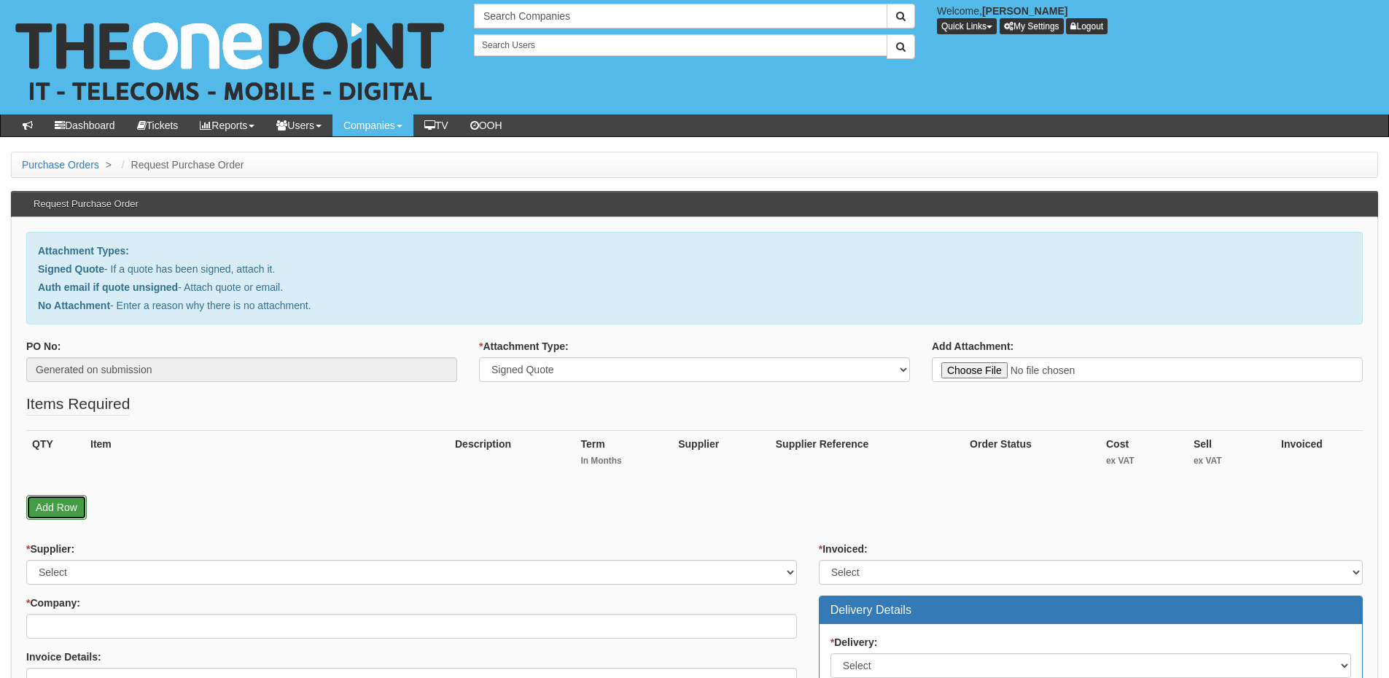
click at [67, 513] on link "Add Row" at bounding box center [56, 507] width 61 height 25
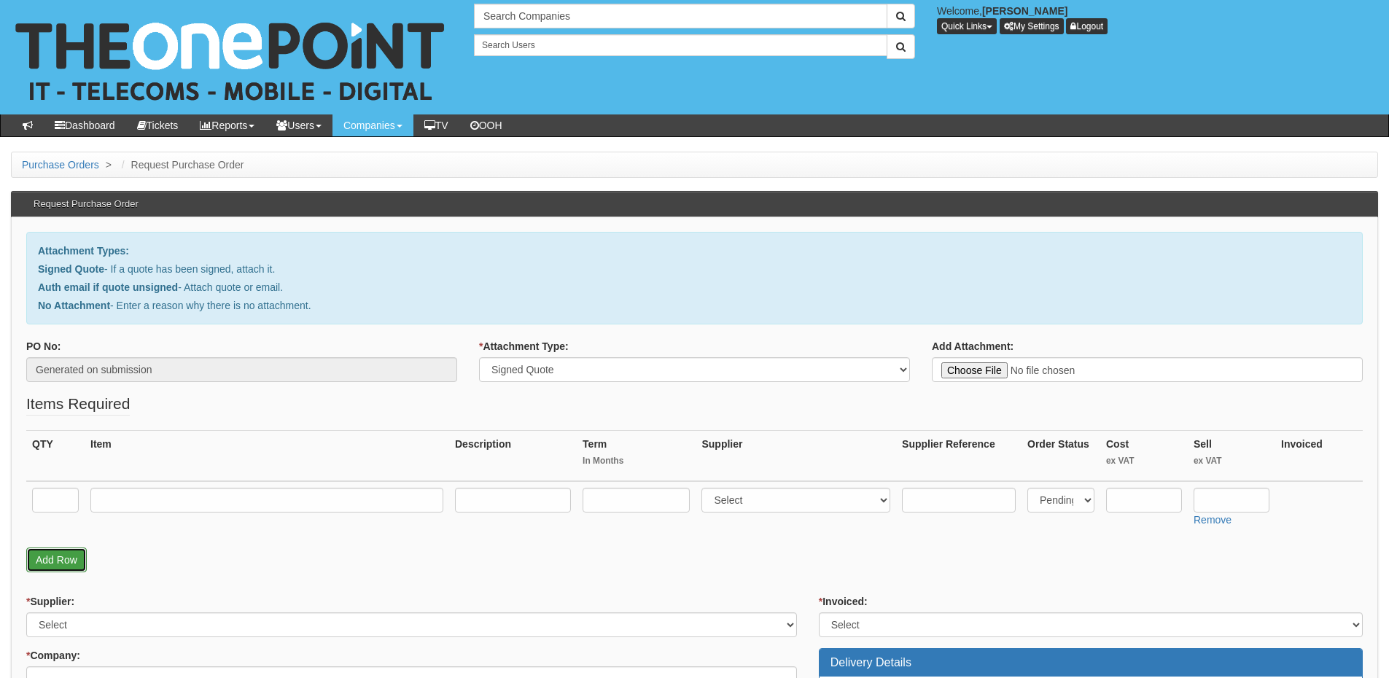
click at [61, 561] on link "Add Row" at bounding box center [56, 560] width 61 height 25
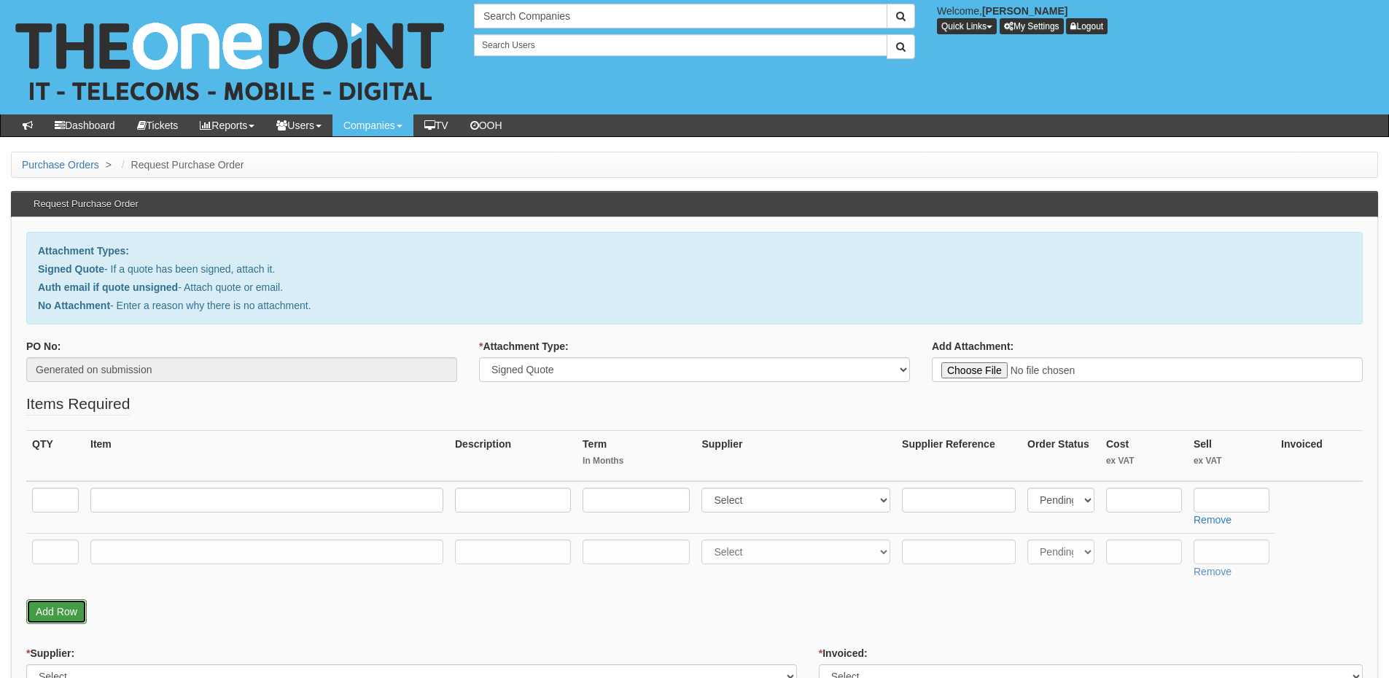
click at [66, 602] on link "Add Row" at bounding box center [56, 611] width 61 height 25
click at [63, 508] on input "text" at bounding box center [55, 500] width 47 height 25
click at [38, 505] on input "text" at bounding box center [55, 500] width 47 height 25
type input "4"
click at [44, 544] on input "text" at bounding box center [55, 552] width 47 height 25
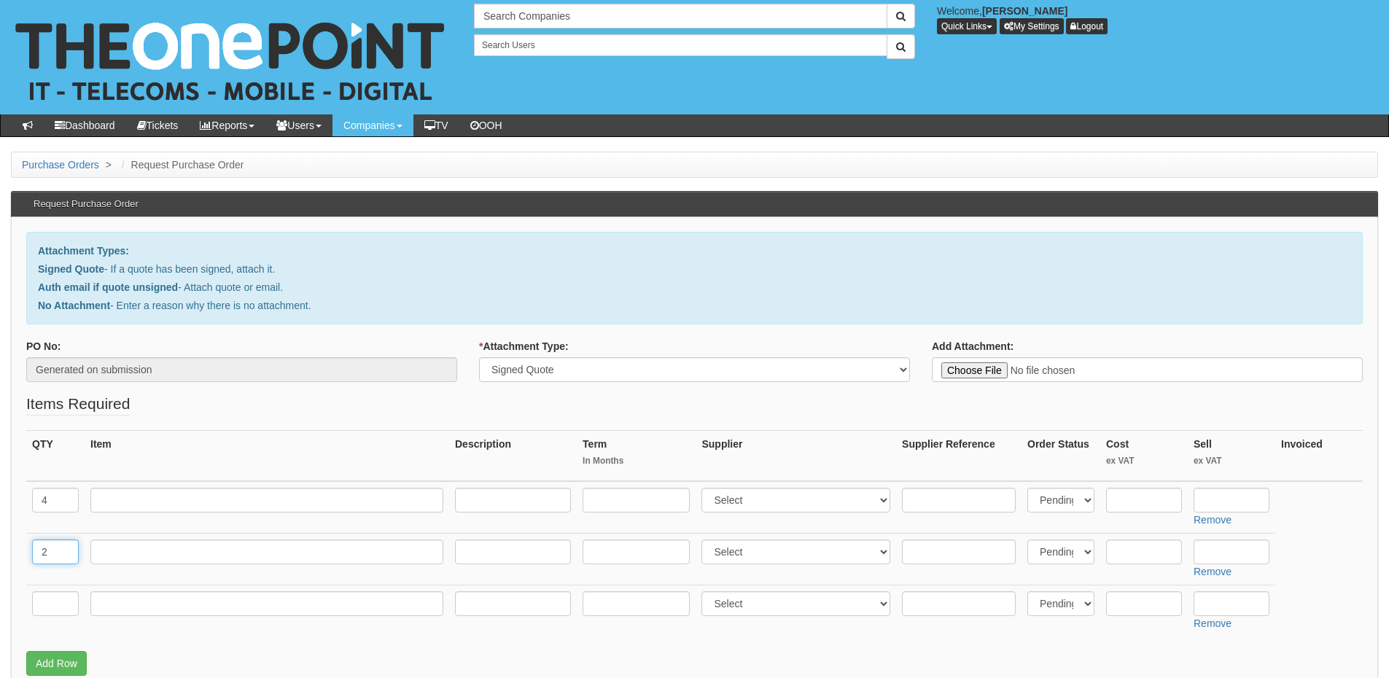
type input "2"
click at [141, 510] on input "text" at bounding box center [266, 500] width 353 height 25
type input "iPhone 16e 128GB Black"
click at [133, 543] on input "text" at bounding box center [266, 552] width 353 height 25
click at [58, 594] on input "text" at bounding box center [55, 603] width 47 height 25
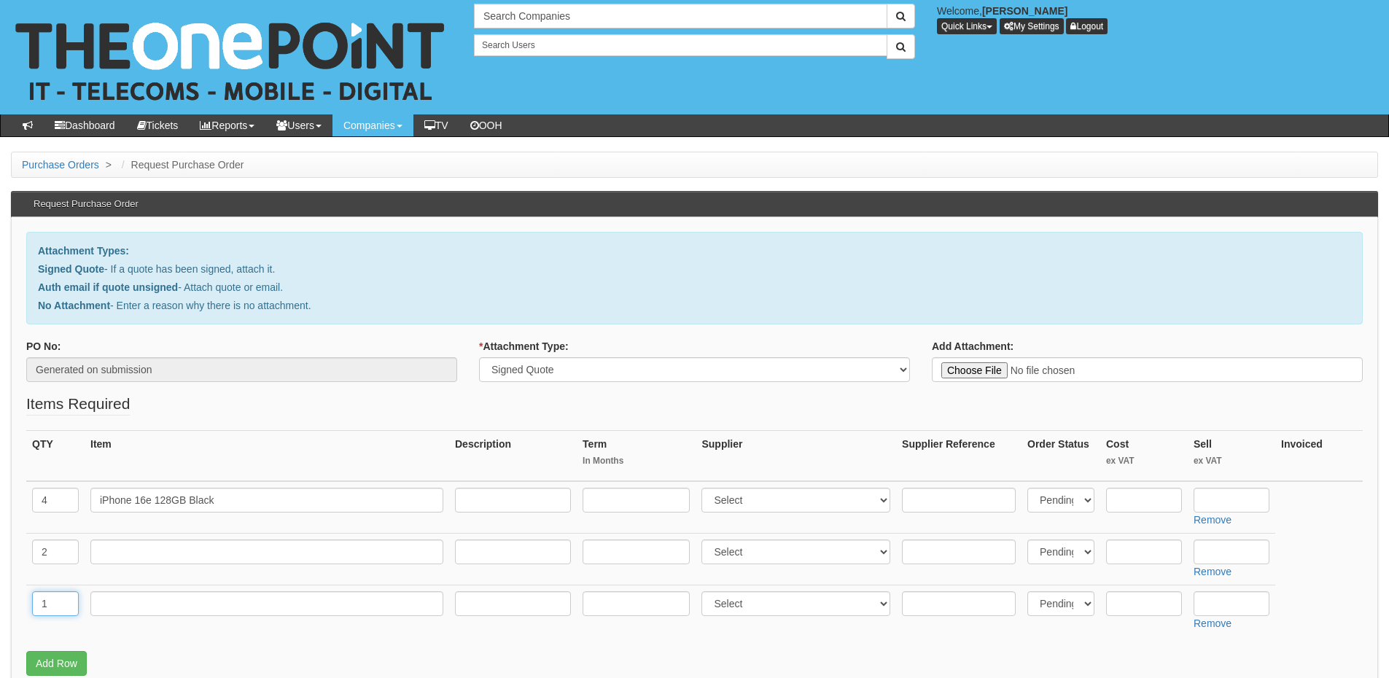
type input "1"
click at [119, 594] on input "text" at bounding box center [266, 603] width 353 height 25
type input "Delivery"
click at [1209, 603] on input "text" at bounding box center [1232, 603] width 76 height 25
type input "12.50"
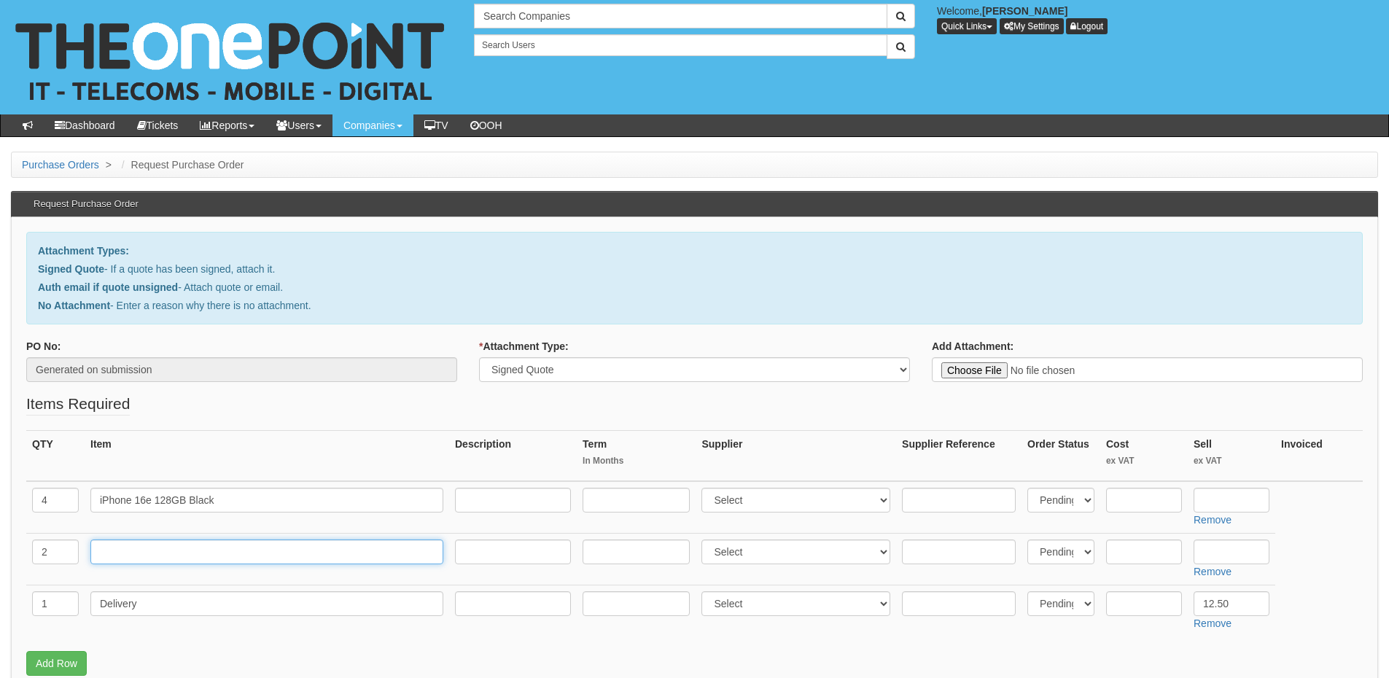
click at [204, 541] on input "text" at bounding box center [266, 552] width 353 height 25
paste input "Samsung S25 128GB Black"
type input "Samsung S25 128GB Black"
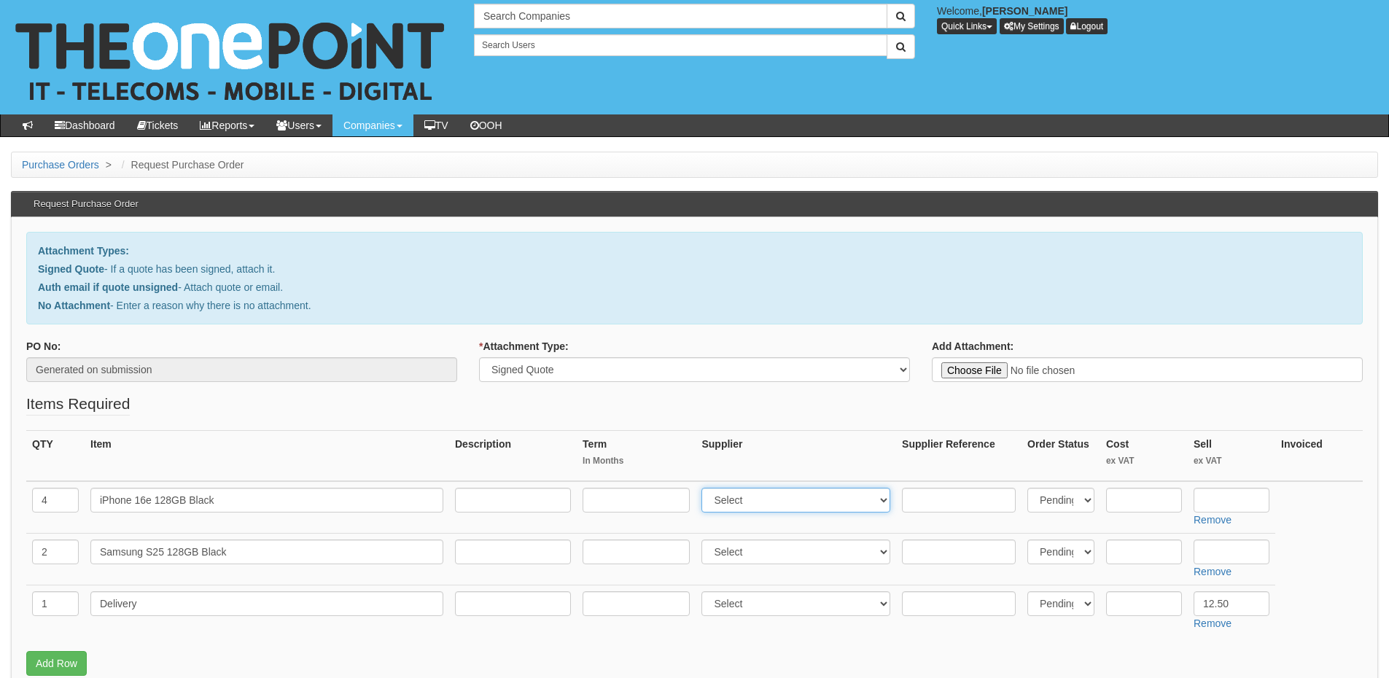
click at [729, 503] on select "Select 123 REG.co.uk 1Password 3 4Gon AA Jones Electric Ltd Abzorb Access Group…" at bounding box center [796, 500] width 189 height 25
select select "260"
click at [705, 488] on select "Select 123 REG.co.uk 1Password 3 4Gon AA Jones Electric Ltd Abzorb Access Group…" at bounding box center [796, 500] width 189 height 25
click at [740, 555] on select "Select 123 REG.co.uk 1Password 3 4Gon AA Jones Electric Ltd Abzorb Access Group…" at bounding box center [796, 552] width 189 height 25
select select "260"
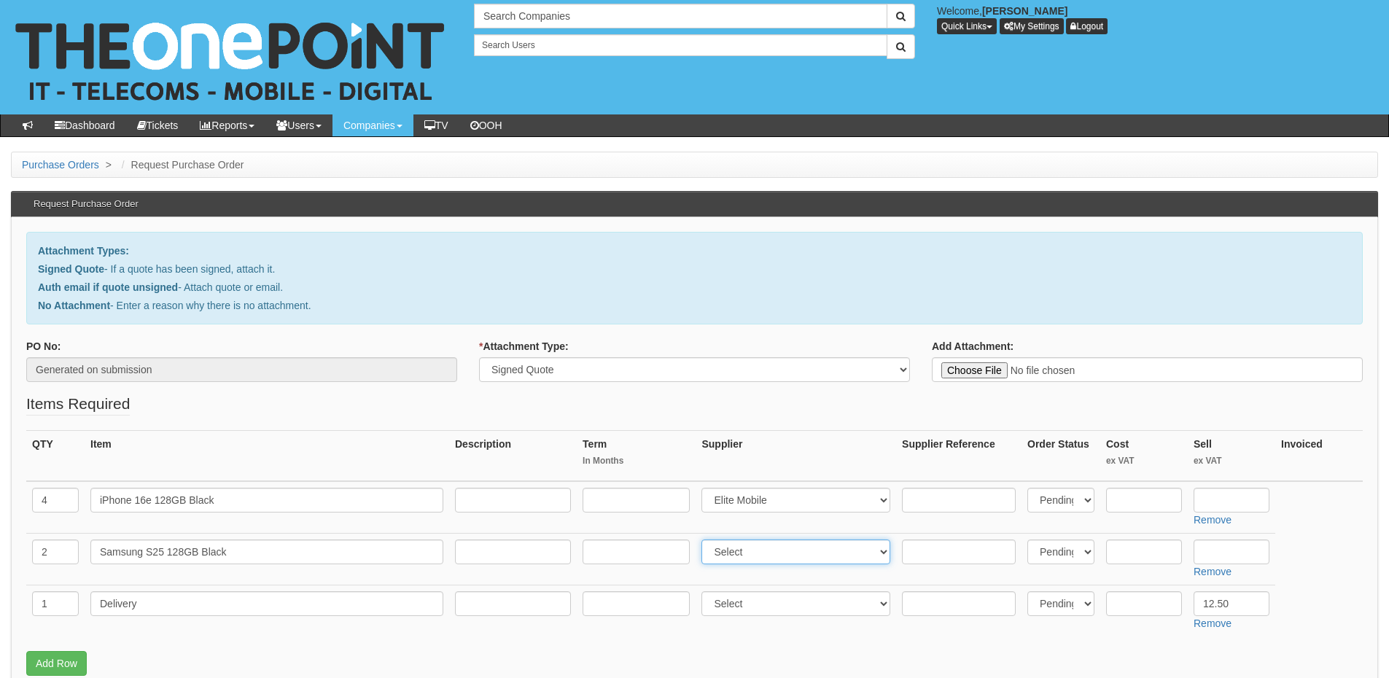
click at [705, 540] on select "Select 123 REG.co.uk 1Password 3 4Gon AA Jones Electric Ltd Abzorb Access Group…" at bounding box center [796, 552] width 189 height 25
click at [1135, 505] on input "text" at bounding box center [1144, 500] width 76 height 25
type input "410"
click at [1238, 496] on input "text" at bounding box center [1232, 500] width 76 height 25
type input "440"
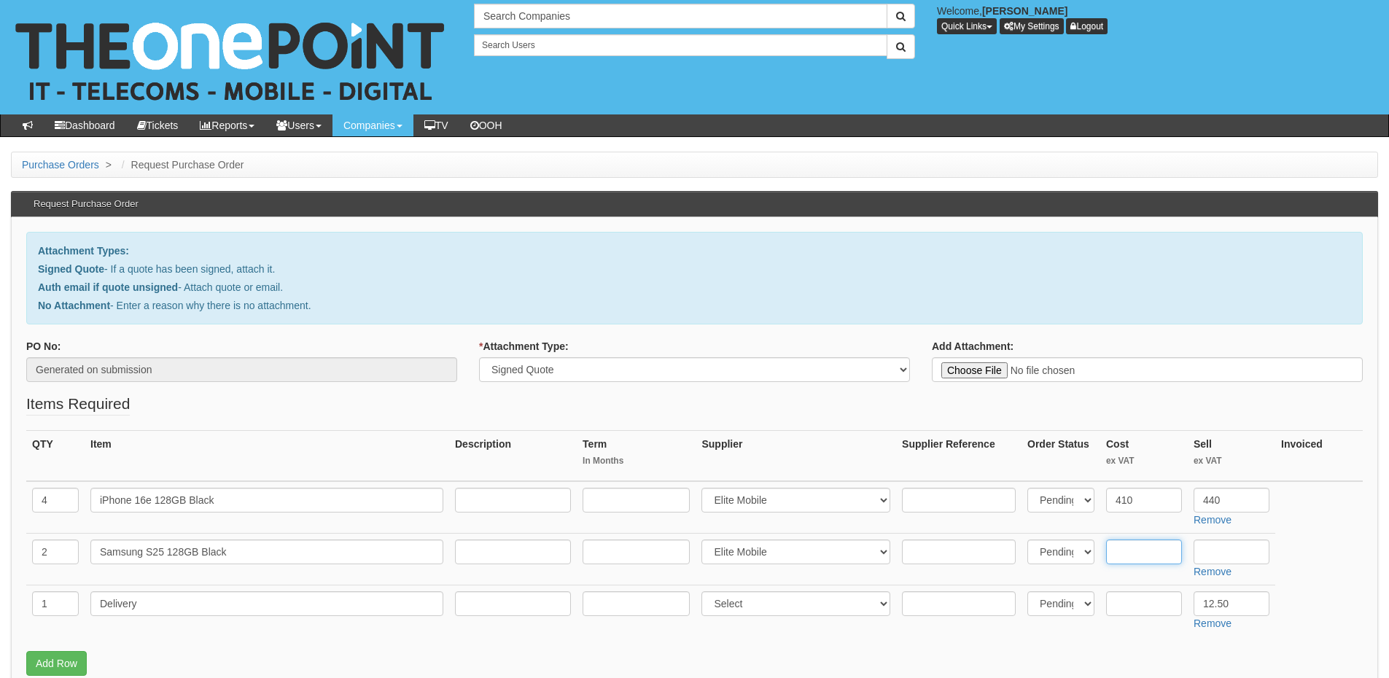
click at [1134, 551] on input "text" at bounding box center [1144, 552] width 76 height 25
type input "439"
click at [1220, 553] on input "text" at bounding box center [1232, 552] width 76 height 25
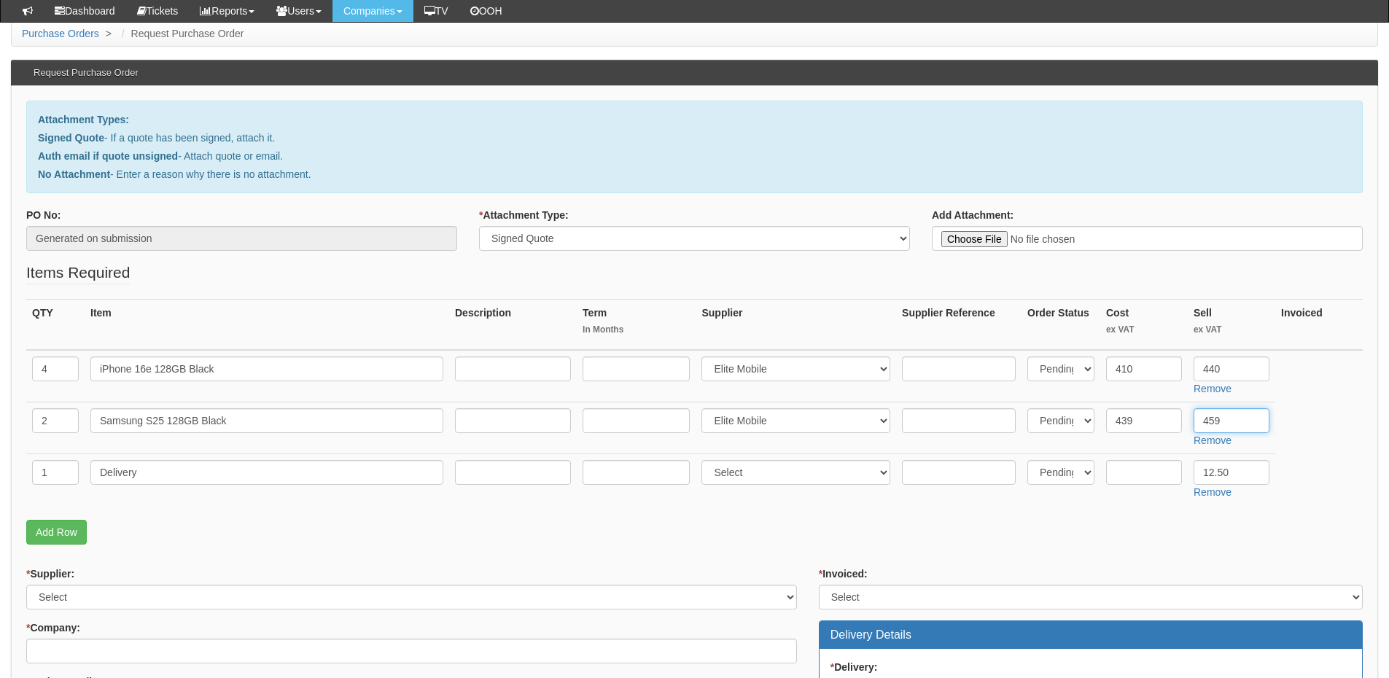
scroll to position [219, 0]
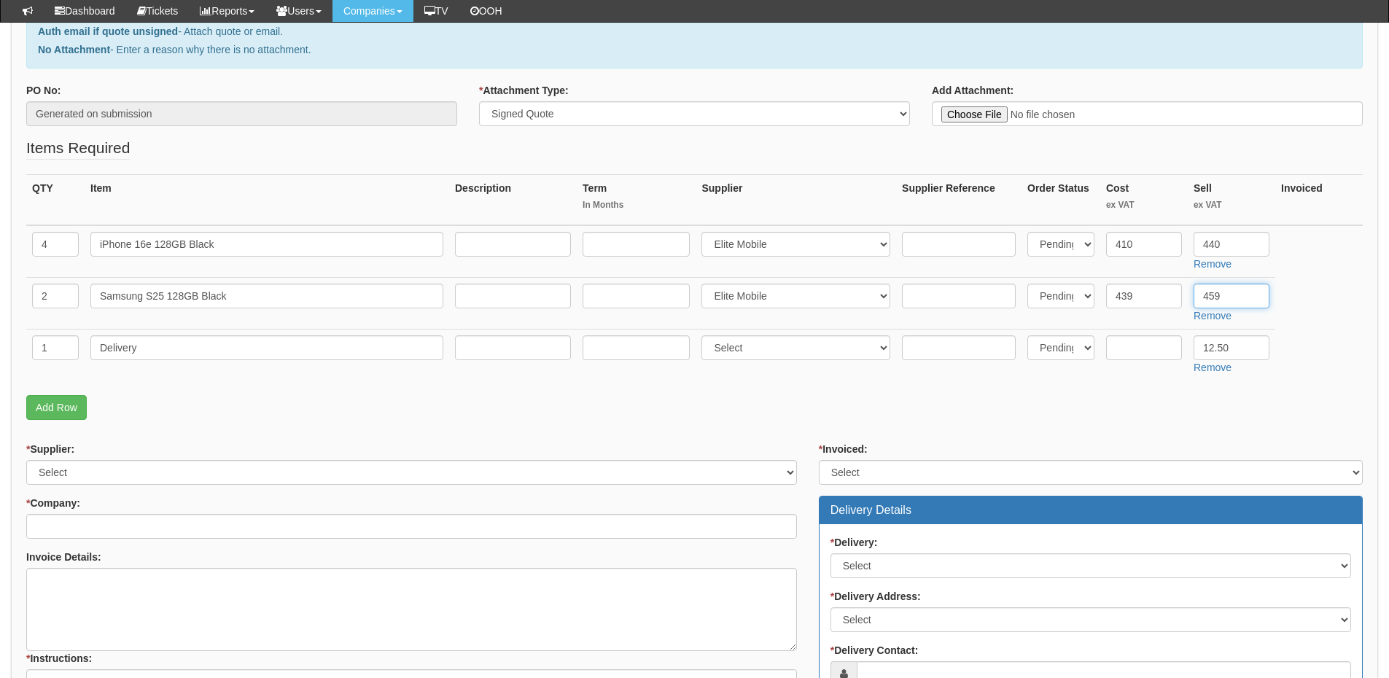
type input "459"
click at [209, 472] on select "Select 123 REG.co.uk 1Password 3 4Gon AA Jones Electric Ltd Abzorb Access Group…" at bounding box center [411, 472] width 771 height 25
select select "260"
click at [26, 460] on select "Select 123 REG.co.uk 1Password 3 4Gon AA Jones Electric Ltd Abzorb Access Group…" at bounding box center [411, 472] width 771 height 25
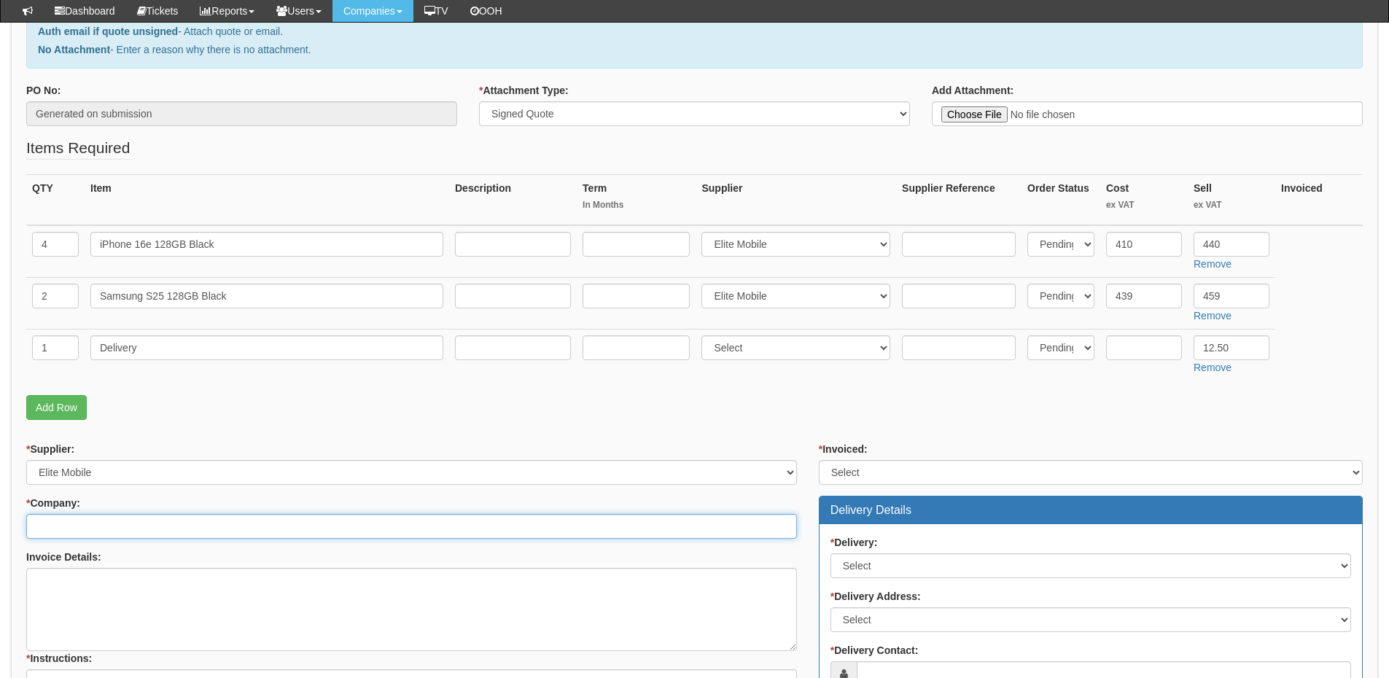
click at [108, 521] on input "* Company:" at bounding box center [411, 526] width 771 height 25
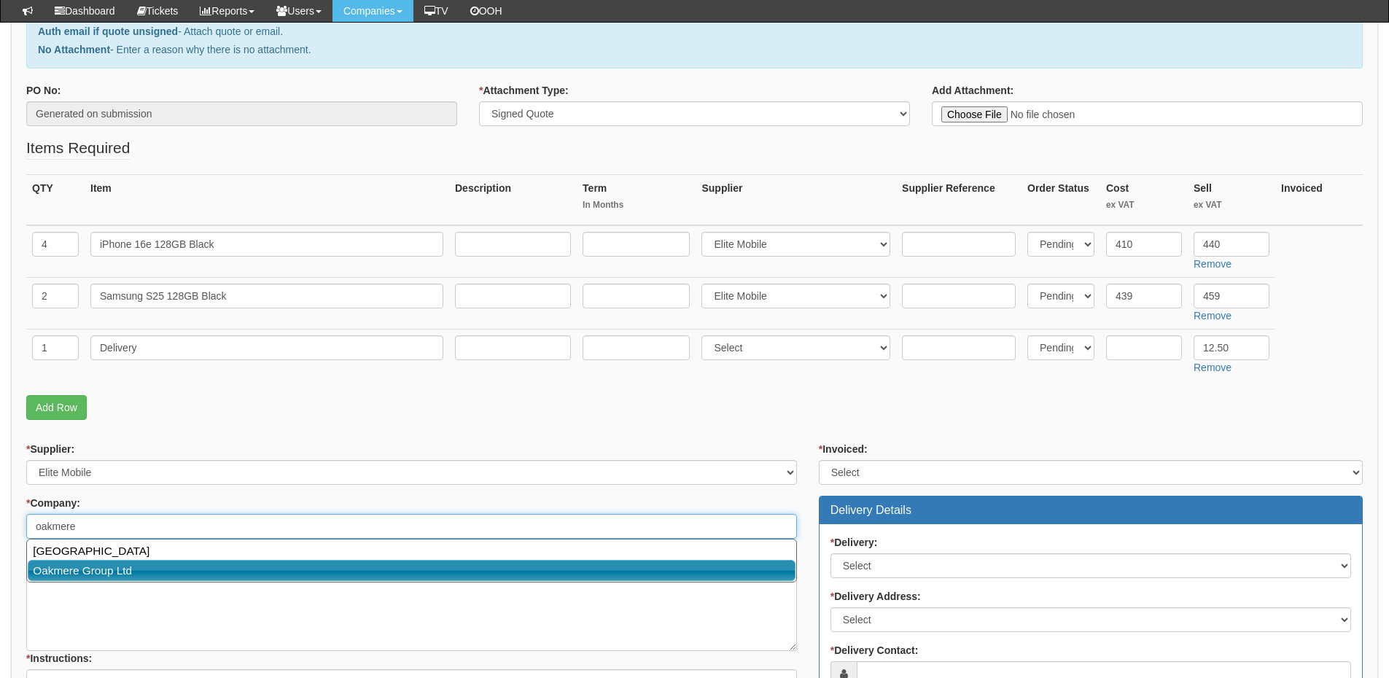
click at [187, 570] on link "Oakmere Group Ltd" at bounding box center [412, 570] width 768 height 21
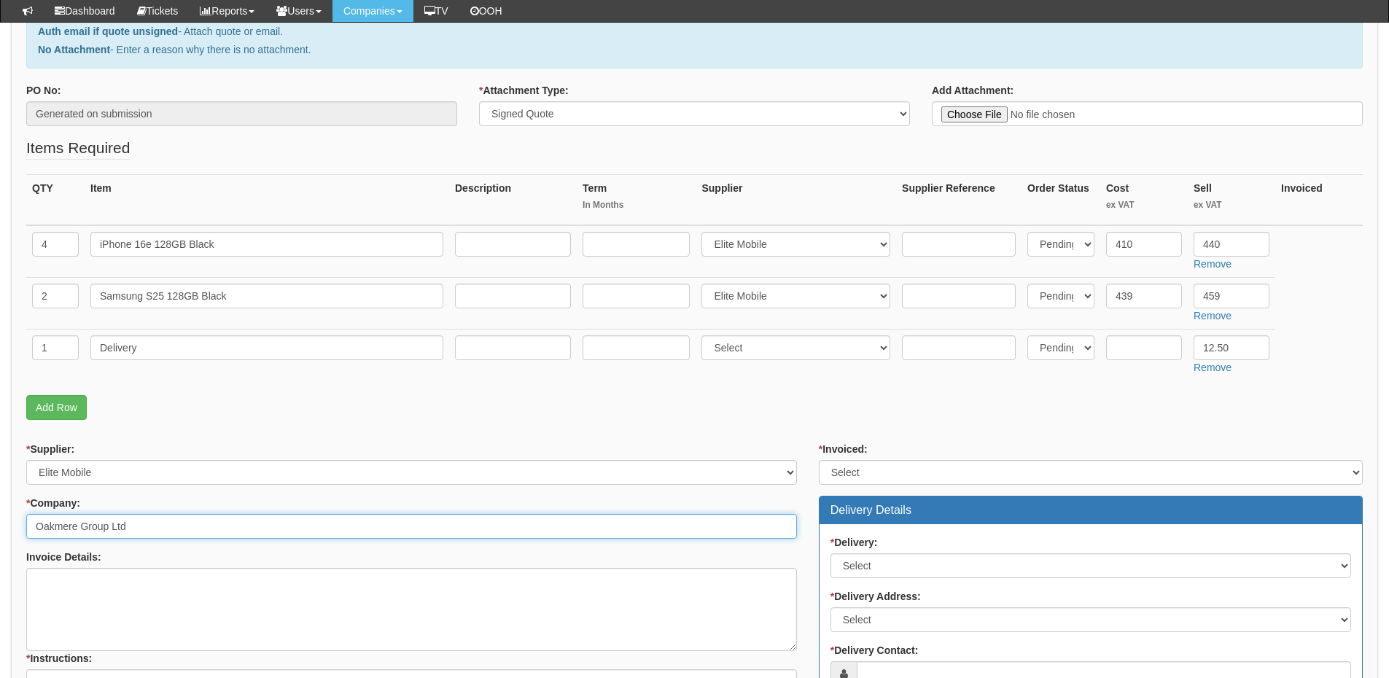
type input "Oakmere Group Ltd"
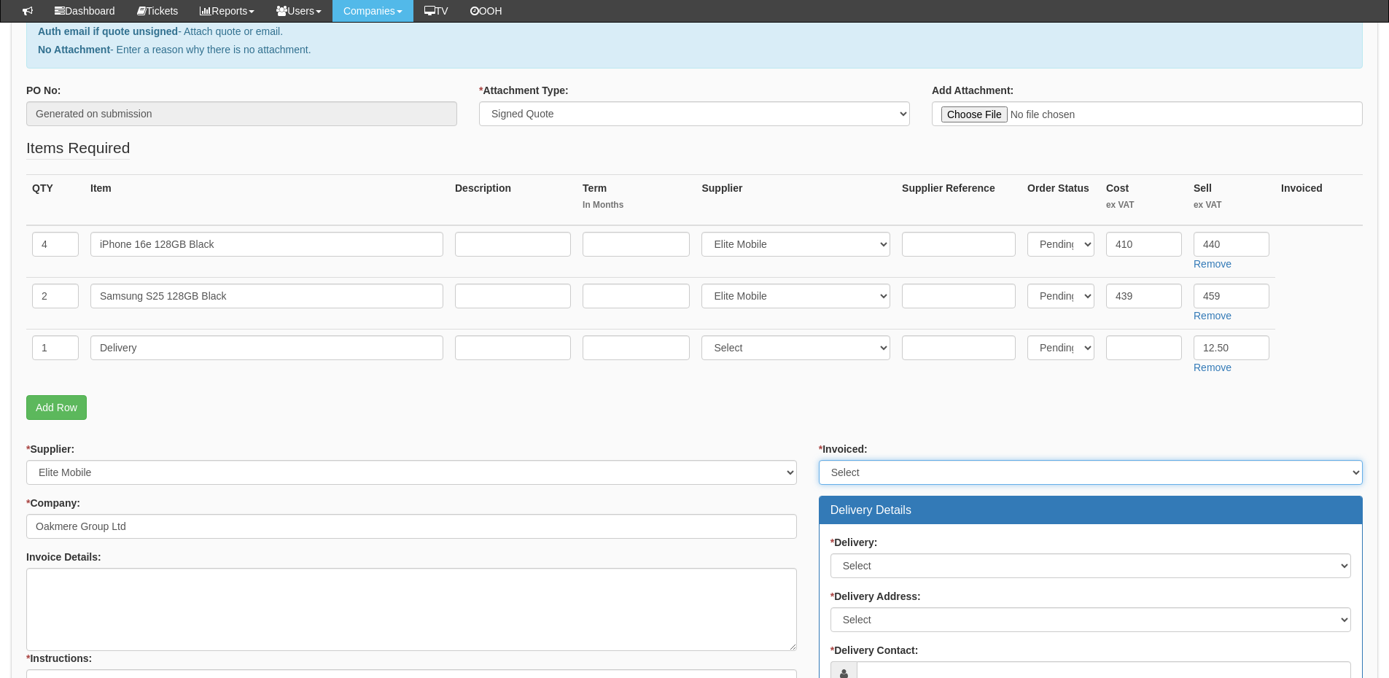
drag, startPoint x: 846, startPoint y: 462, endPoint x: 869, endPoint y: 480, distance: 28.6
click at [846, 462] on select "Select Yes No N/A STB (part of order)" at bounding box center [1091, 472] width 544 height 25
select select "2"
click at [819, 460] on select "Select Yes No N/A STB (part of order)" at bounding box center [1091, 472] width 544 height 25
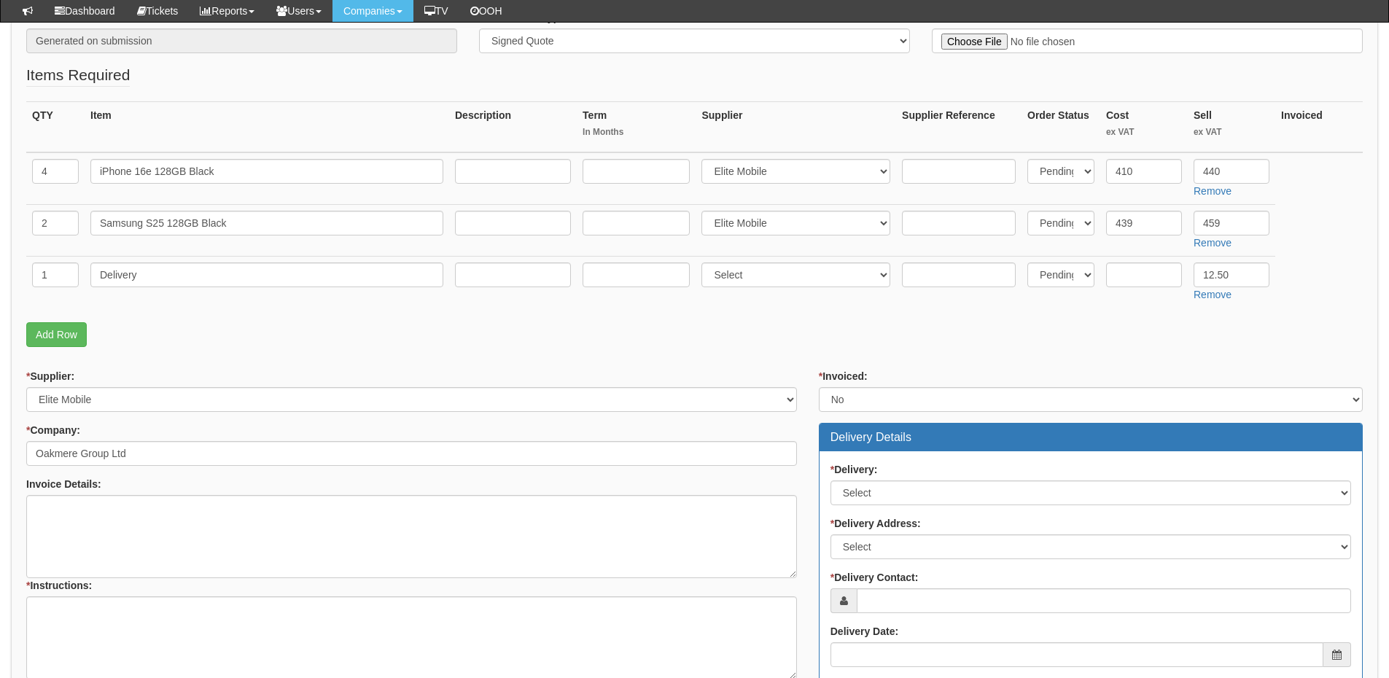
click at [859, 513] on div "* Delivery: Select No Not Applicable Yes * Delivery Address: Select Not Applica…" at bounding box center [1091, 570] width 543 height 238
drag, startPoint x: 866, startPoint y: 486, endPoint x: 868, endPoint y: 499, distance: 12.6
click at [866, 486] on select "Select No Not Applicable Yes" at bounding box center [1091, 493] width 521 height 25
select select "1"
click at [831, 481] on select "Select No Not Applicable Yes" at bounding box center [1091, 493] width 521 height 25
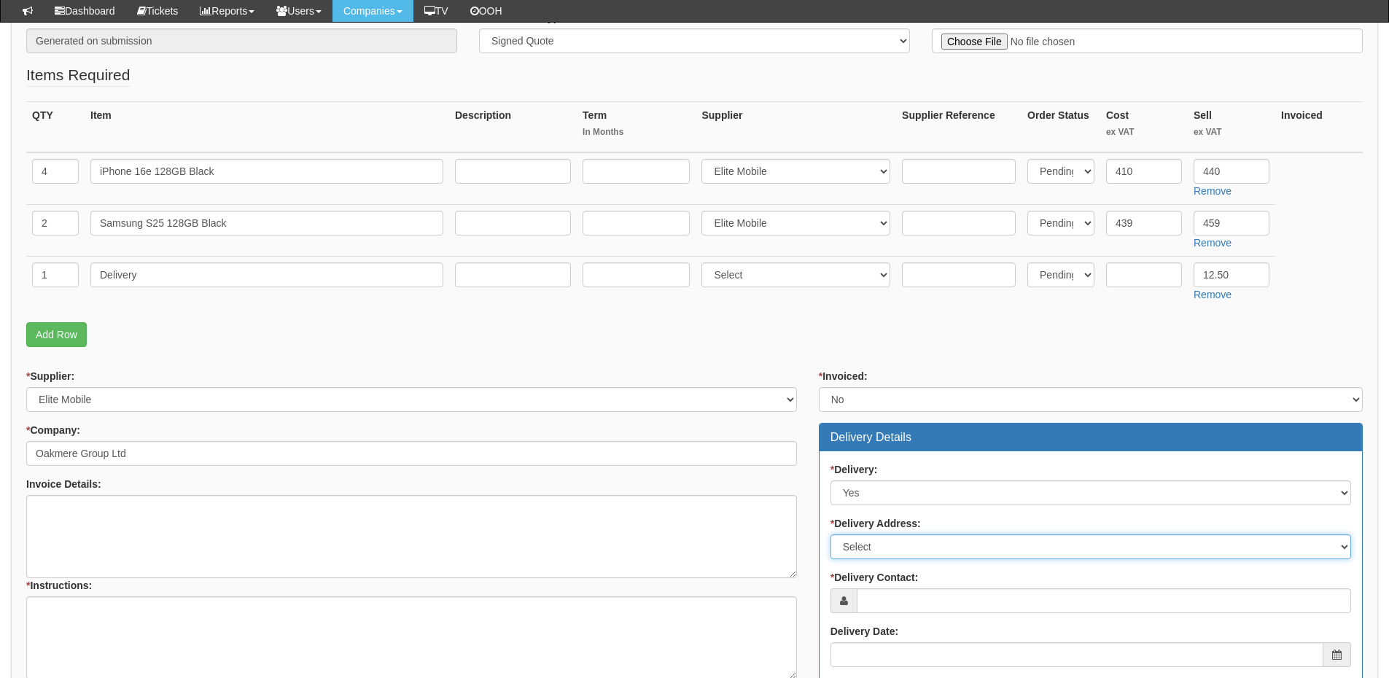
drag, startPoint x: 893, startPoint y: 540, endPoint x: 893, endPoint y: 554, distance: 13.9
click at [893, 540] on select "Select Not Applicable Main Address - RM14 3PJ Other" at bounding box center [1091, 547] width 521 height 25
click at [893, 553] on select "Select Not Applicable Main Address - RM14 3PJ Other" at bounding box center [1091, 547] width 521 height 25
select select "other"
click at [831, 535] on select "Select Not Applicable Main Address - RM14 3PJ Other" at bounding box center [1091, 547] width 521 height 25
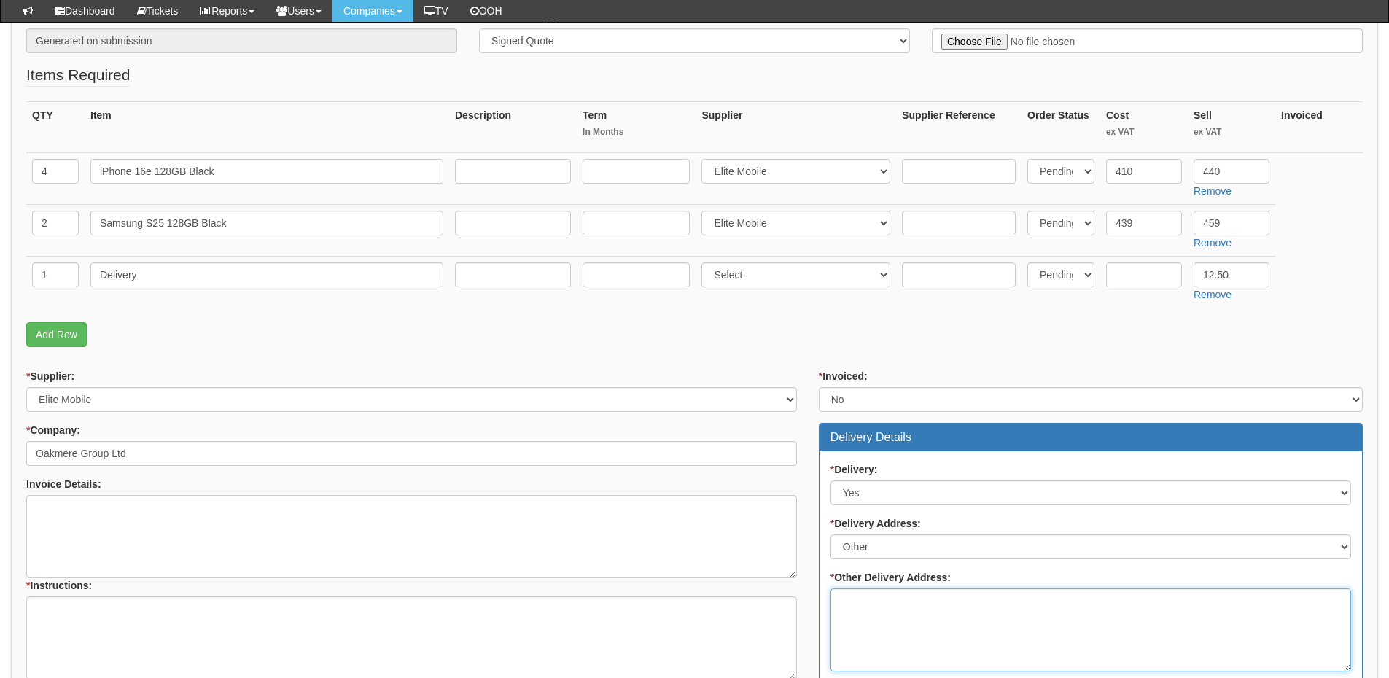
click at [922, 619] on textarea "* Other Delivery Address:" at bounding box center [1091, 630] width 521 height 83
paste textarea "20 Upiminster Trading Estate, 20 Warley Street Upminster, Essex RM15 3PJ"
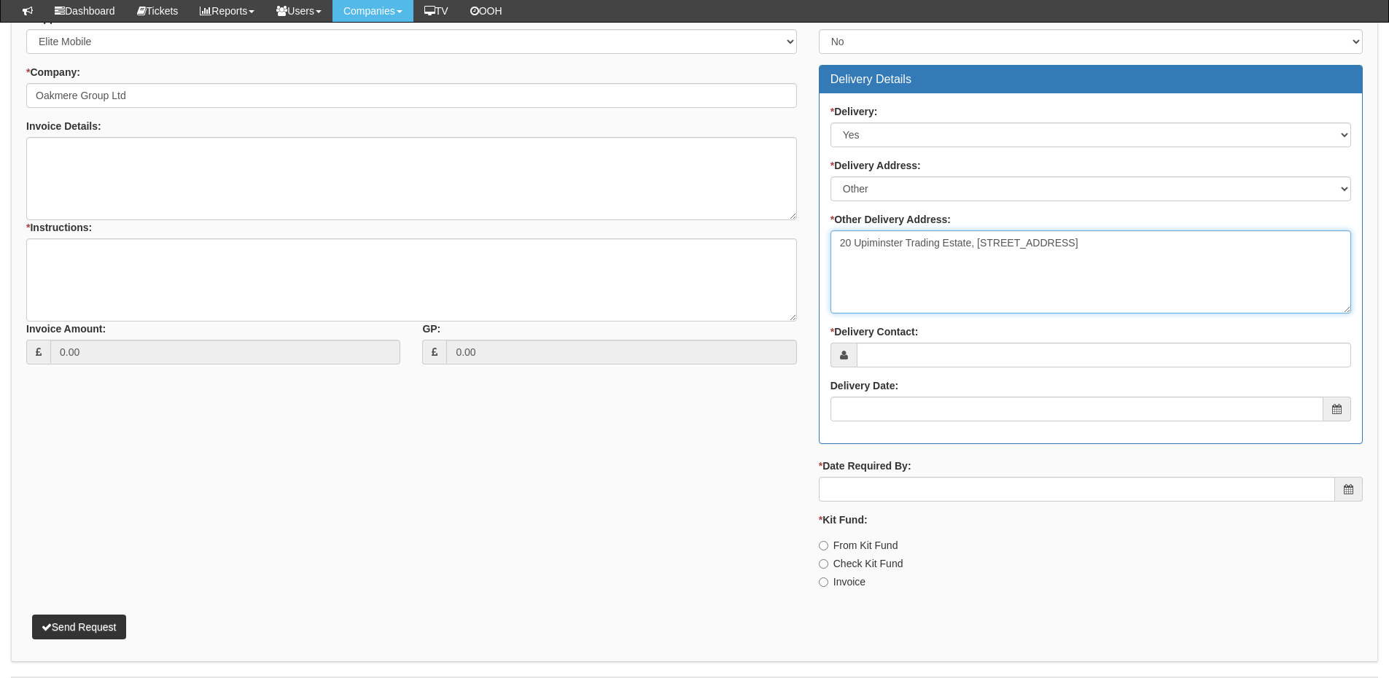
scroll to position [656, 0]
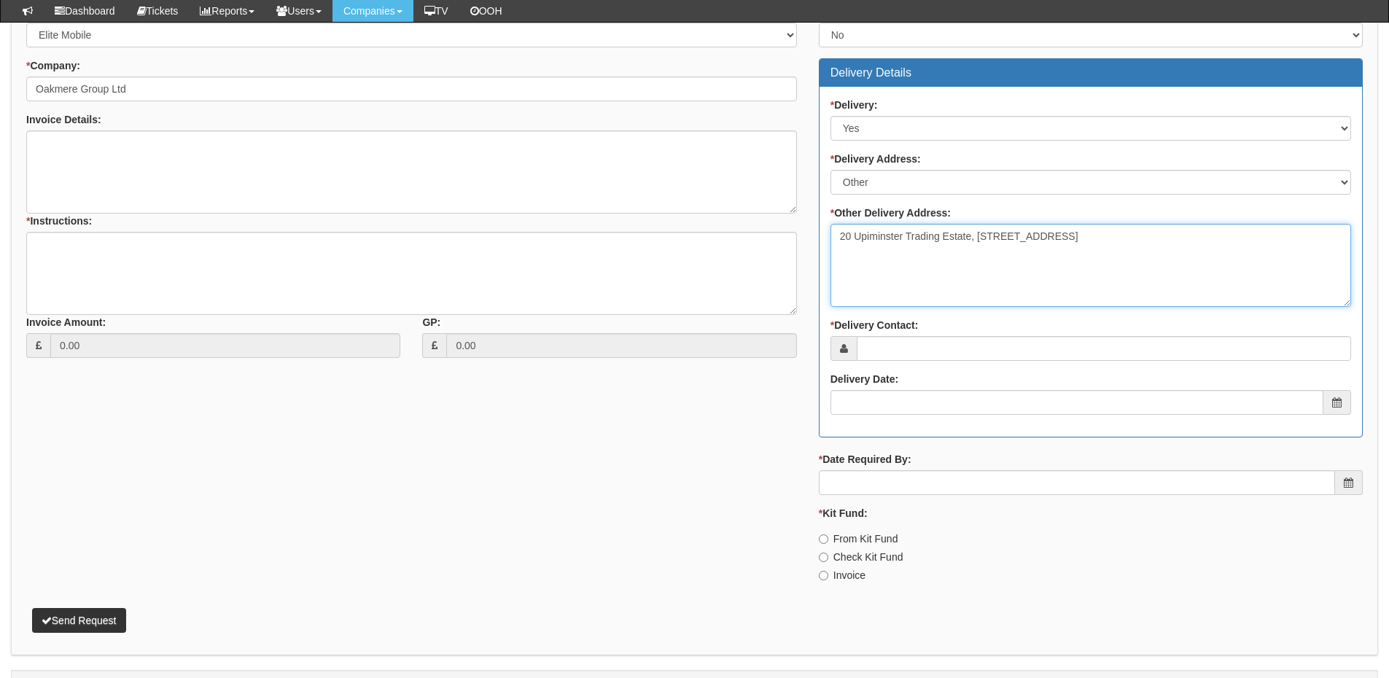
type textarea "20 Upiminster Trading Estate, 20 Warley Street Upminster, Essex RM15 3PJ"
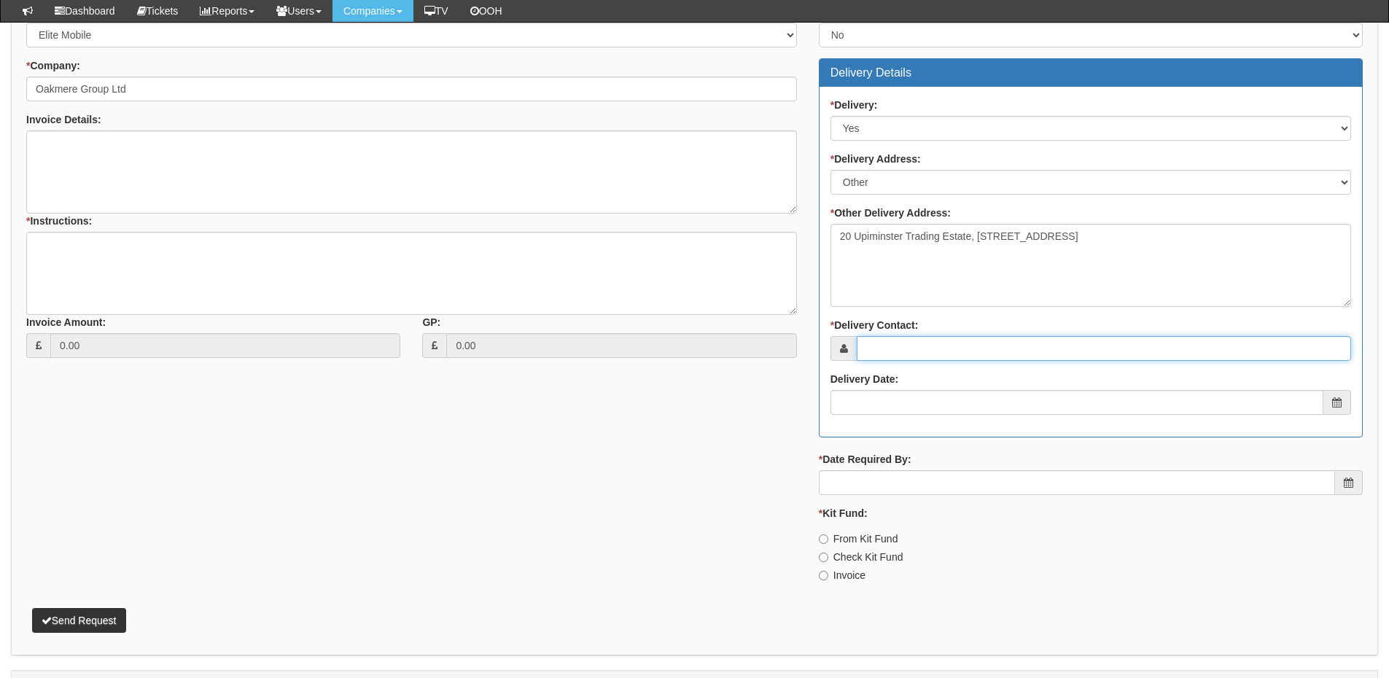
click at [889, 342] on input "* Delivery Contact:" at bounding box center [1104, 348] width 494 height 25
click at [904, 354] on input "* Delivery Contact:" at bounding box center [1104, 348] width 494 height 25
paste input "Elle Fenn"
type input "Elle Fenn"
click at [898, 406] on input "Delivery Date:" at bounding box center [1077, 402] width 493 height 25
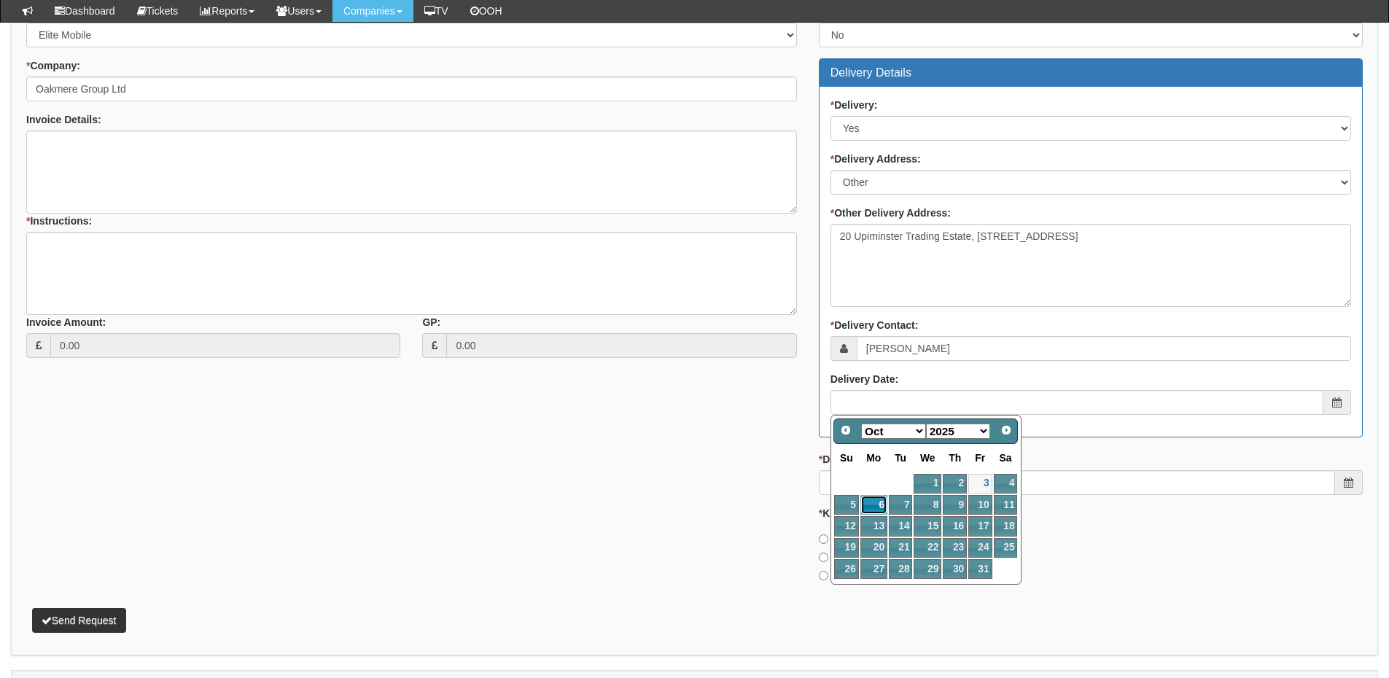
click at [880, 509] on link "6" at bounding box center [874, 505] width 27 height 20
type input "2025-10-06"
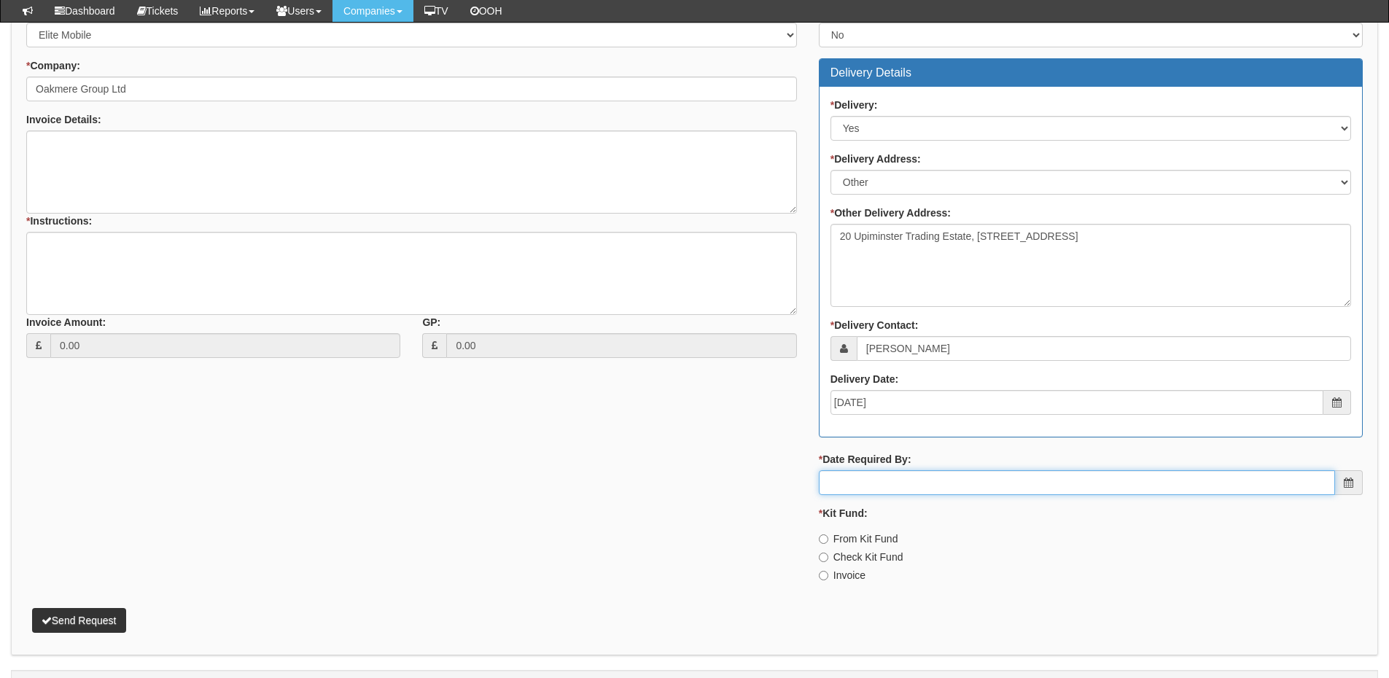
click at [882, 483] on input "* Date Required By:" at bounding box center [1077, 482] width 516 height 25
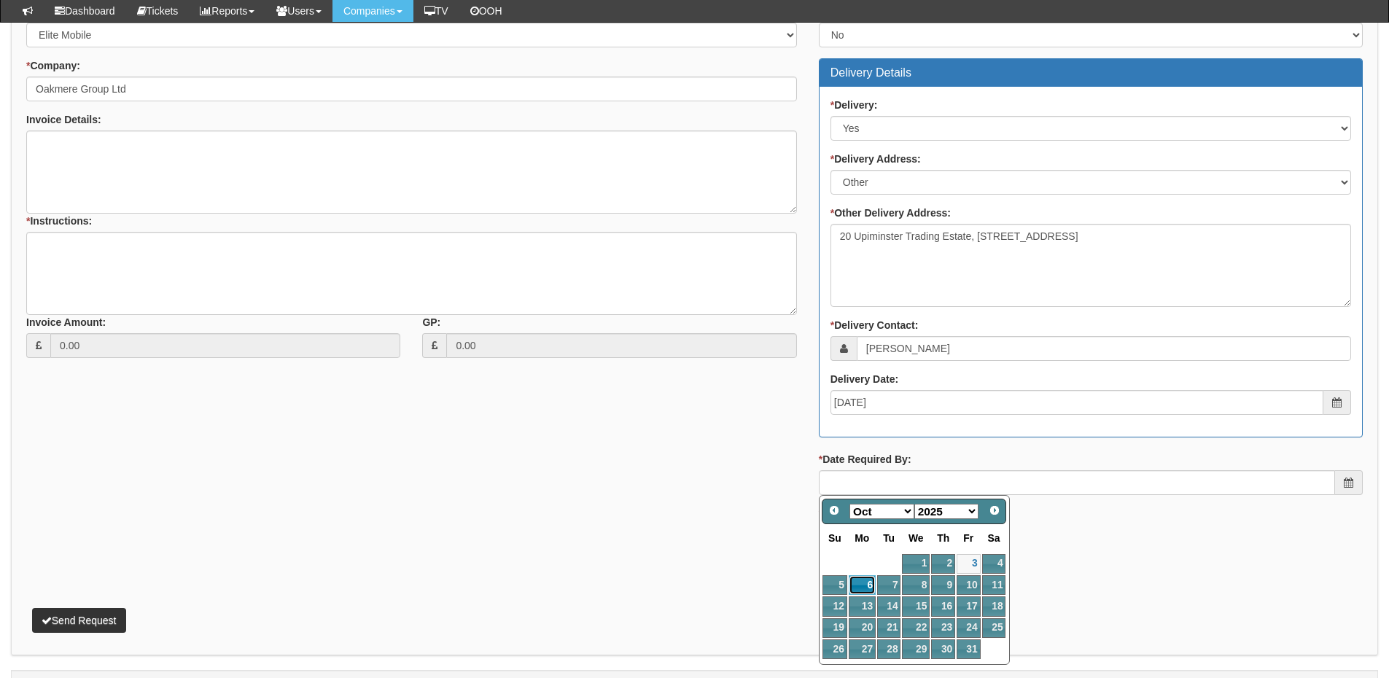
click at [871, 586] on link "6" at bounding box center [862, 585] width 27 height 20
type input "2025-10-06"
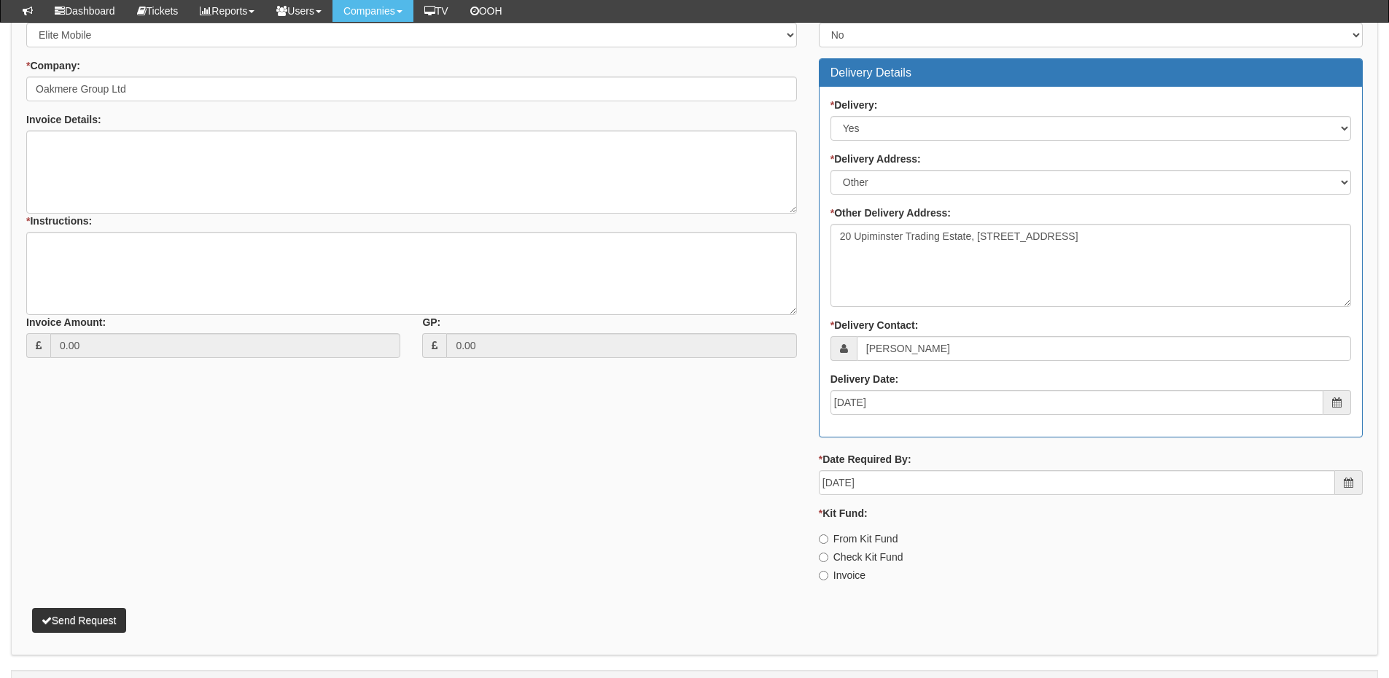
click at [853, 570] on label "Invoice" at bounding box center [842, 575] width 47 height 15
click at [828, 571] on input "Invoice" at bounding box center [823, 575] width 9 height 9
radio input "true"
click at [848, 541] on label "From Kit Fund" at bounding box center [858, 539] width 79 height 15
click at [828, 541] on input "From Kit Fund" at bounding box center [823, 539] width 9 height 9
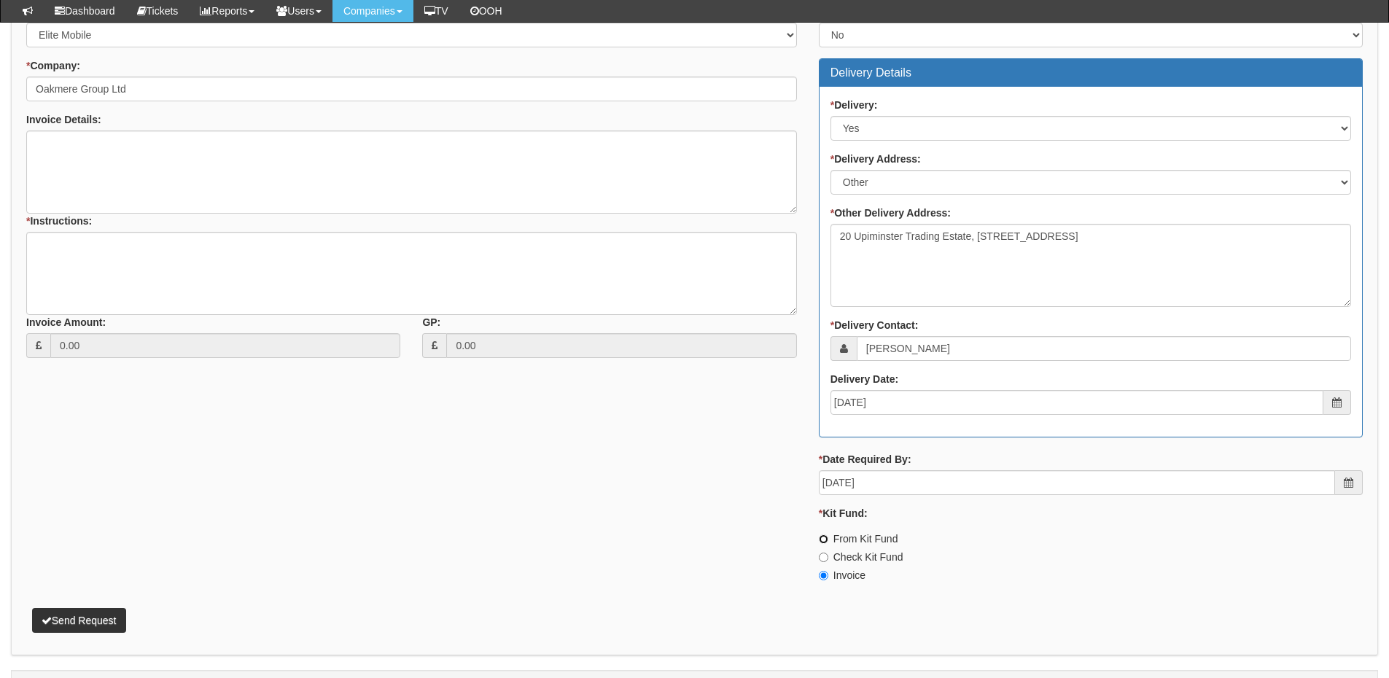
radio input "true"
click at [233, 276] on textarea "* Instructions:" at bounding box center [411, 273] width 771 height 83
type textarea "Hardware only"
click at [88, 613] on button "Send Request" at bounding box center [79, 620] width 94 height 25
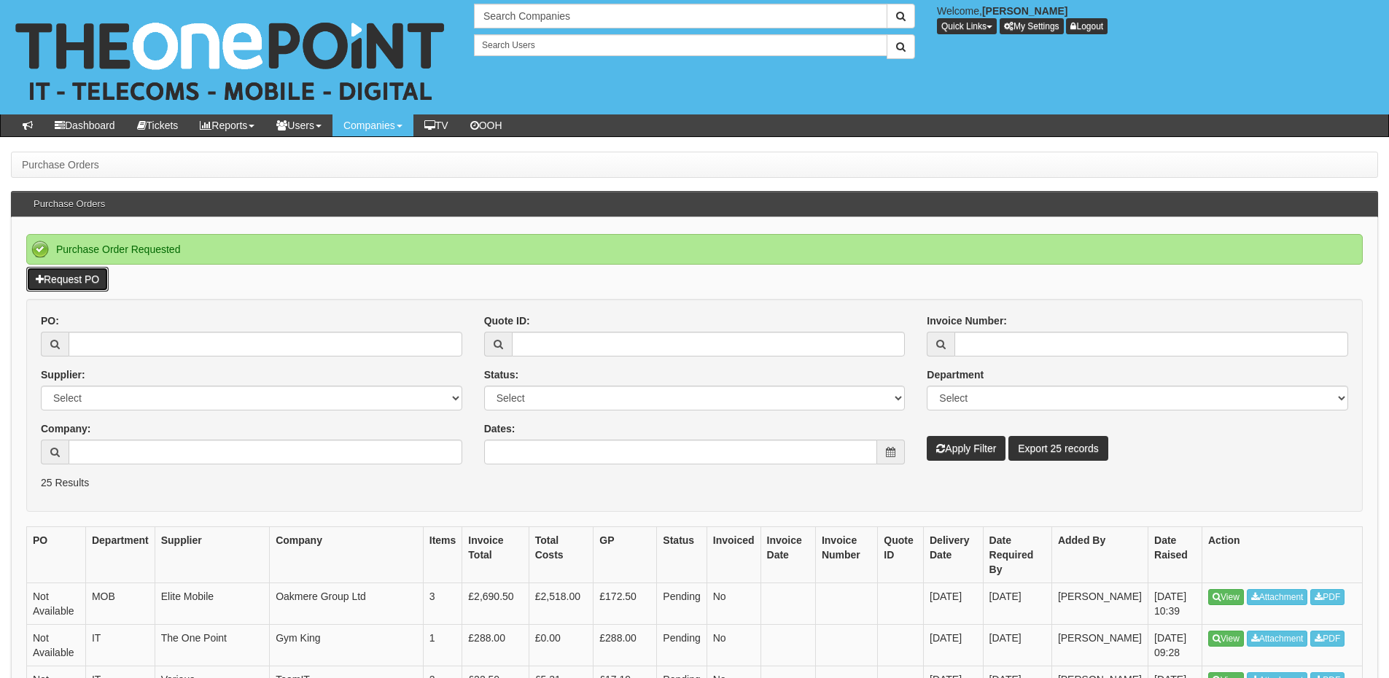
click at [96, 274] on link "Request PO" at bounding box center [67, 279] width 82 height 25
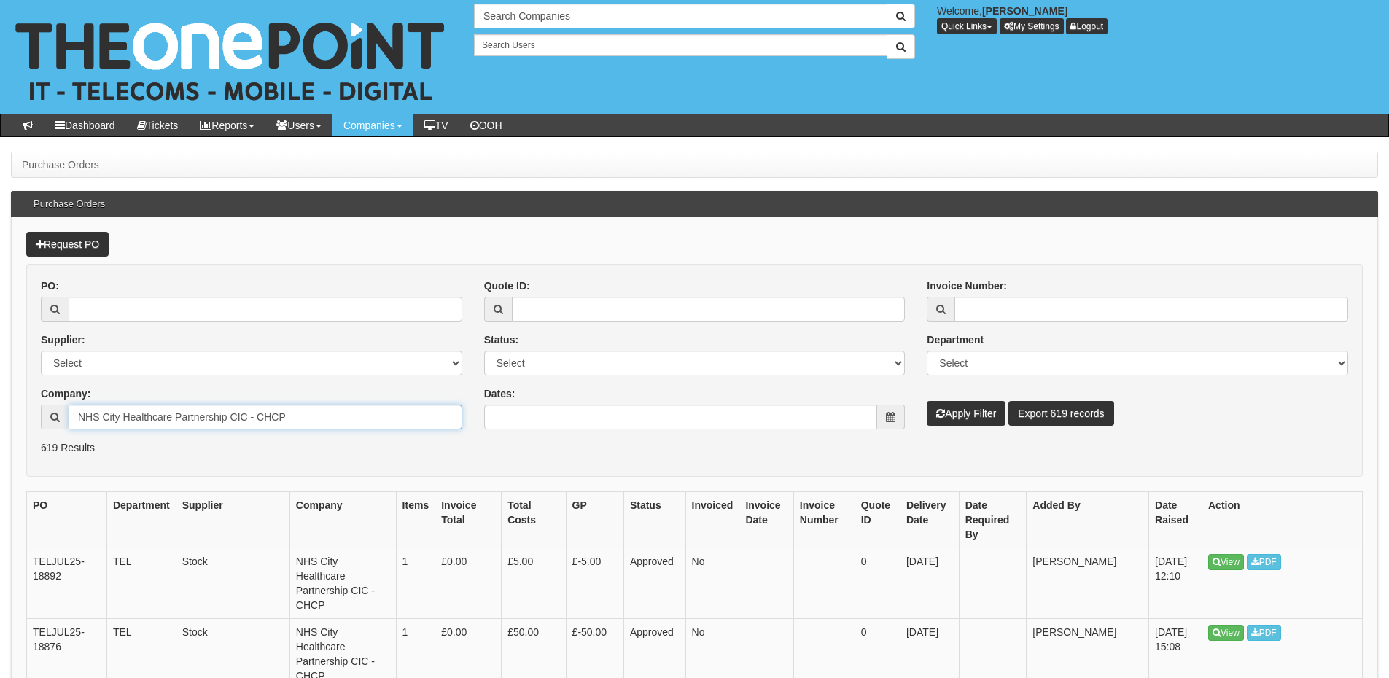
drag, startPoint x: 319, startPoint y: 423, endPoint x: 69, endPoint y: 402, distance: 250.3
click at [69, 402] on div "Company: NHS City Healthcare Partnership CIC - CHCP" at bounding box center [252, 408] width 422 height 43
click at [141, 412] on input "Company:" at bounding box center [266, 417] width 394 height 25
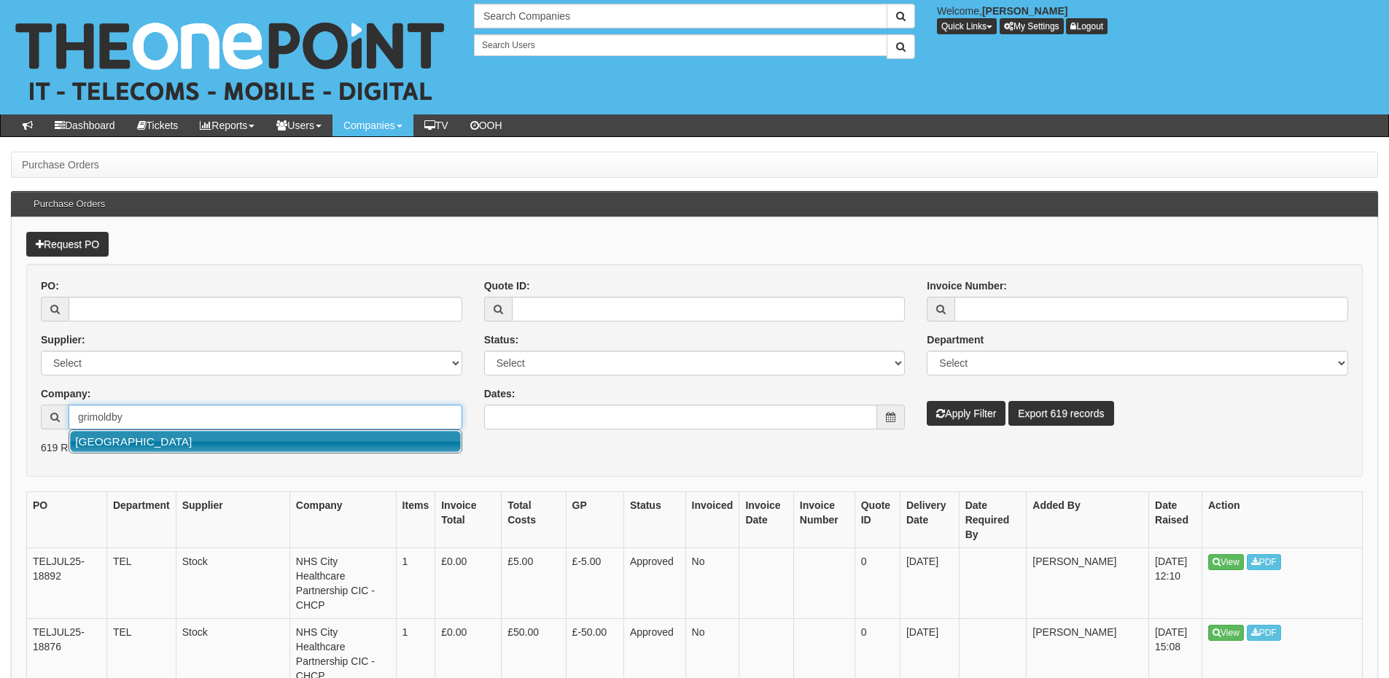
click at [159, 436] on link "[GEOGRAPHIC_DATA]" at bounding box center [265, 441] width 391 height 21
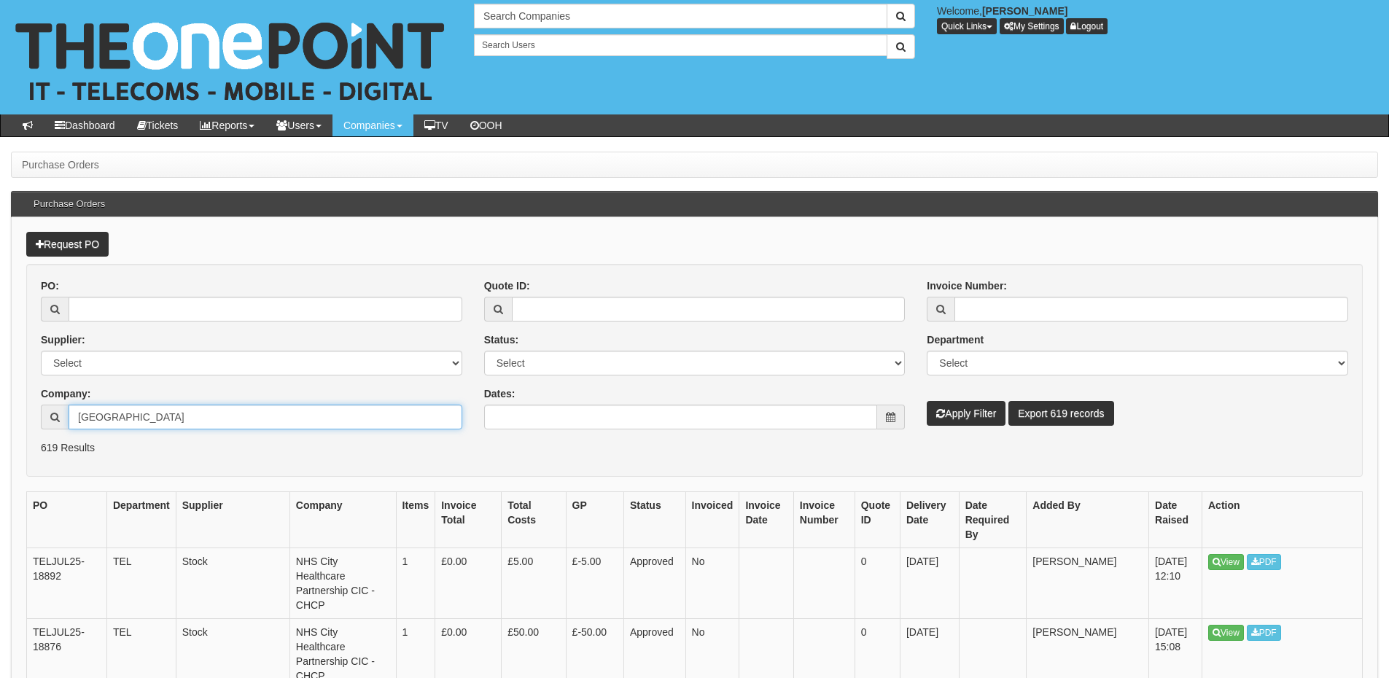
type input "[GEOGRAPHIC_DATA]"
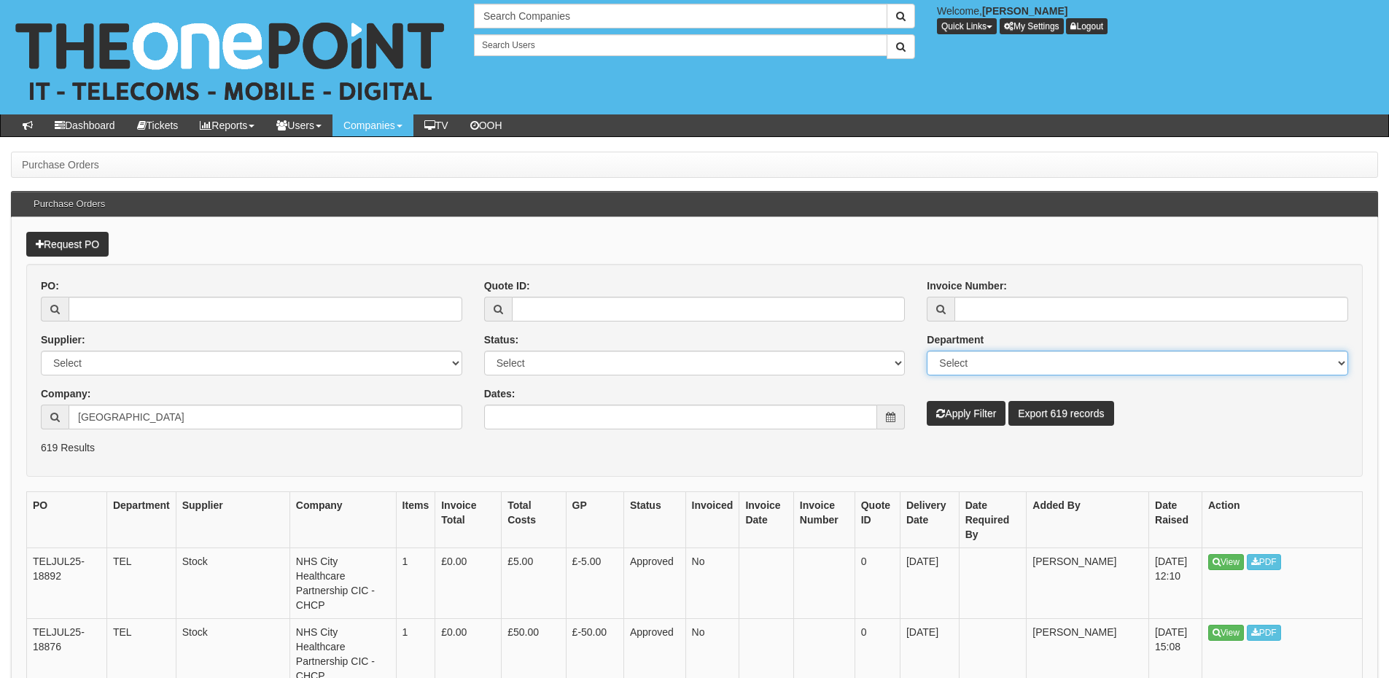
click at [972, 364] on select "Select Mobiles IT Telecoms Marketing Digital Internal" at bounding box center [1138, 363] width 422 height 25
select select "IT"
click at [927, 351] on select "Select Mobiles IT Telecoms Marketing Digital Internal" at bounding box center [1138, 363] width 422 height 25
click at [962, 417] on button "Apply Filter" at bounding box center [966, 413] width 79 height 25
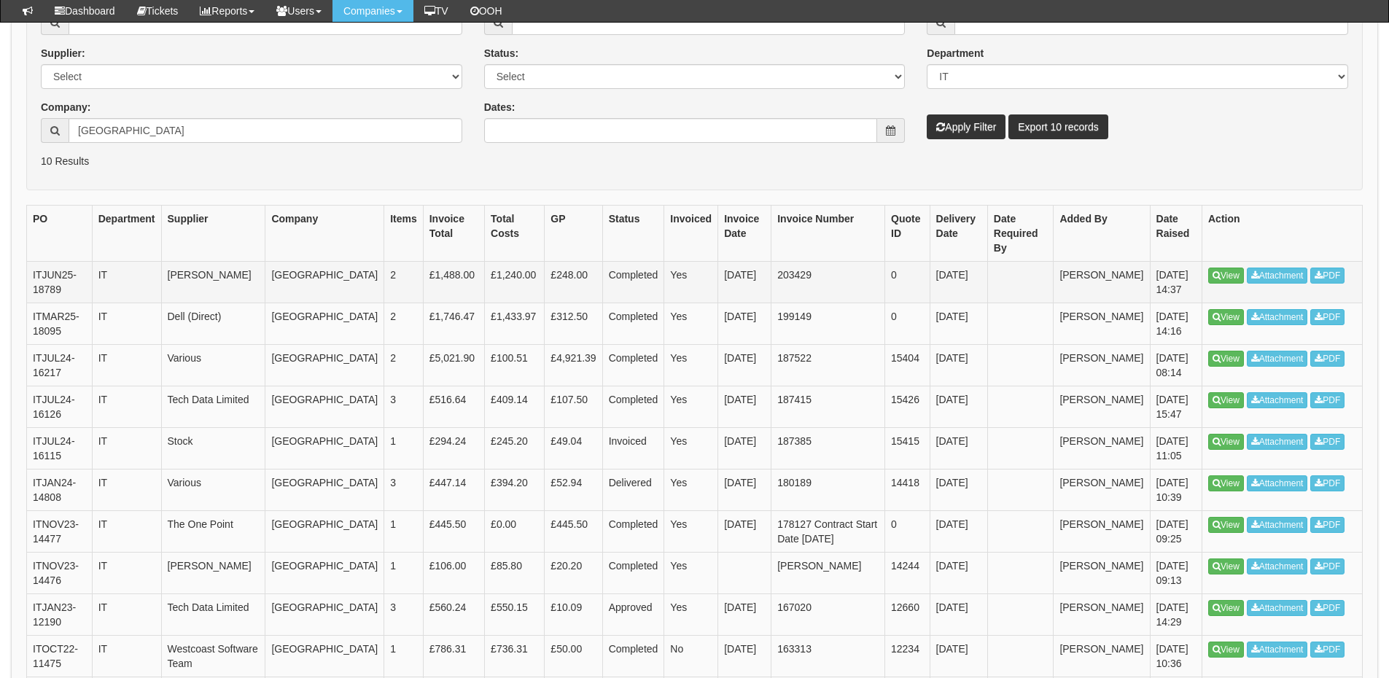
scroll to position [292, 0]
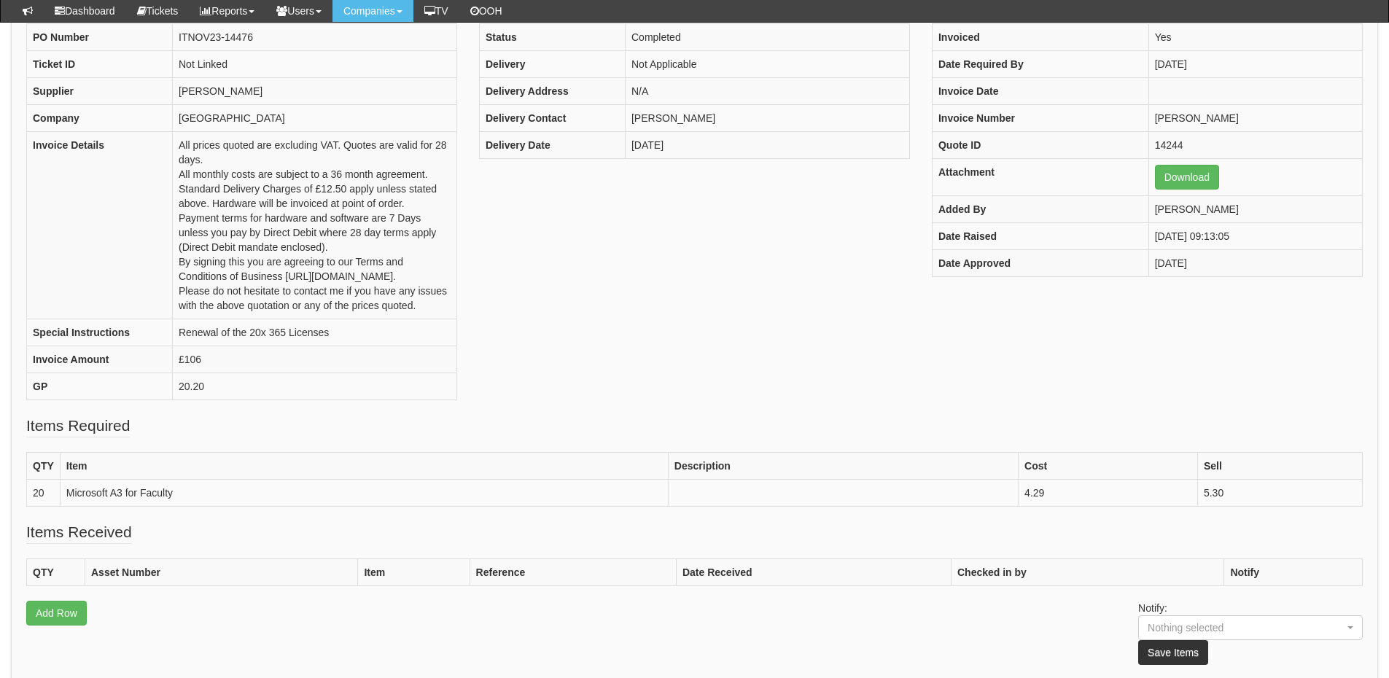
scroll to position [146, 0]
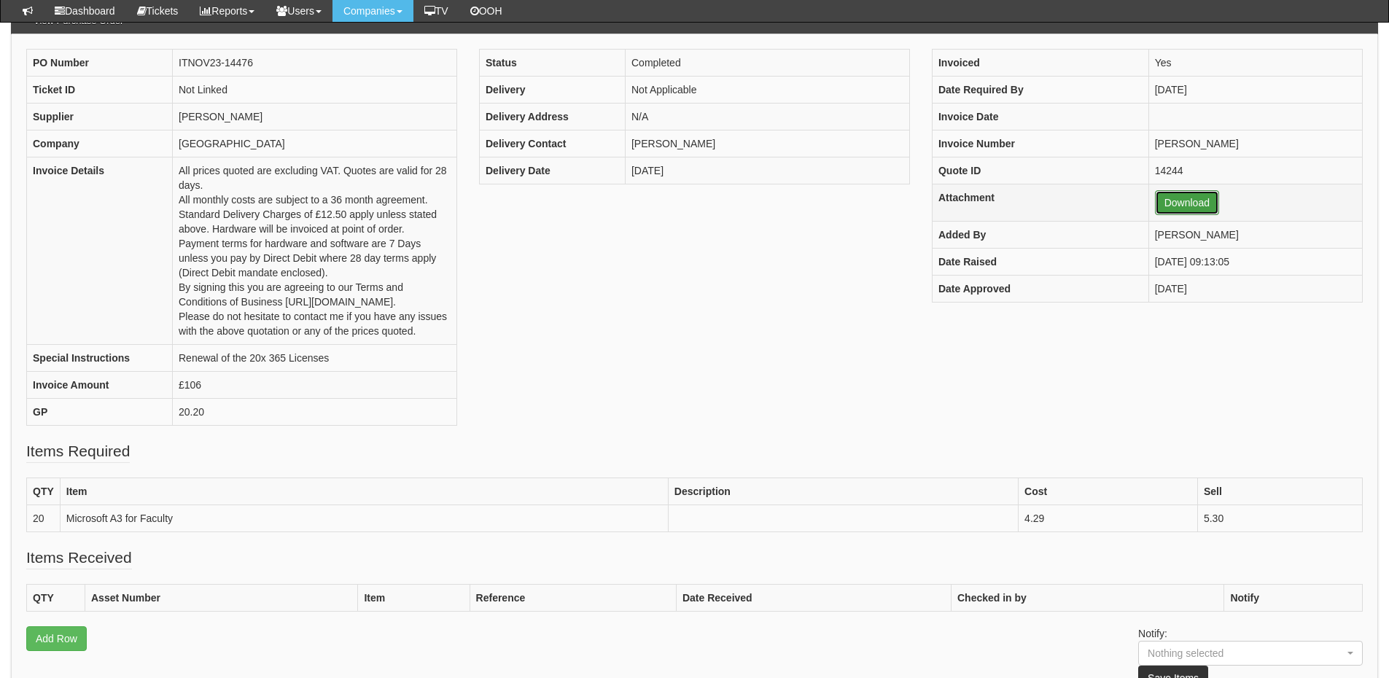
click at [1174, 212] on link "Download" at bounding box center [1187, 202] width 64 height 25
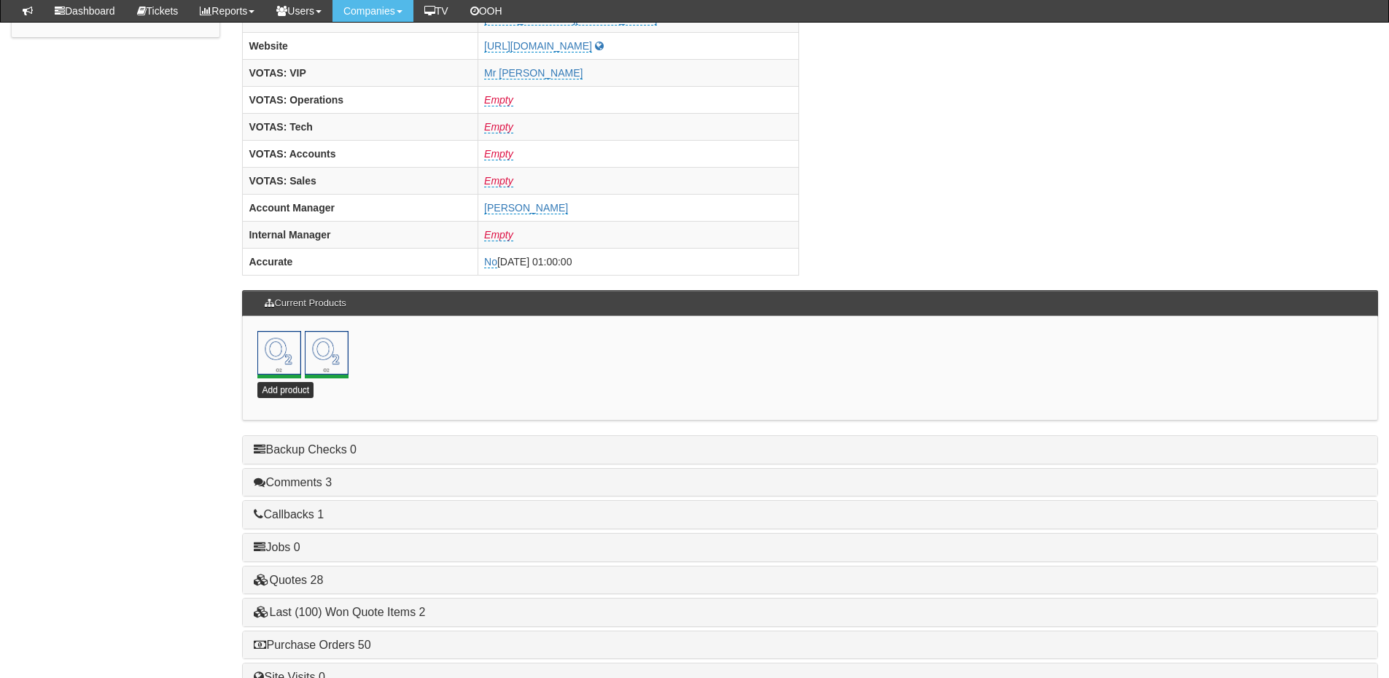
scroll to position [644, 0]
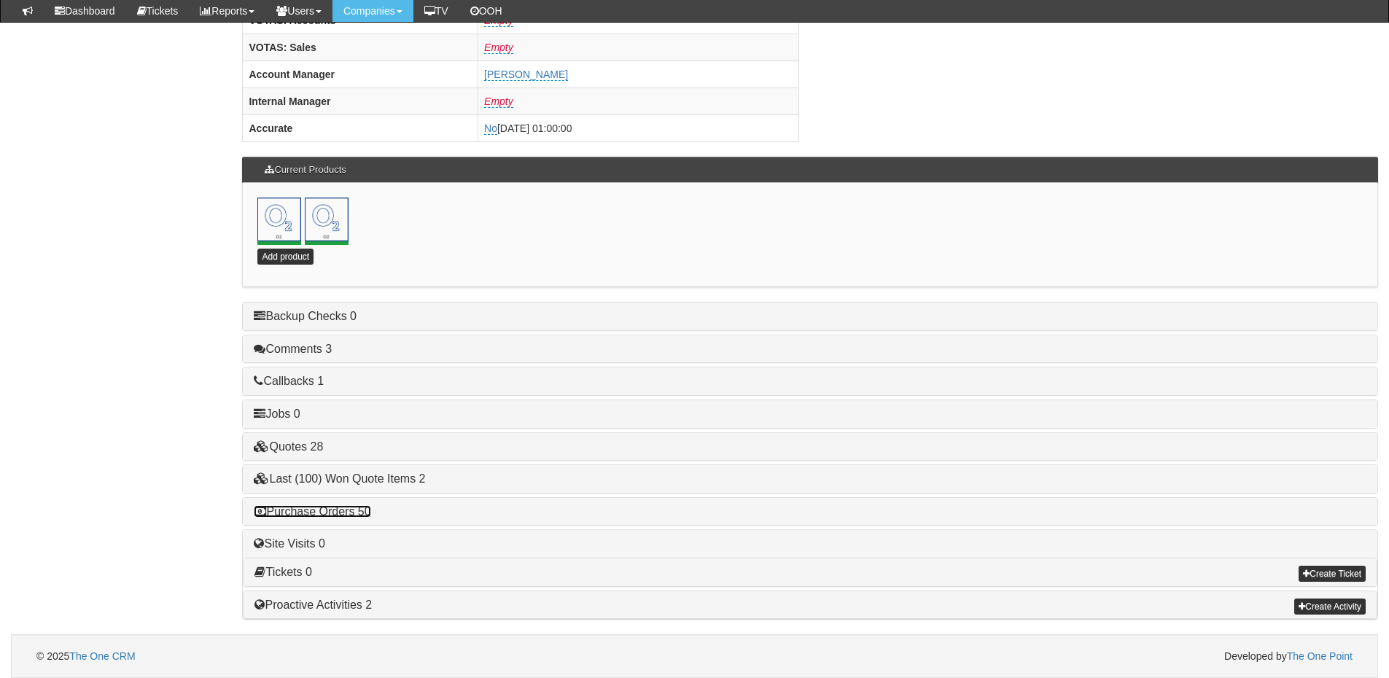
click at [331, 516] on link "Purchase Orders 50" at bounding box center [312, 511] width 117 height 12
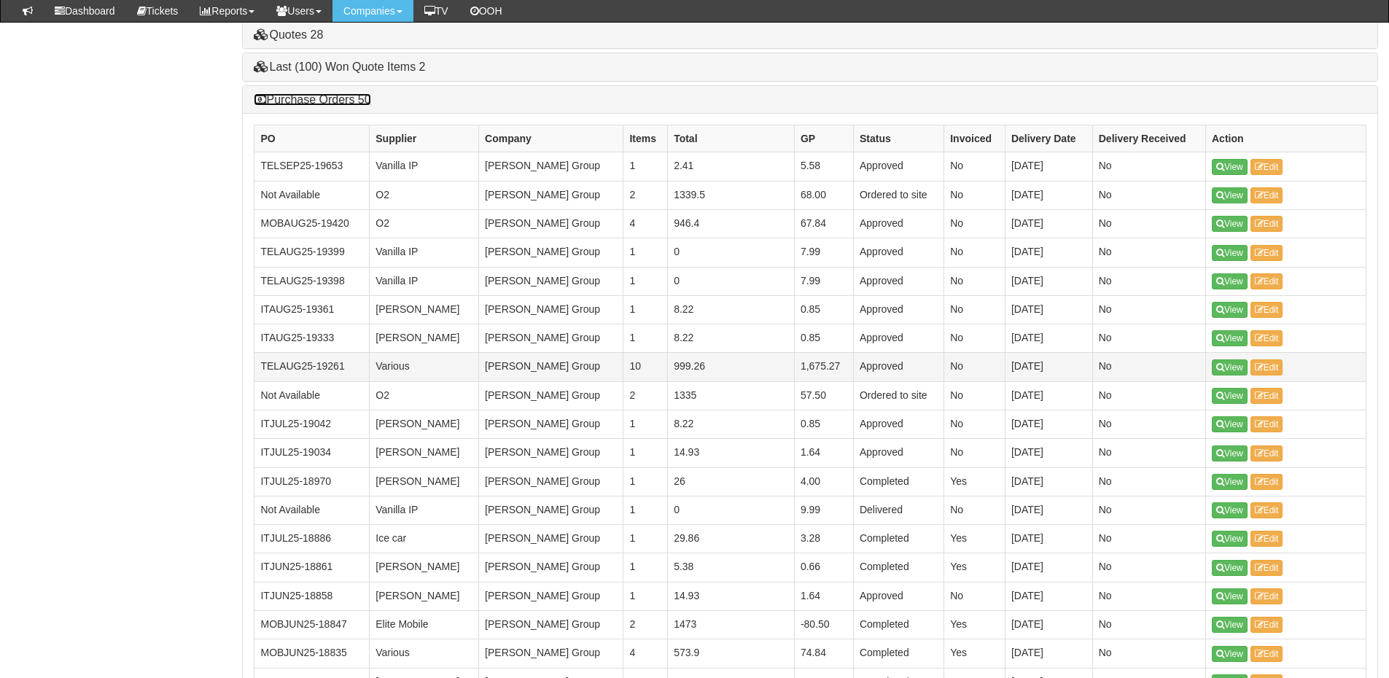
scroll to position [1082, 0]
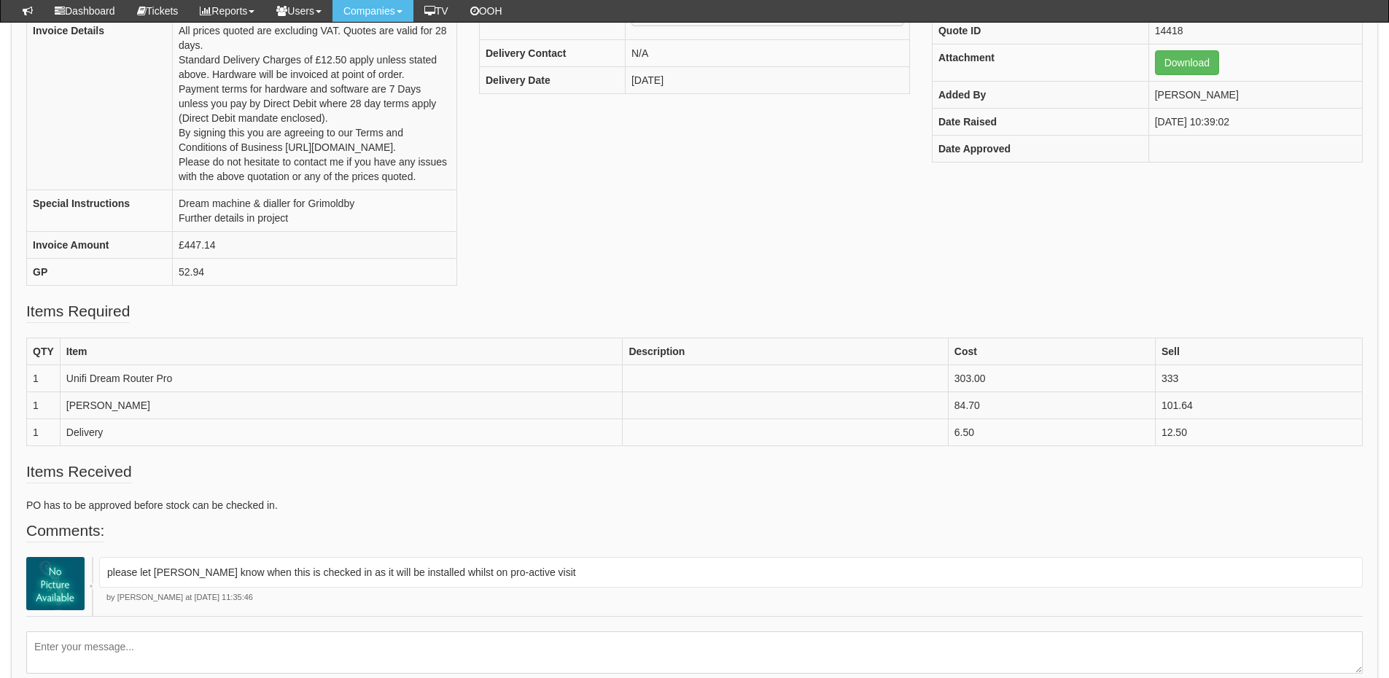
scroll to position [365, 0]
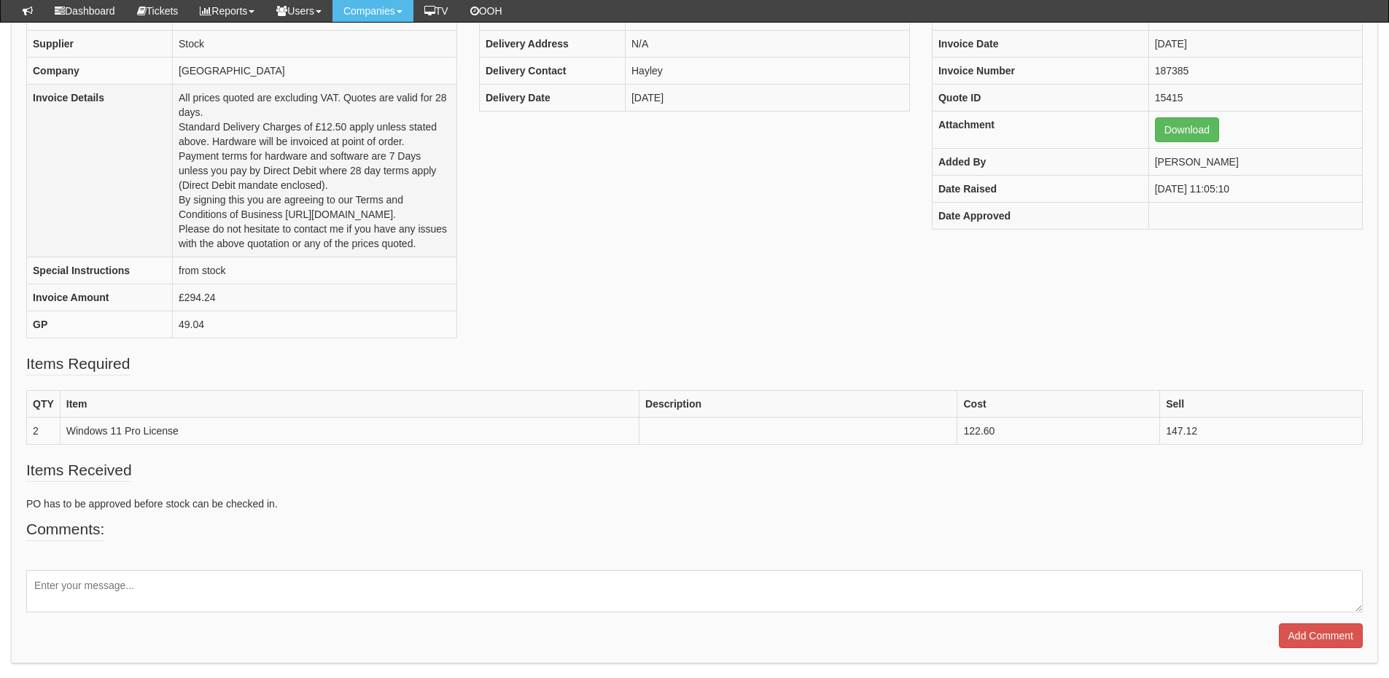
scroll to position [217, 0]
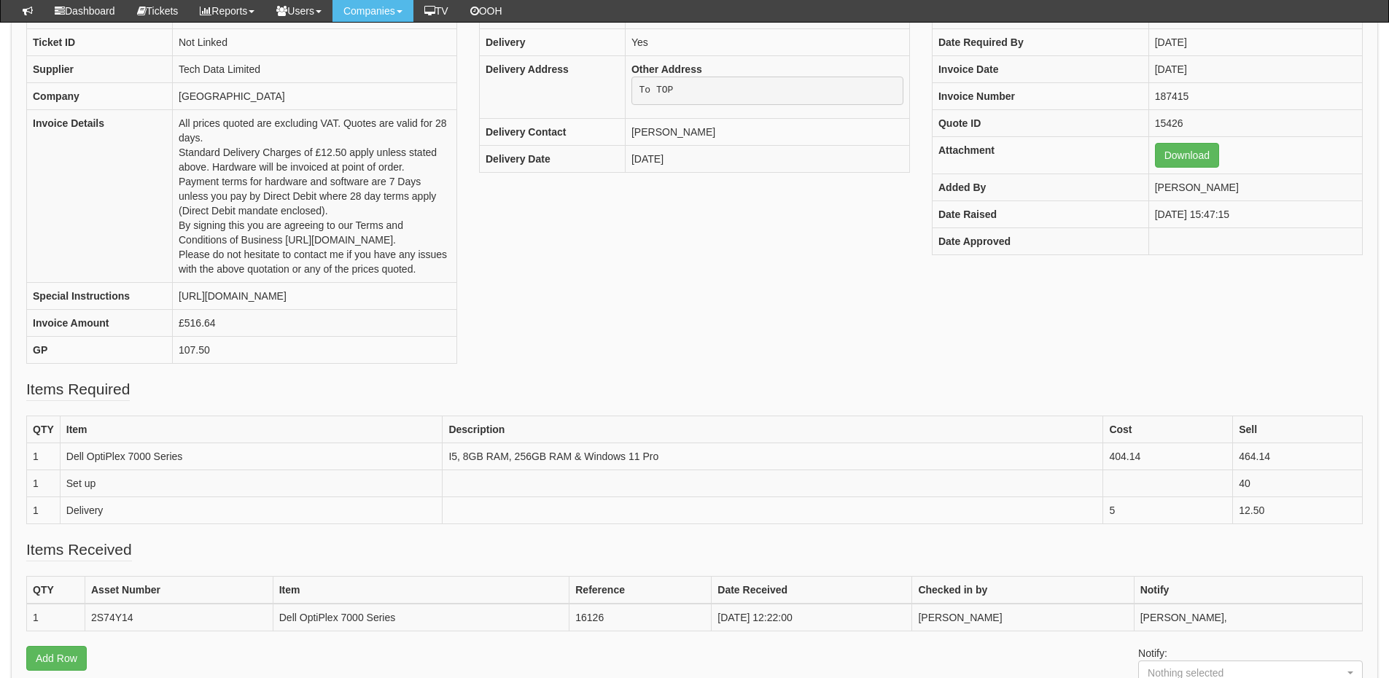
scroll to position [217, 0]
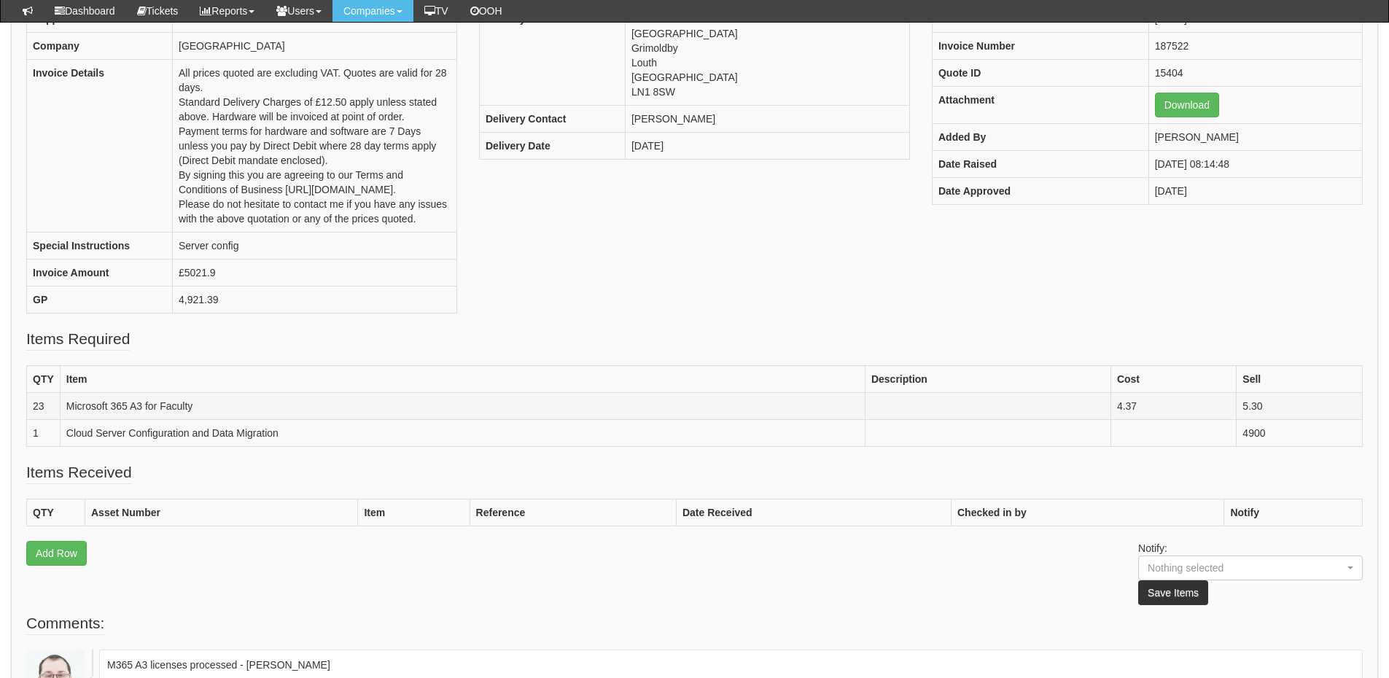
scroll to position [218, 0]
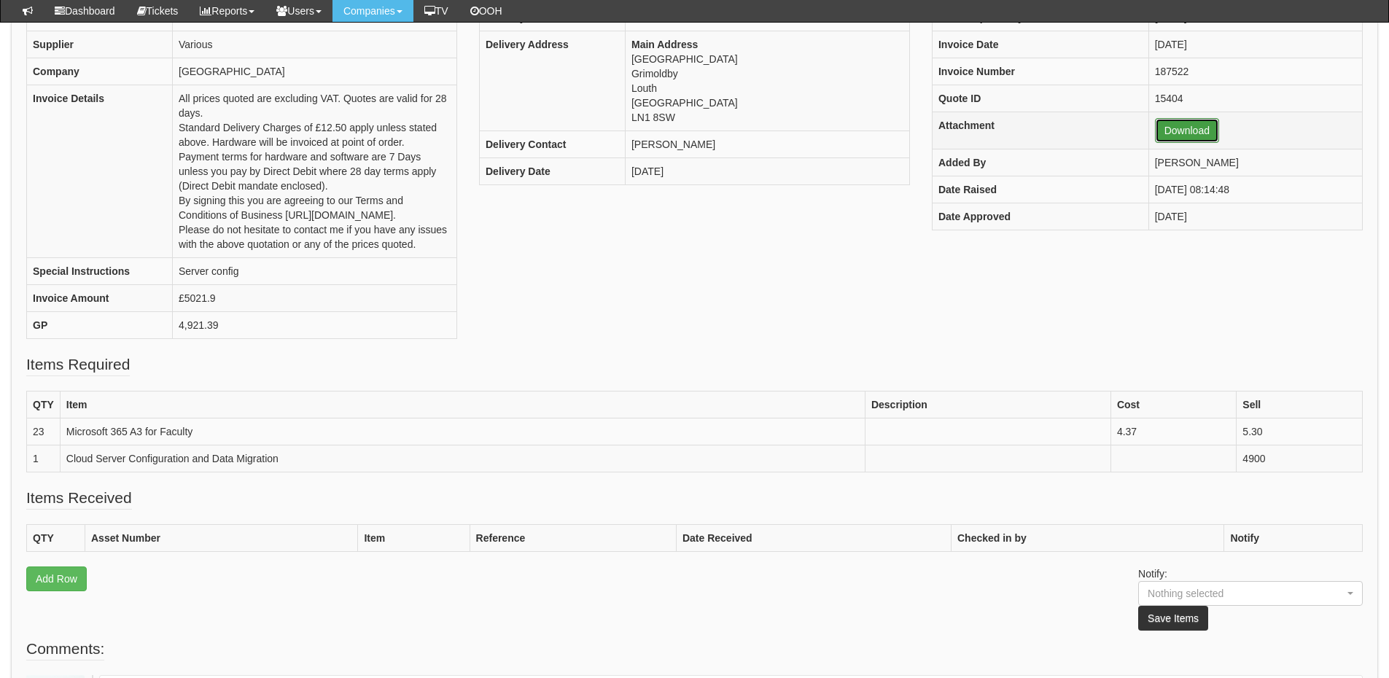
click at [1160, 131] on link "Download" at bounding box center [1187, 130] width 64 height 25
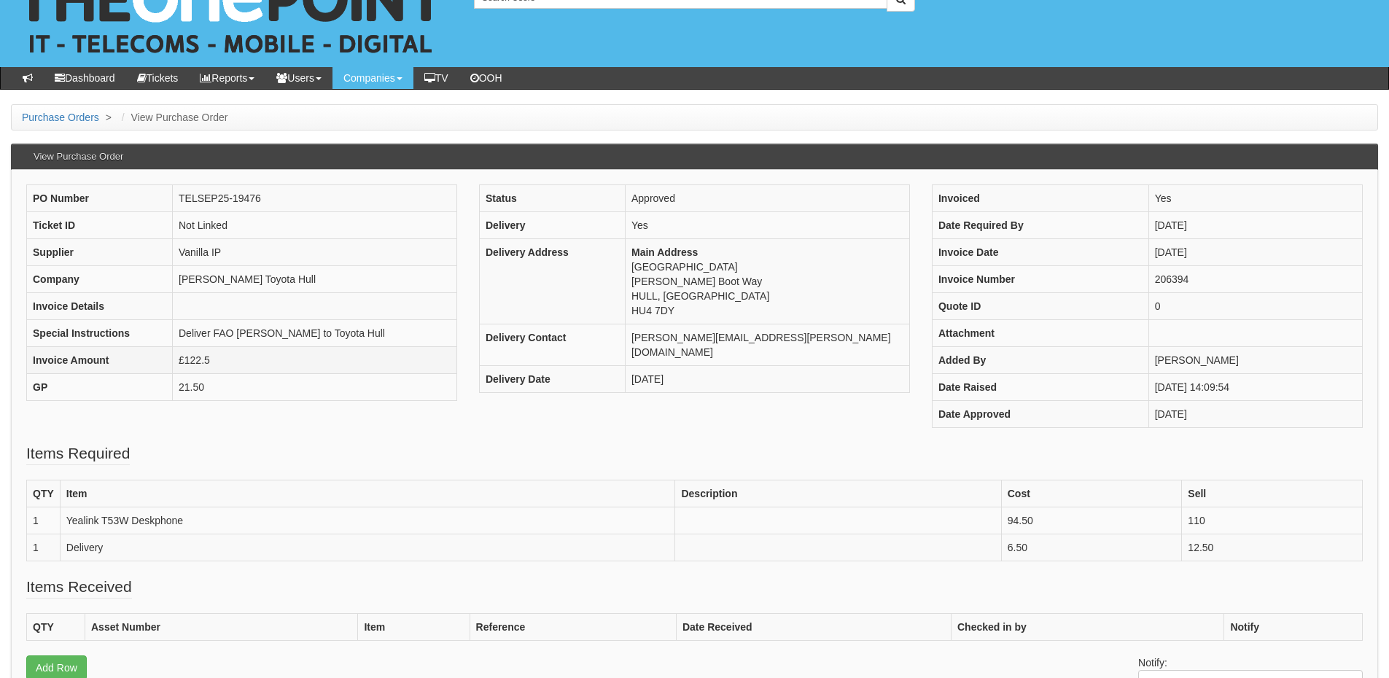
scroll to position [73, 0]
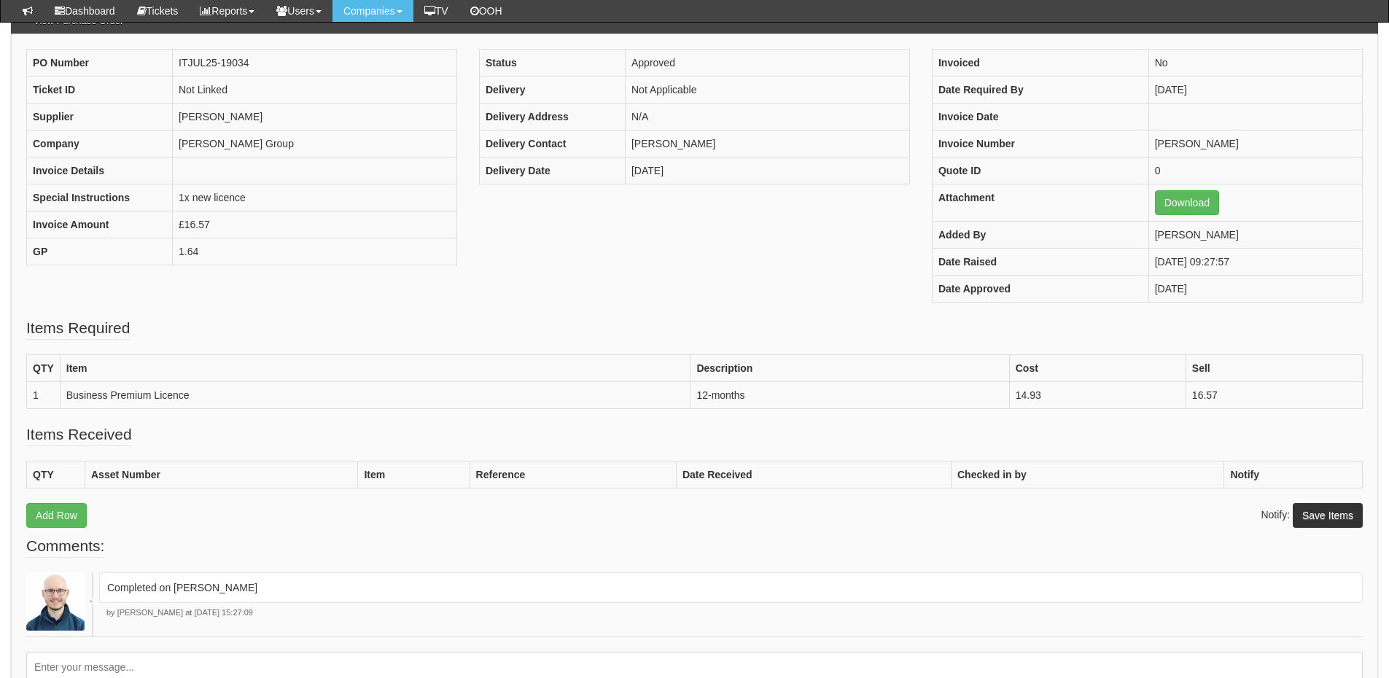
scroll to position [145, 0]
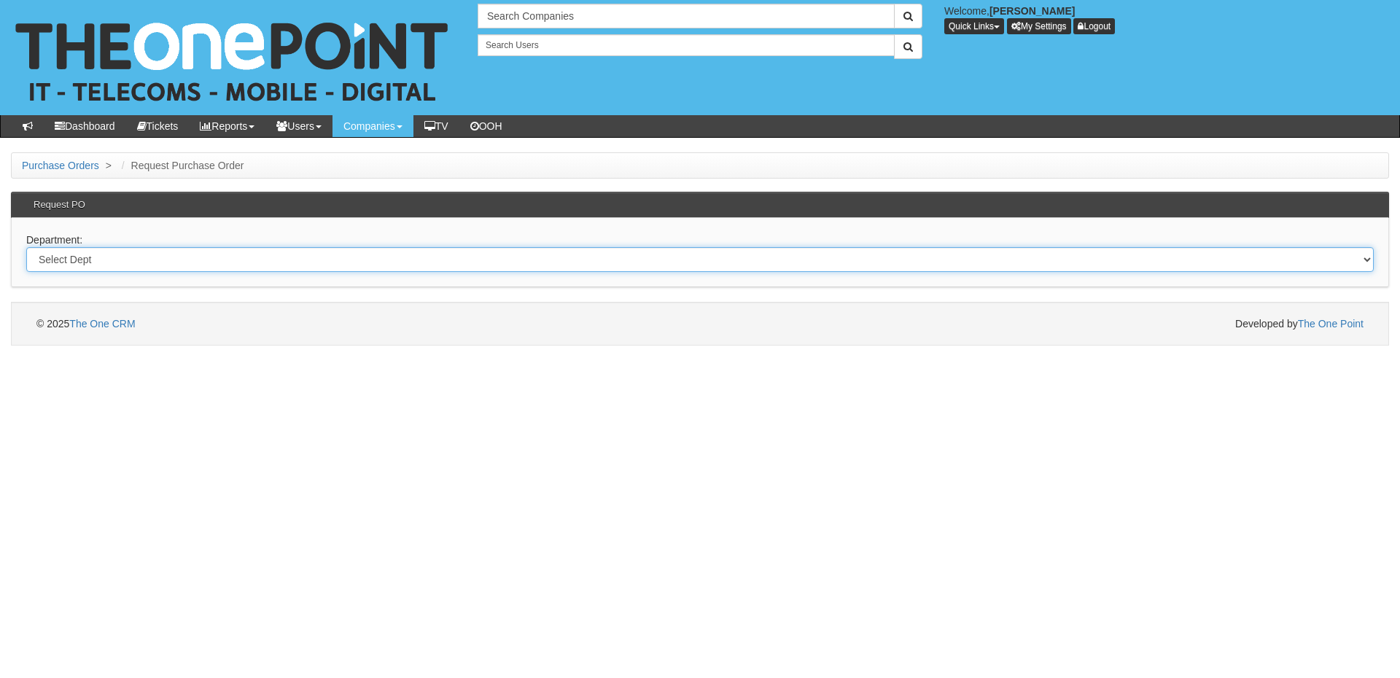
click at [510, 269] on select "Select Dept Digital Internal IT Mobiles Marketing Telecoms" at bounding box center [700, 259] width 1348 height 25
select select "?pipeID=&dept=IT"
click at [26, 247] on select "Select Dept Digital Internal IT Mobiles Marketing Telecoms" at bounding box center [700, 259] width 1348 height 25
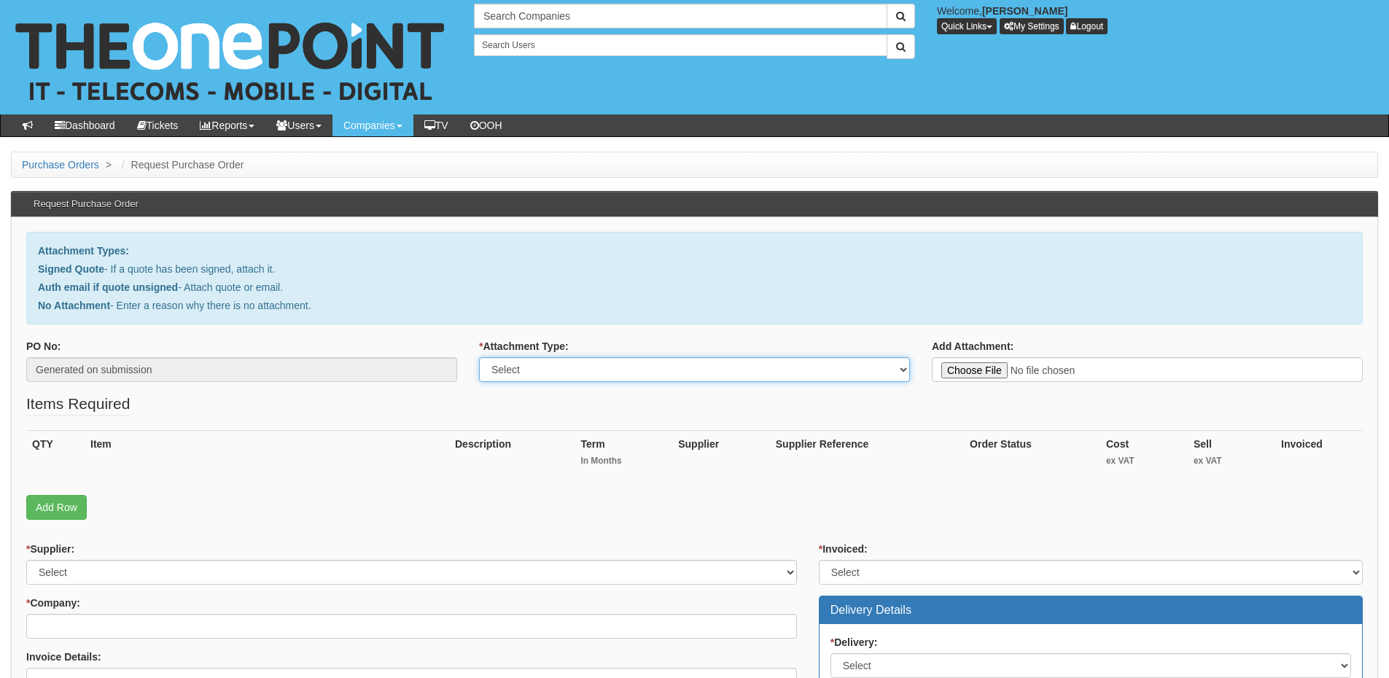
click at [524, 373] on select "Select Signed Quote Auth email with quote if unsigned No Attachment" at bounding box center [694, 369] width 431 height 25
select select "Signed Quote"
click at [479, 357] on select "Select Signed Quote Auth email with quote if unsigned No Attachment" at bounding box center [694, 369] width 431 height 25
type input "C:\fakepath\Grimoldby Primary M365 Education .pdf"
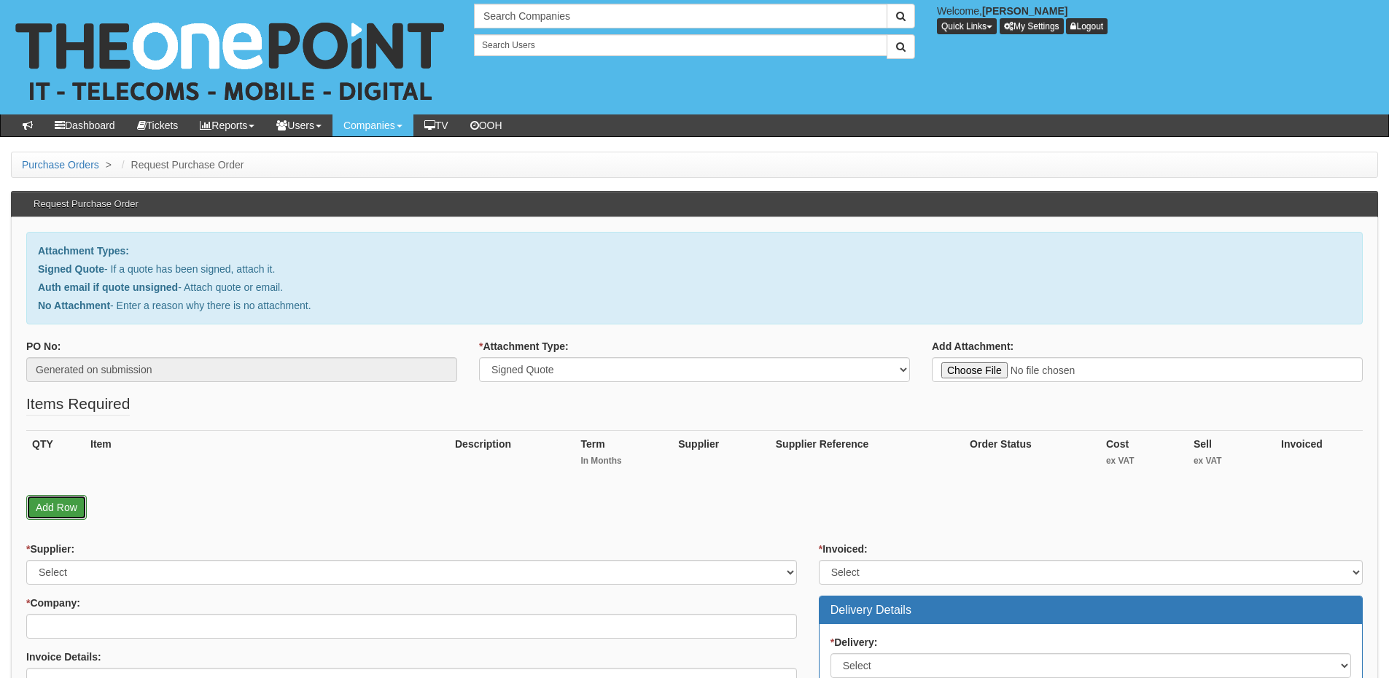
click at [48, 511] on link "Add Row" at bounding box center [56, 507] width 61 height 25
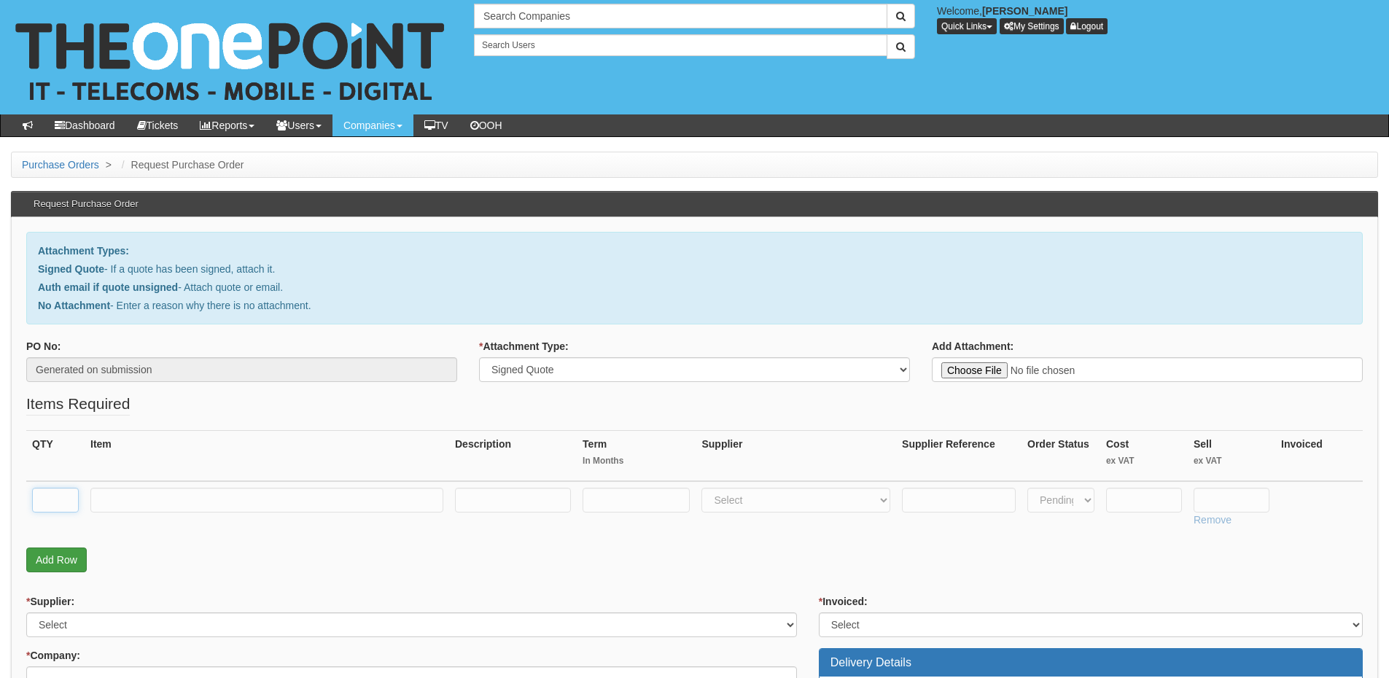
click at [48, 511] on input "text" at bounding box center [55, 500] width 47 height 25
click at [206, 500] on input "text" at bounding box center [266, 500] width 353 height 25
paste input "Microsoft M365 education faculty"
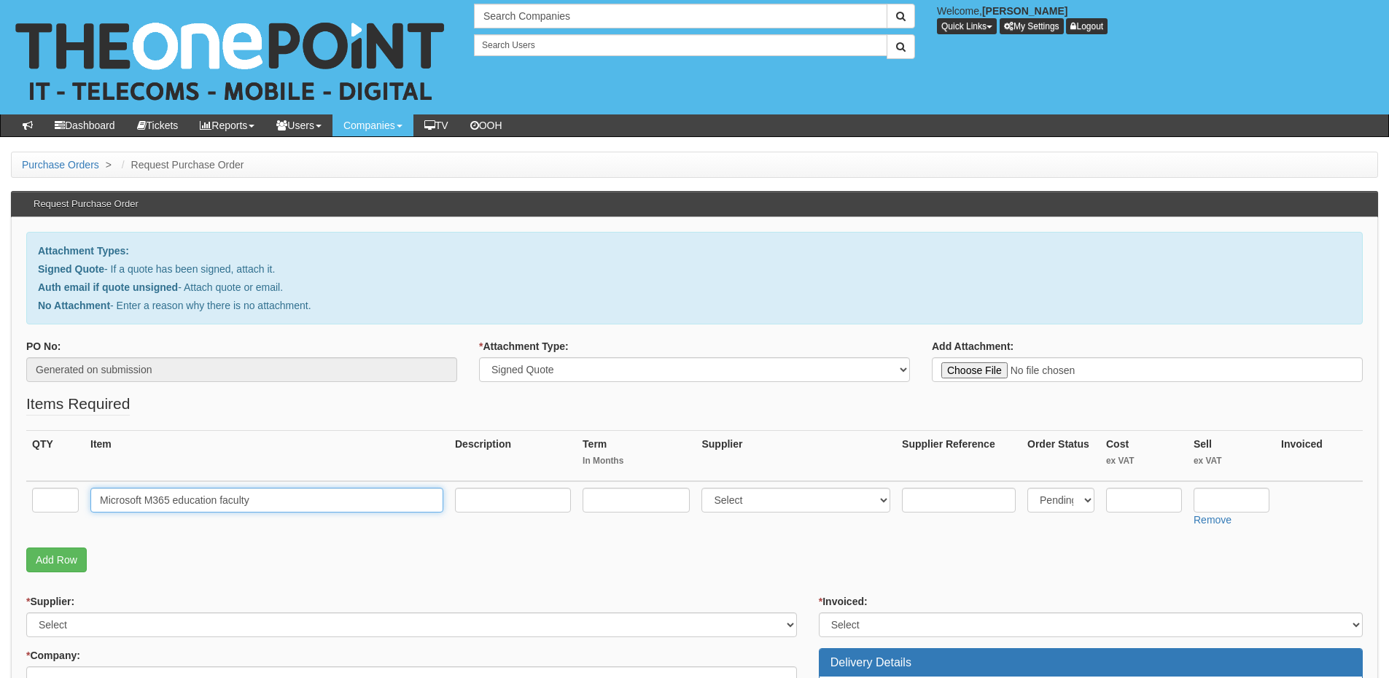
type input "Microsoft M365 education faculty"
click at [58, 501] on input "text" at bounding box center [55, 500] width 47 height 25
type input "20"
click at [1216, 497] on input "text" at bounding box center [1232, 500] width 76 height 25
type input "2.30"
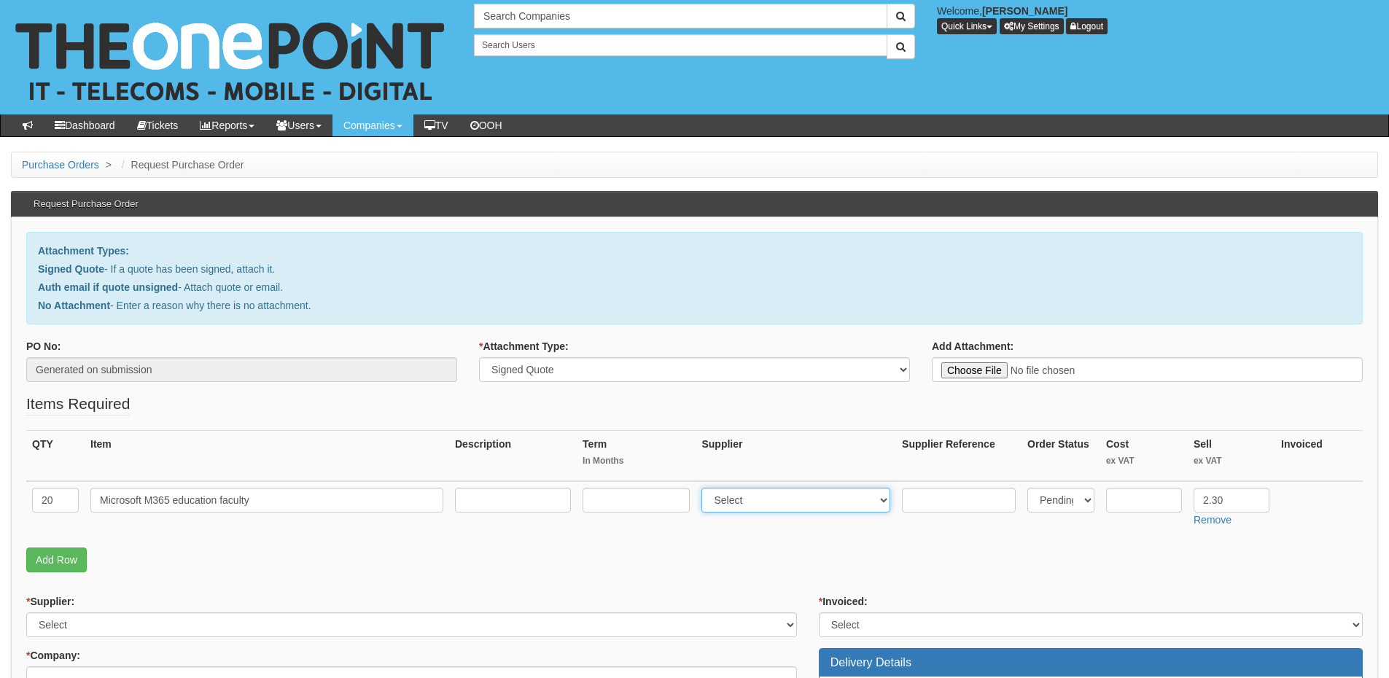
click at [807, 500] on select "Select 123 REG.co.uk 1Password 3 4Gon AA Jones Electric Ltd Abzorb Access Group…" at bounding box center [796, 500] width 189 height 25
select select "291"
click at [705, 488] on select "Select 123 REG.co.uk 1Password 3 4Gon AA Jones Electric Ltd Abzorb Access Group…" at bounding box center [796, 500] width 189 height 25
click at [669, 497] on input "text" at bounding box center [636, 500] width 107 height 25
type input "12"
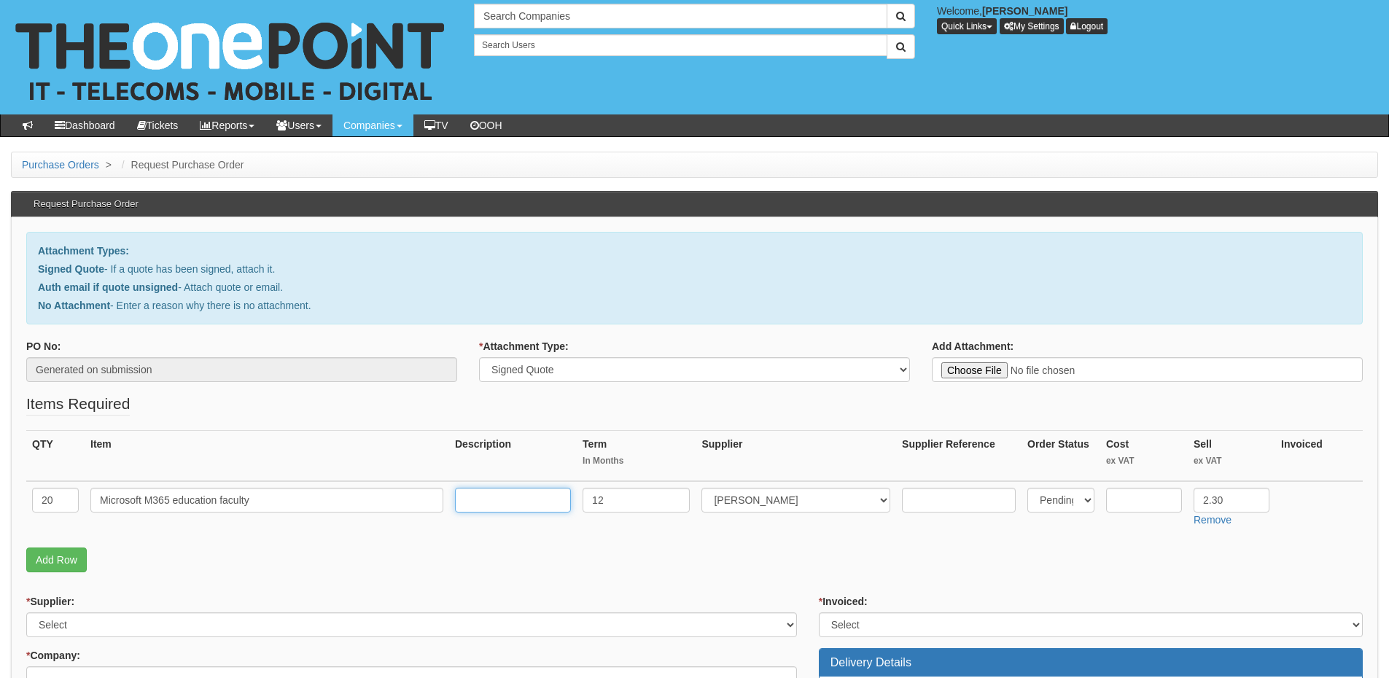
click at [510, 502] on input "text" at bounding box center [513, 500] width 116 height 25
type input "12-months"
click at [1114, 503] on input "text" at bounding box center [1144, 500] width 76 height 25
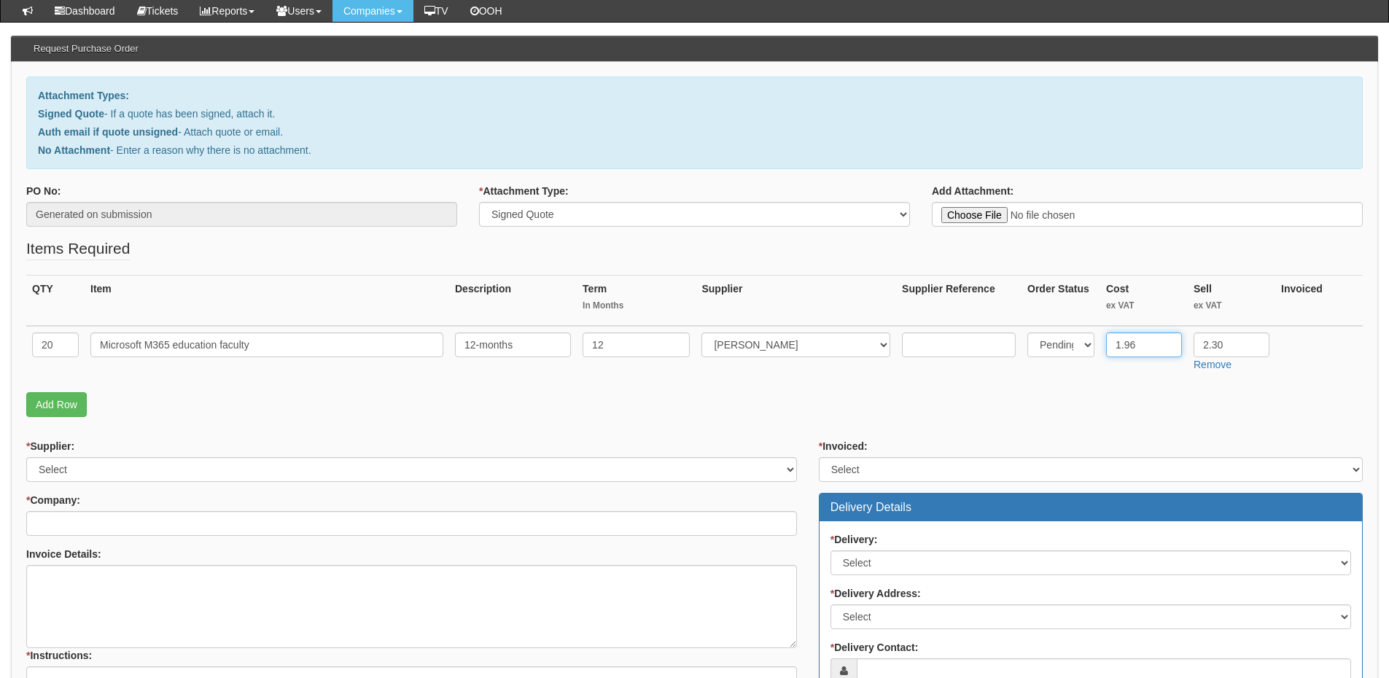
scroll to position [219, 0]
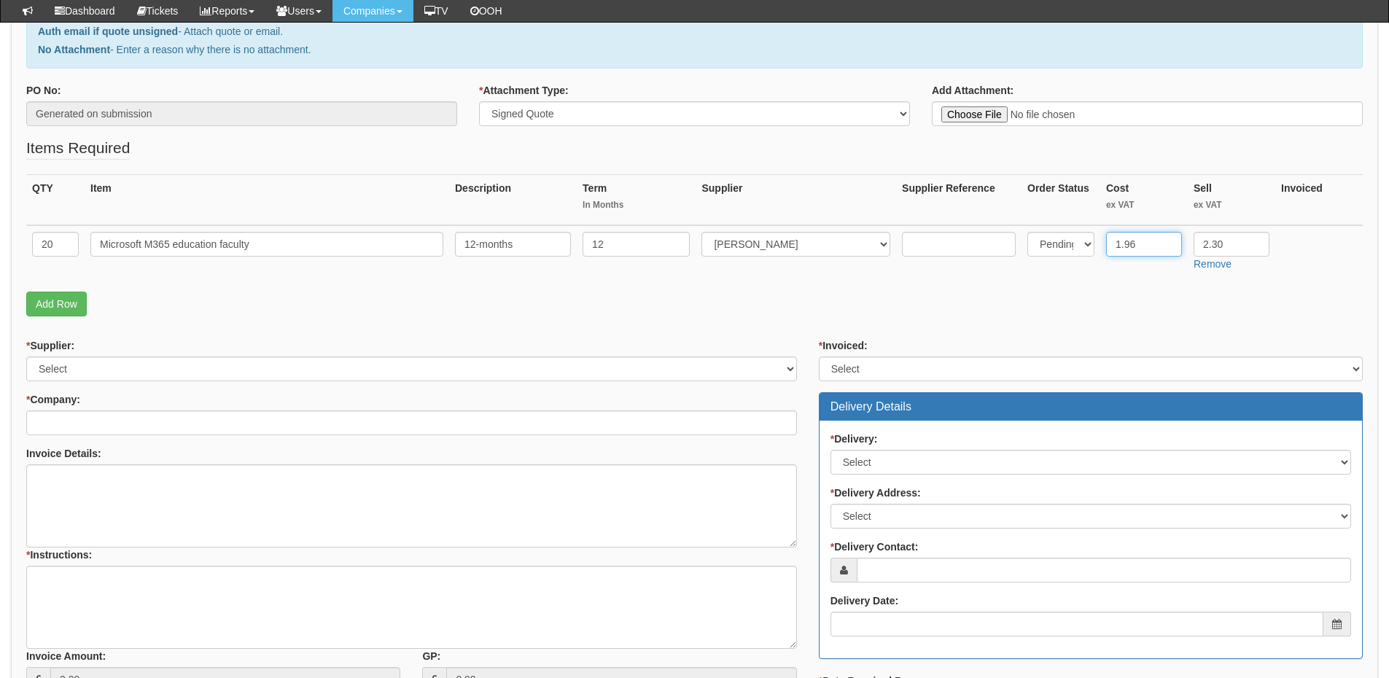
type input "1.96"
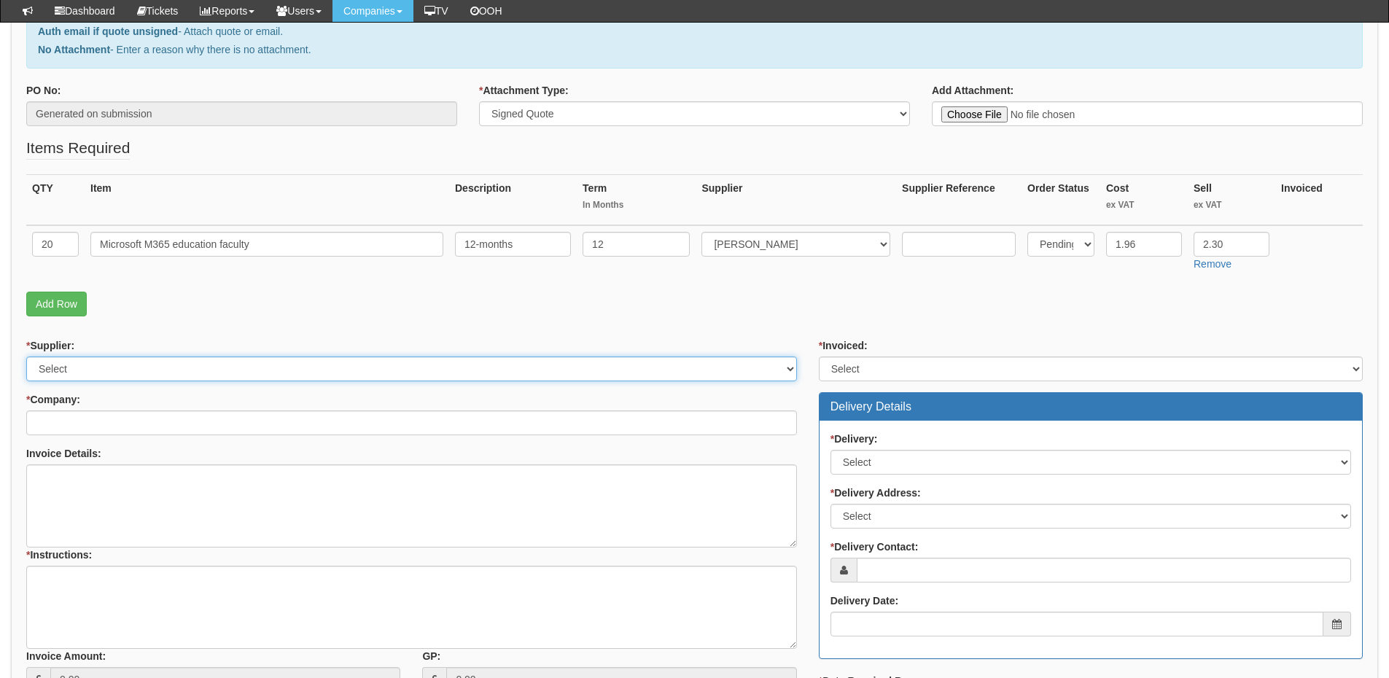
click at [302, 366] on select "Select 123 REG.co.uk 1Password 3 4Gon AA Jones Electric Ltd Abzorb Access Group…" at bounding box center [411, 369] width 771 height 25
select select "291"
click at [26, 357] on select "Select 123 REG.co.uk 1Password 3 4Gon AA Jones Electric Ltd Abzorb Access Group…" at bounding box center [411, 369] width 771 height 25
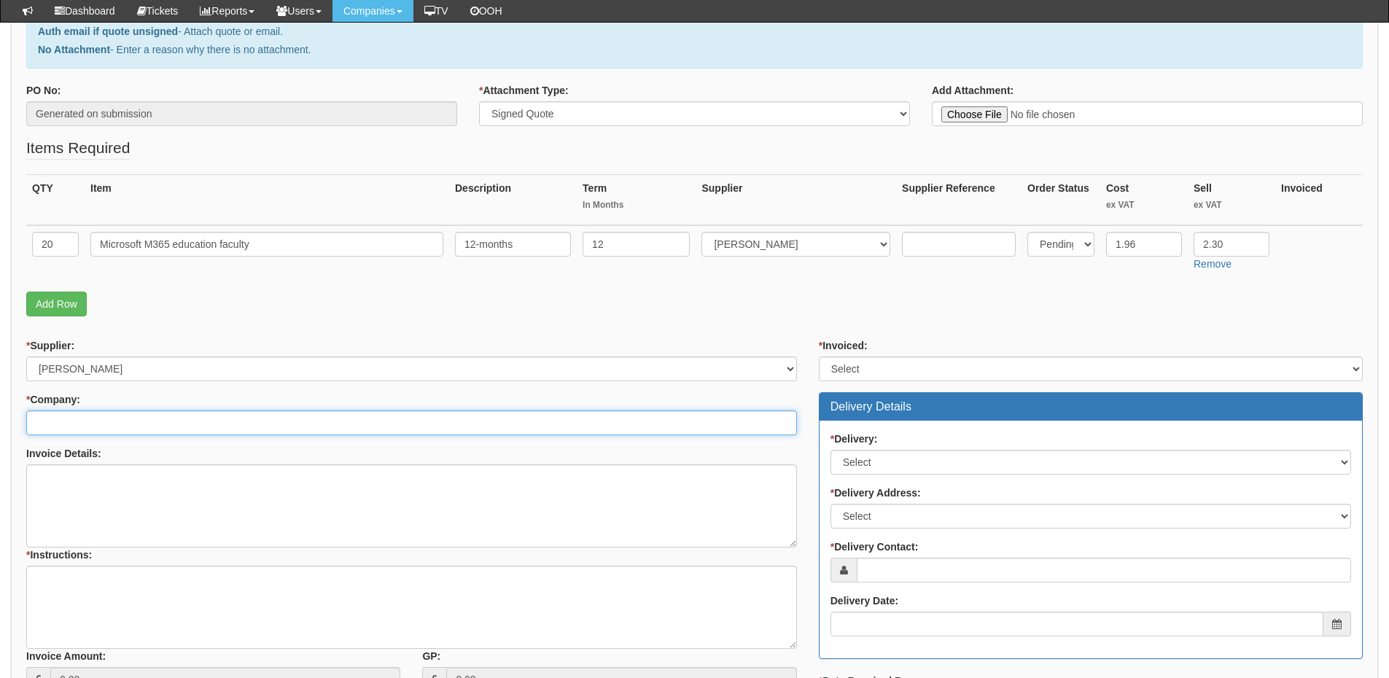
click at [216, 421] on input "* Company:" at bounding box center [411, 423] width 771 height 25
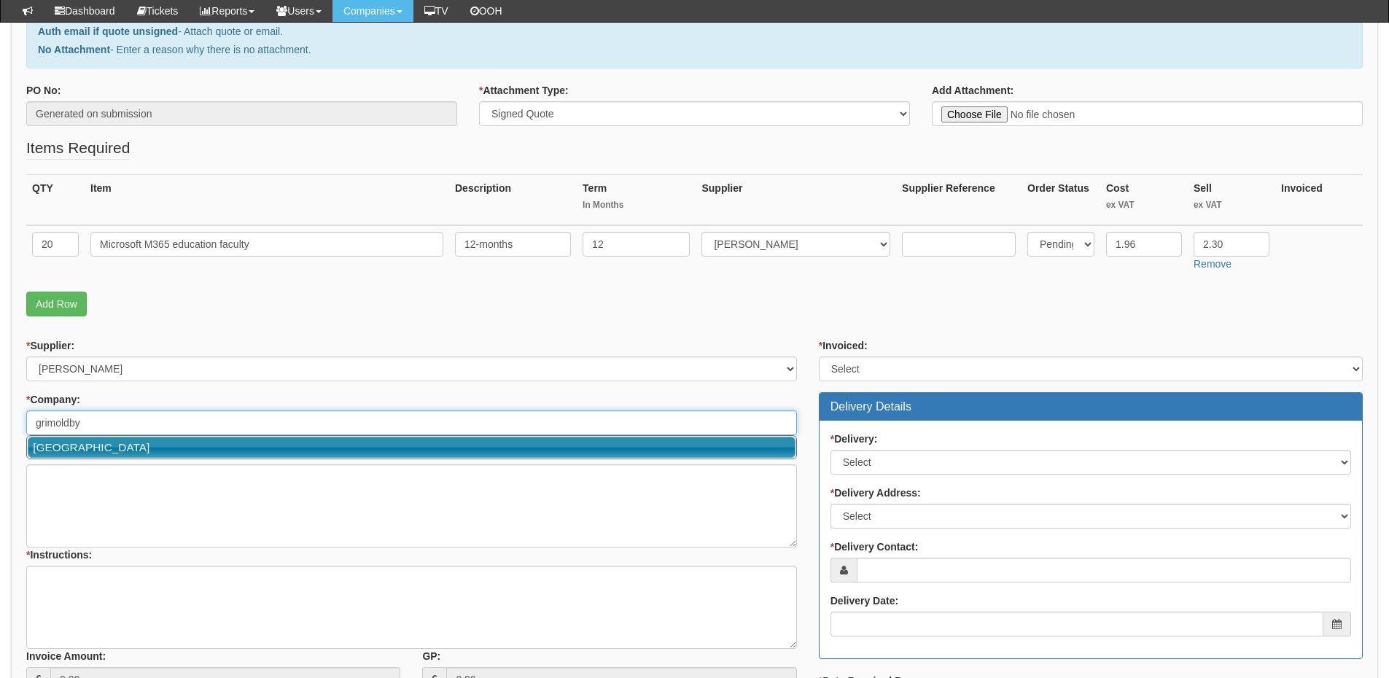
click at [141, 447] on link "Grimoldby Primary School" at bounding box center [412, 447] width 768 height 21
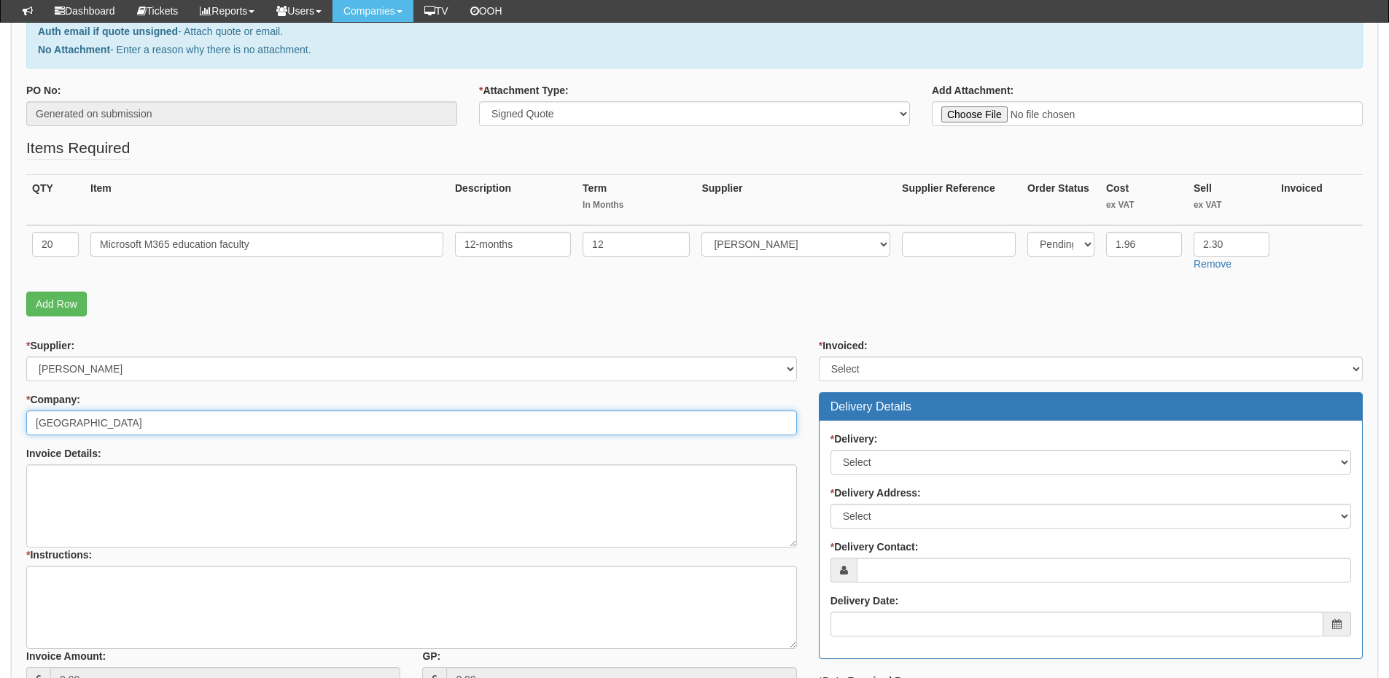
type input "Grimoldby Primary School"
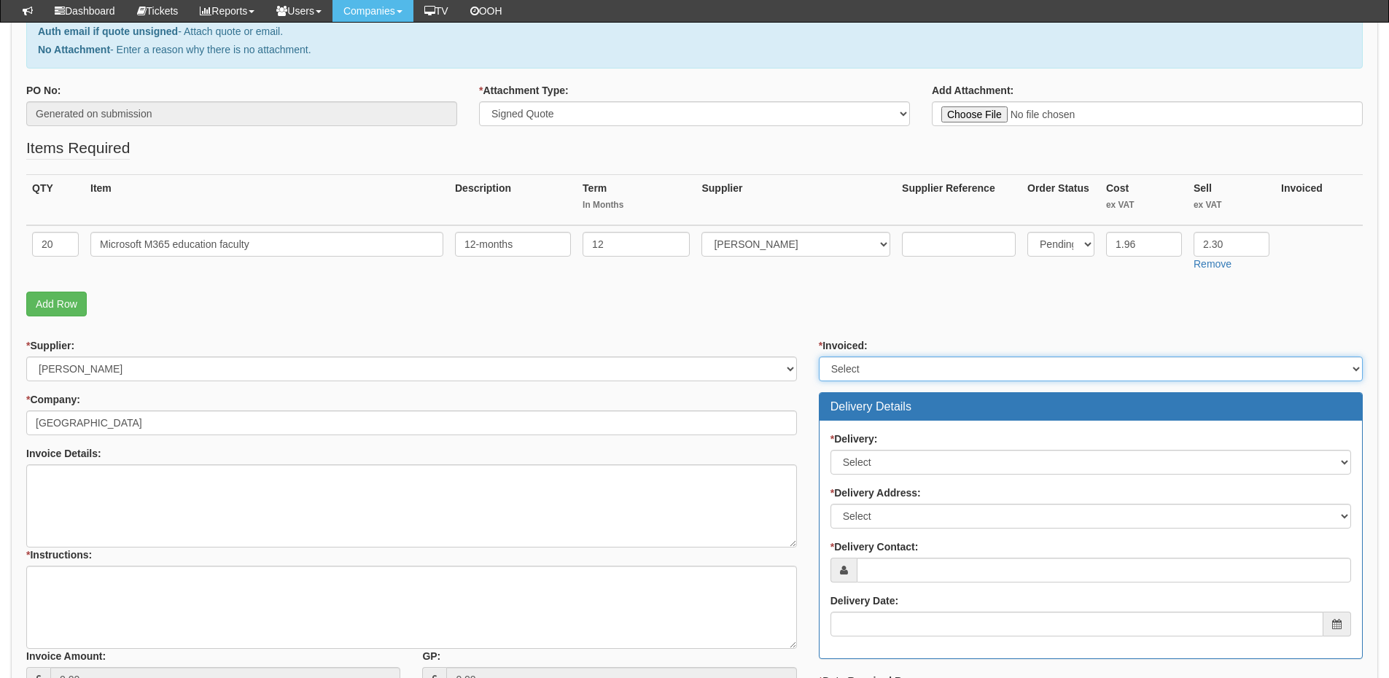
click at [880, 374] on select "Select Yes No N/A STB (part of order)" at bounding box center [1091, 369] width 544 height 25
select select "2"
click at [819, 357] on select "Select Yes No N/A STB (part of order)" at bounding box center [1091, 369] width 544 height 25
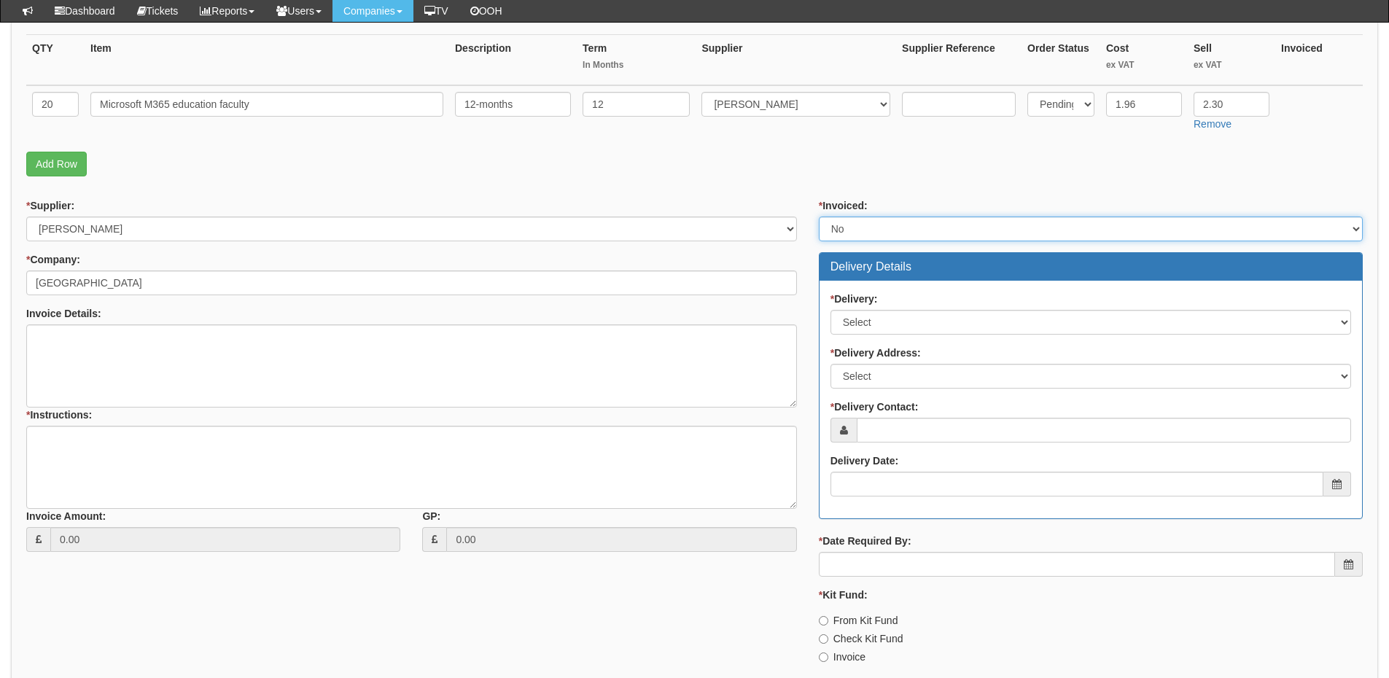
scroll to position [365, 0]
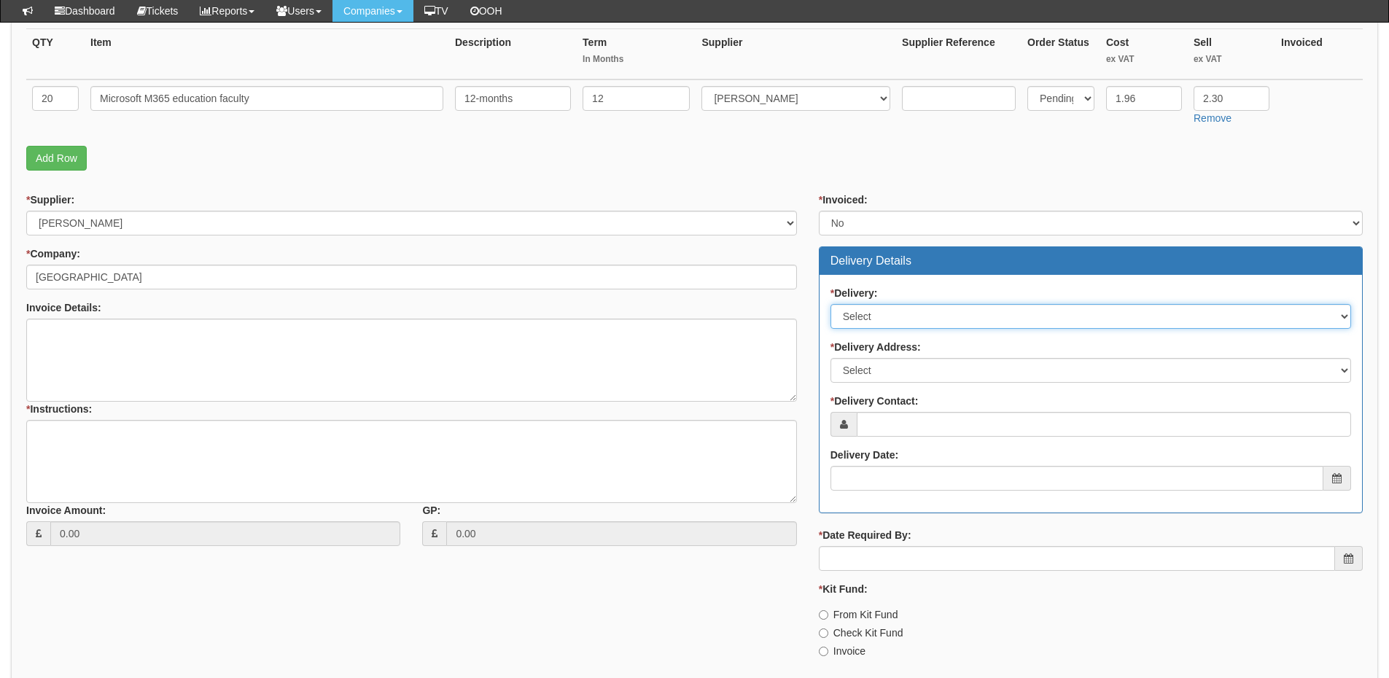
click at [882, 315] on select "Select No Not Applicable Yes" at bounding box center [1091, 316] width 521 height 25
select select "3"
click at [831, 304] on select "Select No Not Applicable Yes" at bounding box center [1091, 316] width 521 height 25
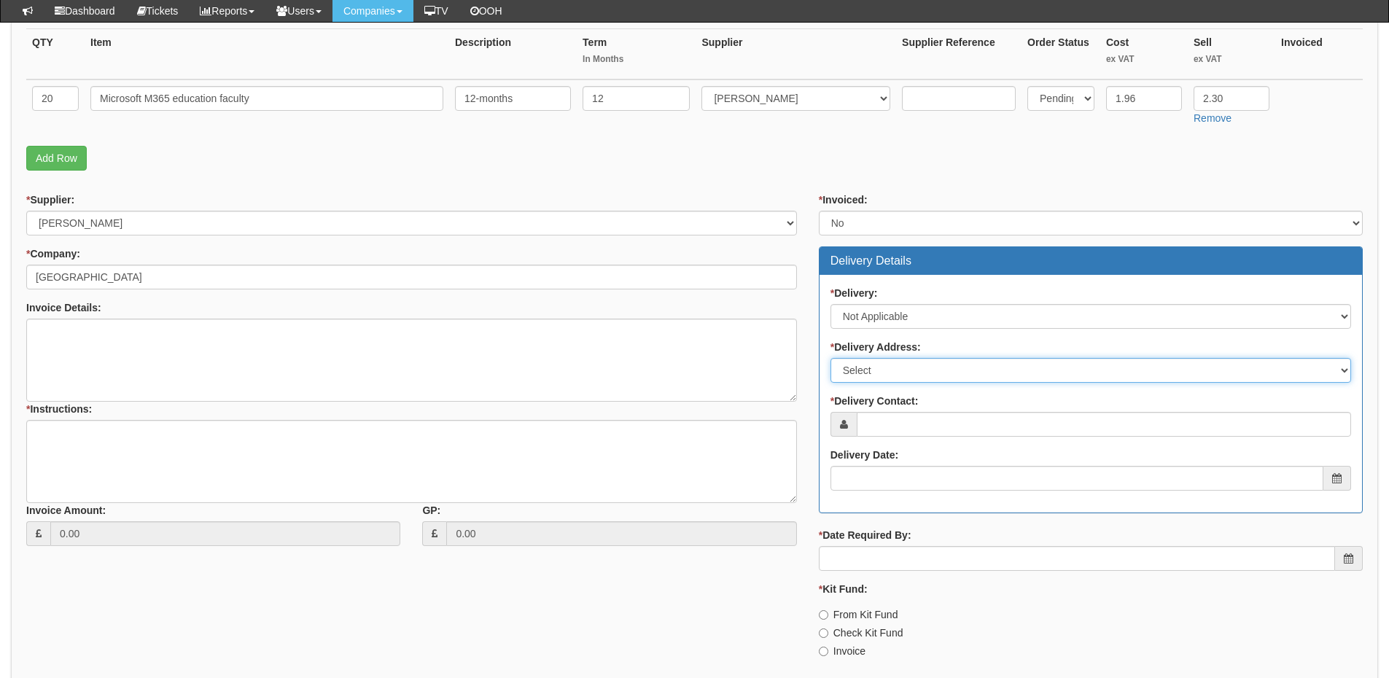
click at [882, 372] on select "Select Not Applicable Main Address - LN1 8SW Other" at bounding box center [1091, 370] width 521 height 25
select select "N/A"
click at [831, 358] on select "Select Not Applicable Main Address - LN1 8SW Other" at bounding box center [1091, 370] width 521 height 25
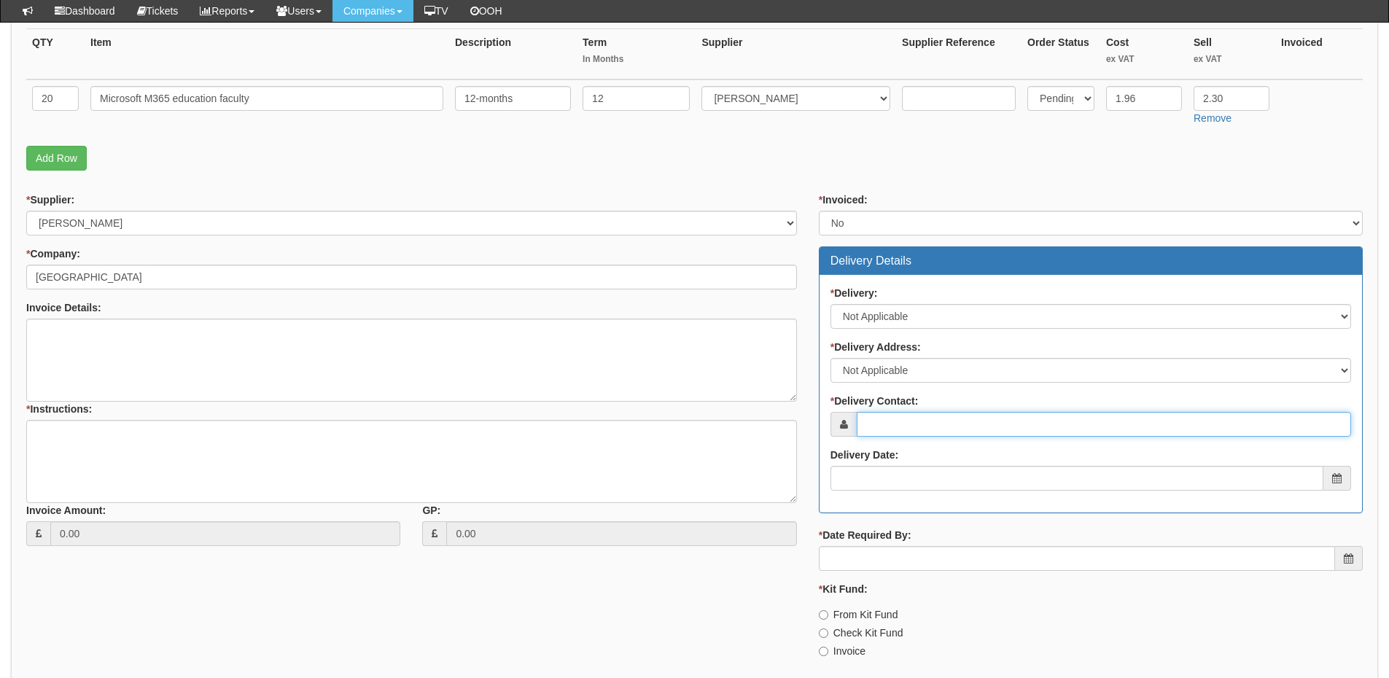
click at [879, 436] on input "* Delivery Contact:" at bounding box center [1104, 424] width 494 height 25
click at [963, 427] on input "* Delivery Contact:" at bounding box center [1104, 424] width 494 height 25
paste input "Hayley Thomas"
type input "Hayley Thomas"
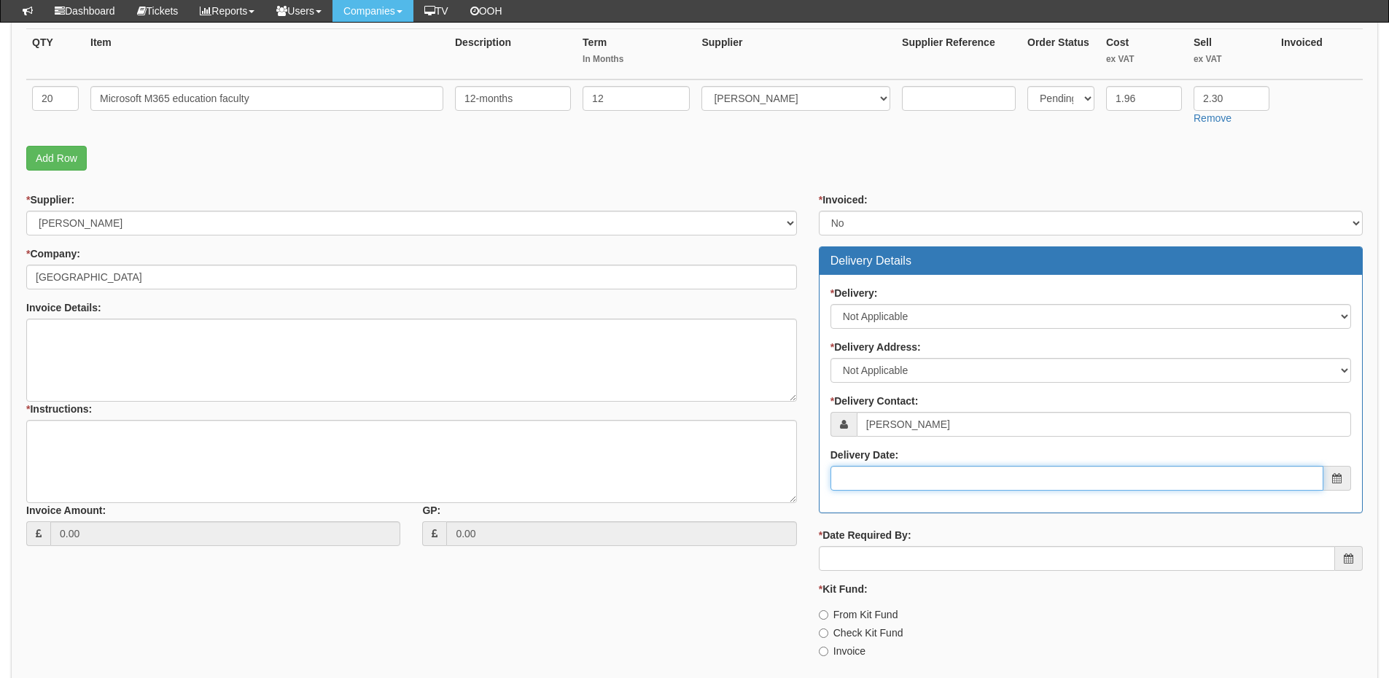
click at [916, 484] on input "Delivery Date:" at bounding box center [1077, 478] width 493 height 25
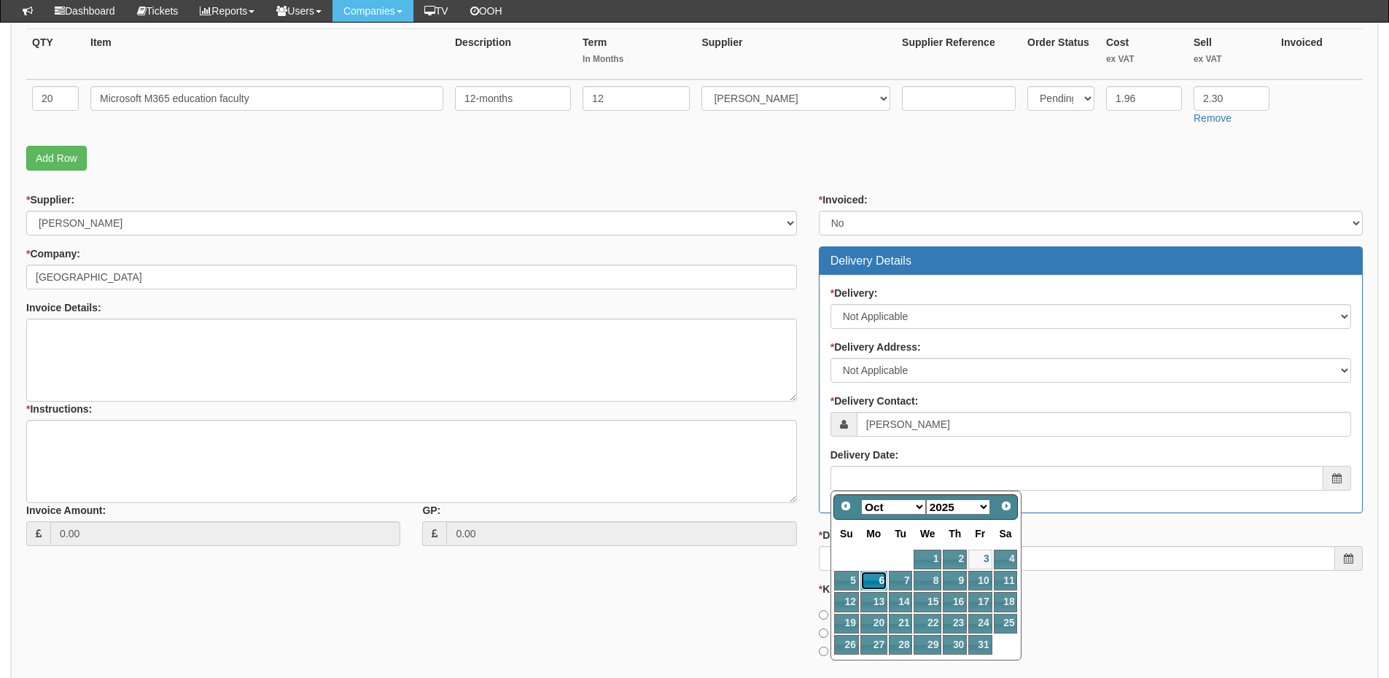
click at [876, 583] on link "6" at bounding box center [874, 581] width 27 height 20
type input "2025-10-06"
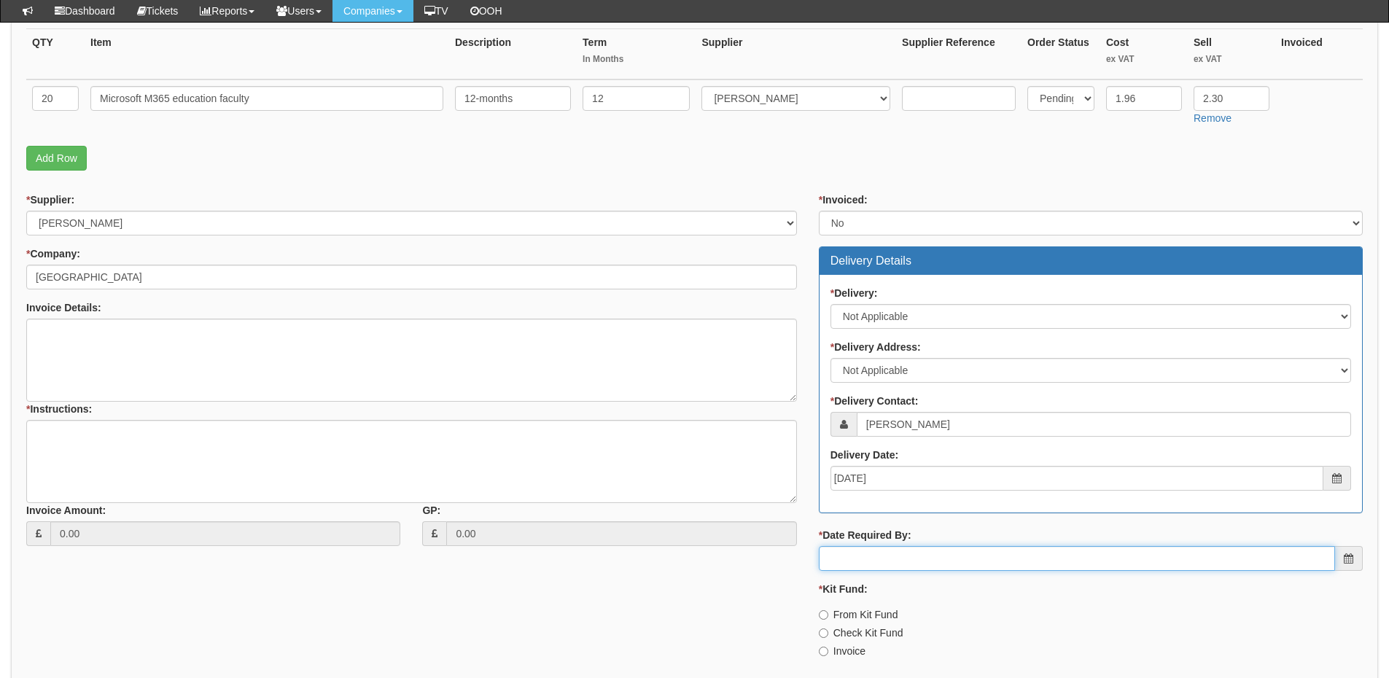
click at [878, 562] on input "* Date Required By:" at bounding box center [1077, 558] width 516 height 25
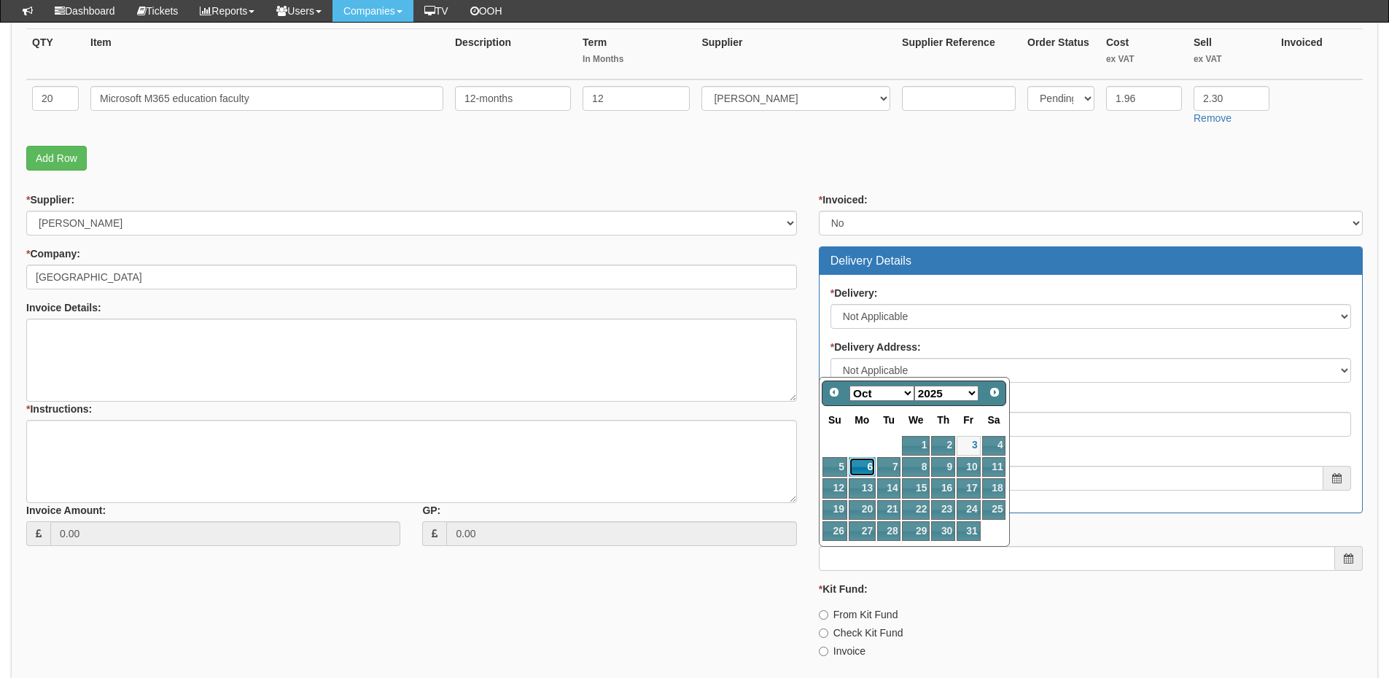
click at [869, 464] on link "6" at bounding box center [862, 467] width 27 height 20
type input "2025-10-06"
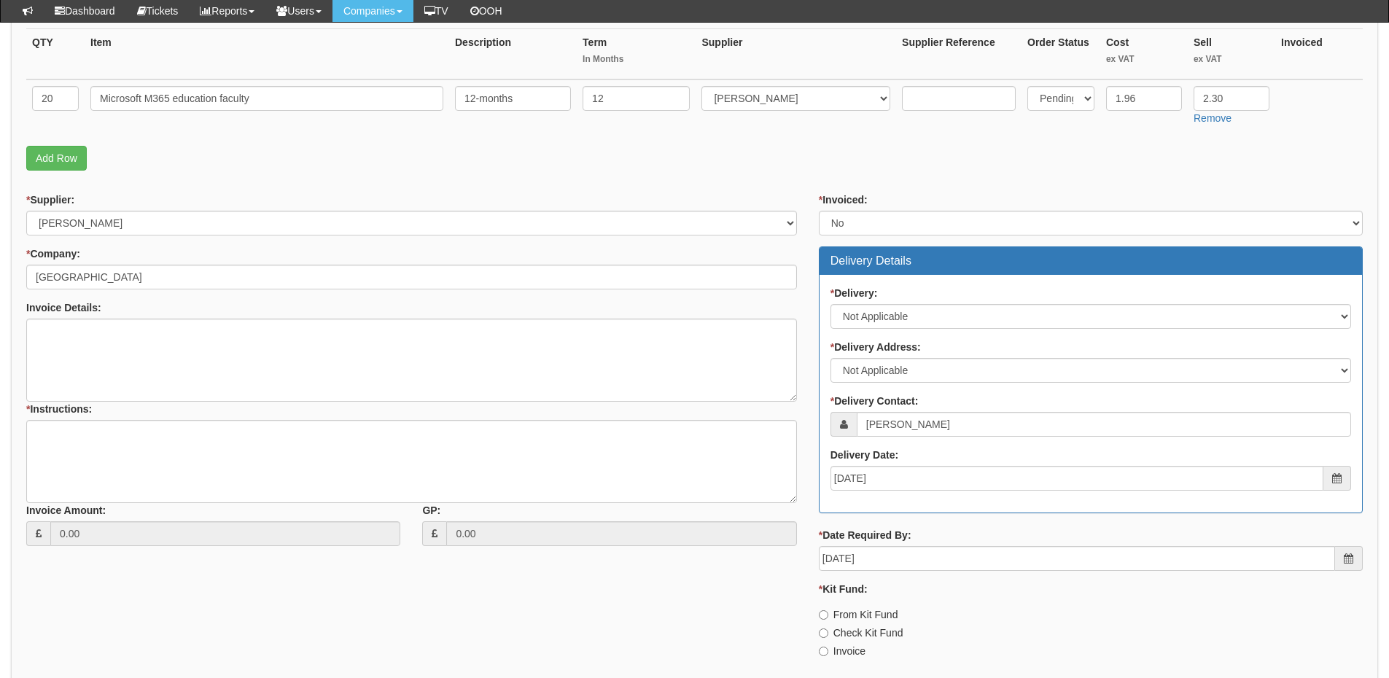
click at [845, 651] on label "Invoice" at bounding box center [842, 651] width 47 height 15
click at [828, 651] on input "Invoice" at bounding box center [823, 651] width 9 height 9
radio input "true"
click at [295, 444] on textarea "* Instructions:" at bounding box center [411, 461] width 771 height 83
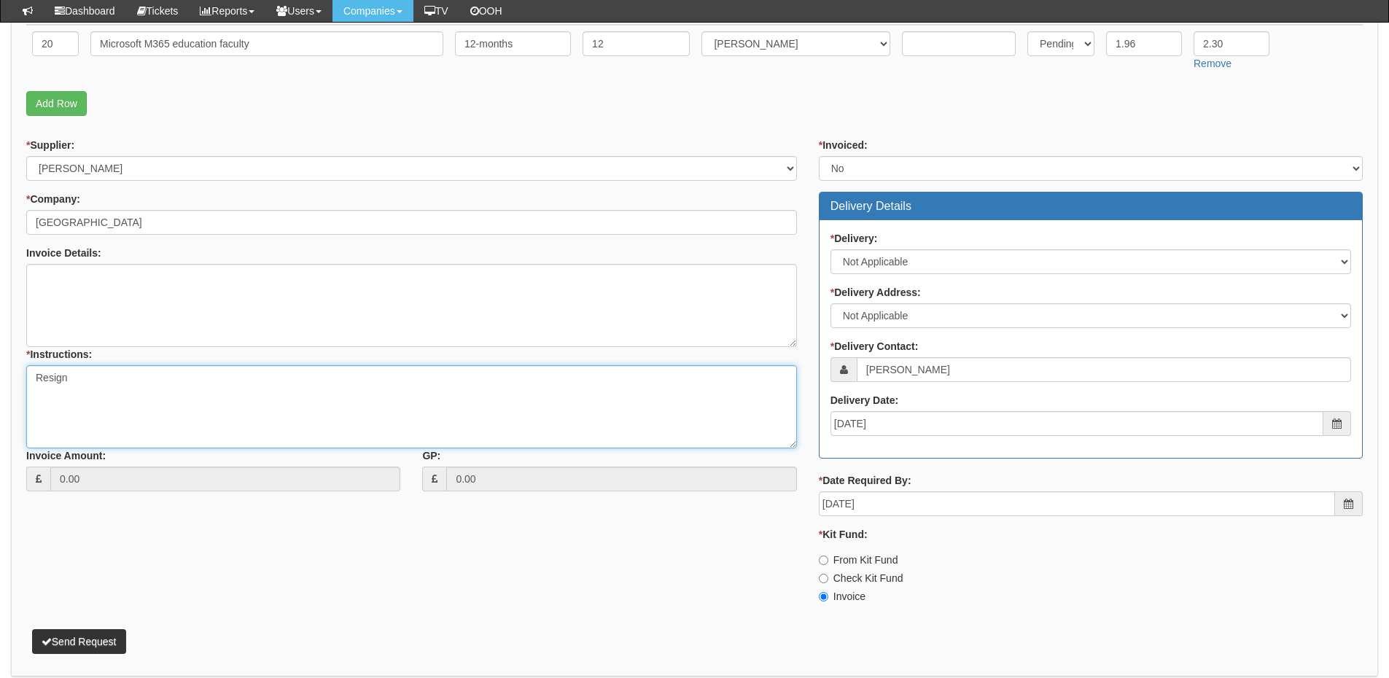
scroll to position [476, 0]
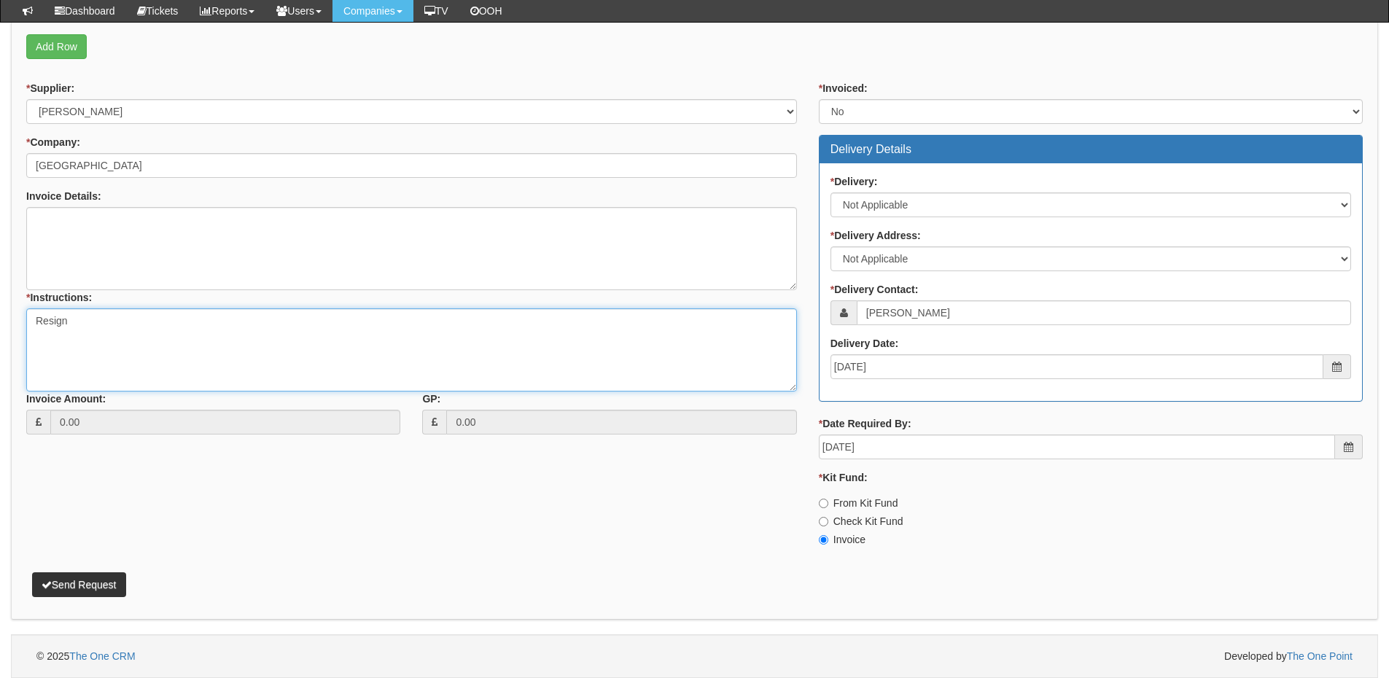
type textarea "Resign"
click at [77, 577] on button "Send Request" at bounding box center [79, 584] width 94 height 25
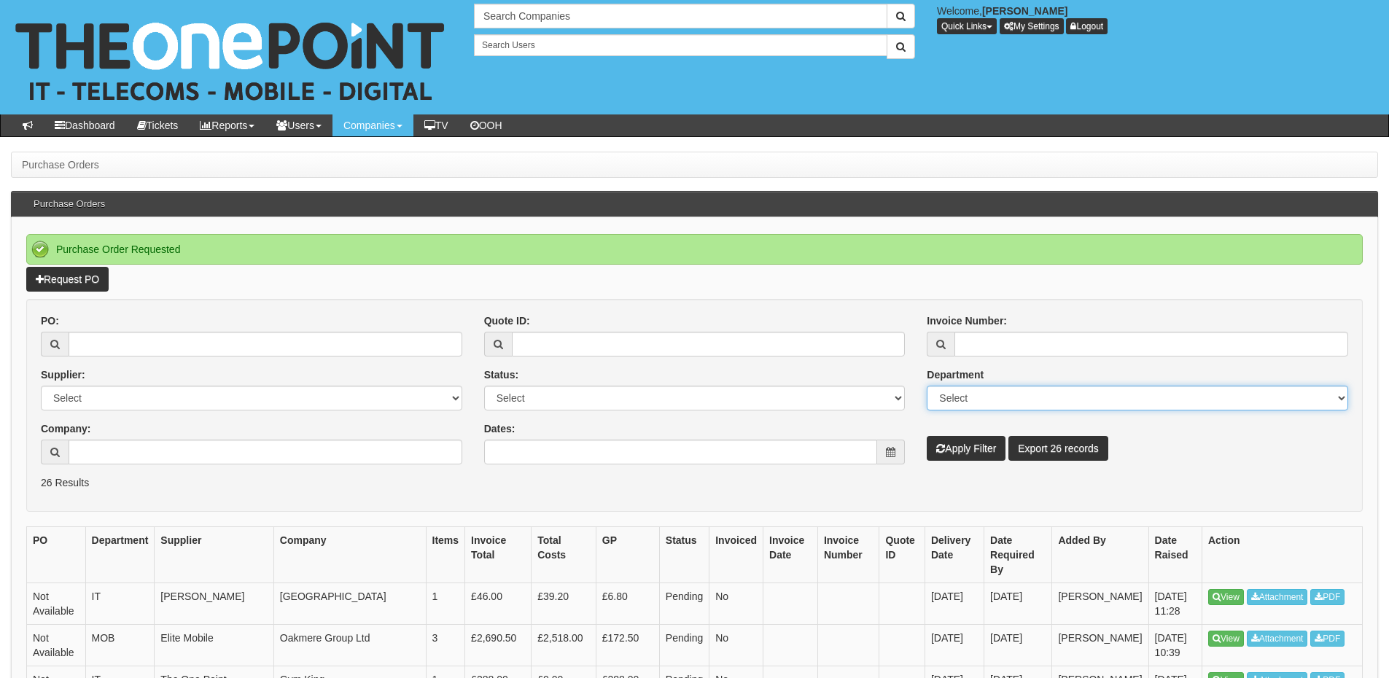
drag, startPoint x: 1218, startPoint y: 579, endPoint x: 1078, endPoint y: 388, distance: 236.9
click at [1078, 388] on select "Select Mobiles IT Telecoms Marketing Digital Internal" at bounding box center [1138, 398] width 422 height 25
click at [834, 491] on form "PO: Supplier: Select 123 REG.co.uk 1Password 3 4Gon AA Jones Electric Ltd Abzor…" at bounding box center [694, 405] width 1337 height 213
